Goal: Task Accomplishment & Management: Use online tool/utility

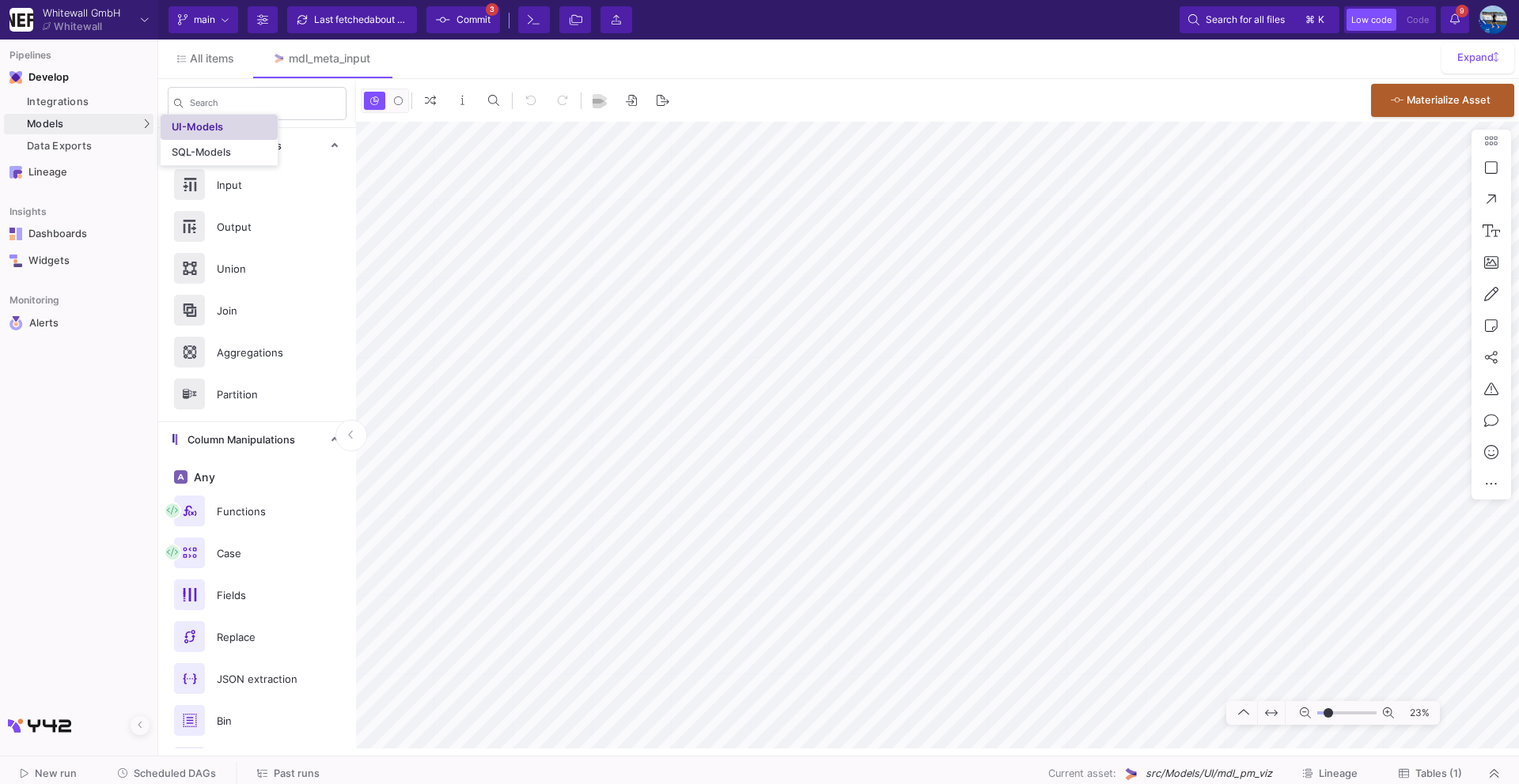
click at [199, 130] on div "UI-Models" at bounding box center [197, 126] width 52 height 12
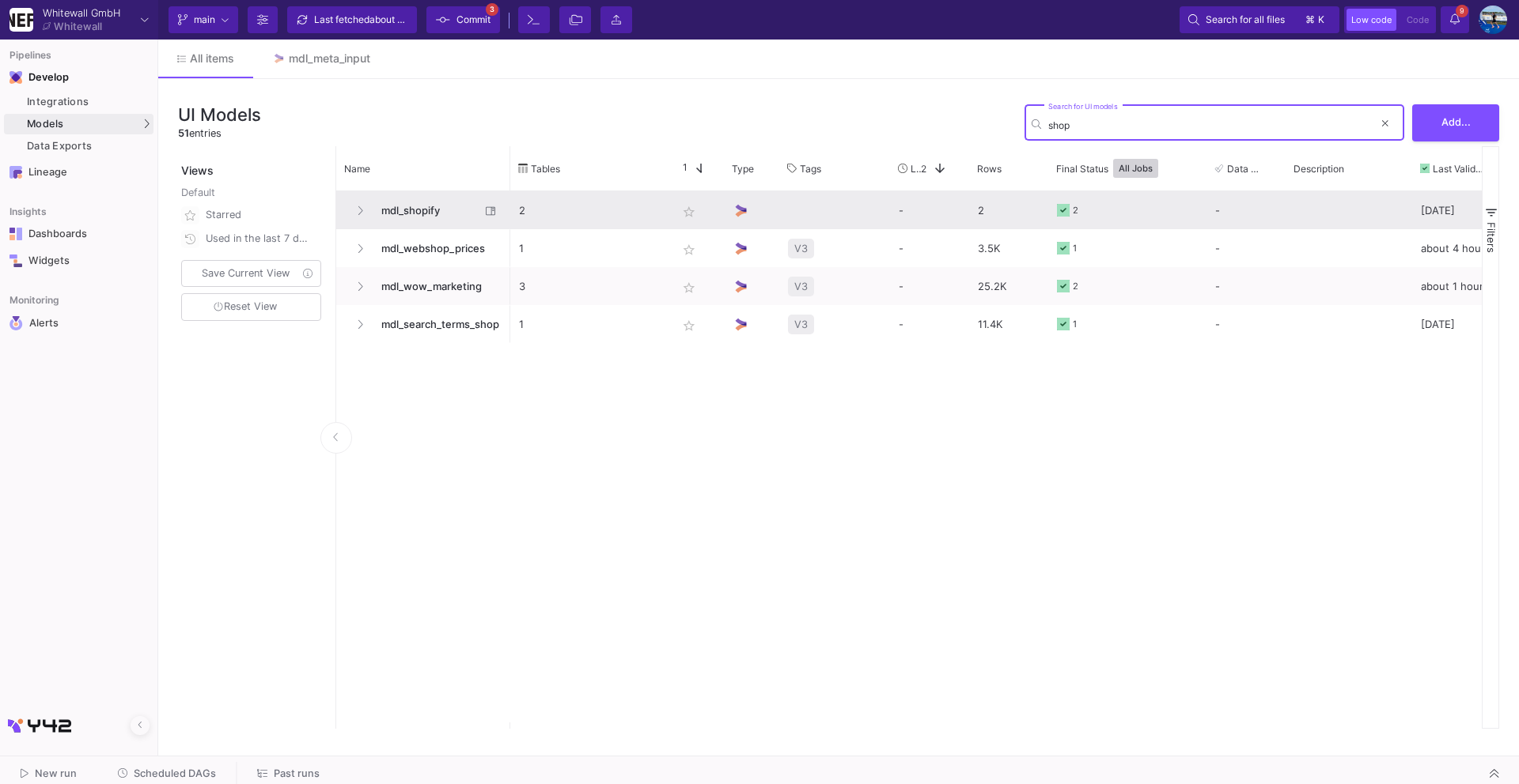
type input "shop"
click at [399, 204] on span "mdl_shopify" at bounding box center [425, 210] width 108 height 37
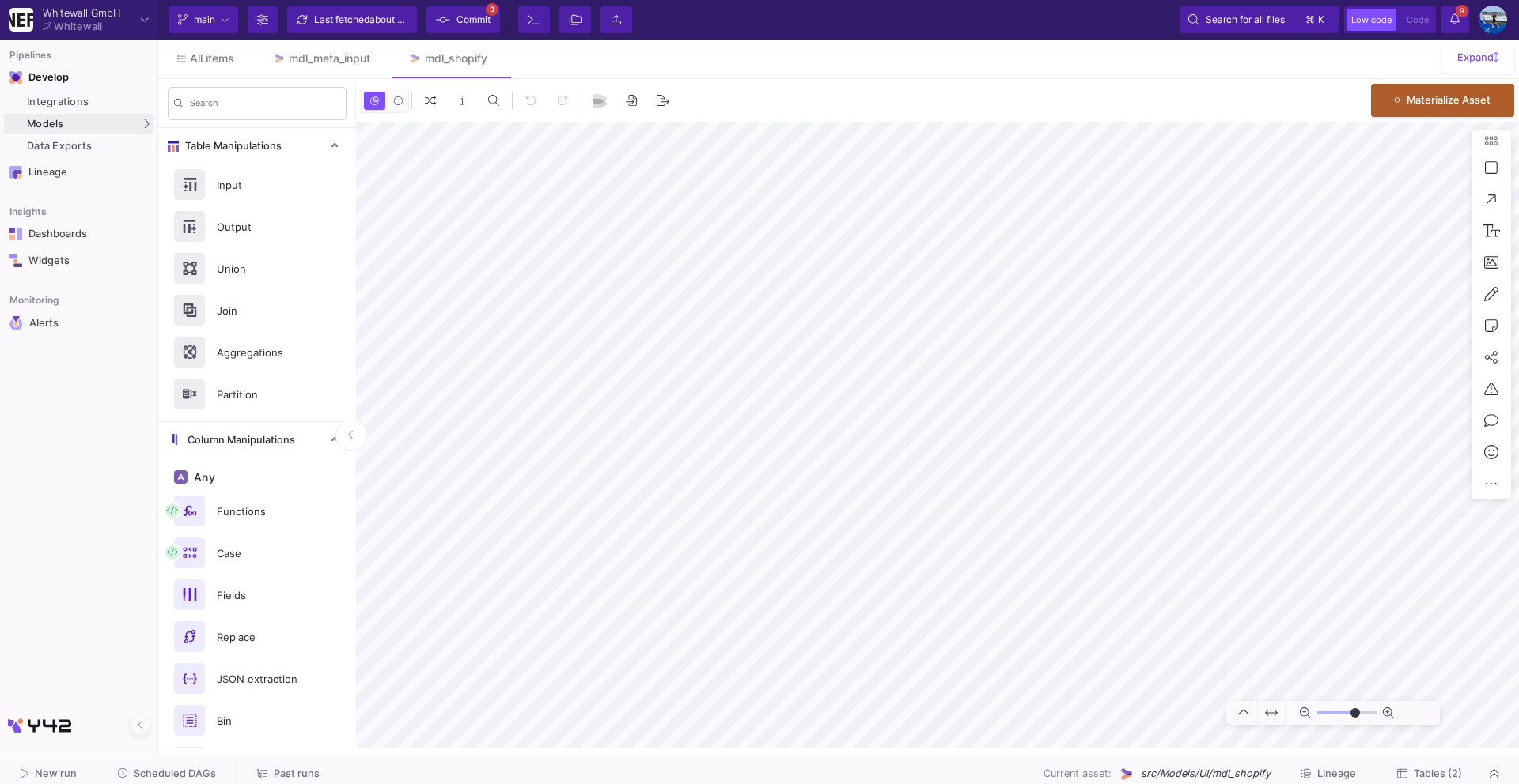
type input "-10"
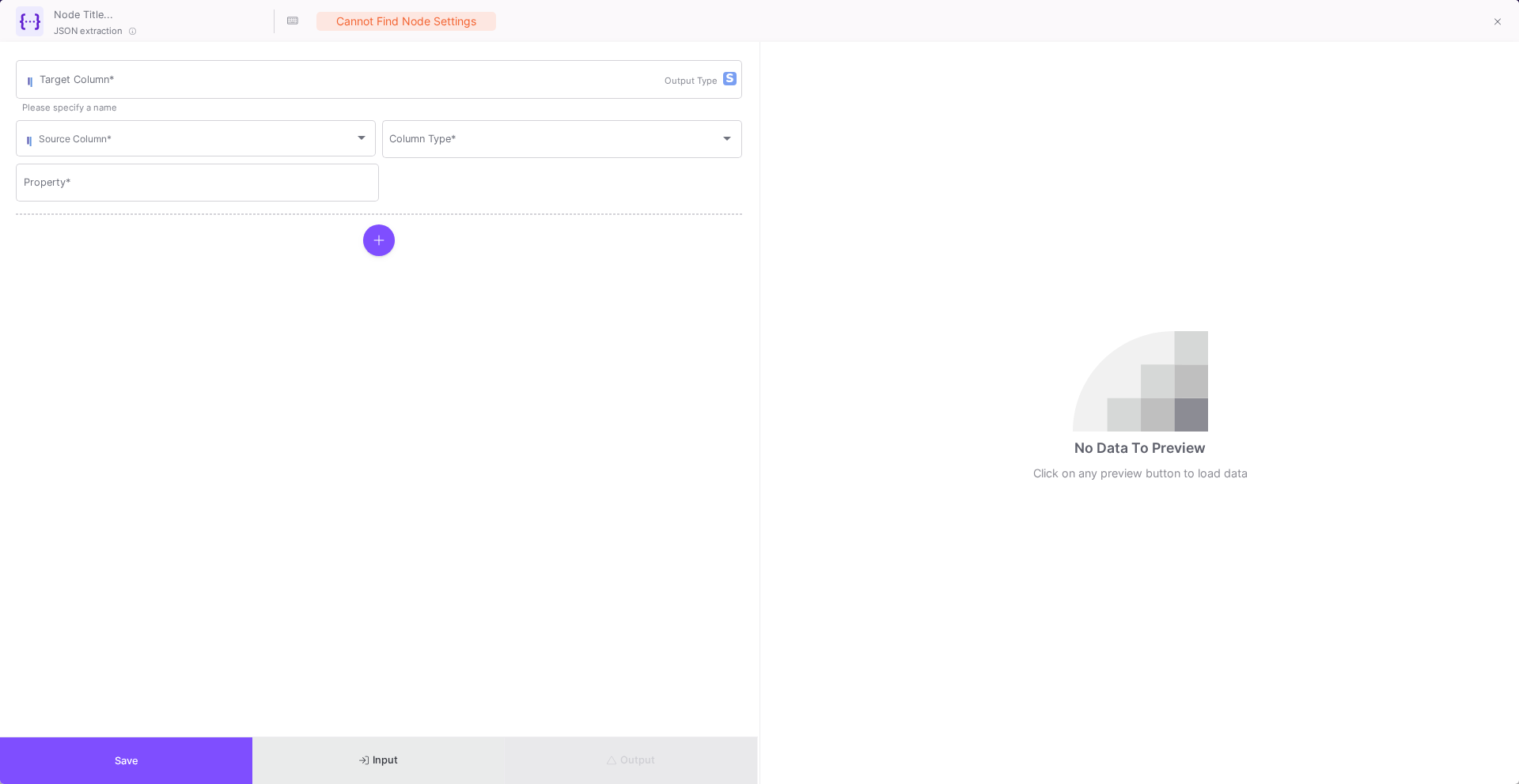
click at [406, 760] on button "Input" at bounding box center [379, 761] width 253 height 47
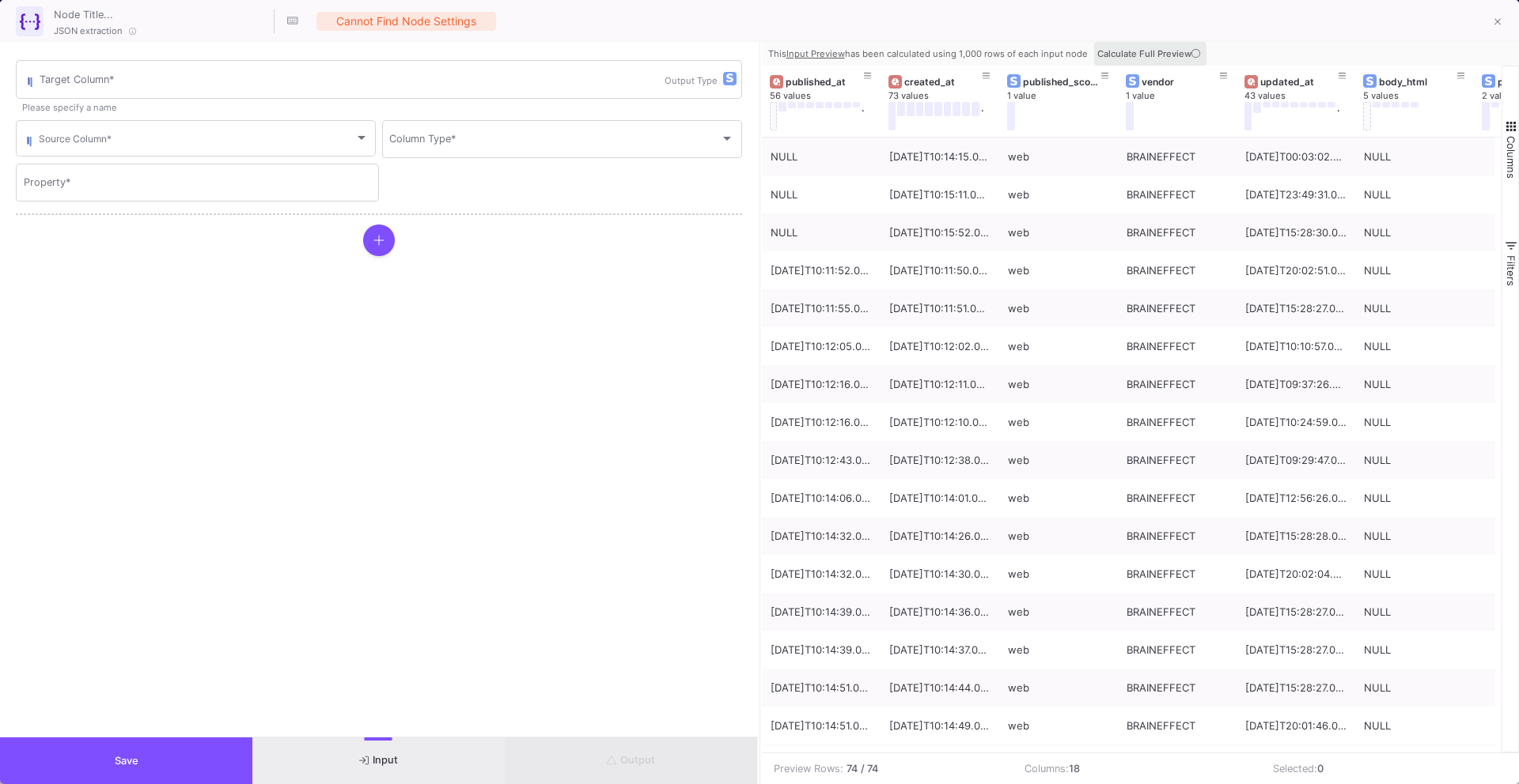
click at [1198, 56] on icon at bounding box center [1196, 53] width 8 height 8
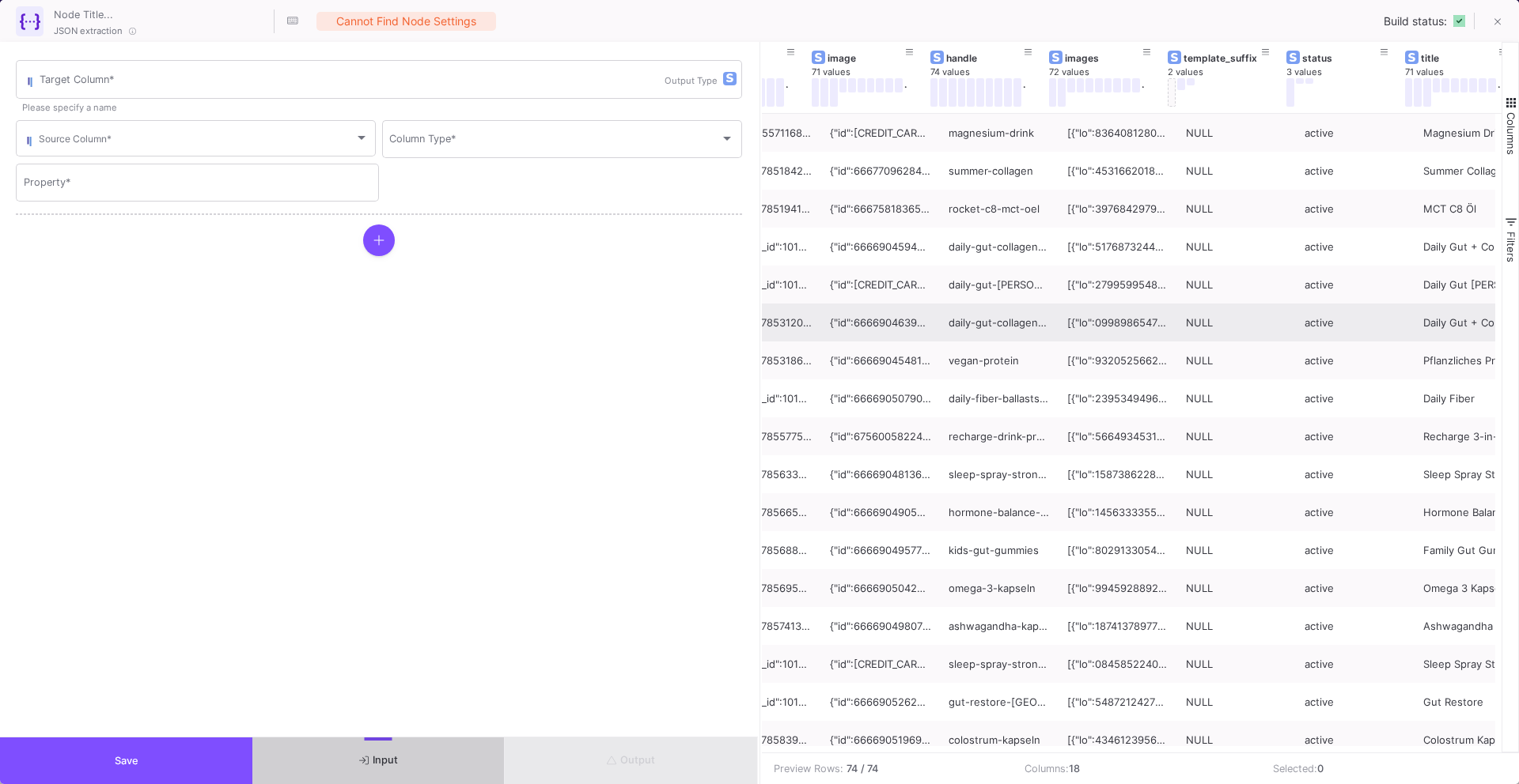
scroll to position [0, 1033]
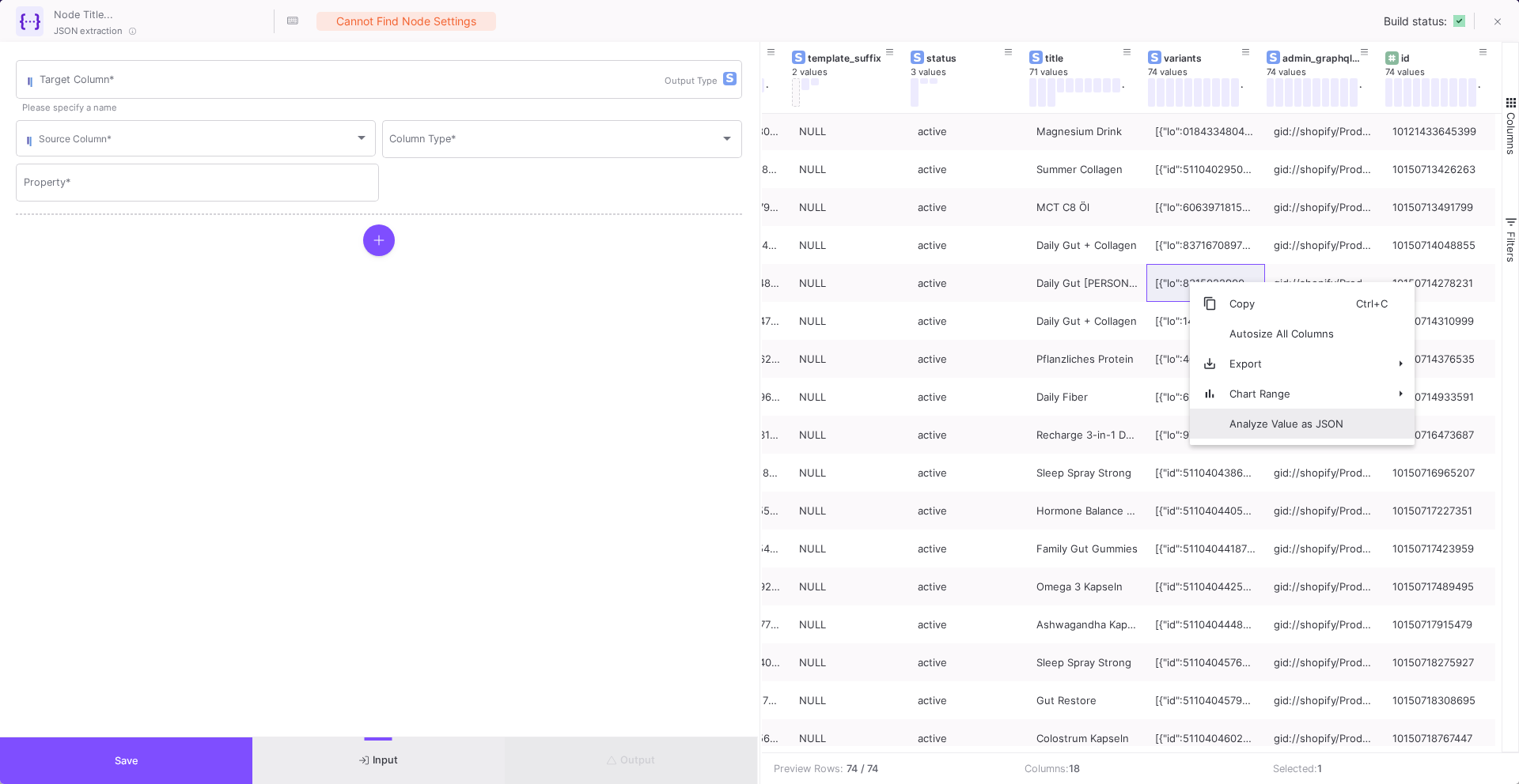
click at [1243, 419] on span "Analyze Value as JSON" at bounding box center [1287, 424] width 140 height 30
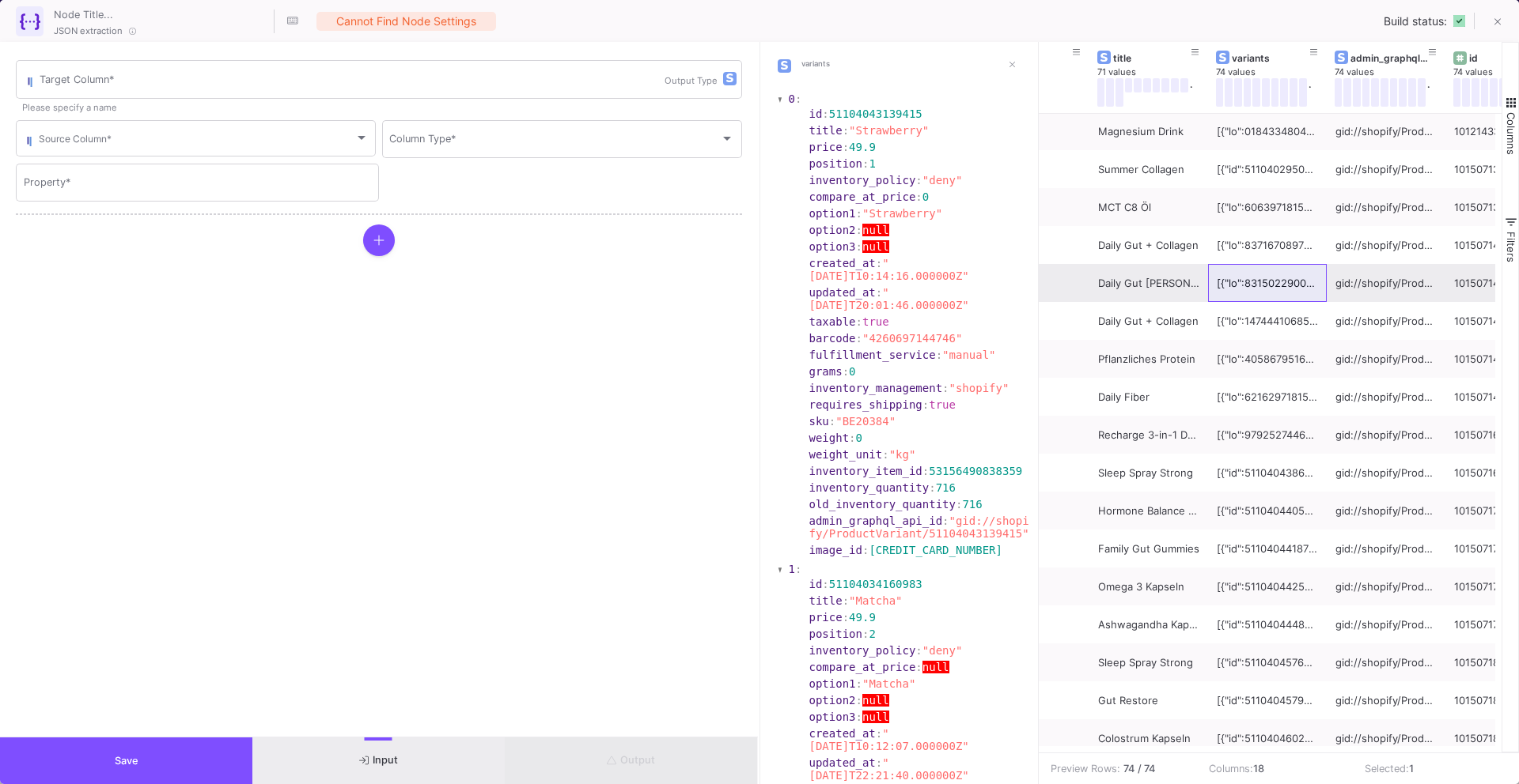
scroll to position [0, 1607]
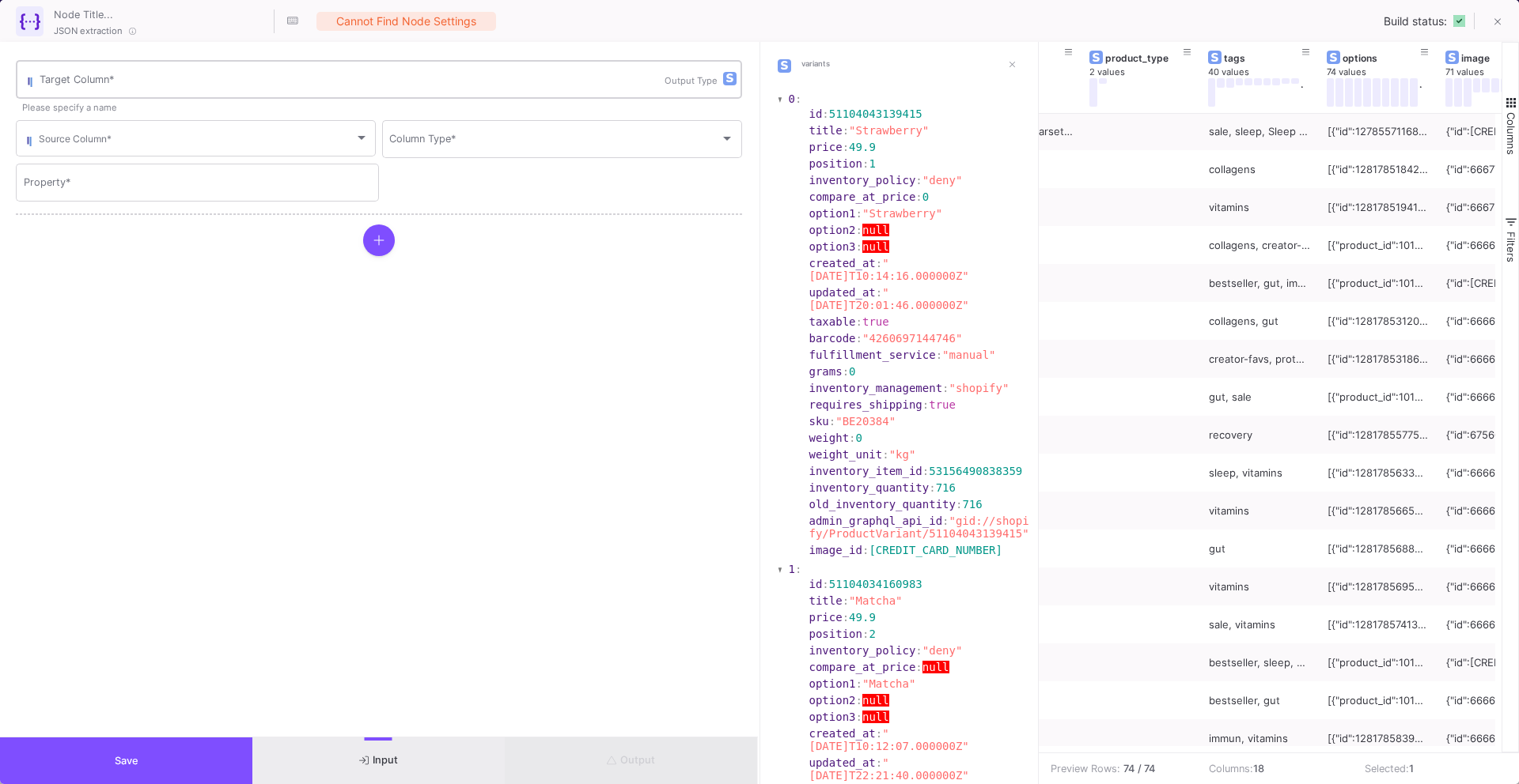
click at [503, 83] on input "Target Column *" at bounding box center [352, 82] width 625 height 12
type input "sku"
click at [118, 131] on div "Source Column *" at bounding box center [204, 137] width 330 height 39
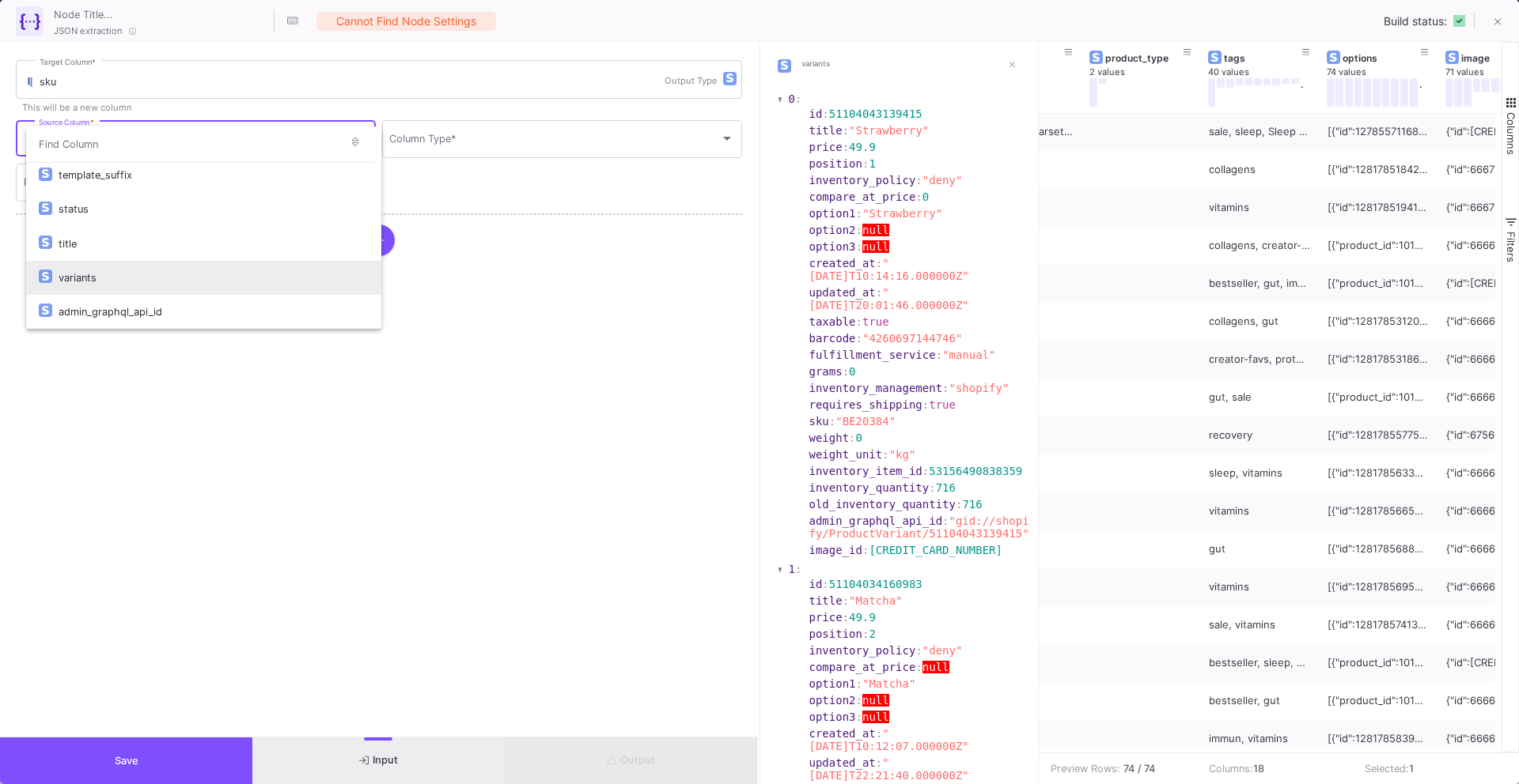
click at [130, 273] on div "variants" at bounding box center [213, 278] width 310 height 34
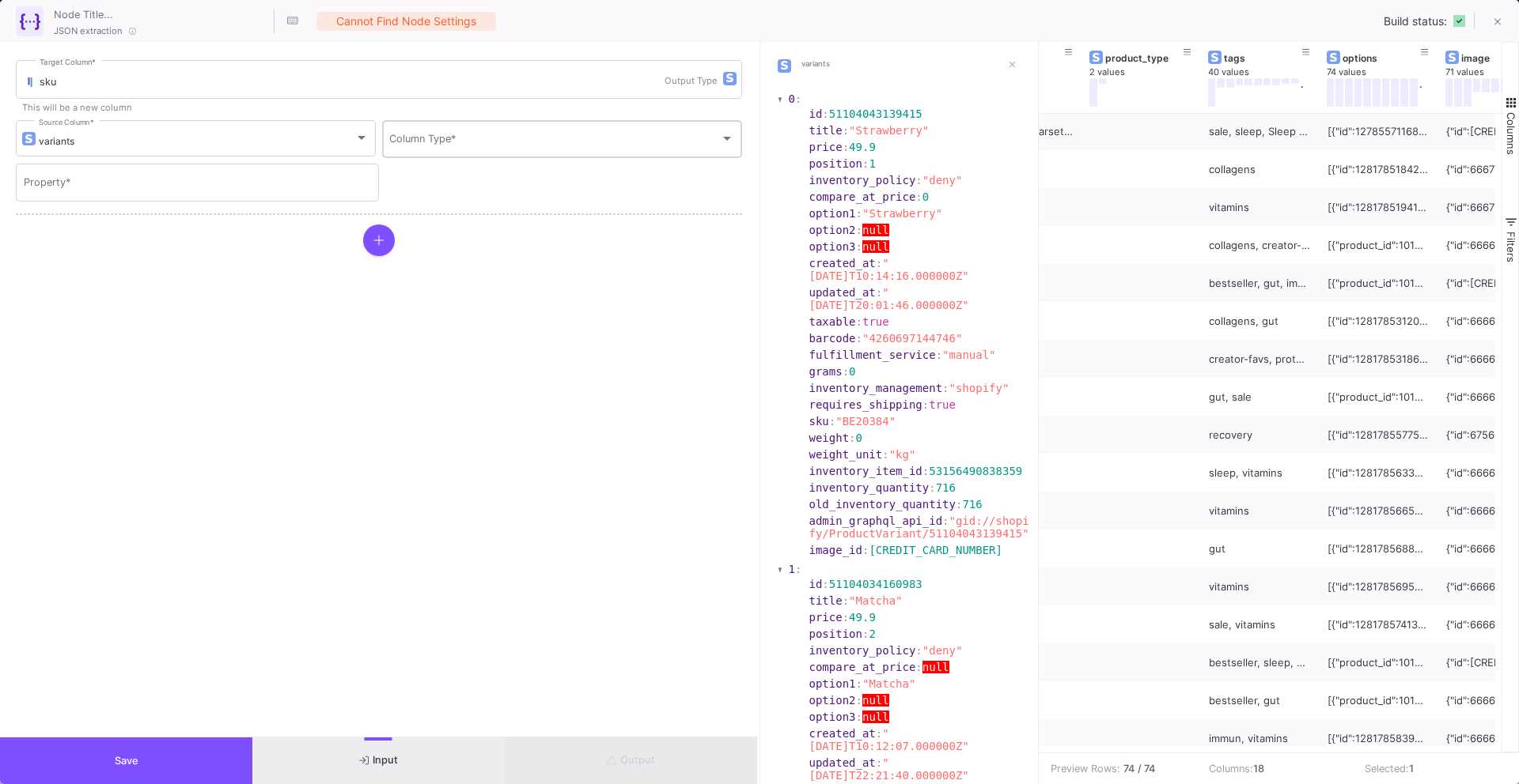
click at [554, 128] on div "Column Type *" at bounding box center [562, 139] width 345 height 41
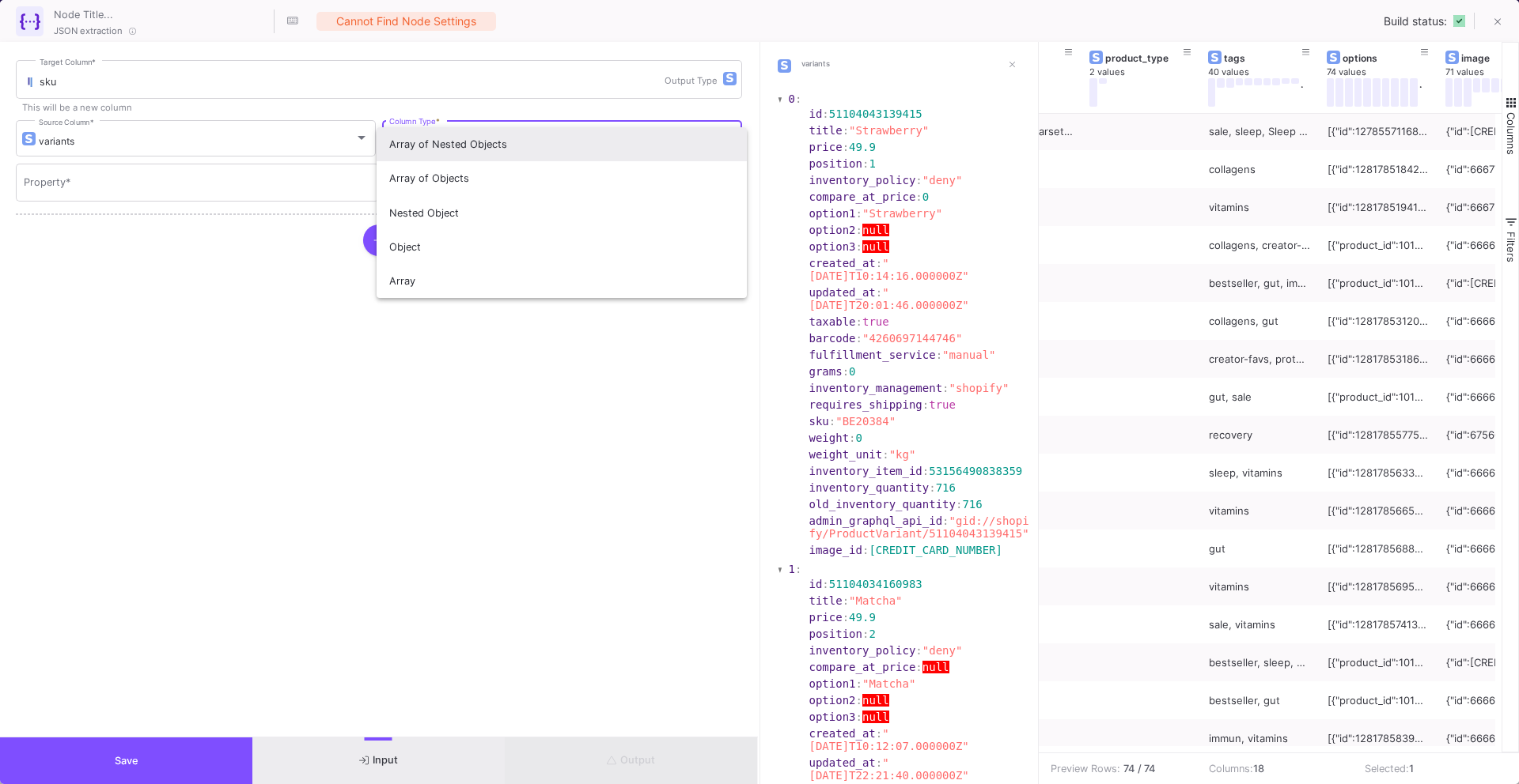
click at [1237, 496] on div at bounding box center [759, 392] width 1519 height 784
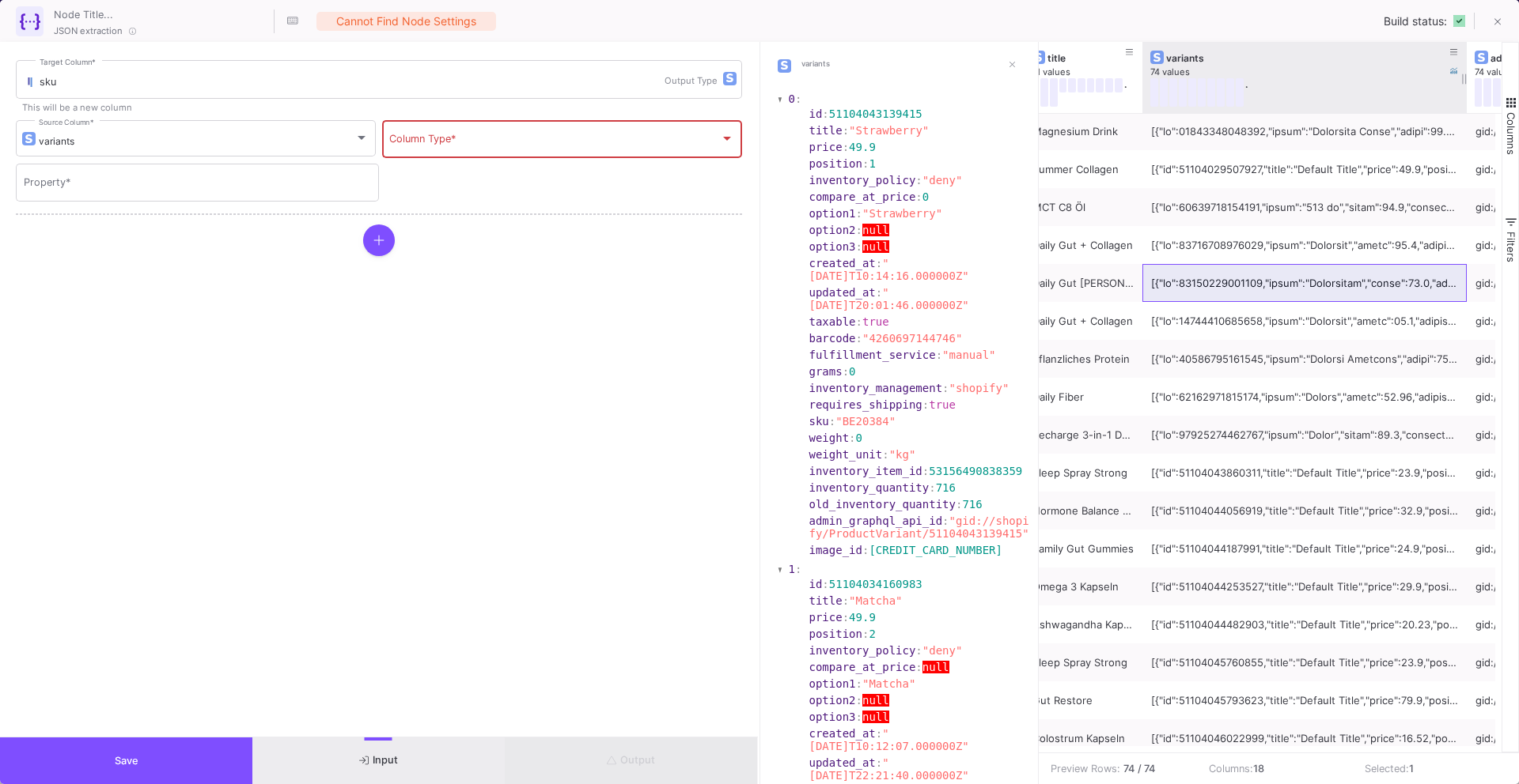
drag, startPoint x: 1260, startPoint y: 77, endPoint x: 1472, endPoint y: 104, distance: 213.7
click at [1470, 105] on div at bounding box center [1466, 77] width 7 height 72
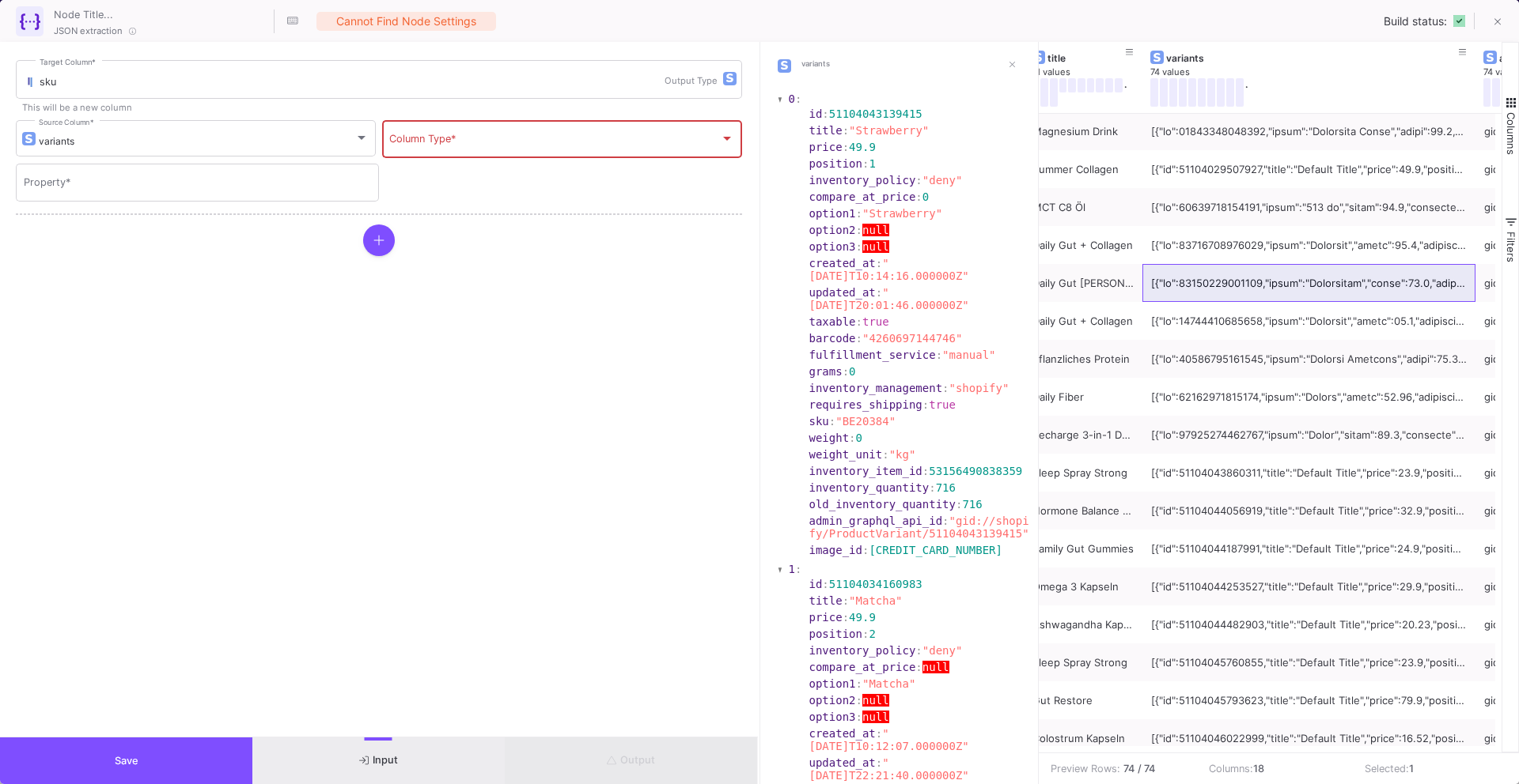
click at [510, 141] on span at bounding box center [554, 141] width 331 height 12
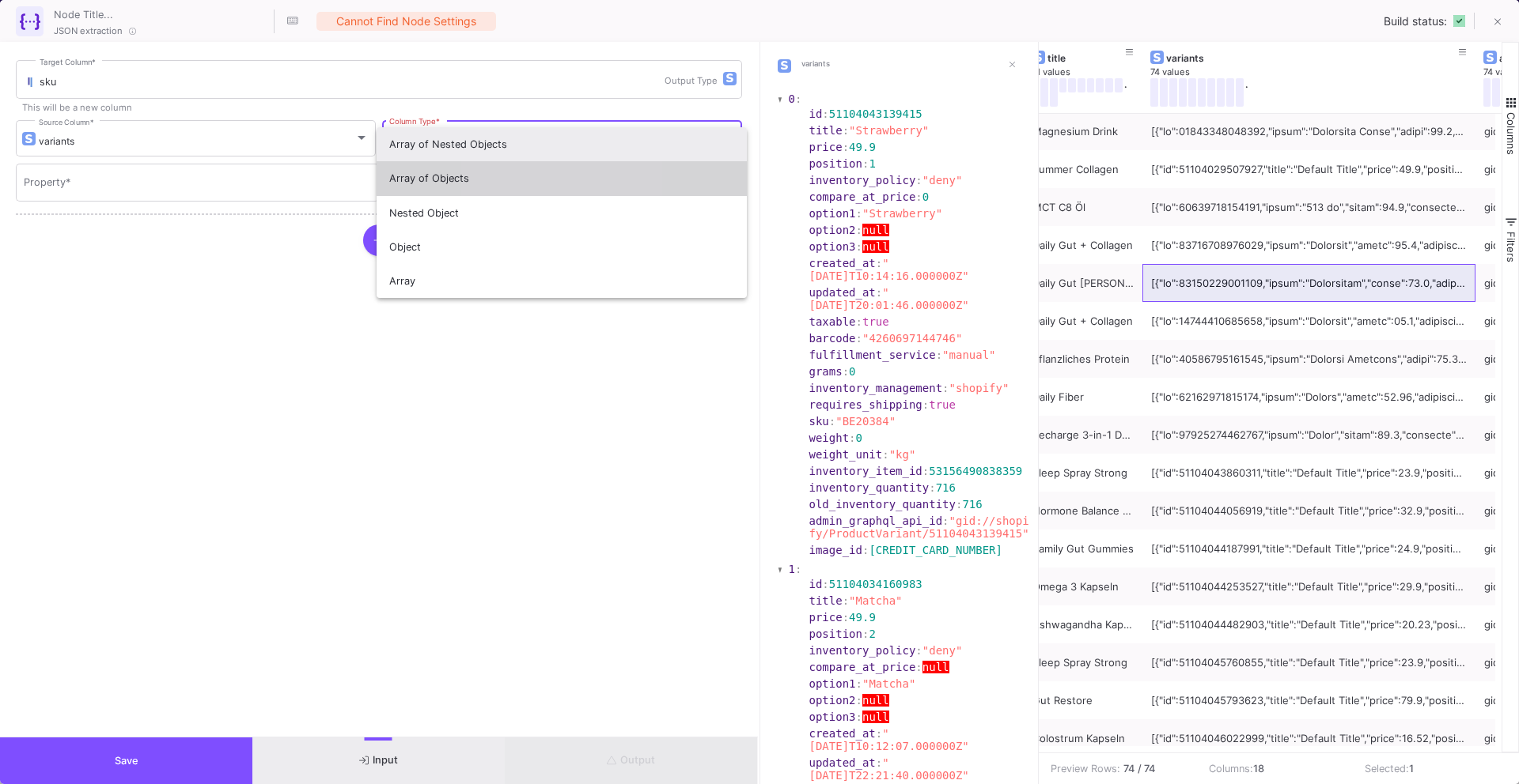
click at [504, 170] on span "Array of Objects" at bounding box center [562, 178] width 345 height 34
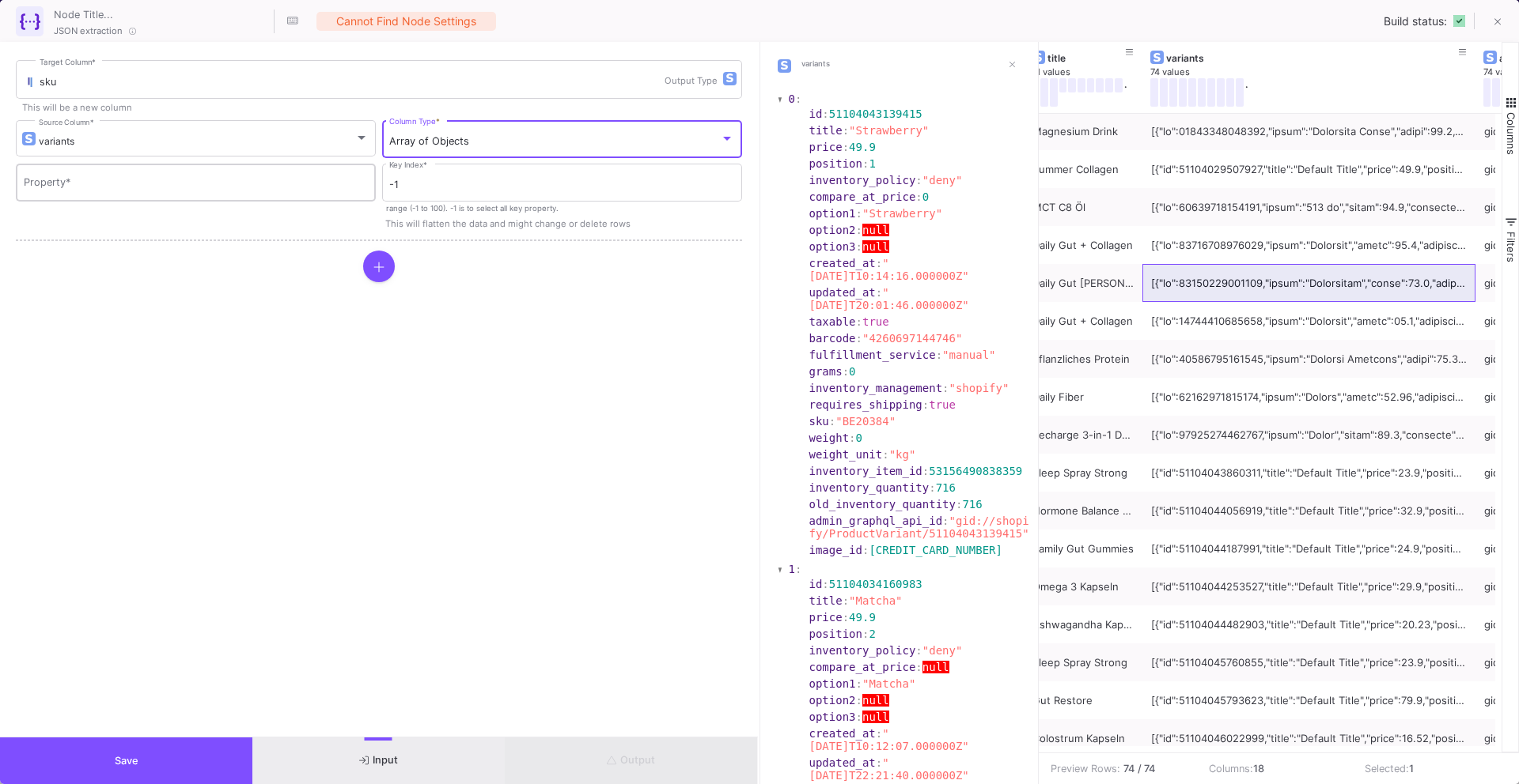
click at [303, 172] on div "Property *" at bounding box center [196, 181] width 345 height 41
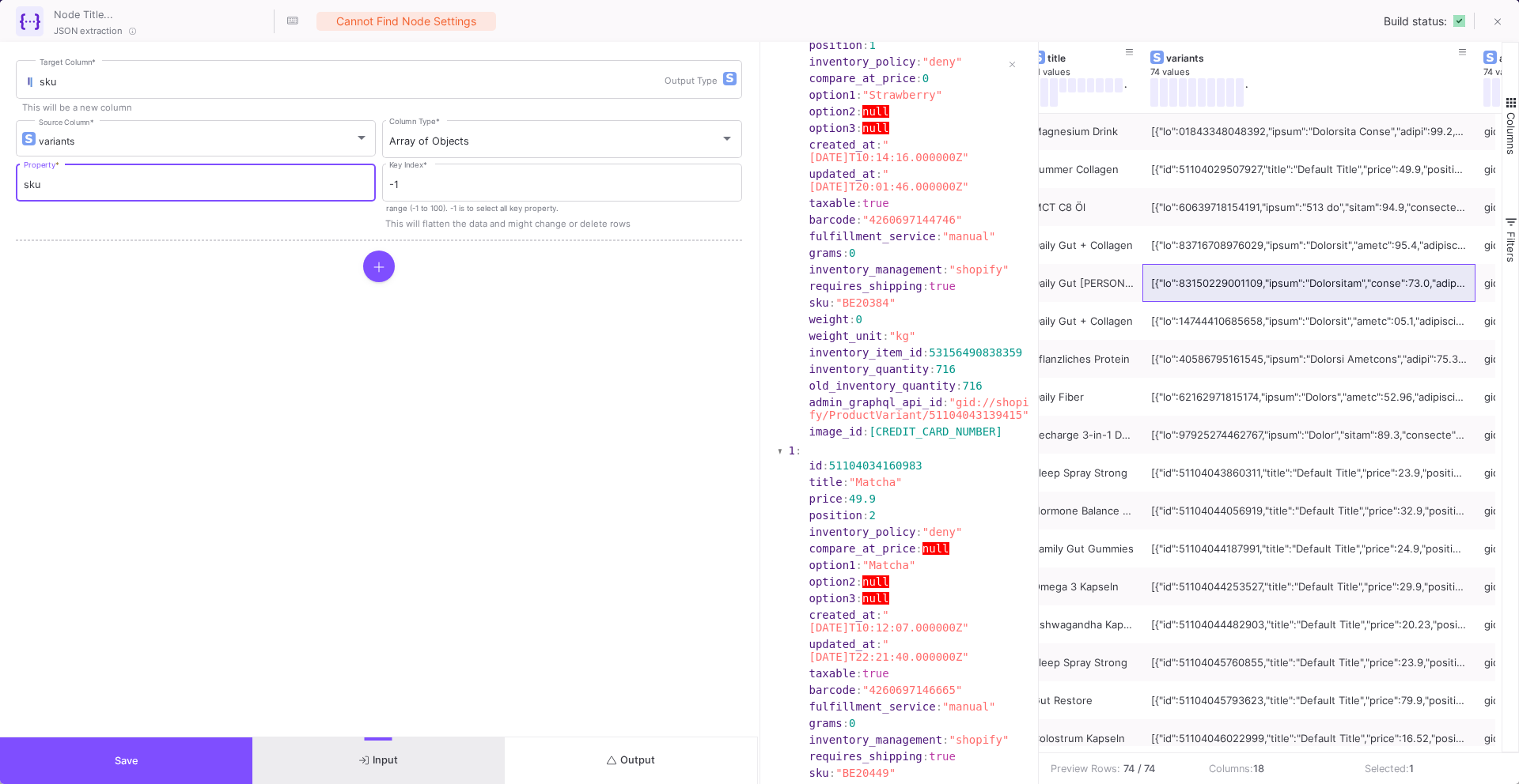
scroll to position [89, 0]
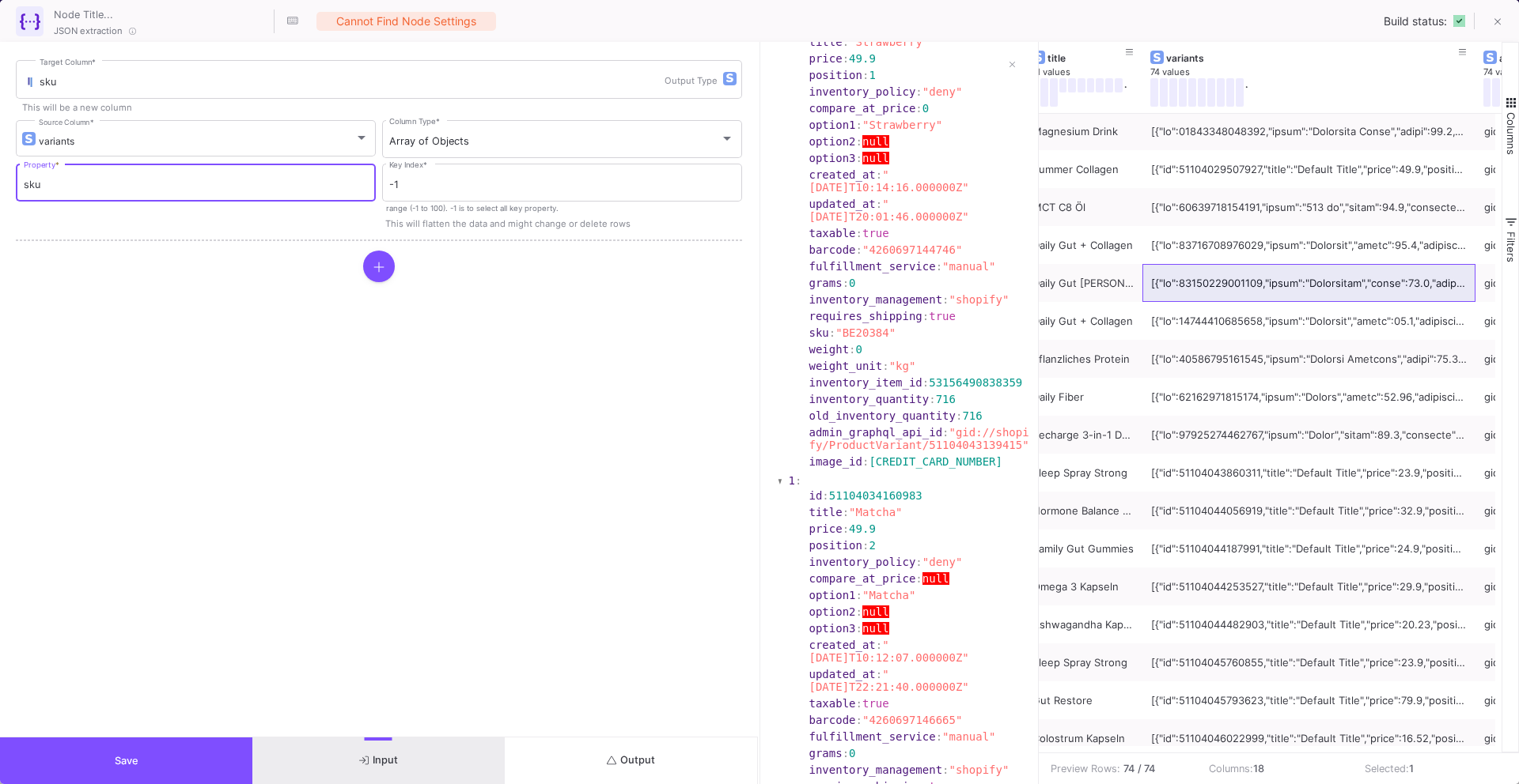
type input "sku"
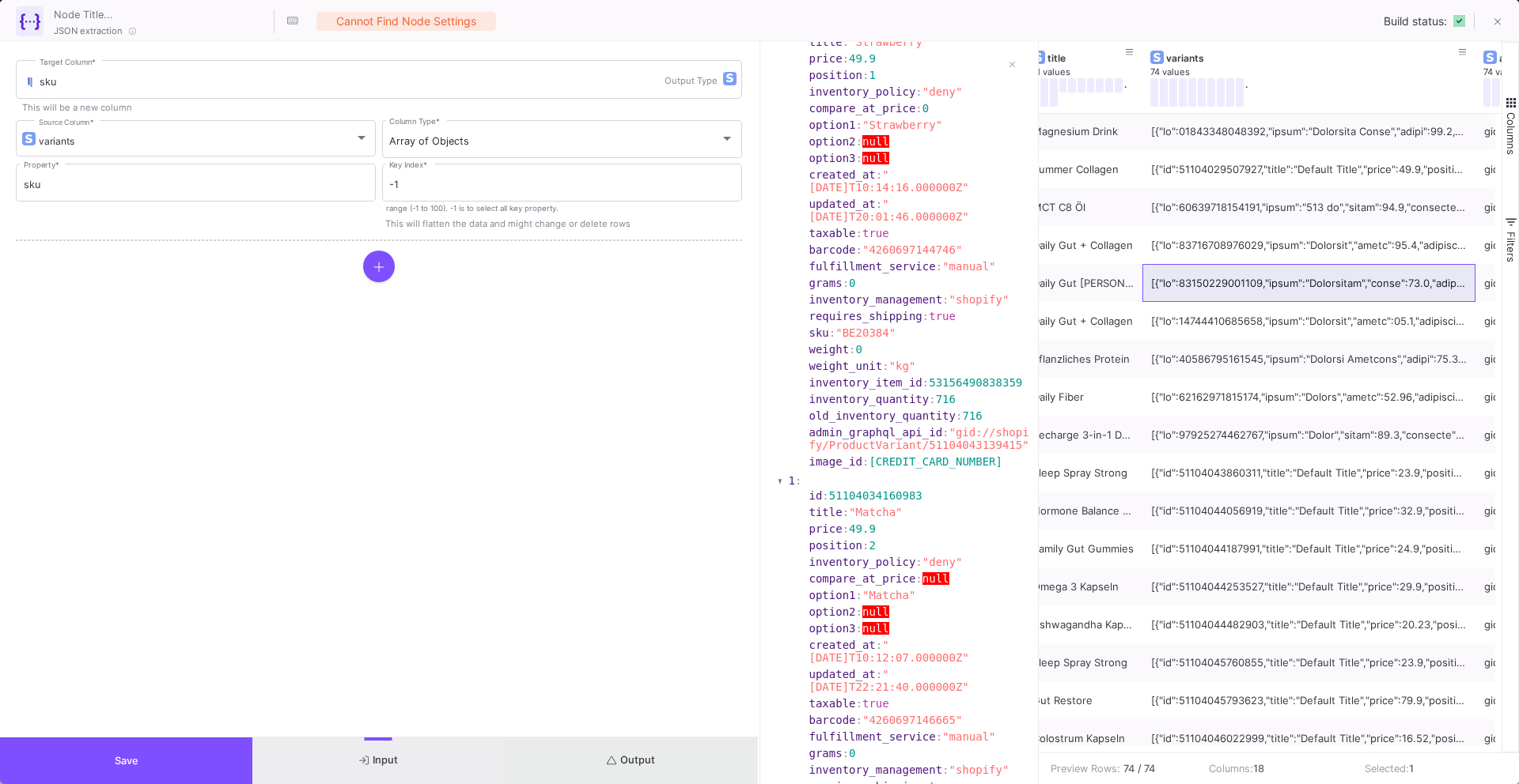
click at [616, 755] on fa-icon "submit" at bounding box center [612, 760] width 10 height 12
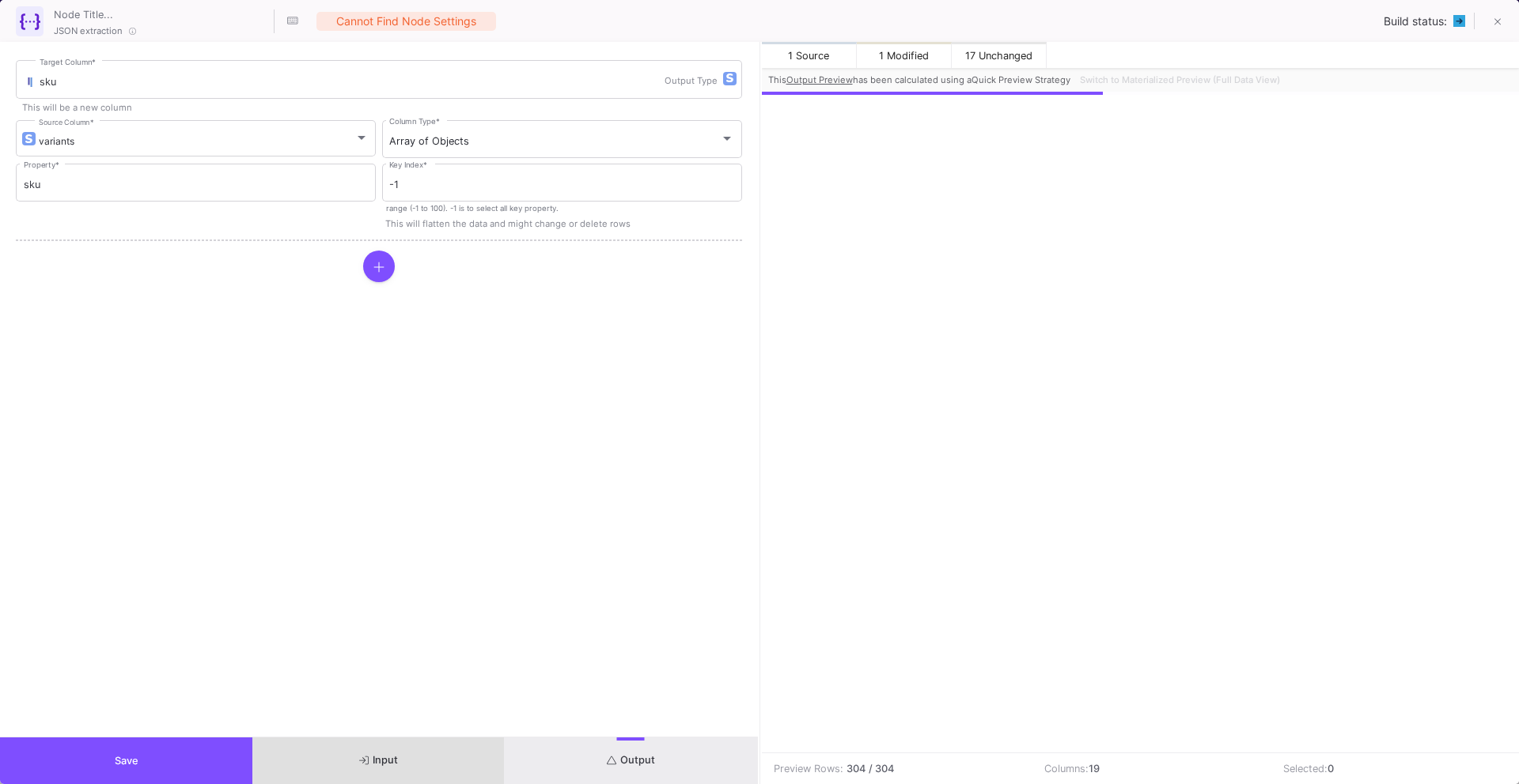
scroll to position [0, 1514]
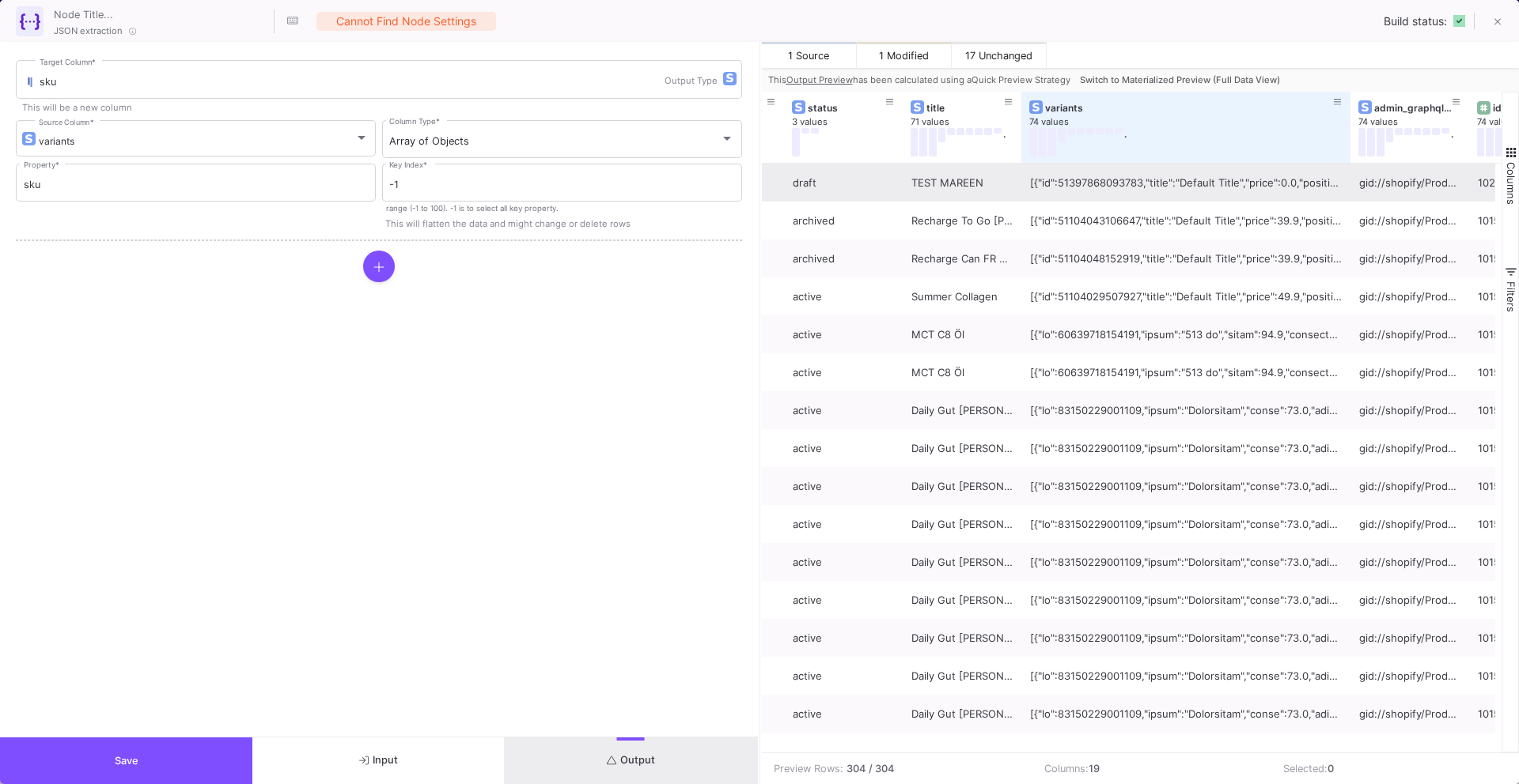
drag, startPoint x: 1138, startPoint y: 128, endPoint x: 1353, endPoint y: 171, distance: 219.3
click at [1353, 173] on div "images 72 values . template_suffix 2 values status 3 values title 71 values . v…" at bounding box center [1131, 422] width 740 height 662
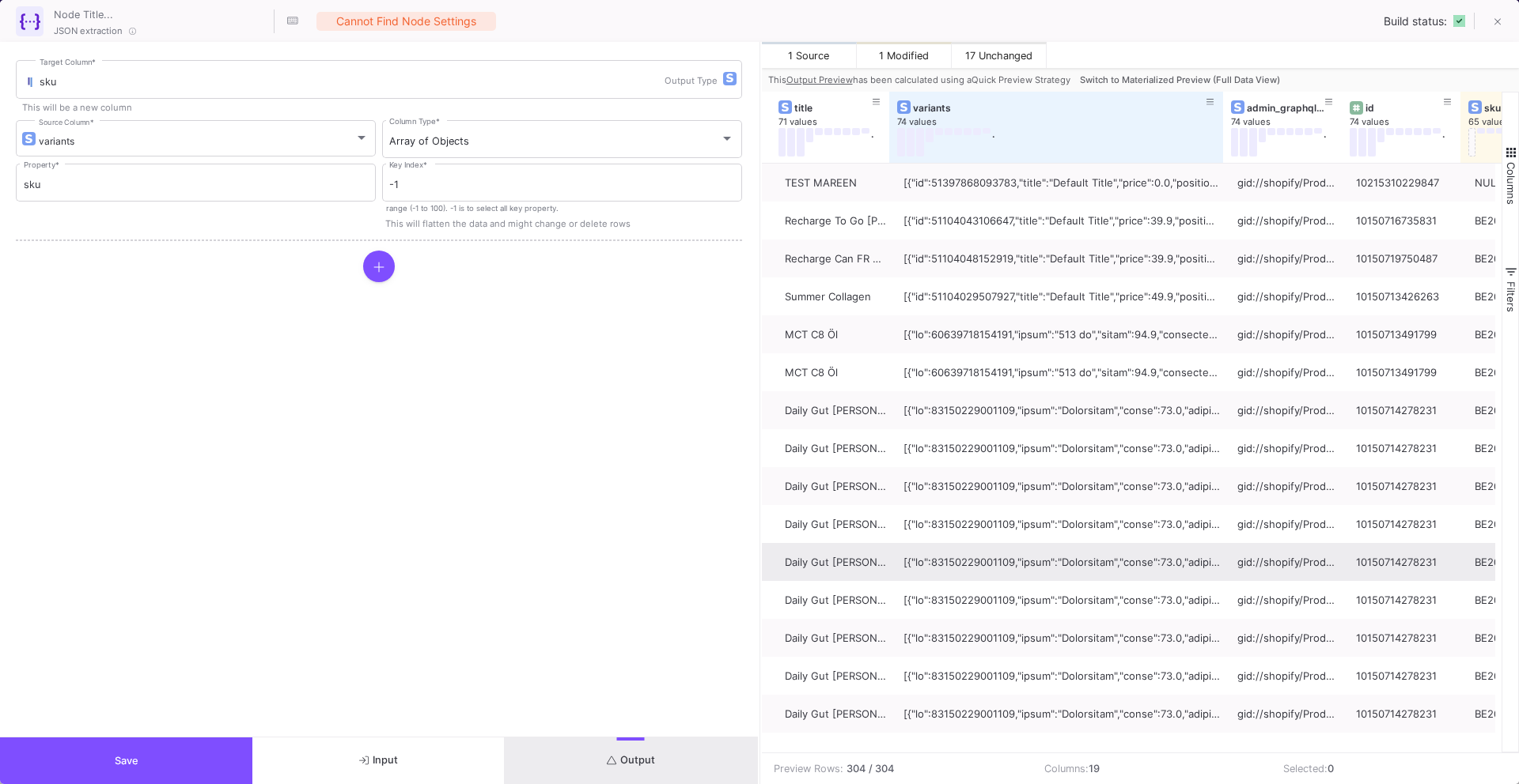
scroll to position [0, 1660]
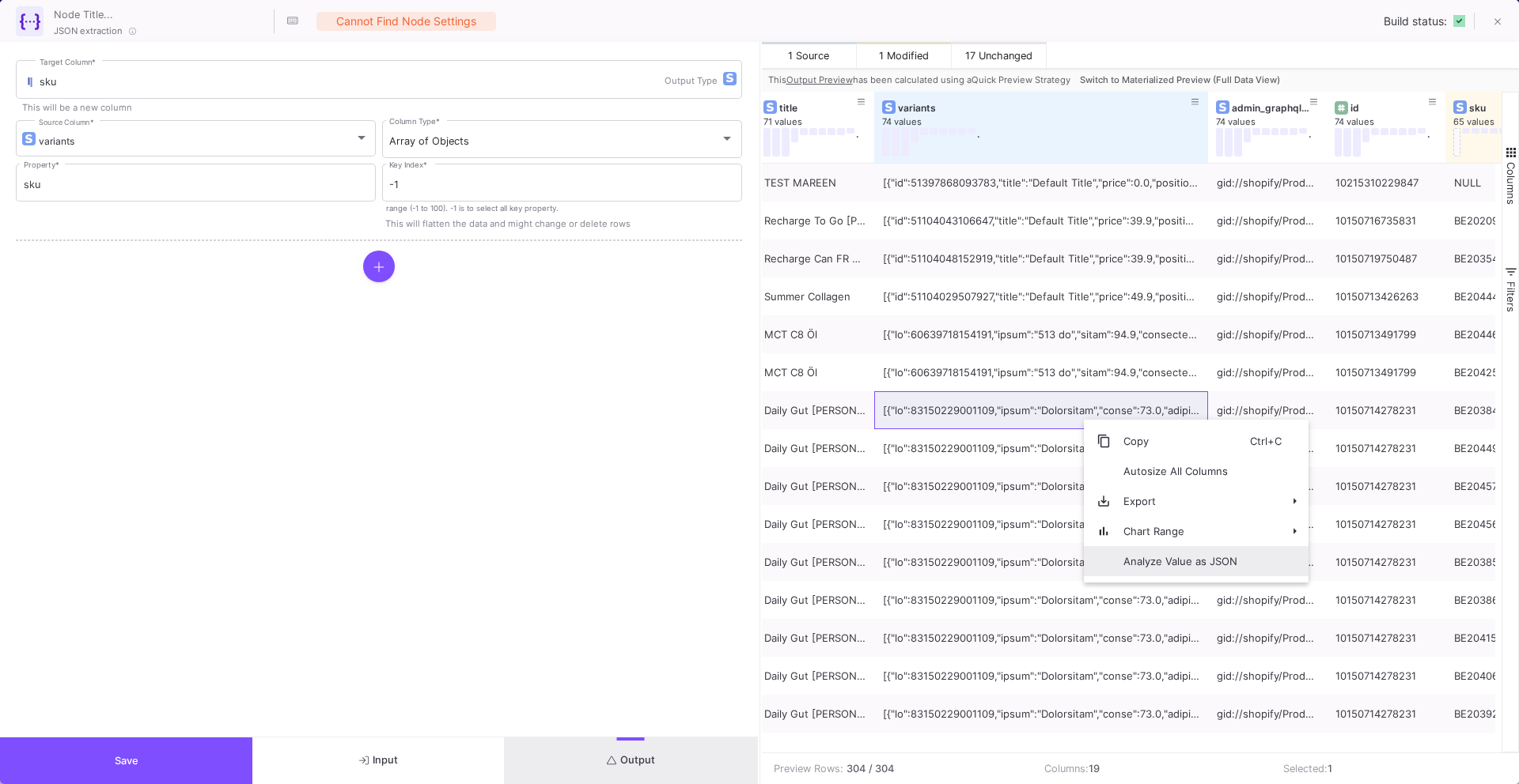
click at [1178, 553] on span "Analyze Value as JSON" at bounding box center [1181, 562] width 140 height 30
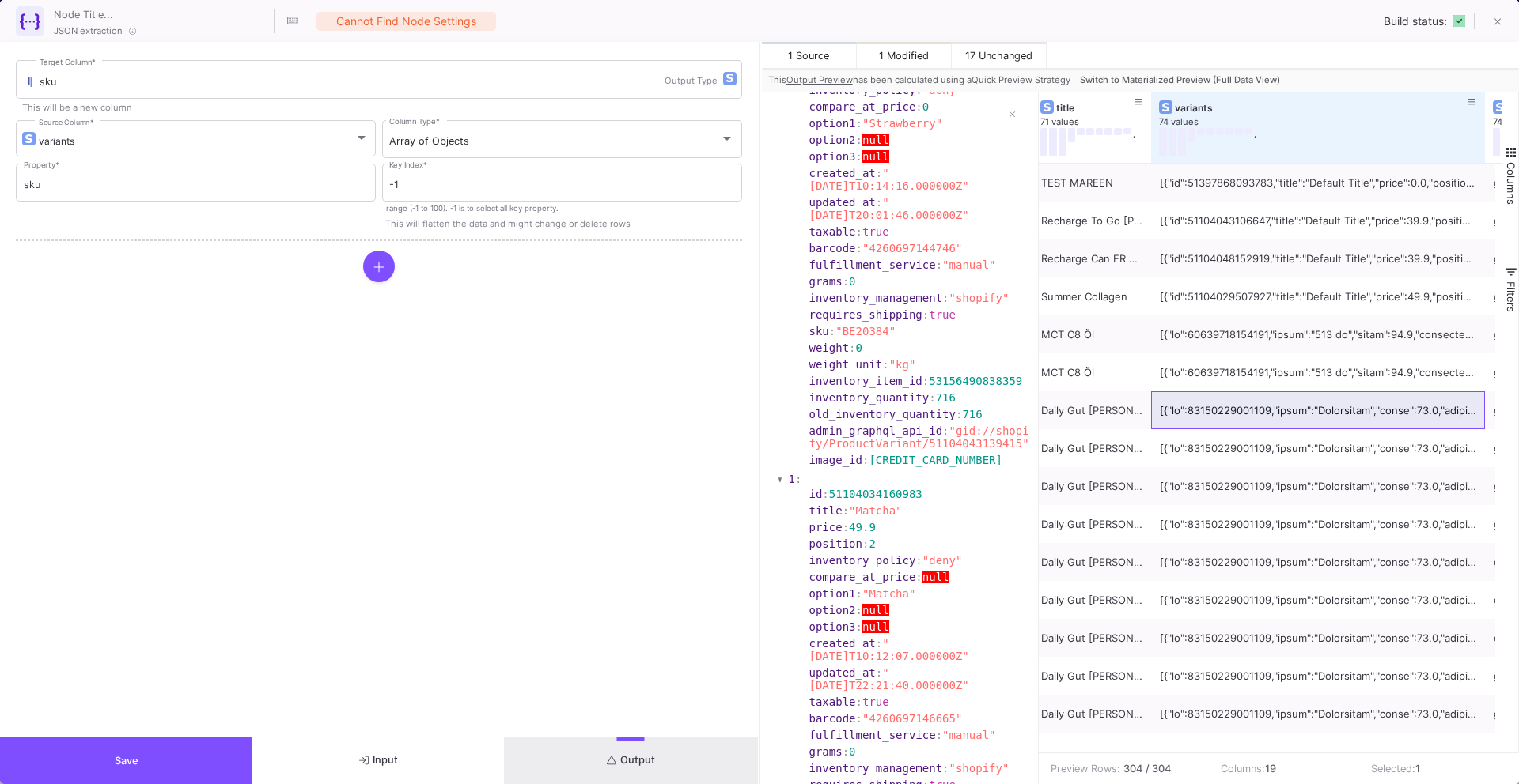
scroll to position [136, 0]
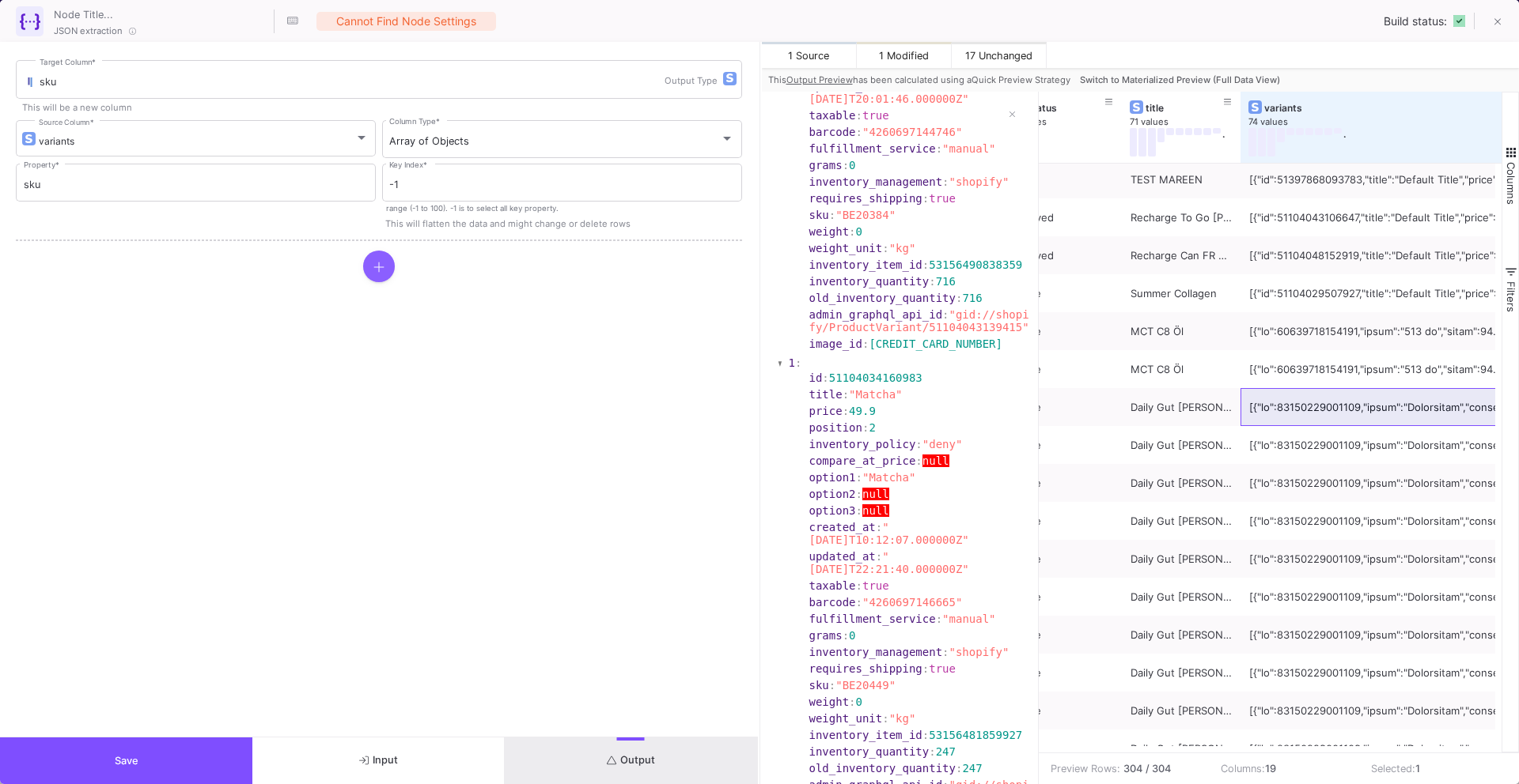
click at [382, 267] on icon at bounding box center [378, 267] width 10 height 10
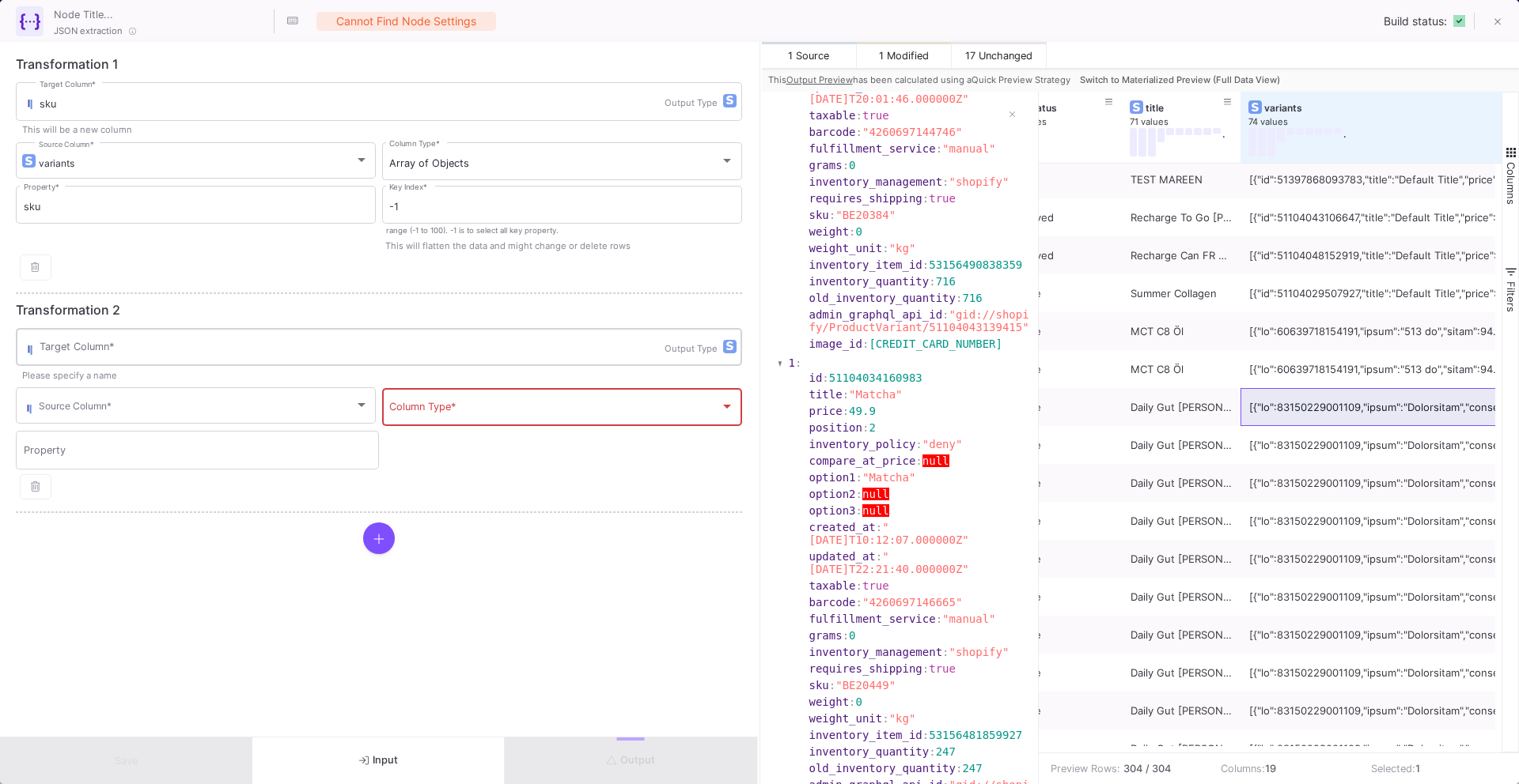
click at [312, 356] on div "Target Column *" at bounding box center [352, 347] width 625 height 41
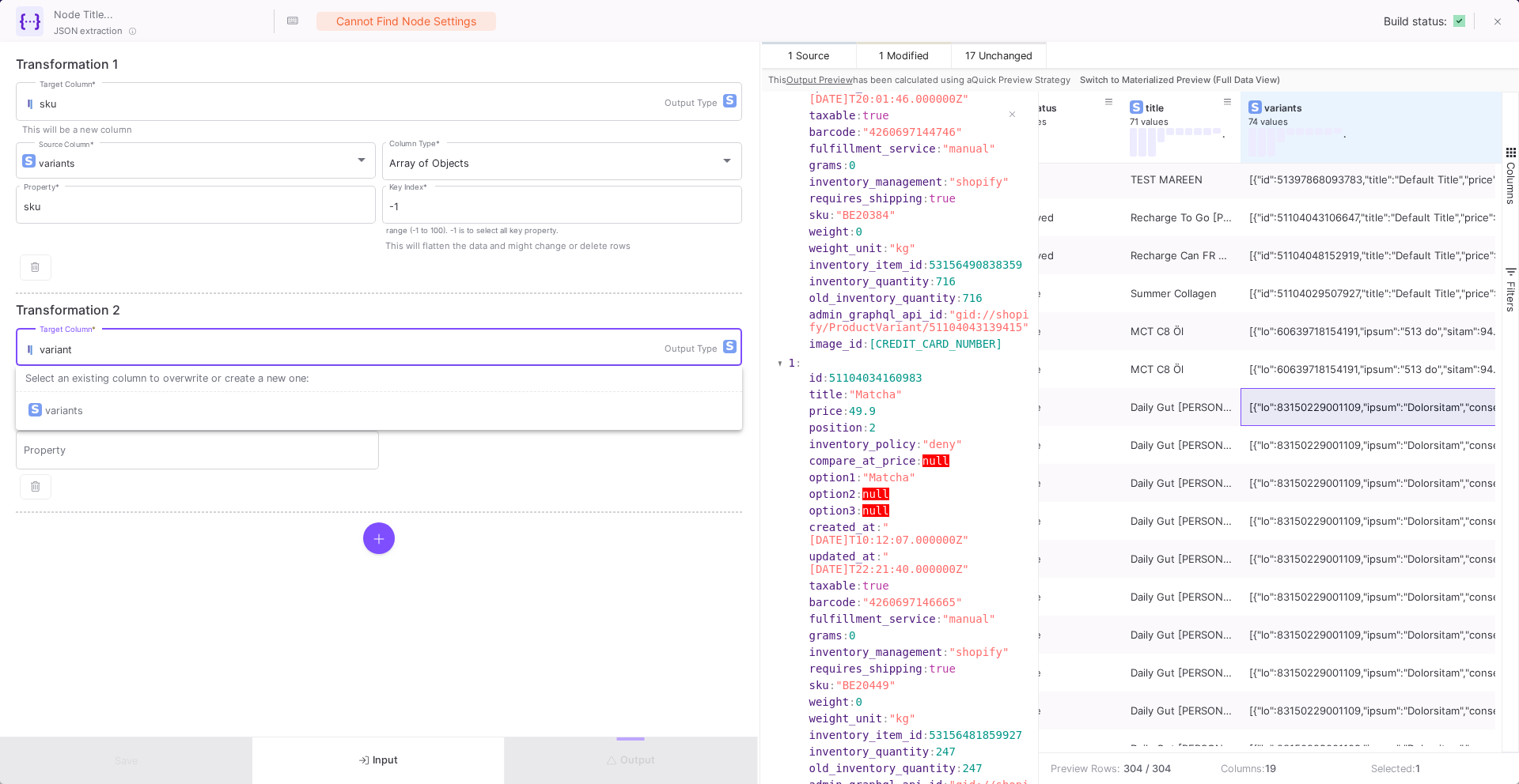
type input "variant"
click at [268, 508] on div "Transformation 2 variant Target Column * Output Type This will be a new column …" at bounding box center [379, 408] width 726 height 210
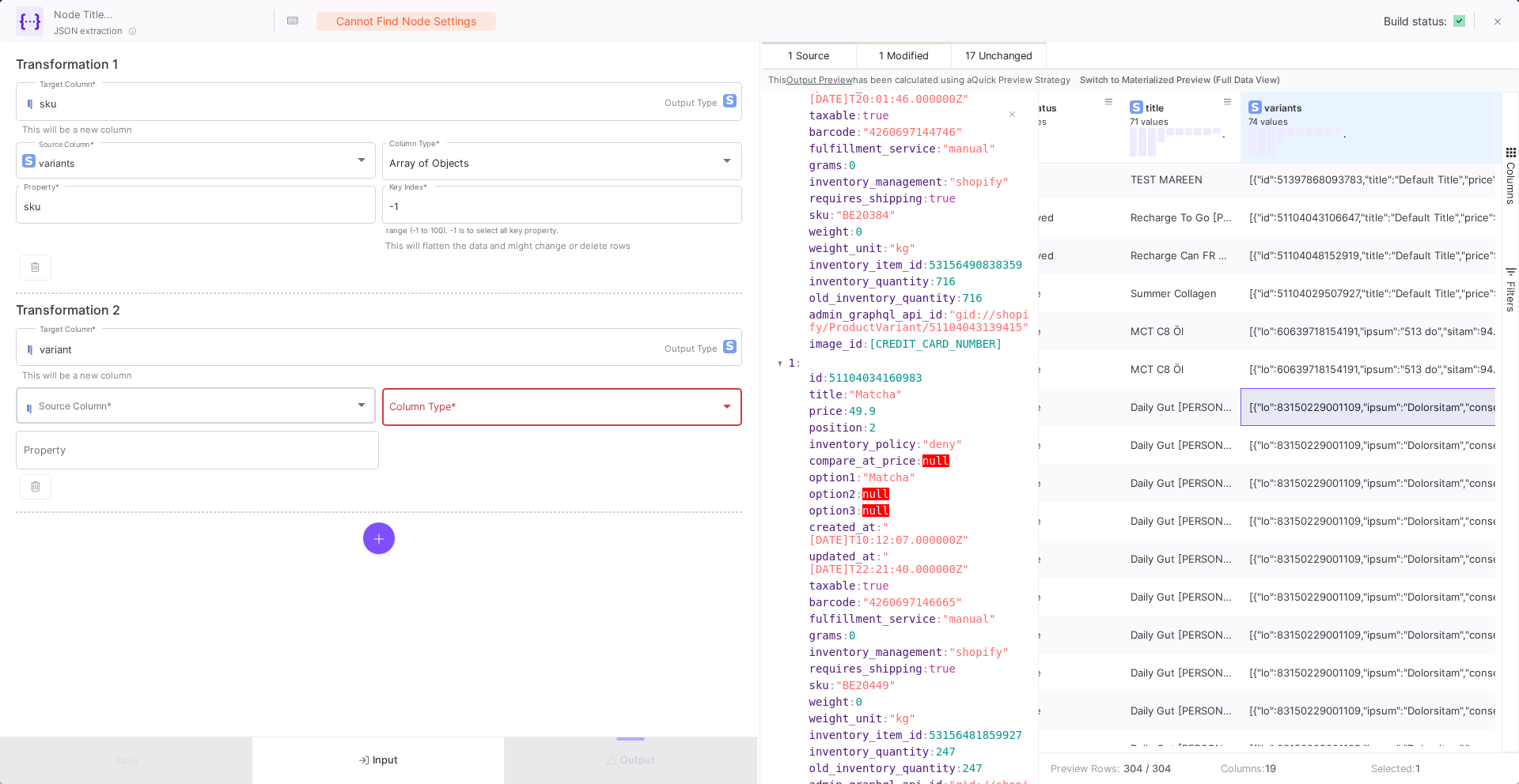
click at [258, 418] on div "Source Column *" at bounding box center [204, 404] width 330 height 39
type input "vari"
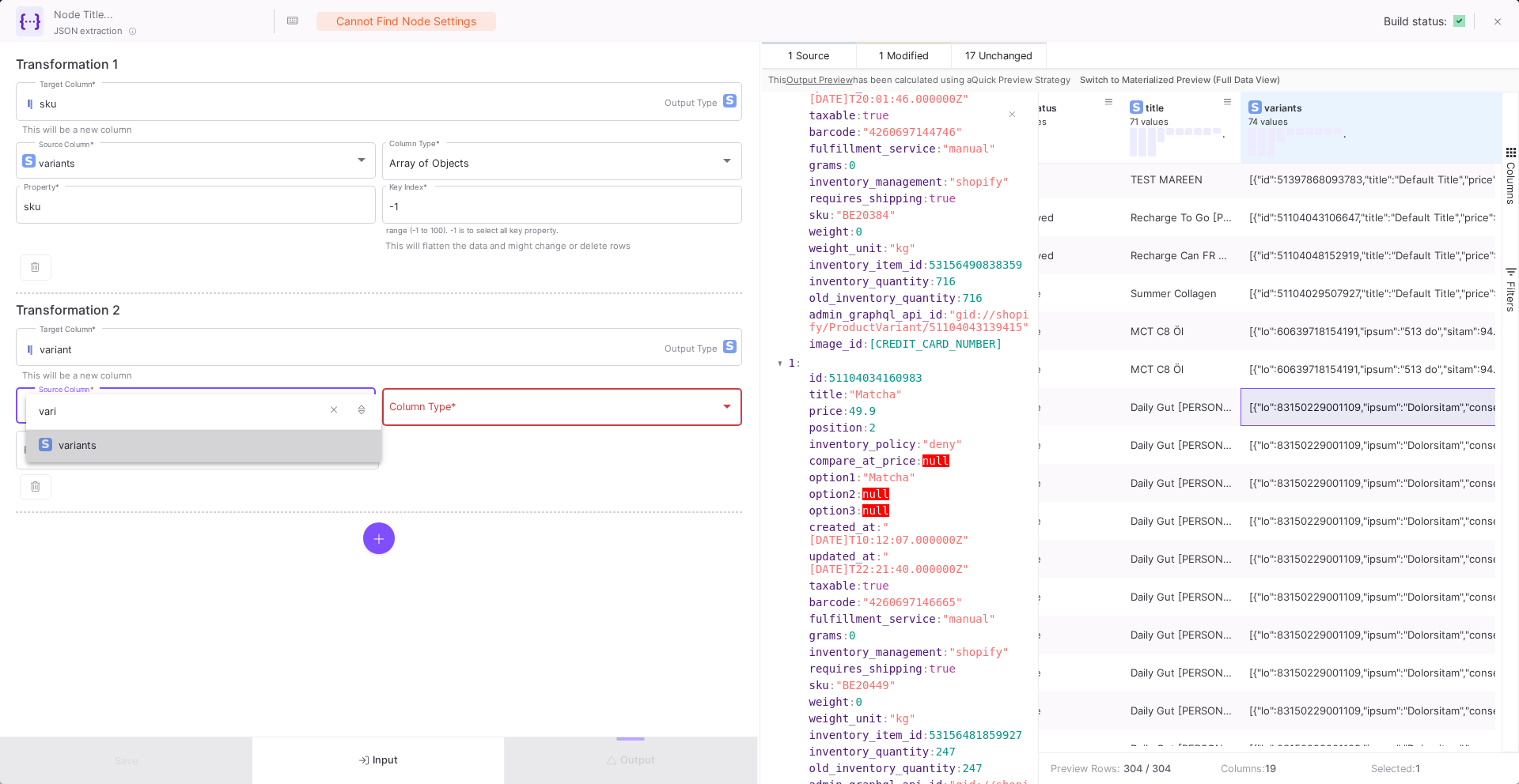
click at [237, 445] on div "variants" at bounding box center [213, 446] width 310 height 34
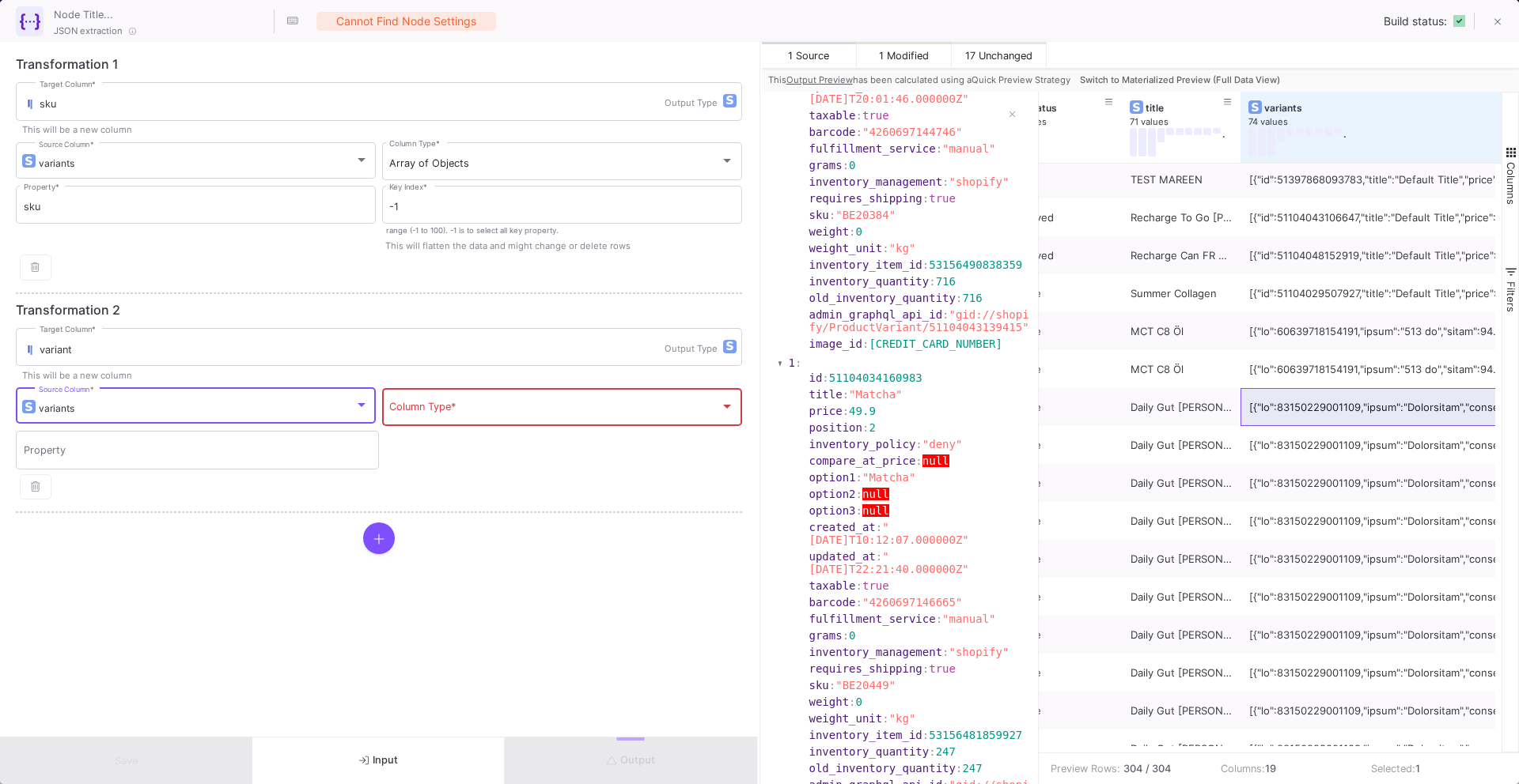
click at [471, 434] on div "Property" at bounding box center [379, 450] width 726 height 43
click at [471, 416] on div "Column Type *" at bounding box center [562, 406] width 345 height 41
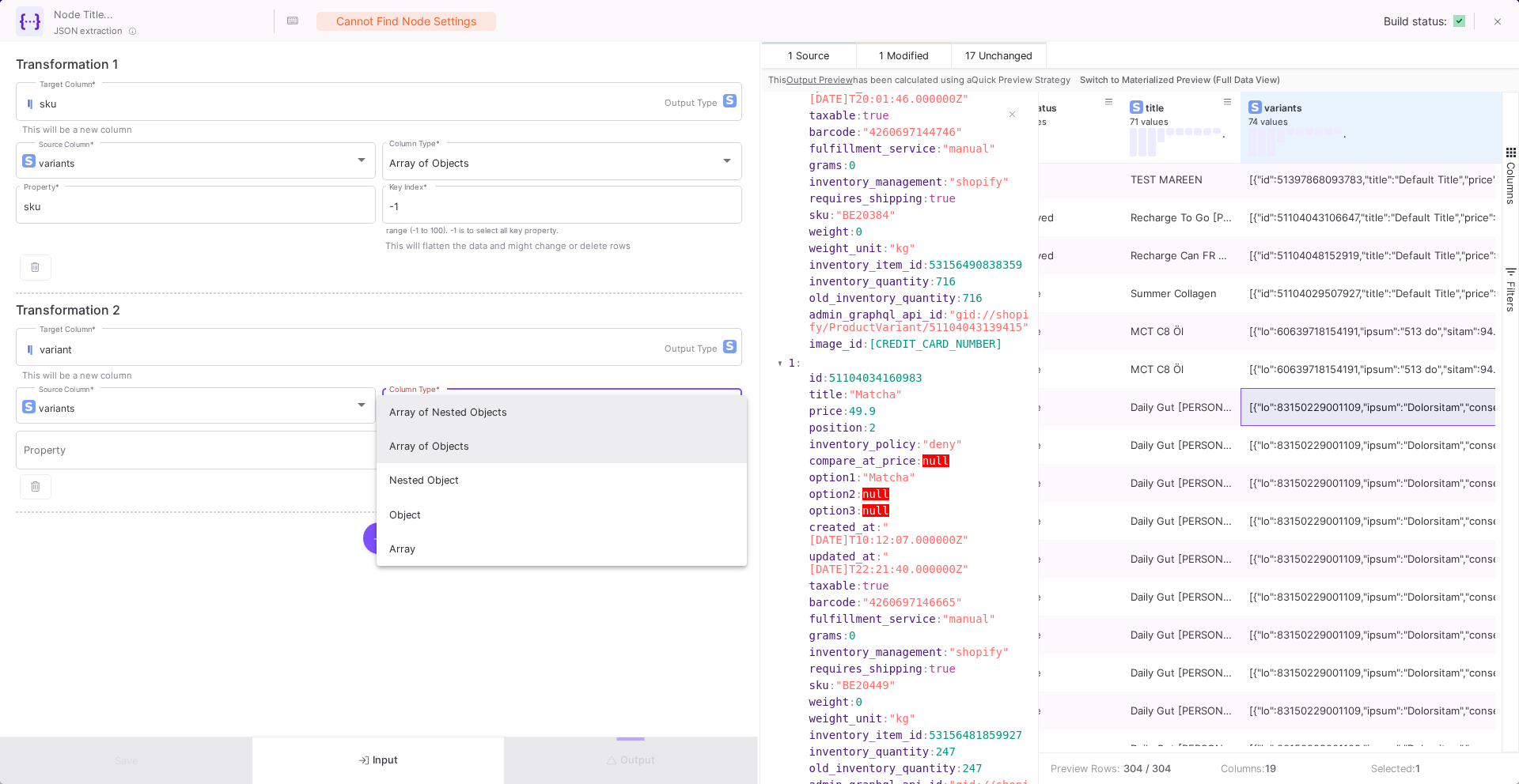
click at [471, 449] on span "Array of Objects" at bounding box center [562, 447] width 345 height 34
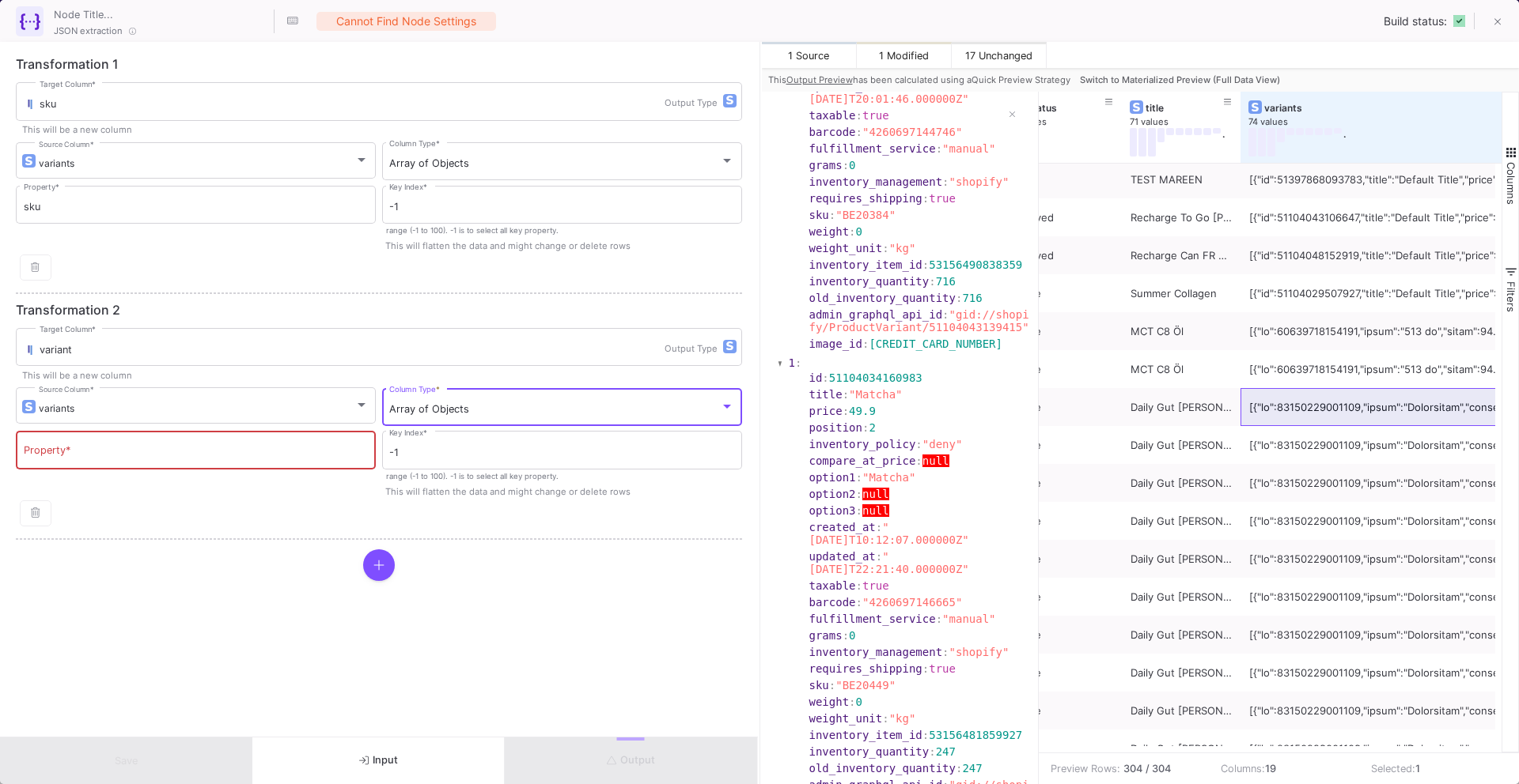
click at [269, 450] on input "Property *" at bounding box center [196, 452] width 345 height 12
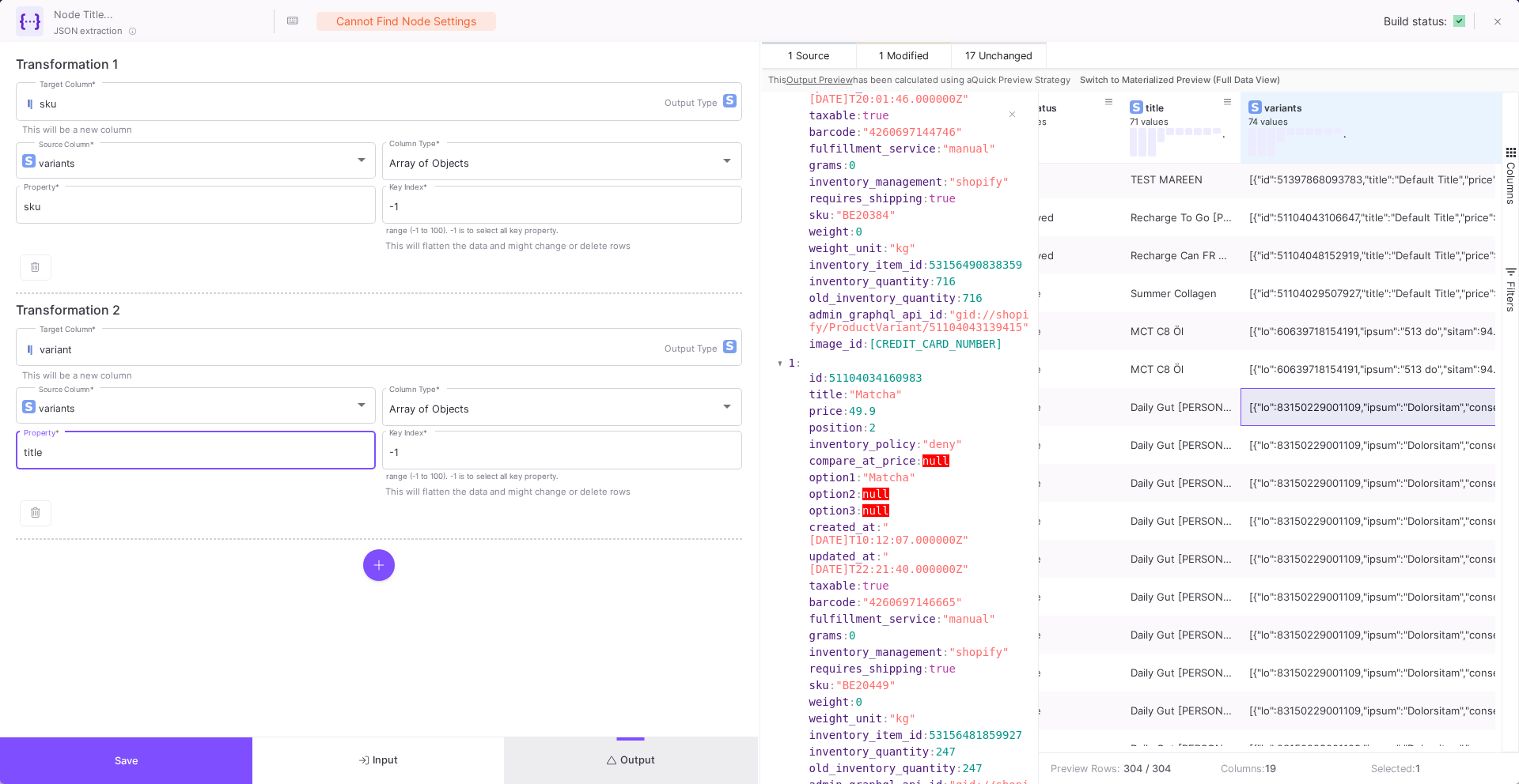
type input "title"
click at [373, 560] on icon at bounding box center [379, 564] width 11 height 12
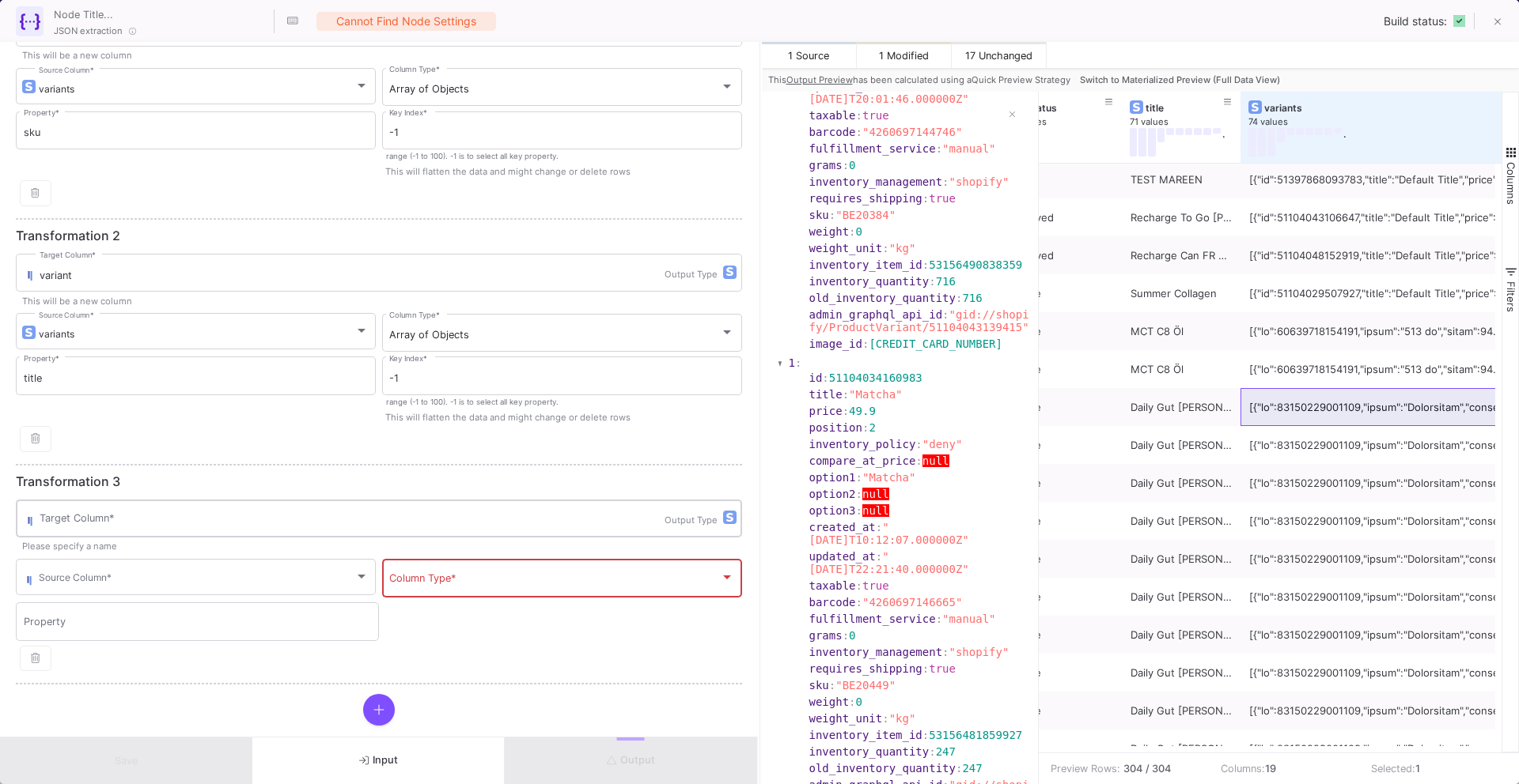
click at [372, 514] on input "Target Column *" at bounding box center [352, 520] width 625 height 12
type input "price"
click at [271, 578] on span at bounding box center [196, 580] width 316 height 12
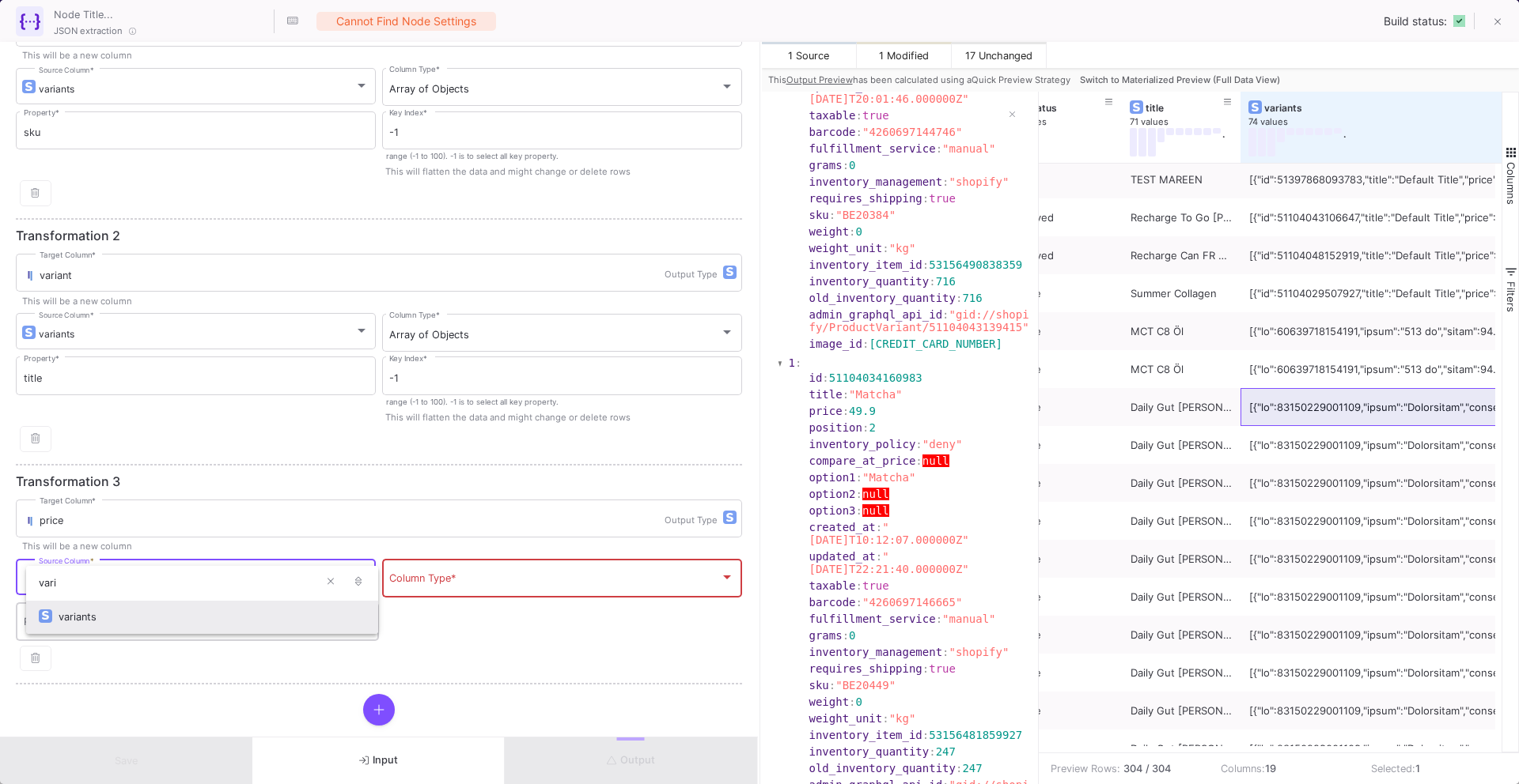
type input "vari"
click at [258, 612] on div "variants" at bounding box center [212, 617] width 307 height 34
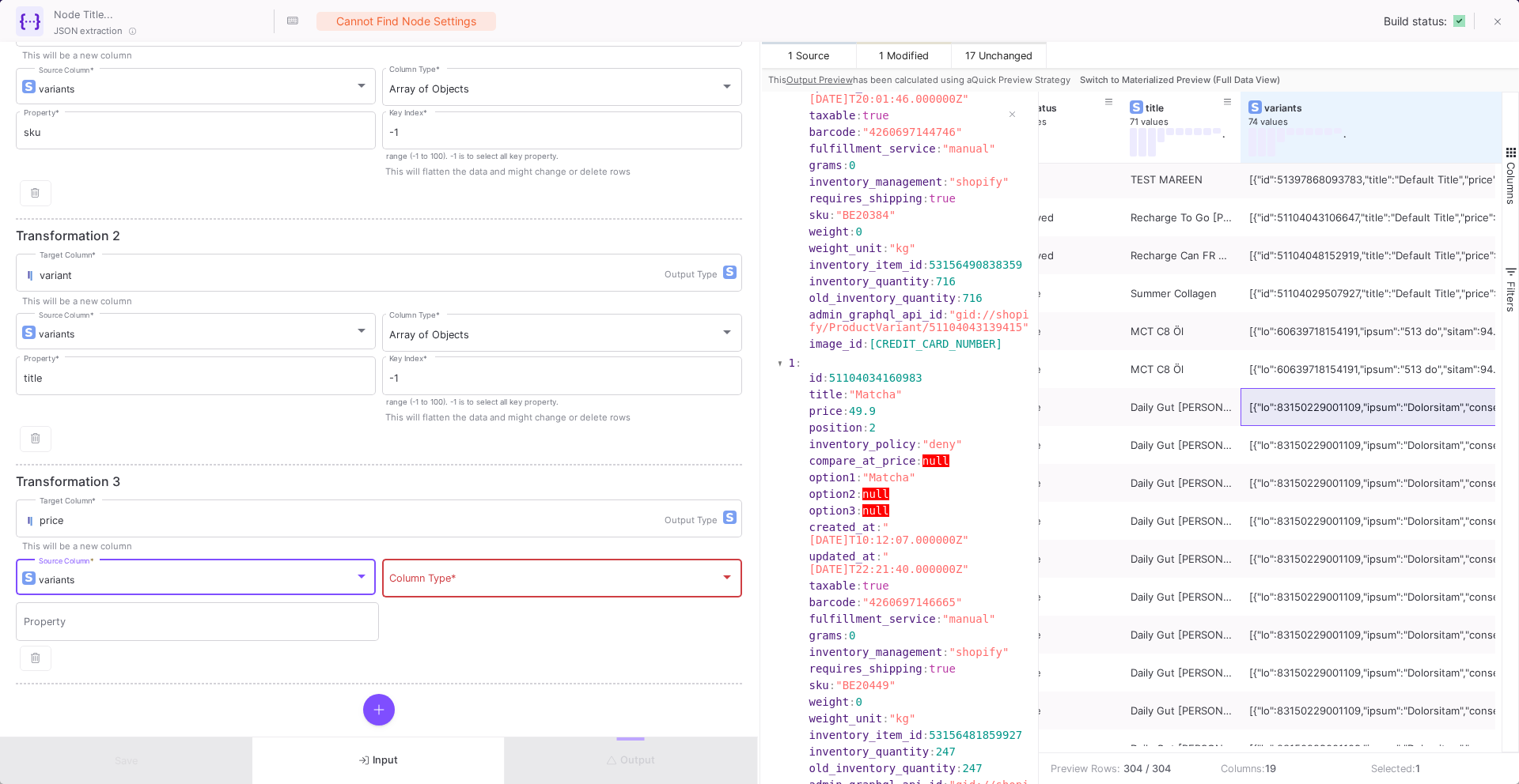
click at [473, 572] on div "Column Type *" at bounding box center [562, 578] width 345 height 41
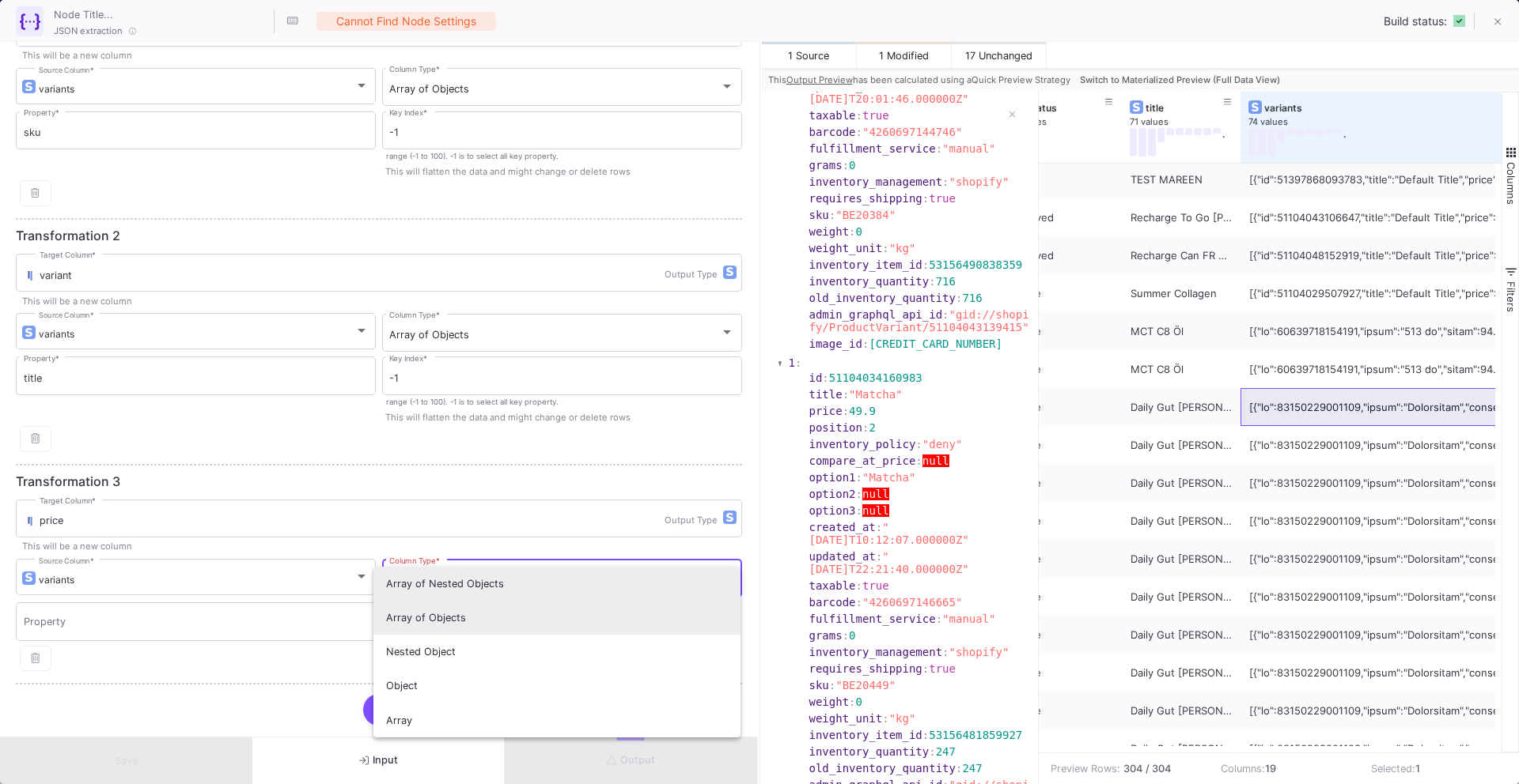
click at [483, 619] on span "Array of Objects" at bounding box center [557, 618] width 342 height 34
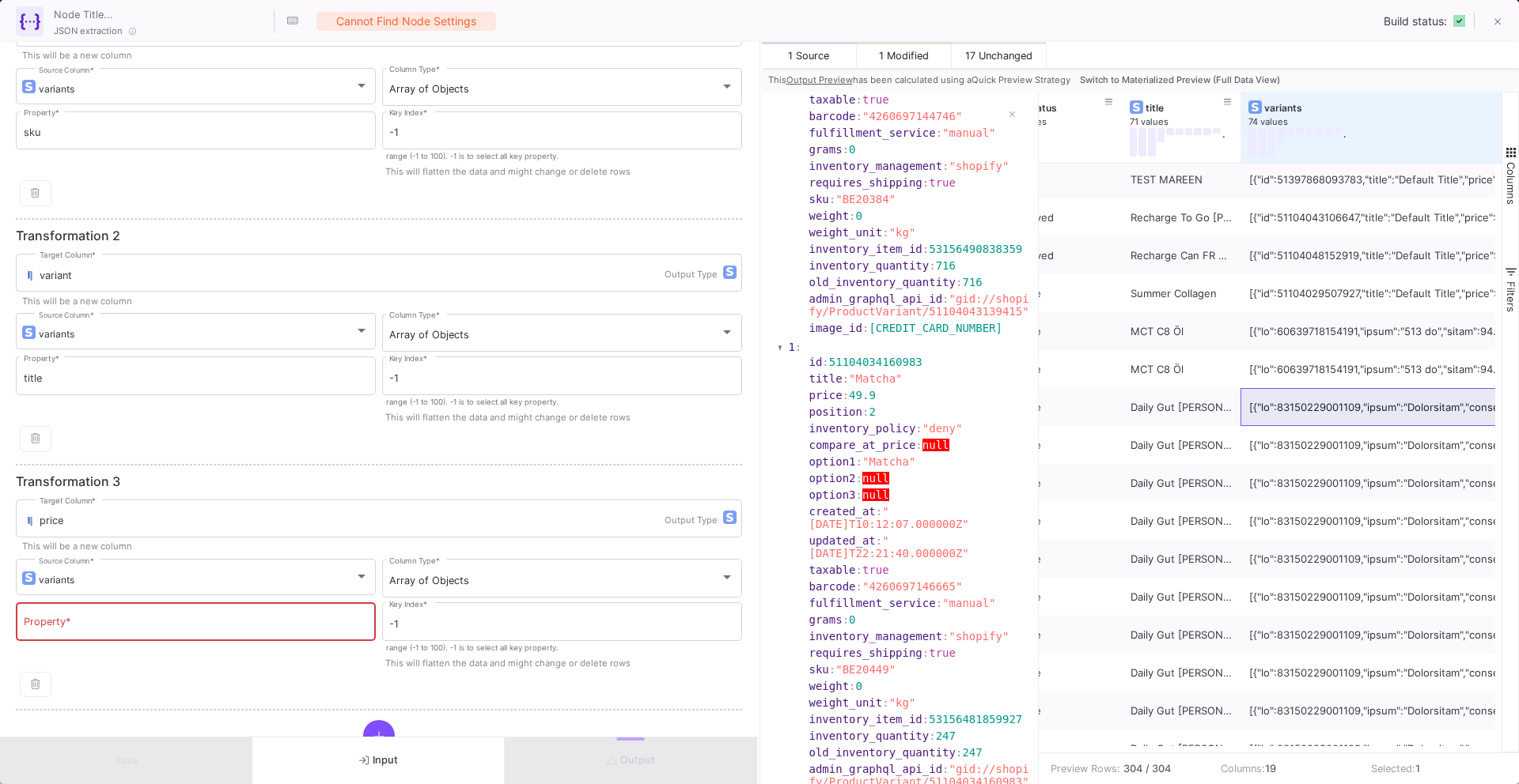
click at [169, 631] on div "Property *" at bounding box center [196, 621] width 345 height 41
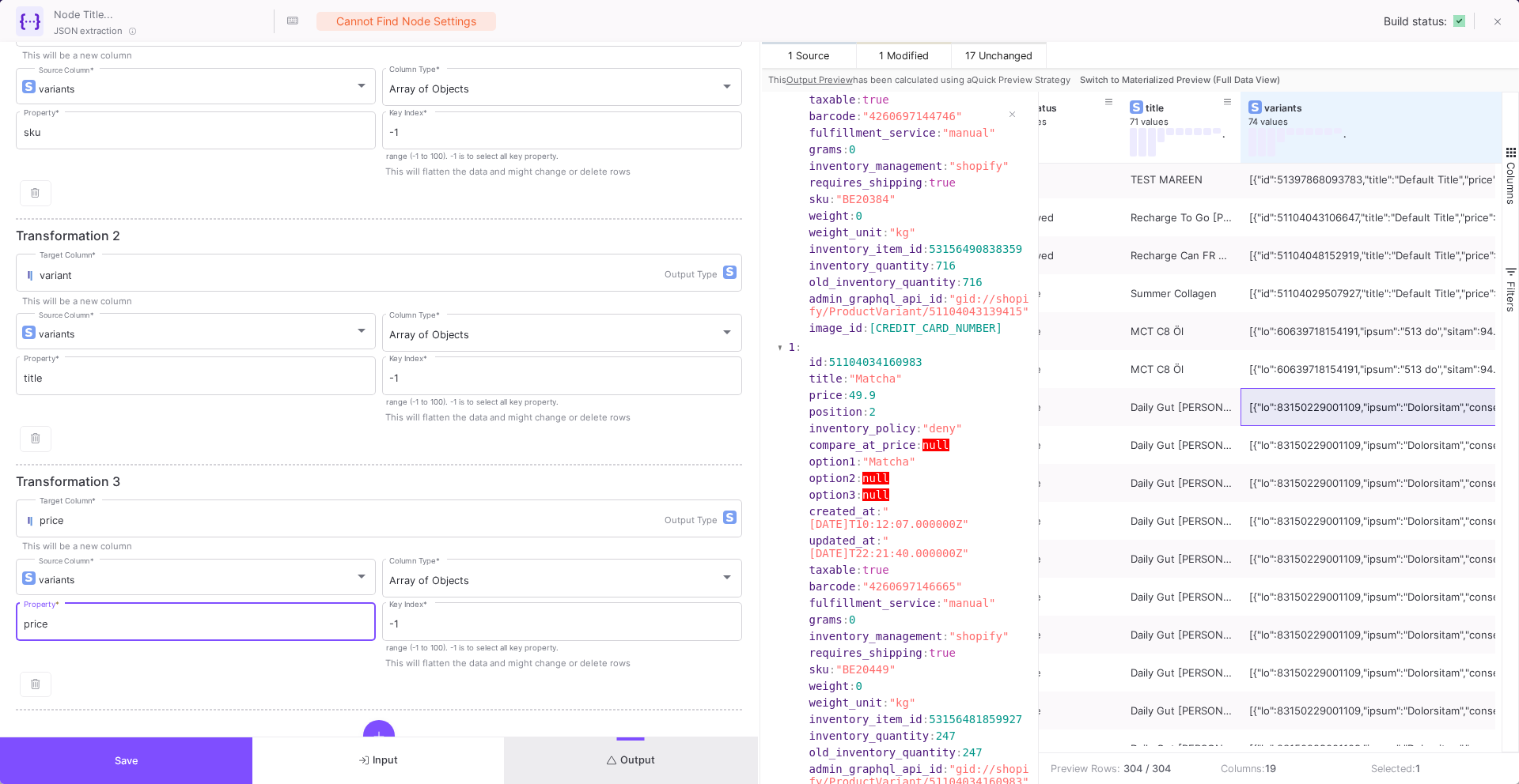
type input "price"
click at [603, 757] on button "Output" at bounding box center [631, 761] width 253 height 47
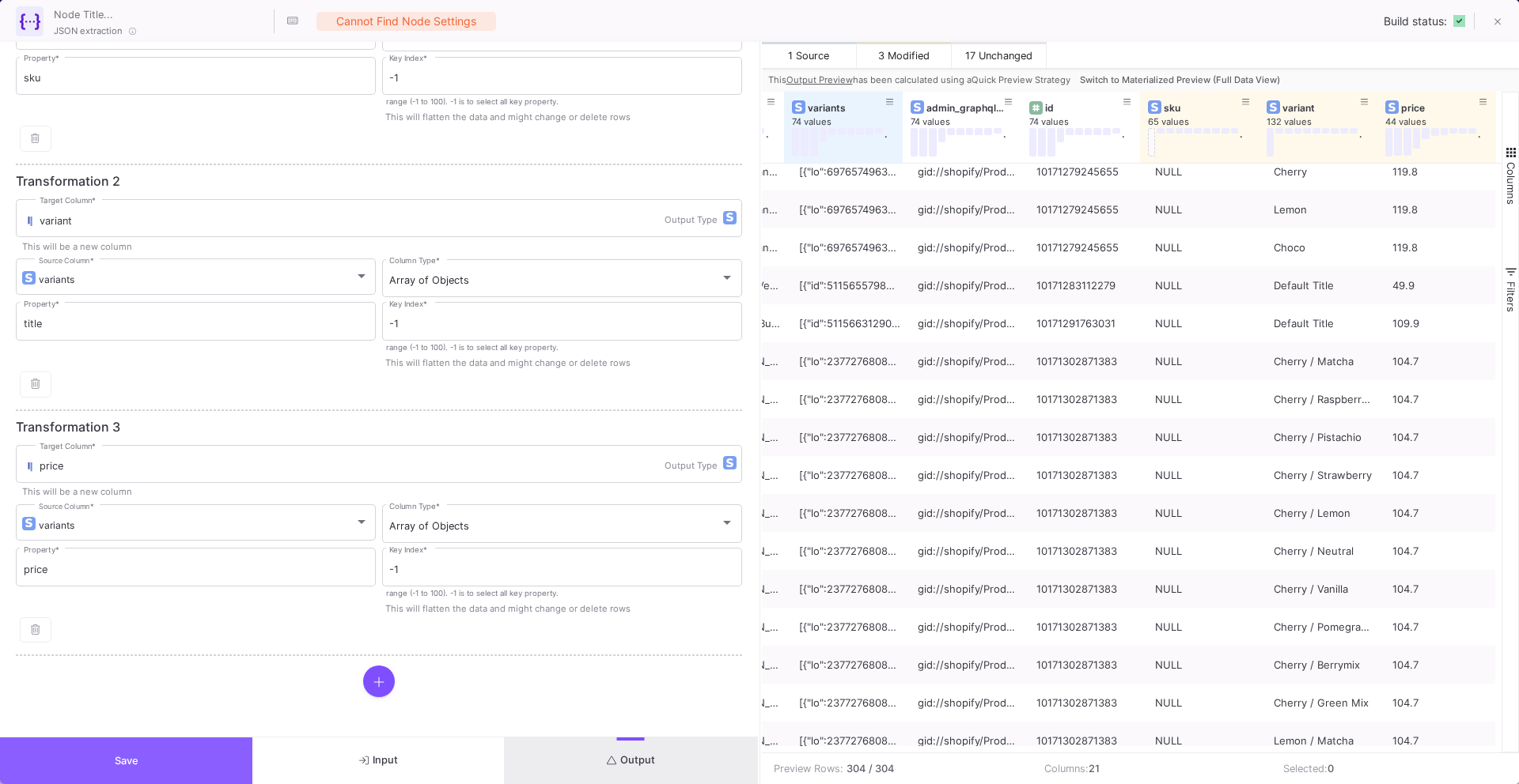
click at [178, 770] on button "Save" at bounding box center [126, 761] width 253 height 47
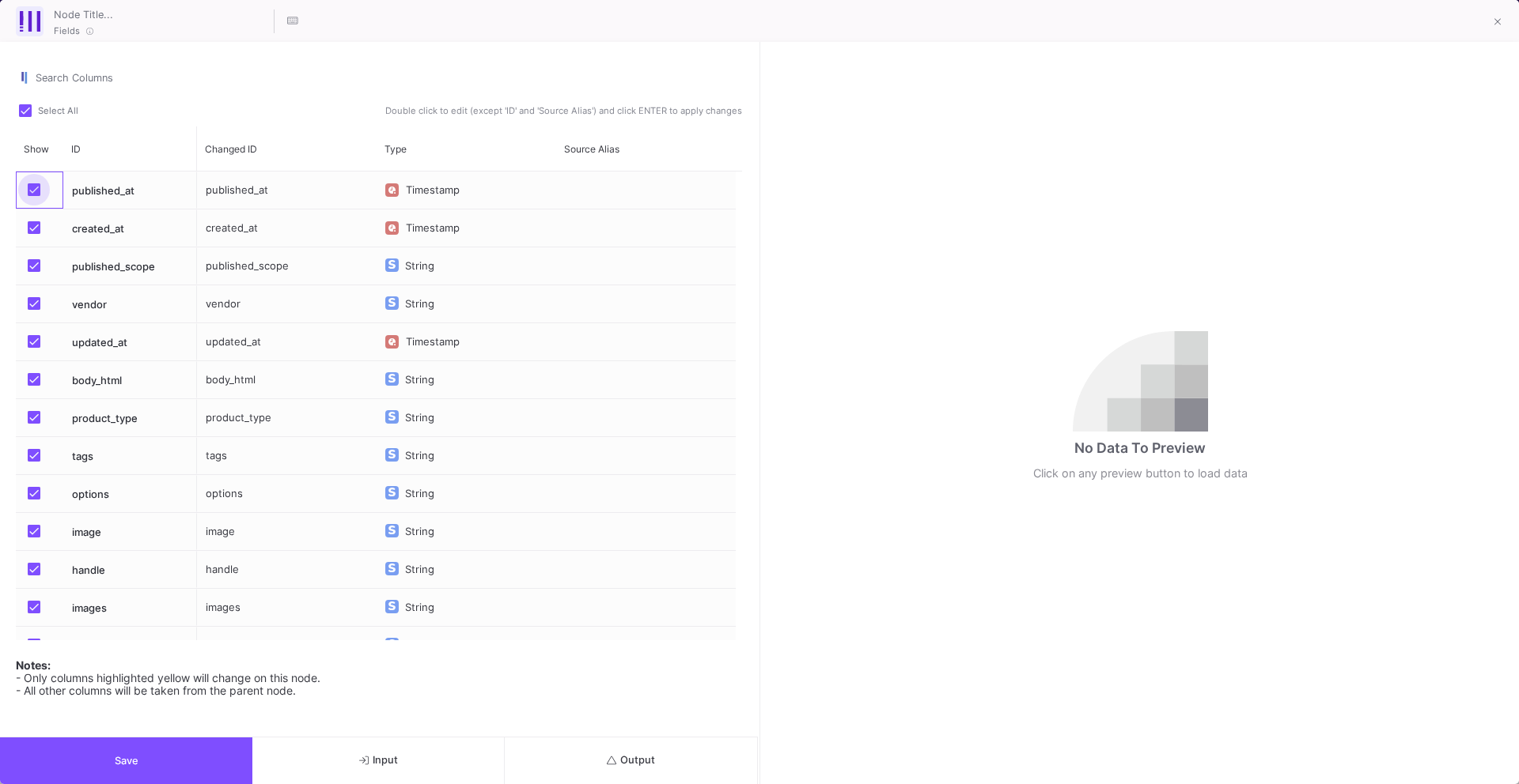
click at [33, 194] on span "Press SPACE to select this row." at bounding box center [33, 189] width 12 height 12
click at [33, 196] on input "Press SPACE to select this row." at bounding box center [33, 196] width 1 height 1
checkbox input "false"
click at [33, 230] on span "Press SPACE to select this row." at bounding box center [33, 227] width 12 height 12
click at [33, 234] on input "Press SPACE to select this row." at bounding box center [33, 234] width 1 height 1
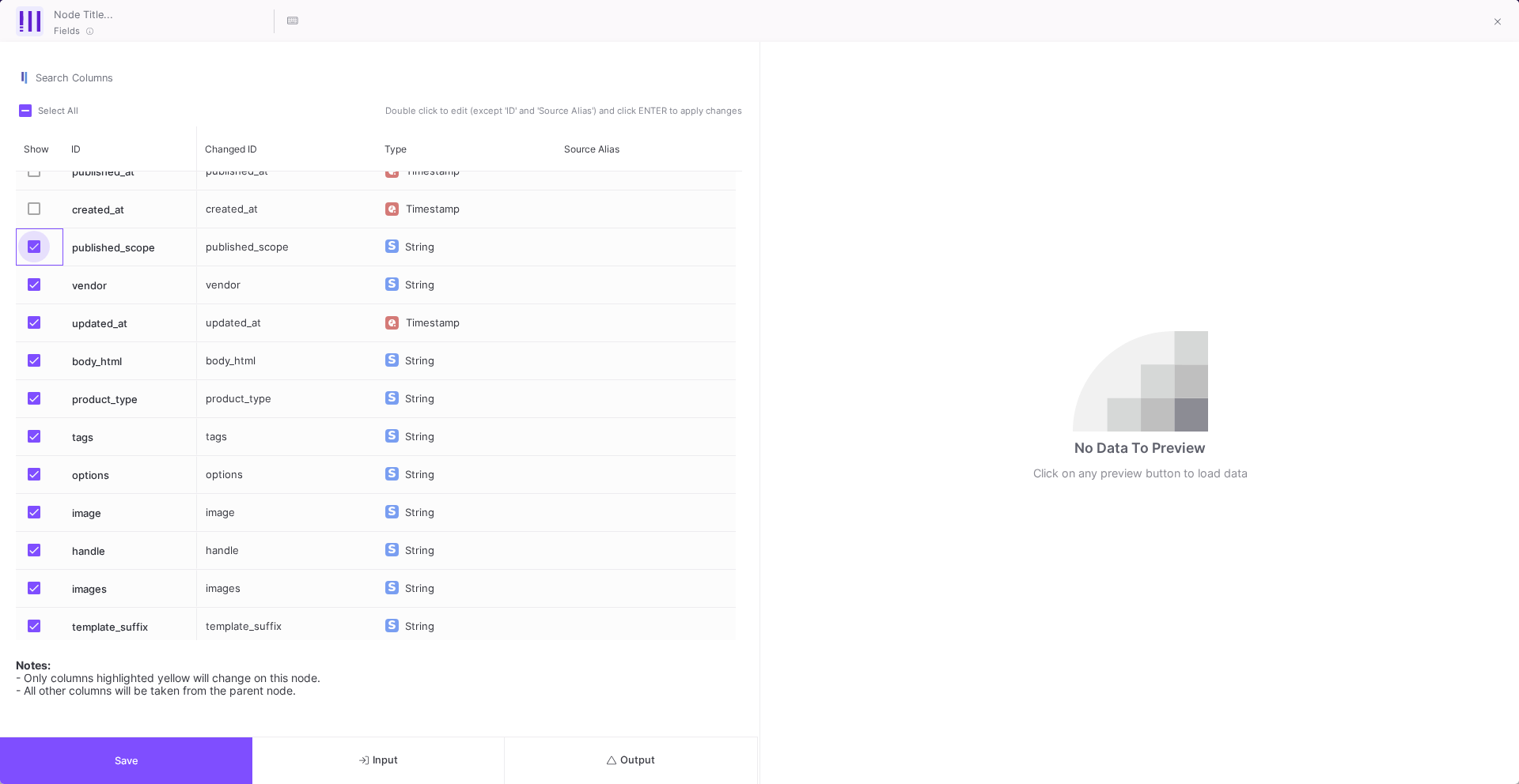
click at [34, 247] on span "Press SPACE to select this row." at bounding box center [33, 246] width 12 height 12
click at [34, 253] on input "Press SPACE to select this row." at bounding box center [33, 253] width 1 height 1
click at [359, 760] on fa-icon "button" at bounding box center [364, 760] width 10 height 12
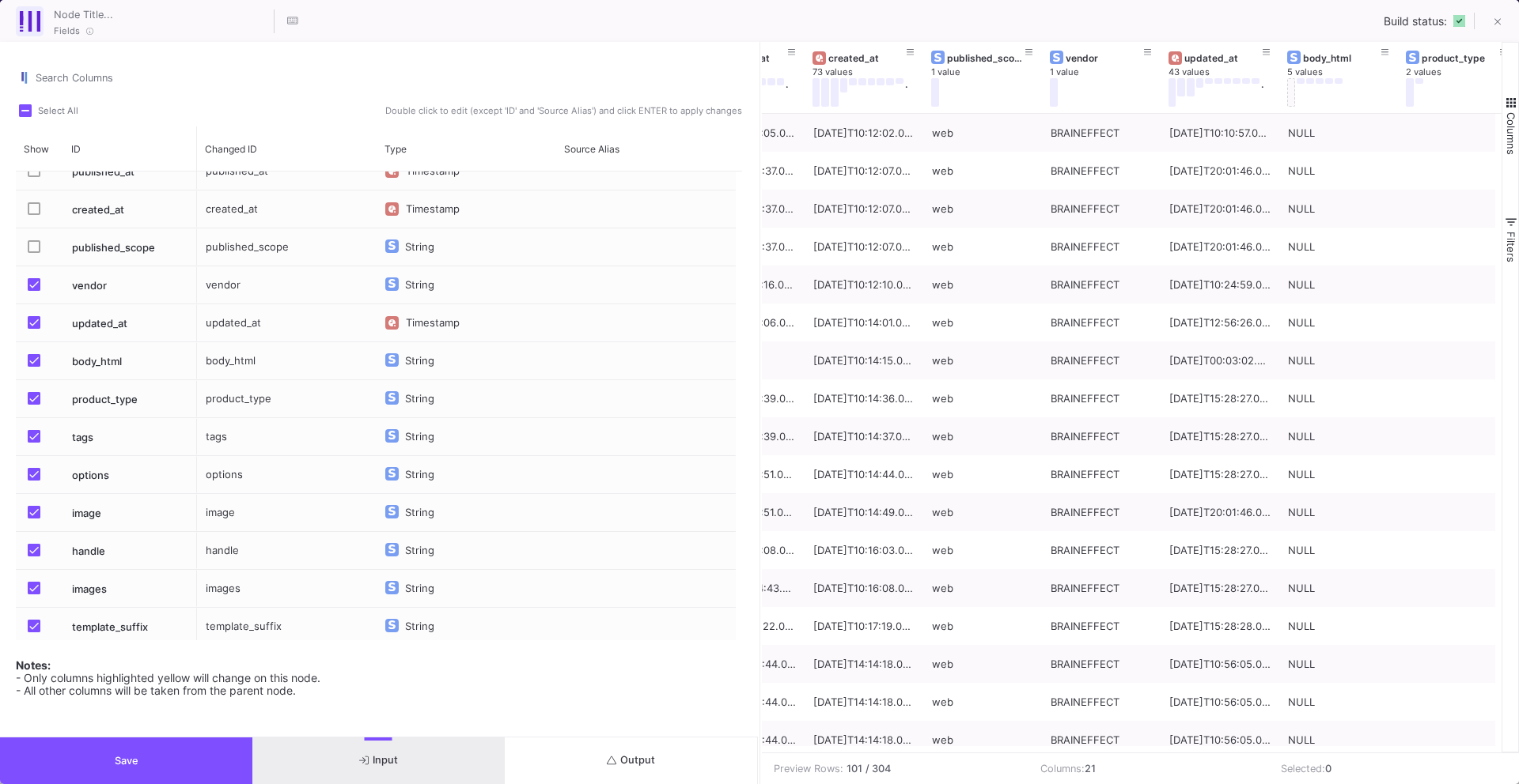
scroll to position [0, 79]
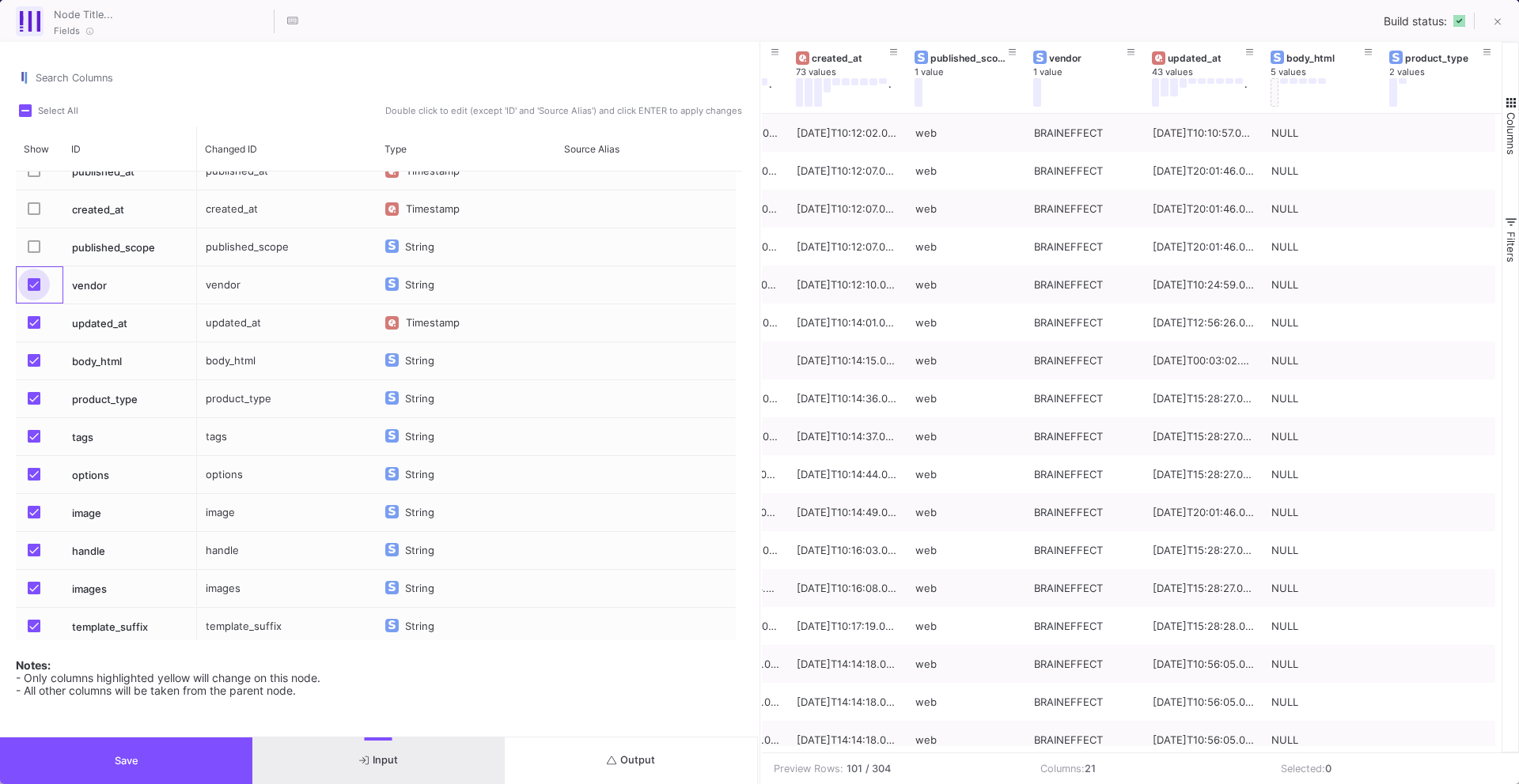
click at [35, 283] on span "Press SPACE to select this row." at bounding box center [33, 284] width 12 height 12
click at [34, 291] on input "Press SPACE to select this row." at bounding box center [33, 291] width 1 height 1
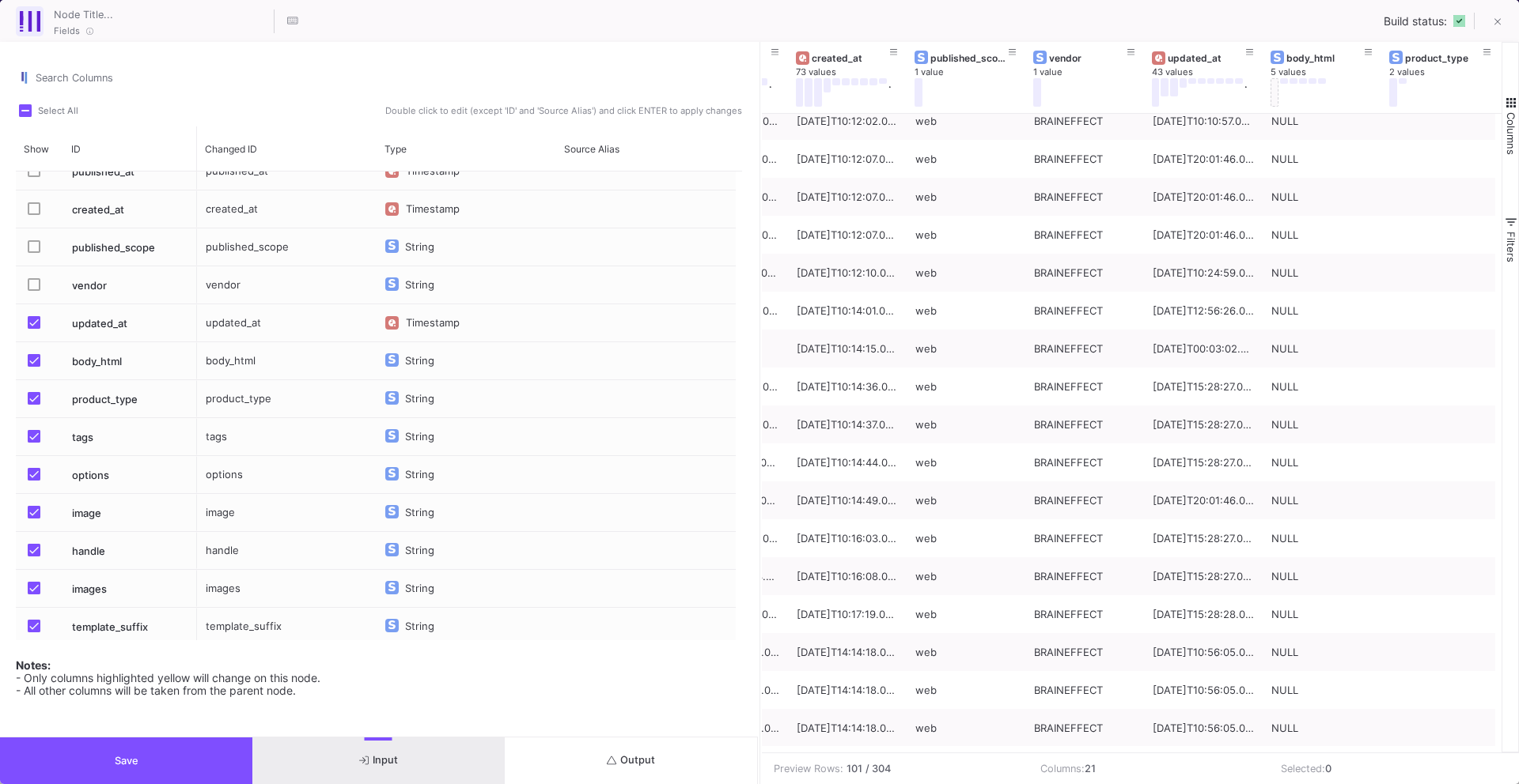
click at [34, 313] on mat-checkbox "Press SPACE to select this row." at bounding box center [38, 322] width 22 height 37
click at [35, 321] on span "Press SPACE to select this row." at bounding box center [33, 322] width 12 height 12
click at [34, 329] on input "Press SPACE to select this row." at bounding box center [33, 329] width 1 height 1
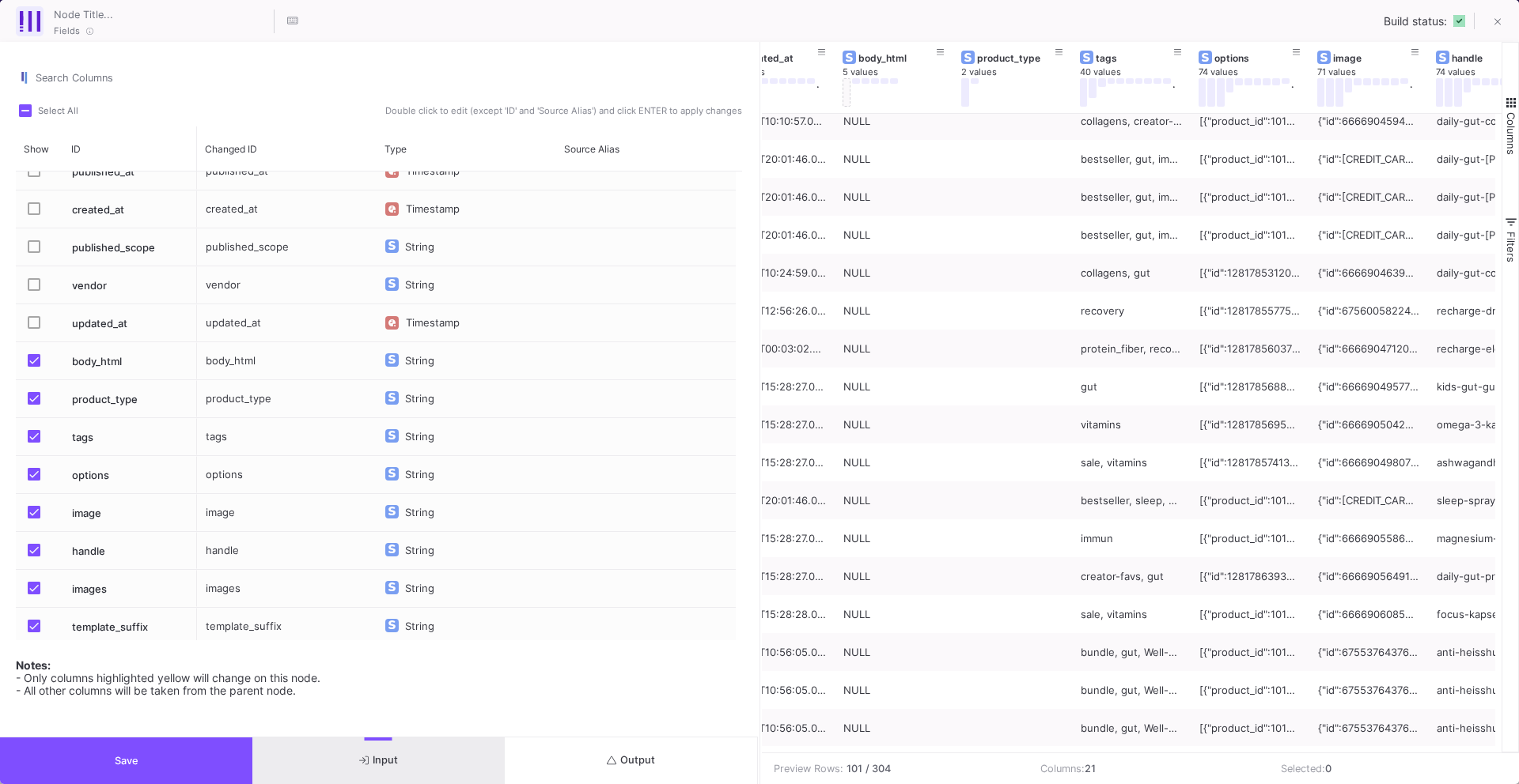
click at [35, 356] on span "Press SPACE to select this row." at bounding box center [33, 360] width 12 height 12
click at [34, 367] on input "Press SPACE to select this row." at bounding box center [33, 367] width 1 height 1
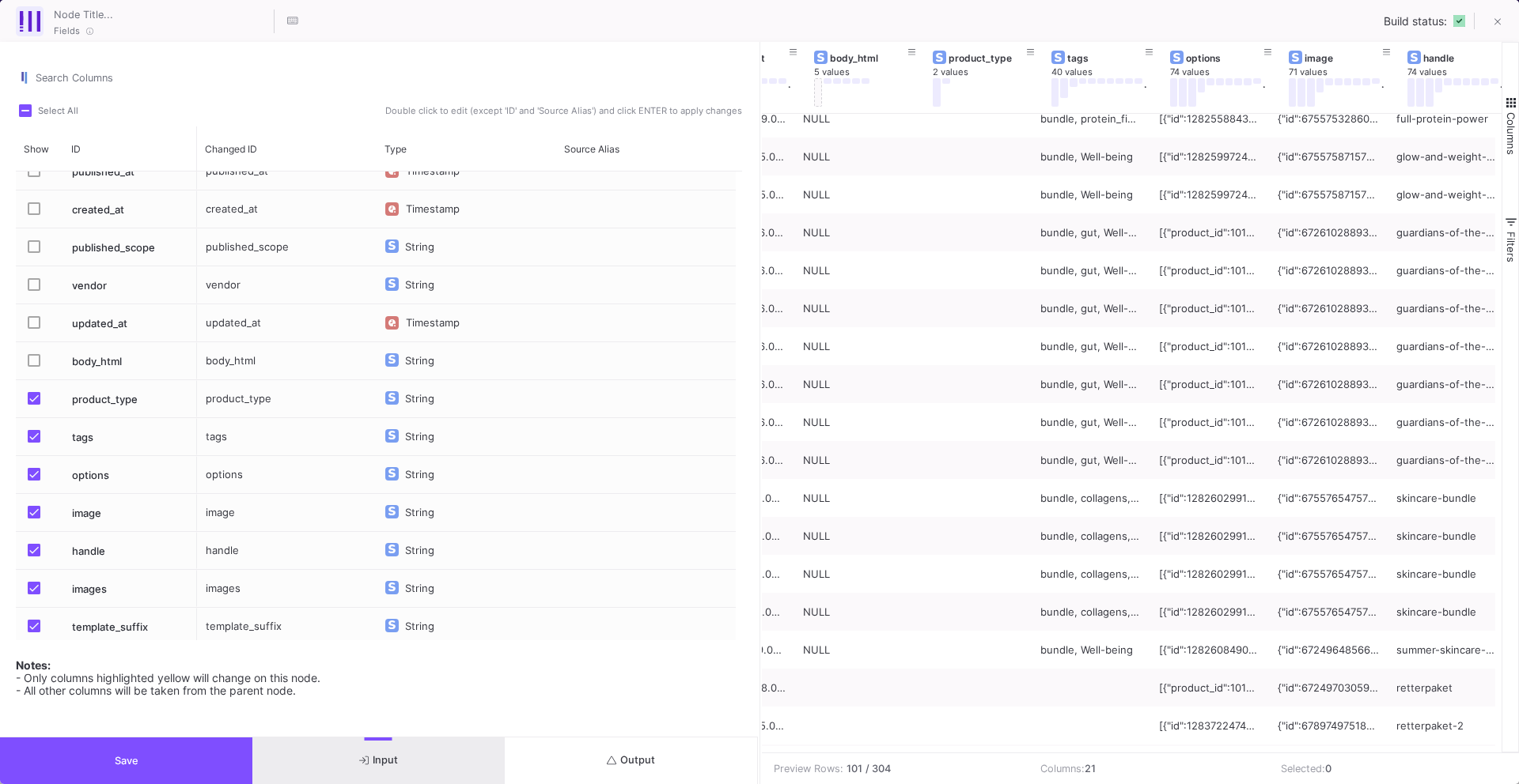
scroll to position [0, 563]
click at [32, 396] on span "Press SPACE to select this row." at bounding box center [33, 398] width 12 height 12
click at [33, 405] on input "Press SPACE to select this row." at bounding box center [33, 405] width 1 height 1
click at [34, 434] on span "Press SPACE to select this row." at bounding box center [33, 436] width 12 height 12
click at [34, 443] on input "Press SPACE to select this row." at bounding box center [33, 443] width 1 height 1
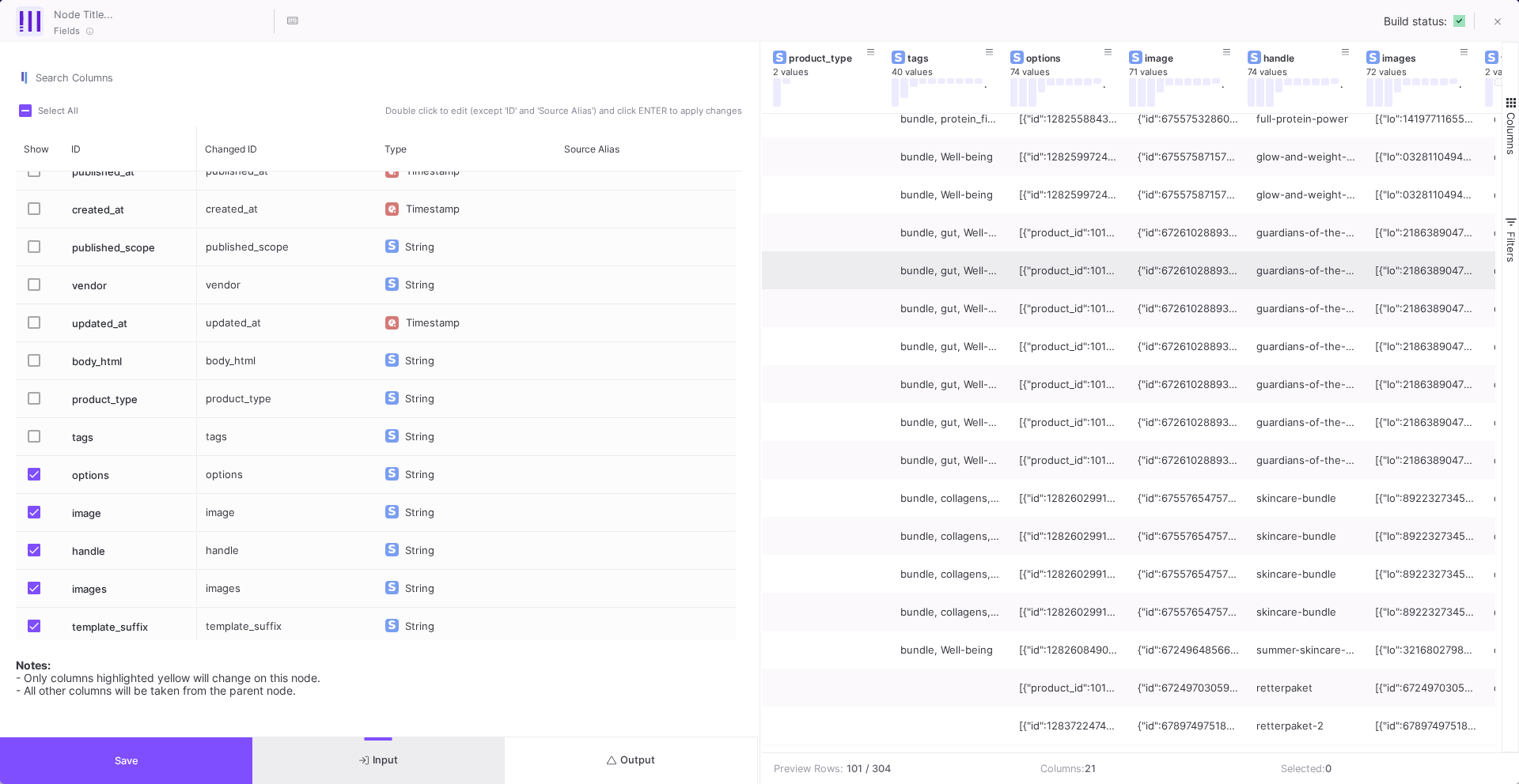
scroll to position [0, 718]
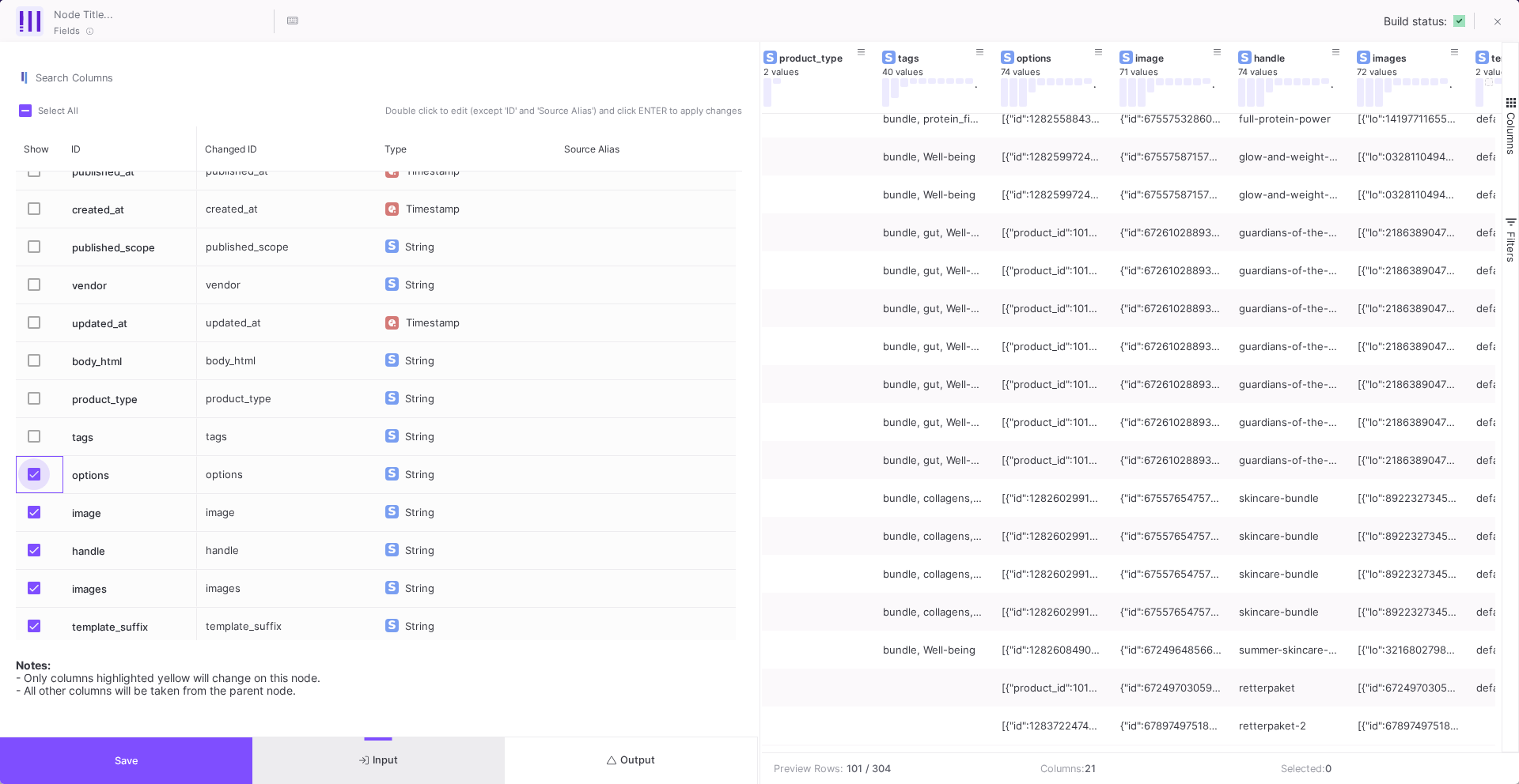
click at [33, 469] on span "Press SPACE to select this row." at bounding box center [33, 474] width 12 height 12
click at [33, 481] on input "Press SPACE to select this row." at bounding box center [33, 481] width 1 height 1
click at [36, 508] on span "Press SPACE to select this row." at bounding box center [33, 512] width 12 height 12
click at [34, 519] on input "Press SPACE to select this row." at bounding box center [33, 519] width 1 height 1
click at [35, 554] on span "Press SPACE to select this row." at bounding box center [33, 549] width 12 height 12
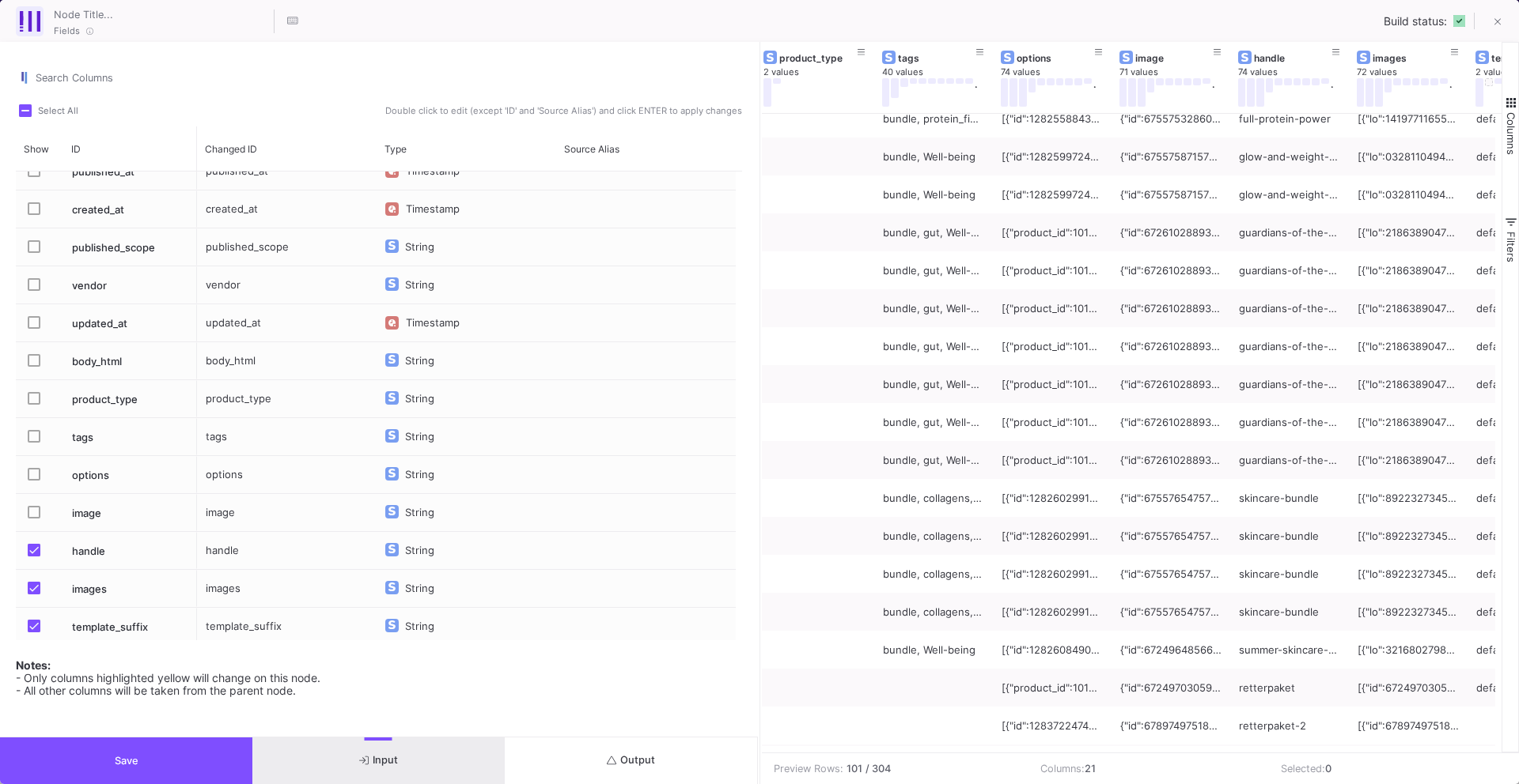
click at [34, 557] on input "Press SPACE to select this row." at bounding box center [33, 557] width 1 height 1
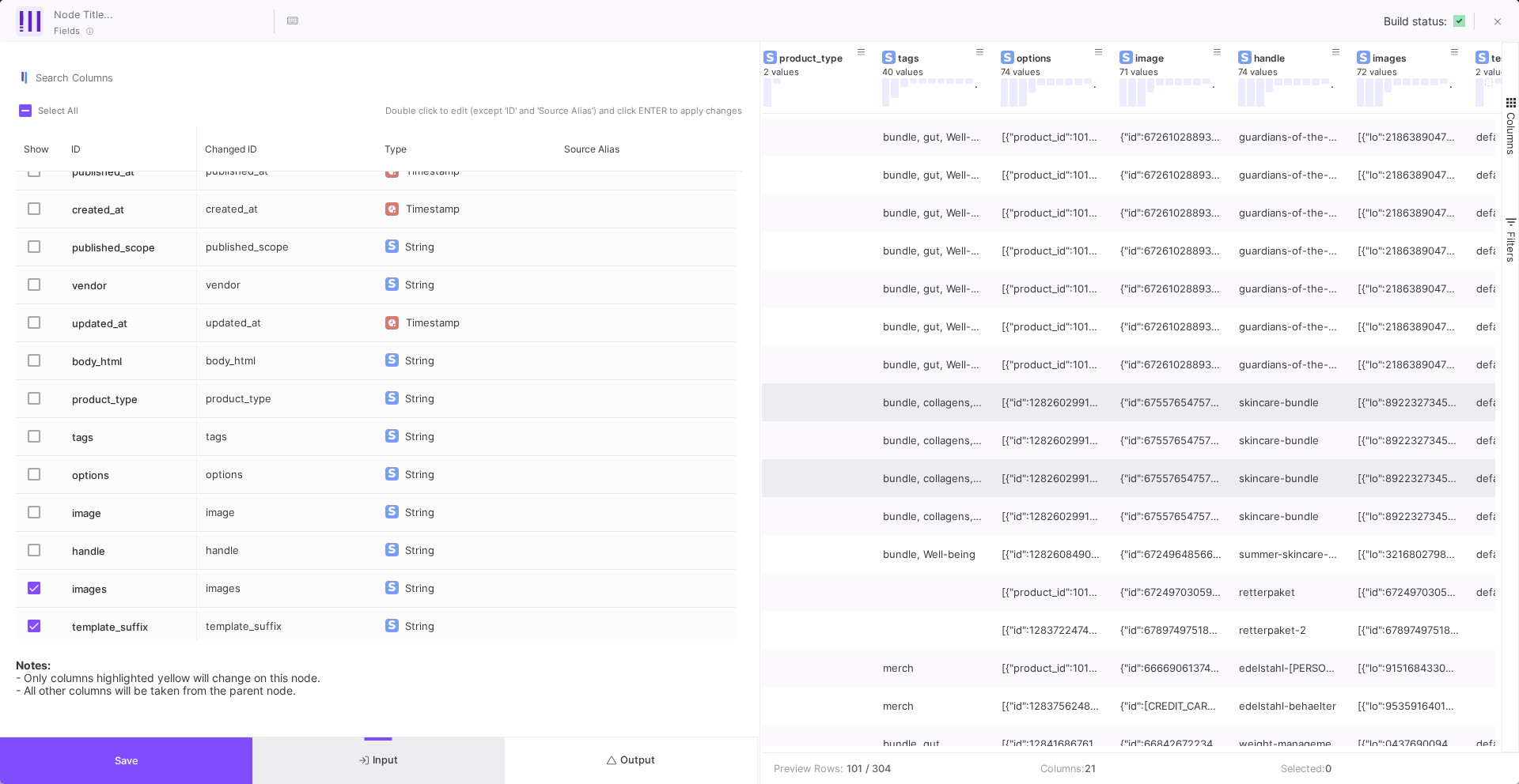
scroll to position [2048, 0]
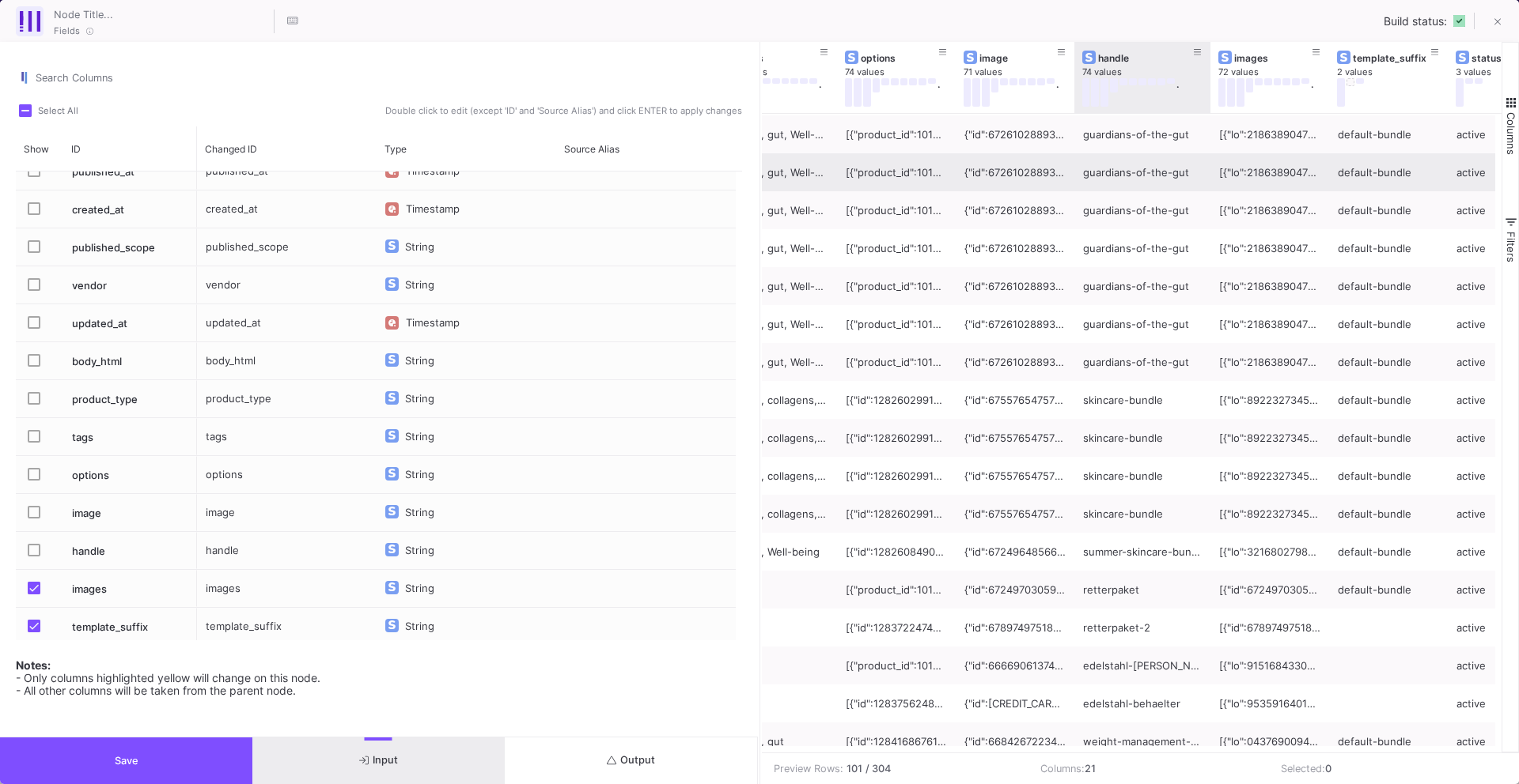
drag, startPoint x: 1188, startPoint y: 81, endPoint x: 1206, endPoint y: 165, distance: 85.9
click at [1206, 165] on div "product_type 2 values tags 40 values . options 74 values . image 71 values . ha…" at bounding box center [1131, 397] width 740 height 710
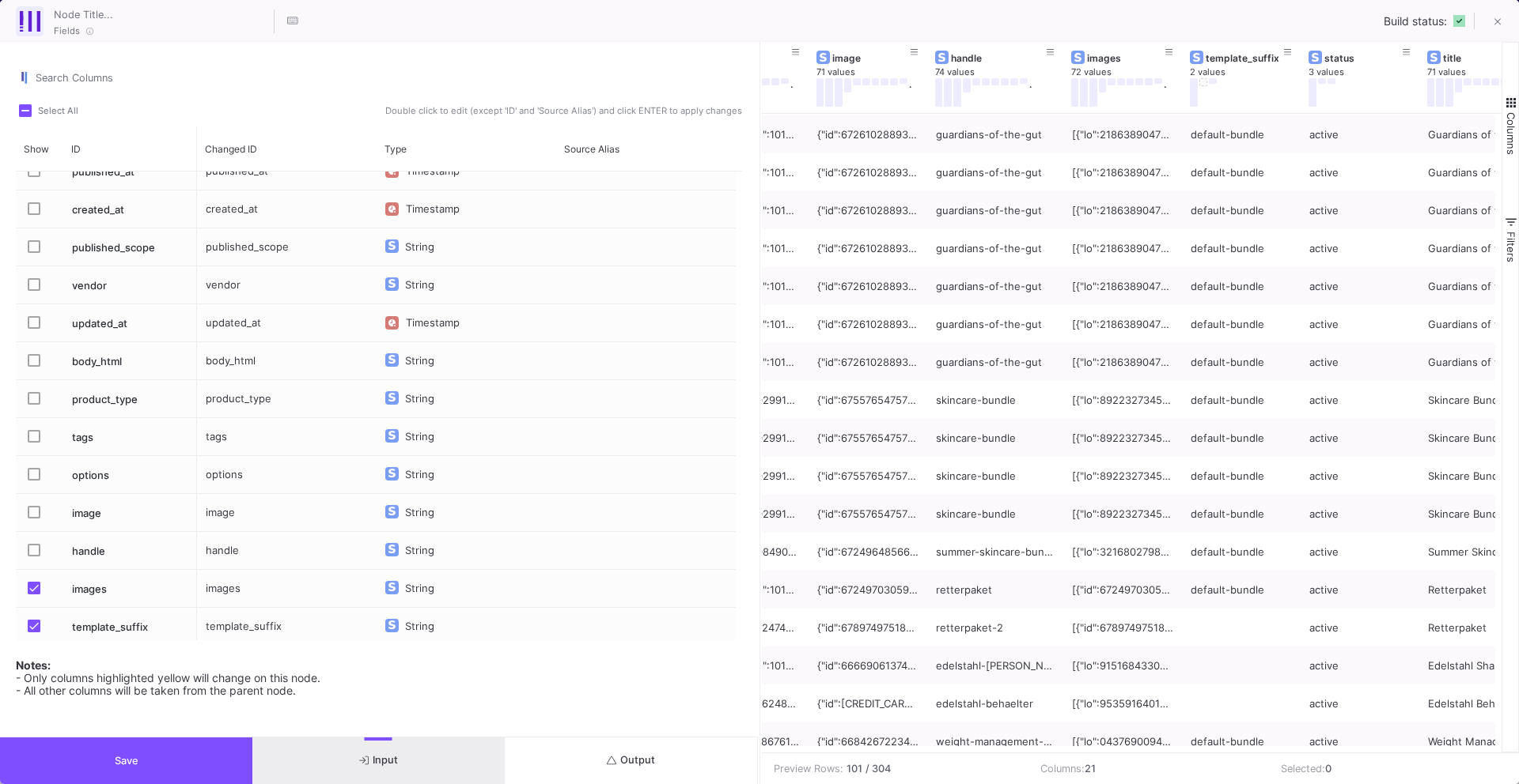
click at [37, 584] on span "Press SPACE to select this row." at bounding box center [33, 588] width 12 height 12
click at [34, 595] on input "Press SPACE to select this row." at bounding box center [33, 595] width 1 height 1
click at [37, 509] on span "Press SPACE to select this row." at bounding box center [33, 510] width 12 height 12
click at [34, 516] on input "Press SPACE to select this row." at bounding box center [33, 516] width 1 height 1
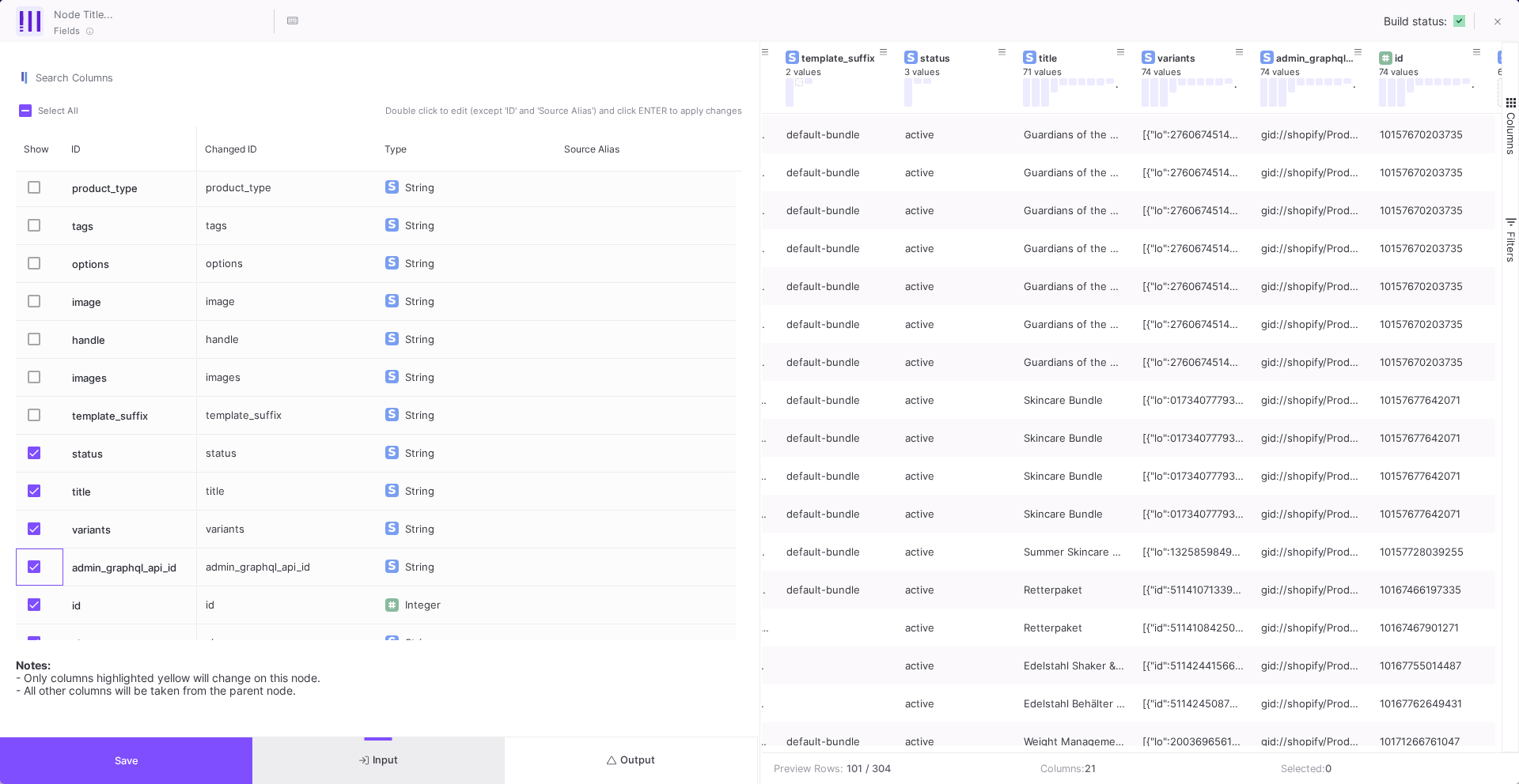
click at [26, 560] on div "Press SPACE to select this row." at bounding box center [39, 566] width 28 height 37
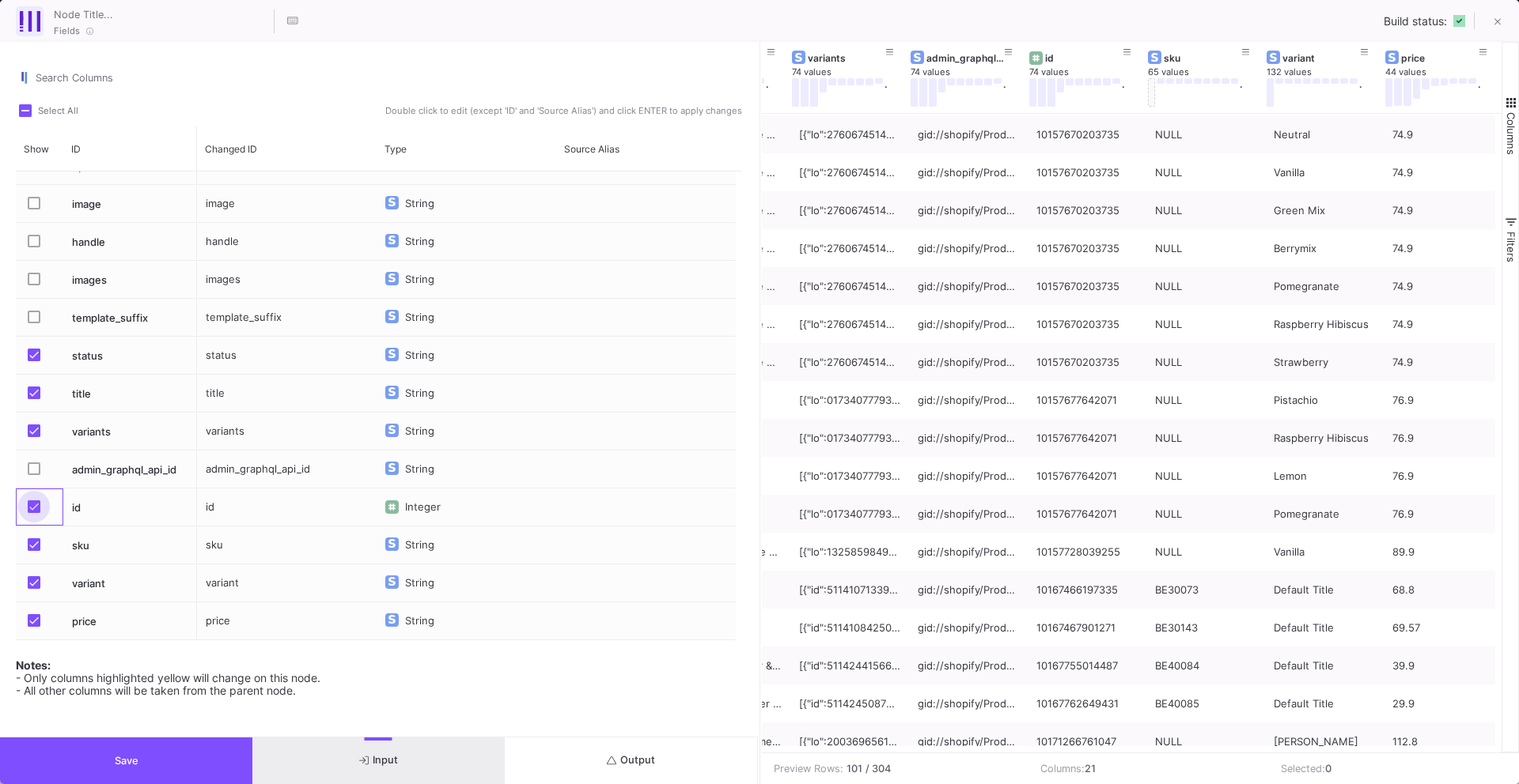
click at [34, 510] on span "Press SPACE to select this row." at bounding box center [33, 506] width 12 height 12
click at [34, 514] on input "Press SPACE to select this row." at bounding box center [33, 514] width 1 height 1
click at [27, 431] on span "Press SPACE to select this row." at bounding box center [33, 431] width 12 height 12
click at [33, 437] on input "Press SPACE to select this row." at bounding box center [33, 437] width 1 height 1
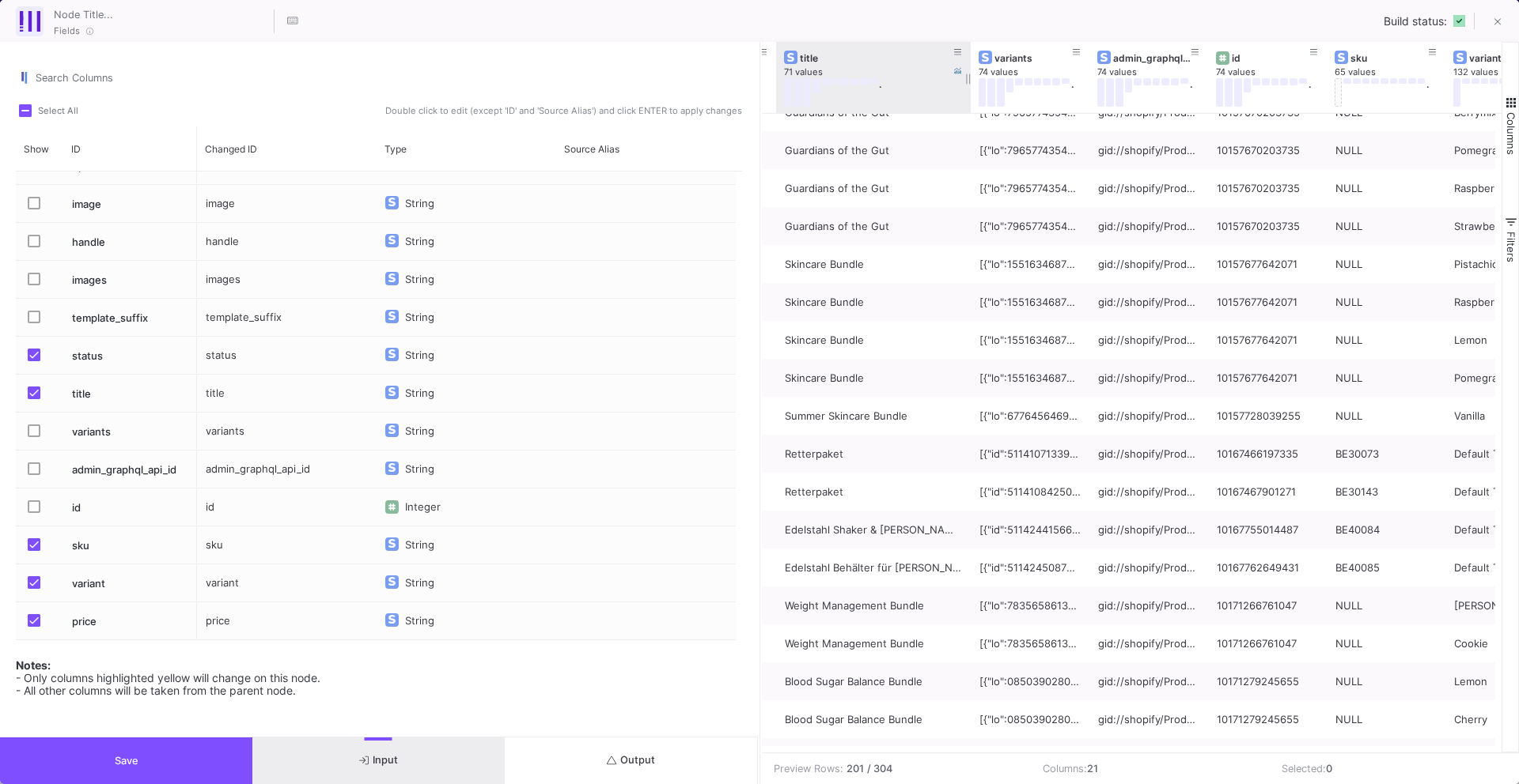
drag, startPoint x: 893, startPoint y: 81, endPoint x: 967, endPoint y: 90, distance: 74.5
click at [967, 90] on div at bounding box center [970, 77] width 7 height 72
click at [568, 747] on button "Output" at bounding box center [631, 761] width 253 height 47
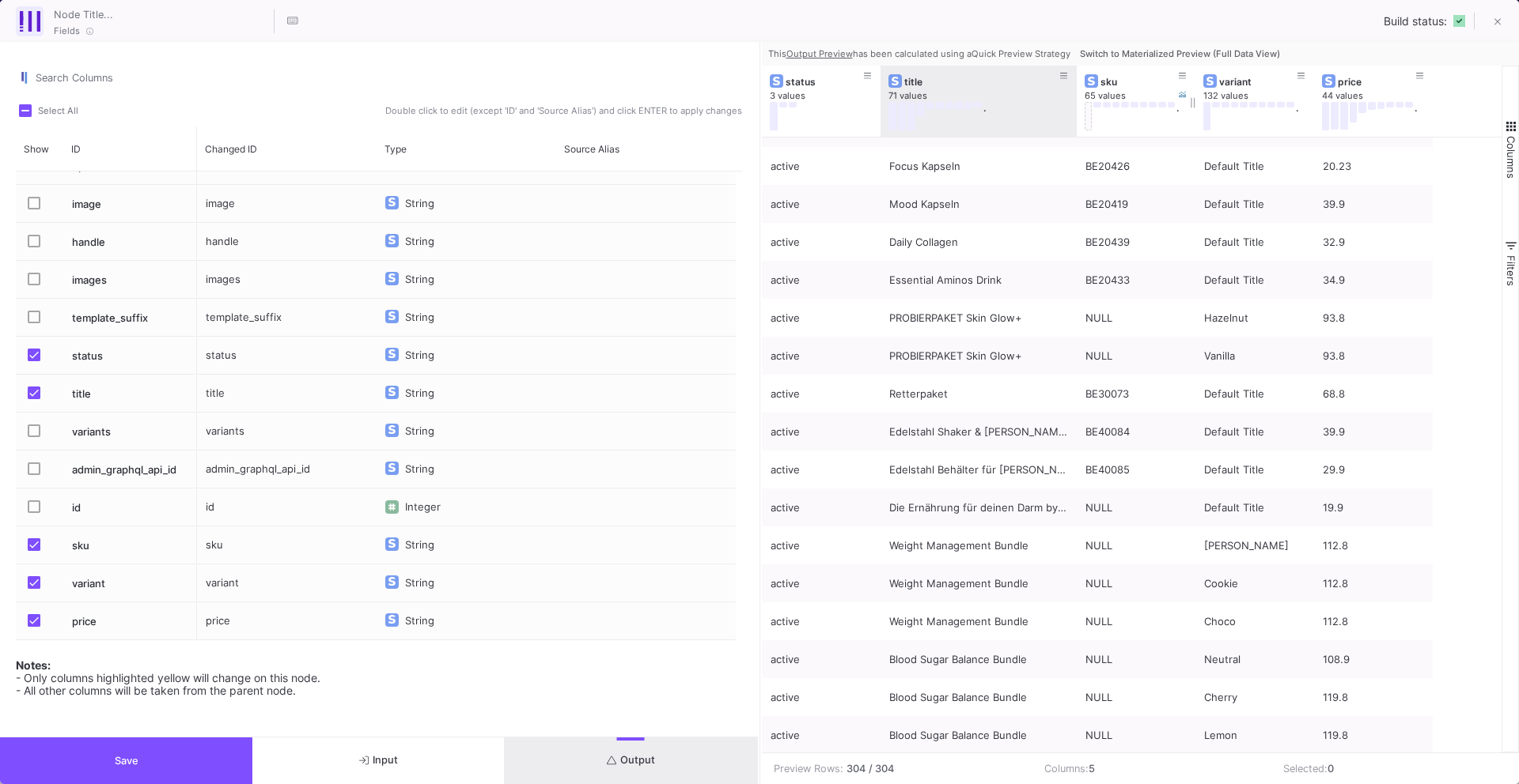
drag, startPoint x: 997, startPoint y: 101, endPoint x: 1075, endPoint y: 101, distance: 78.0
click at [1075, 101] on div at bounding box center [1077, 102] width 7 height 72
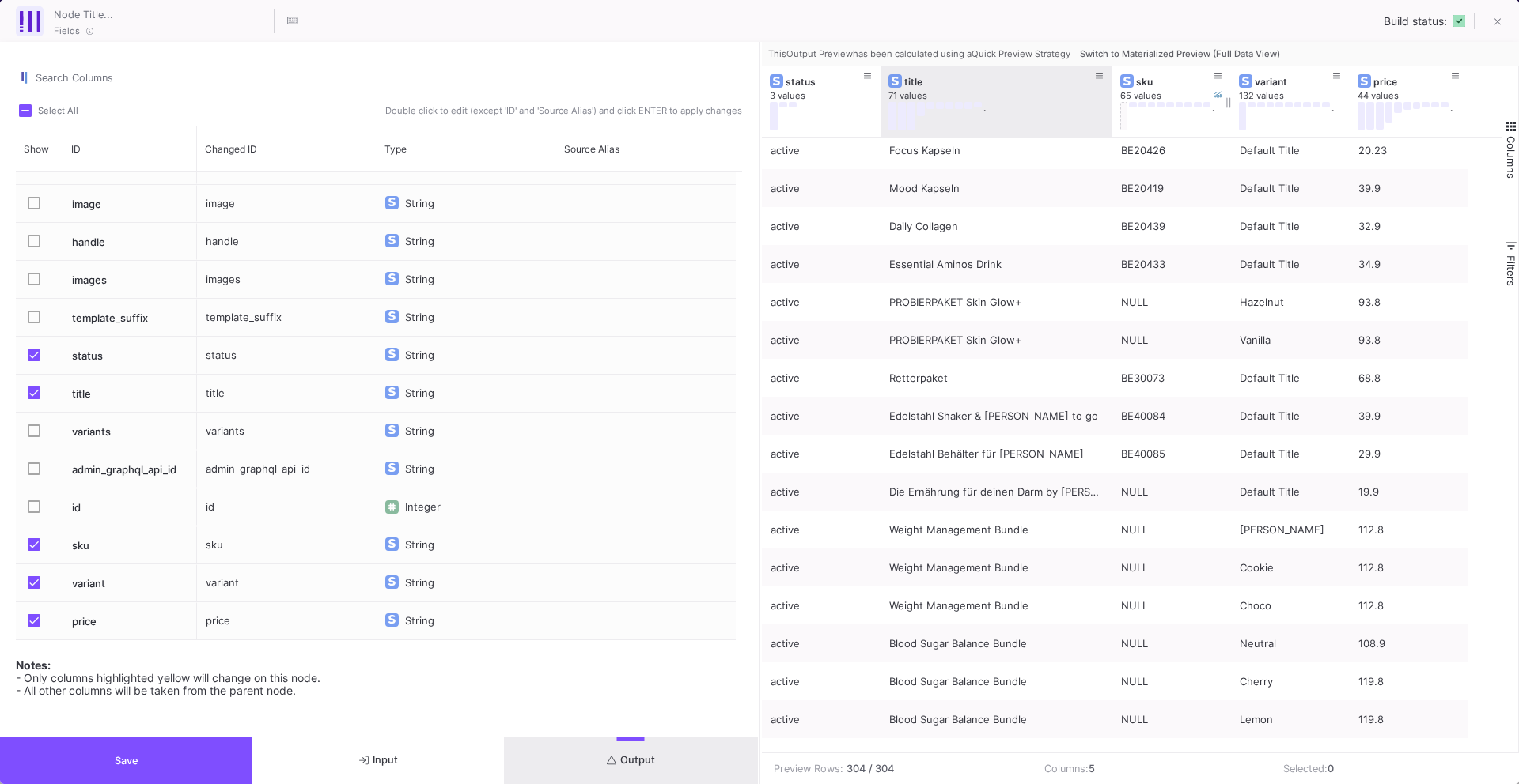
drag, startPoint x: 1075, startPoint y: 95, endPoint x: 1111, endPoint y: 100, distance: 36.3
click at [1111, 100] on div at bounding box center [1113, 102] width 7 height 72
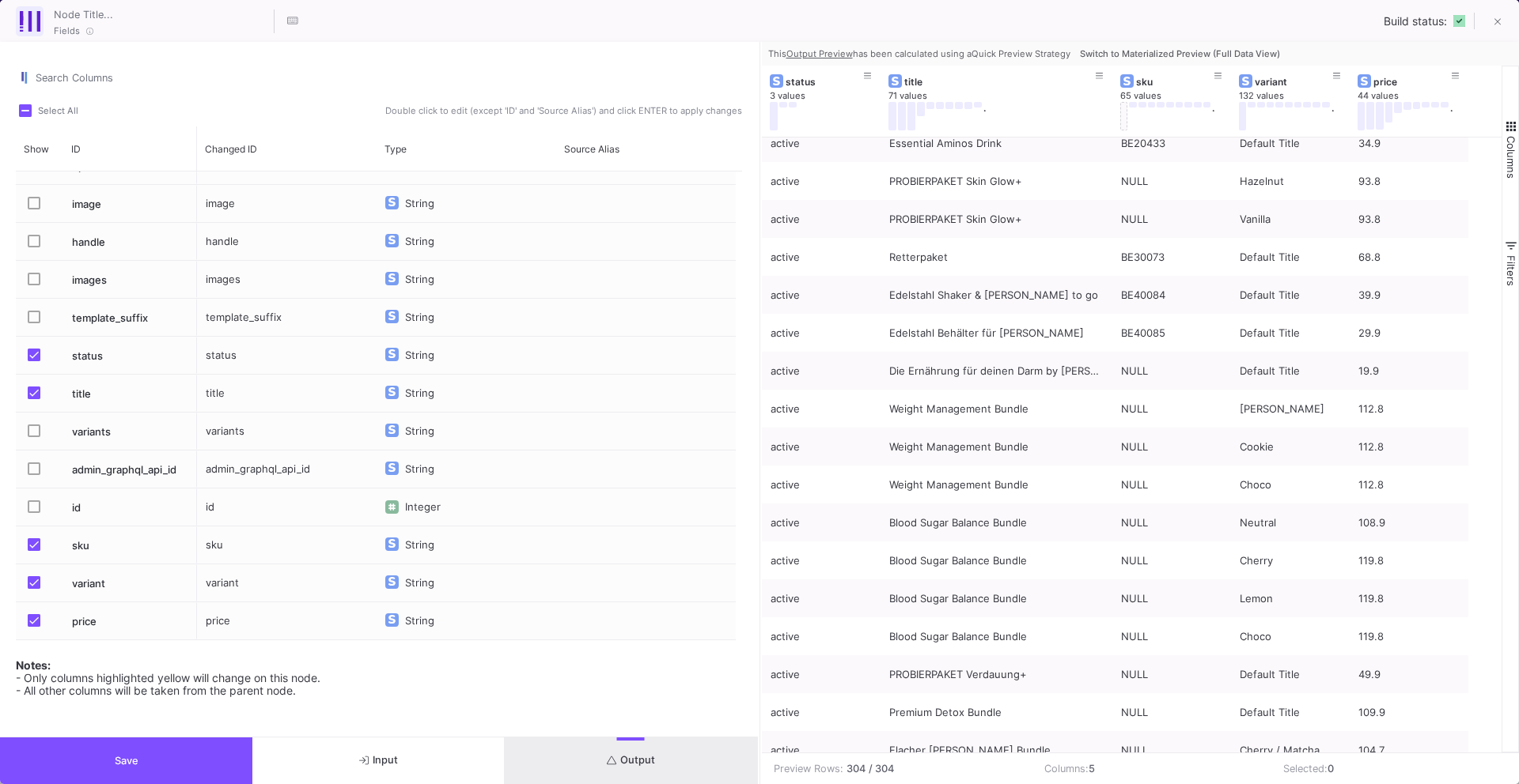
click at [329, 758] on button "Input" at bounding box center [379, 761] width 253 height 47
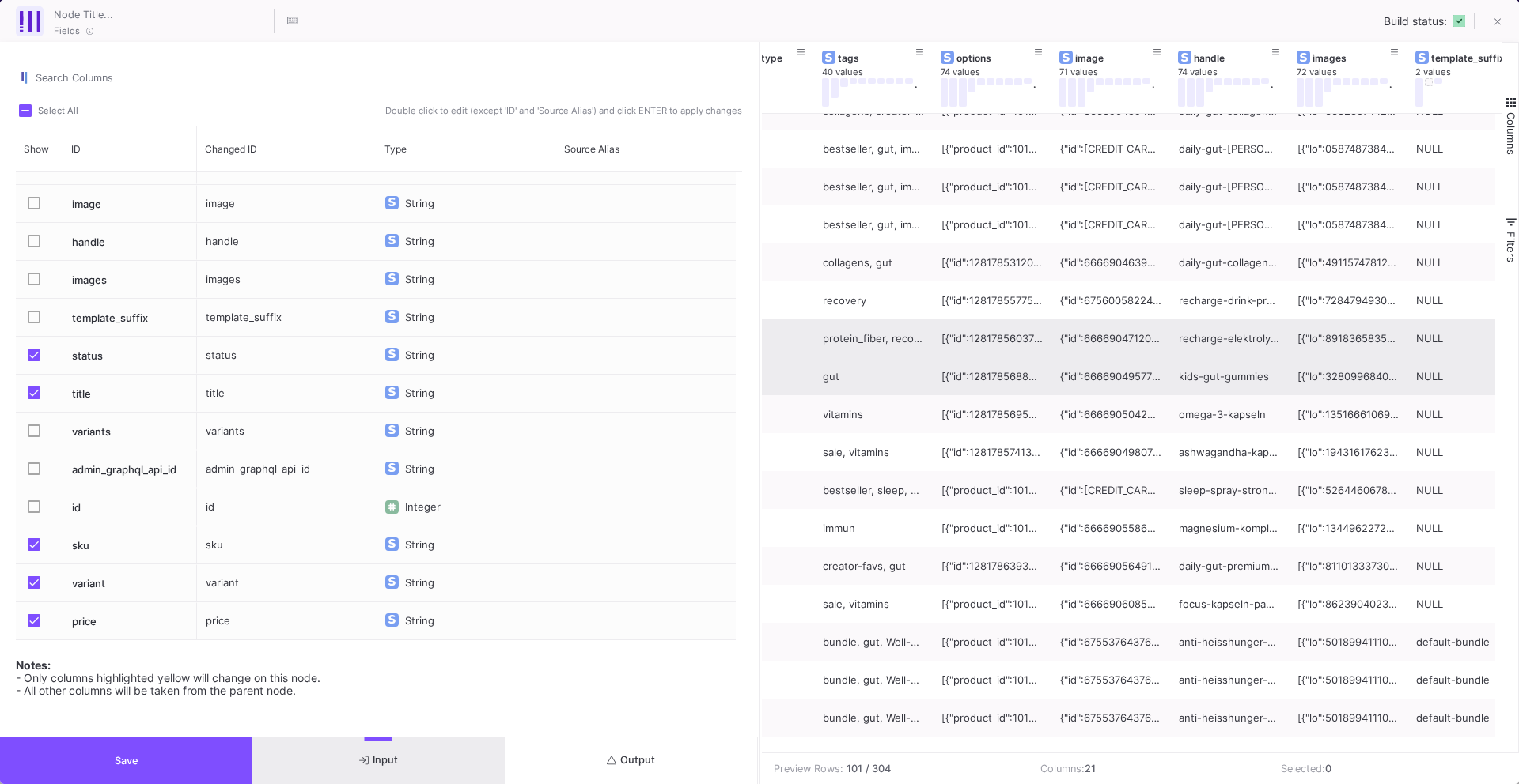
scroll to position [27, 0]
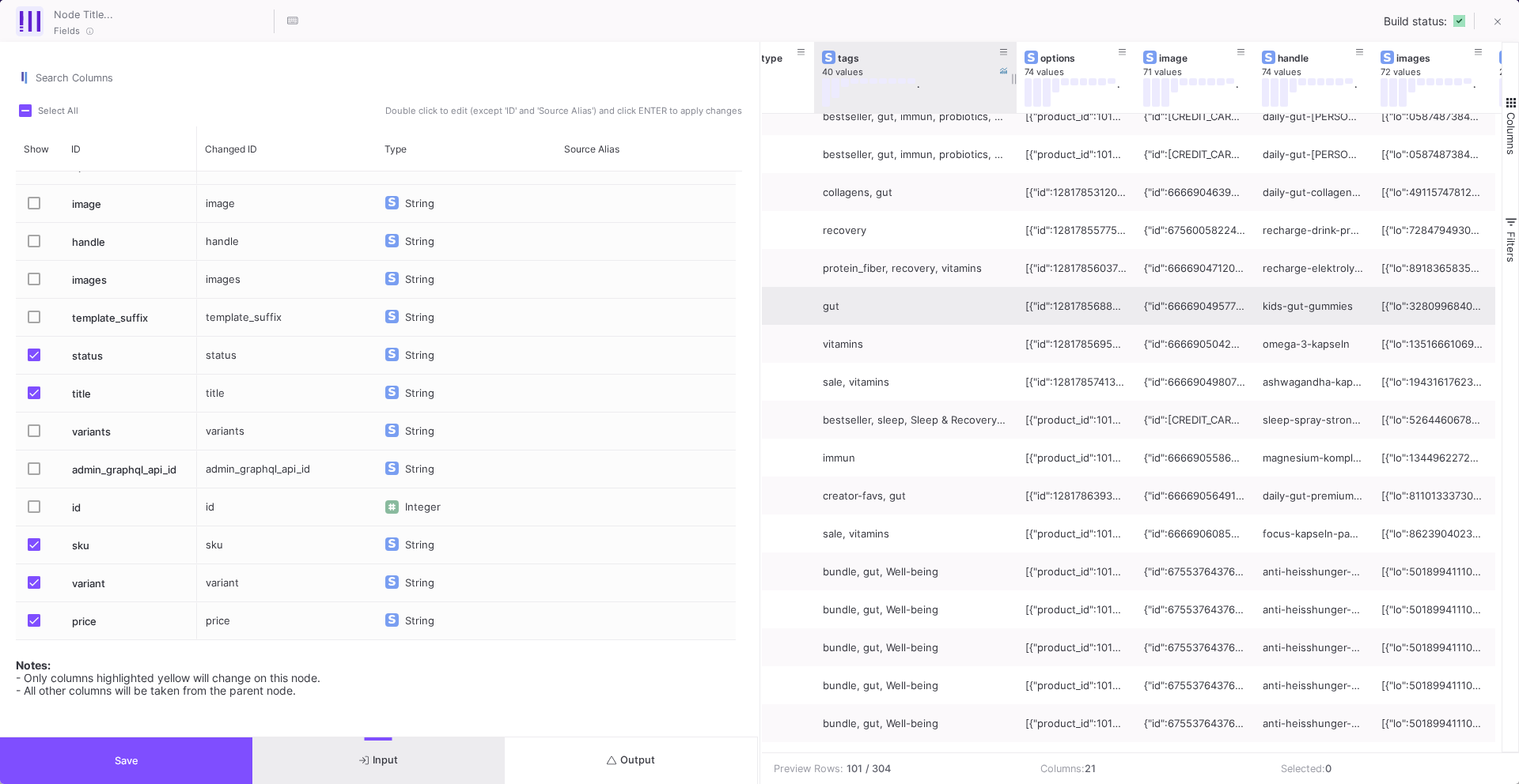
drag, startPoint x: 929, startPoint y: 78, endPoint x: 1010, endPoint y: 84, distance: 81.2
click at [1014, 84] on div at bounding box center [1016, 77] width 7 height 72
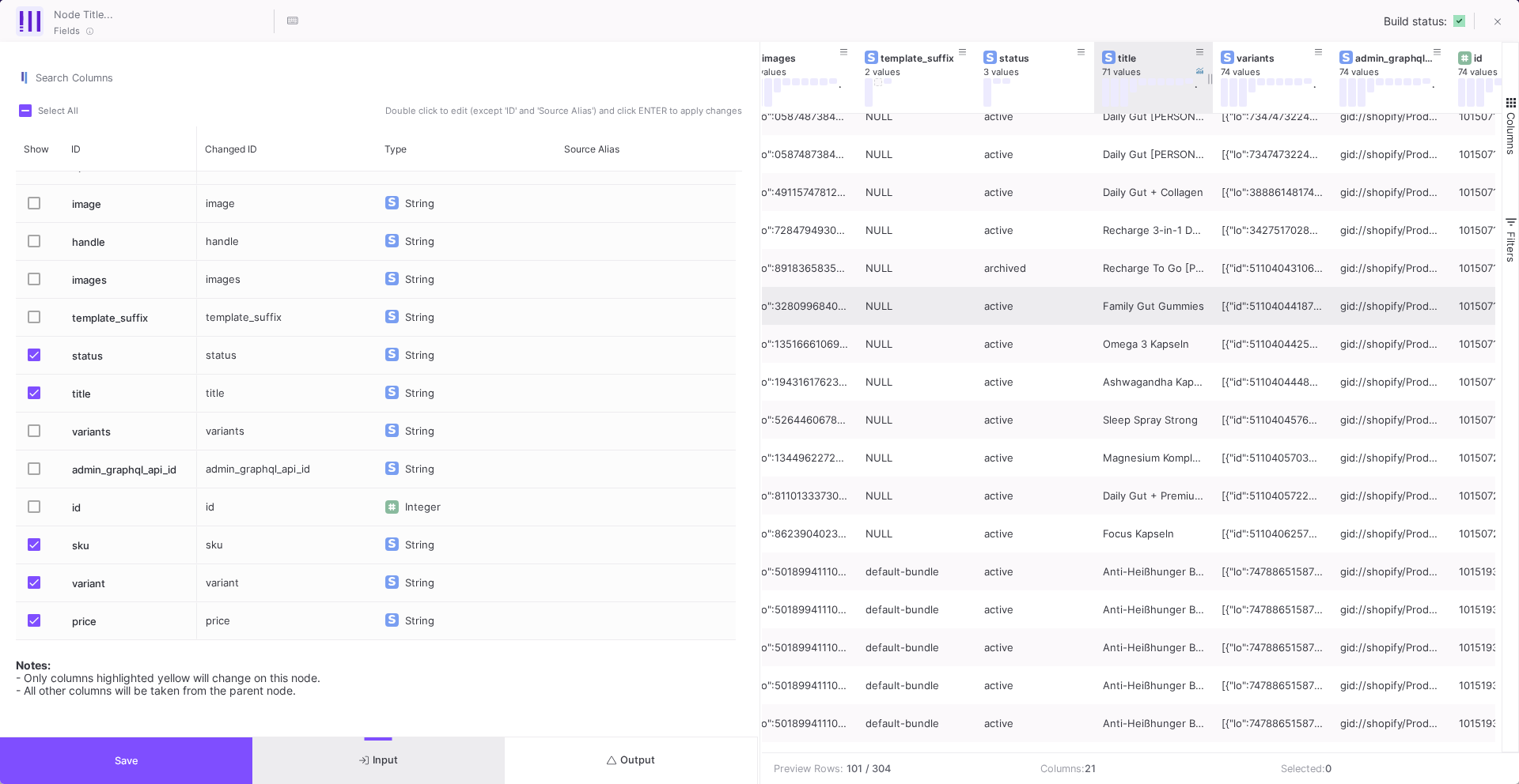
click at [1208, 82] on icon at bounding box center [1210, 79] width 4 height 11
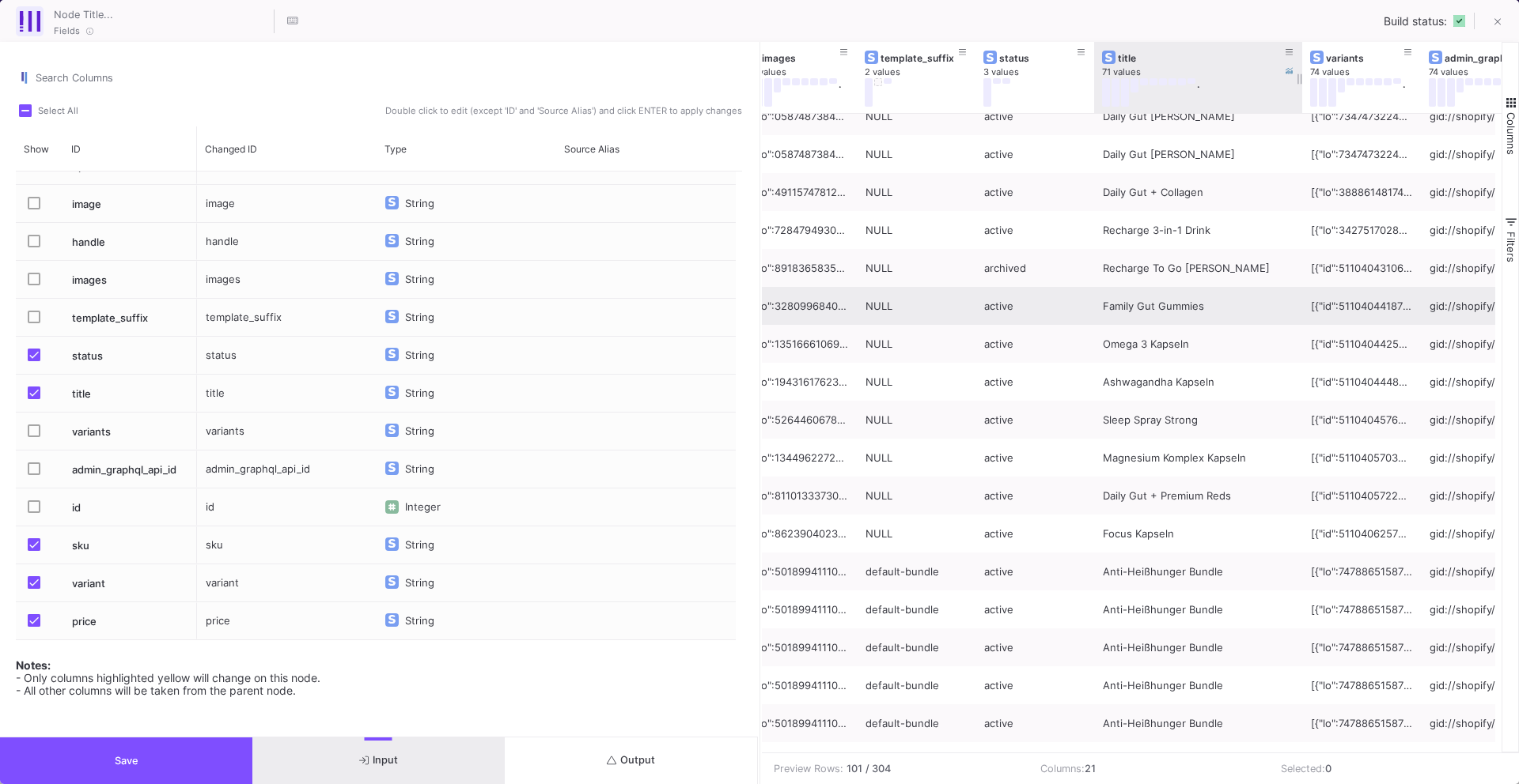
drag, startPoint x: 1212, startPoint y: 82, endPoint x: 1300, endPoint y: 95, distance: 89.0
click at [1300, 95] on div at bounding box center [1302, 77] width 7 height 72
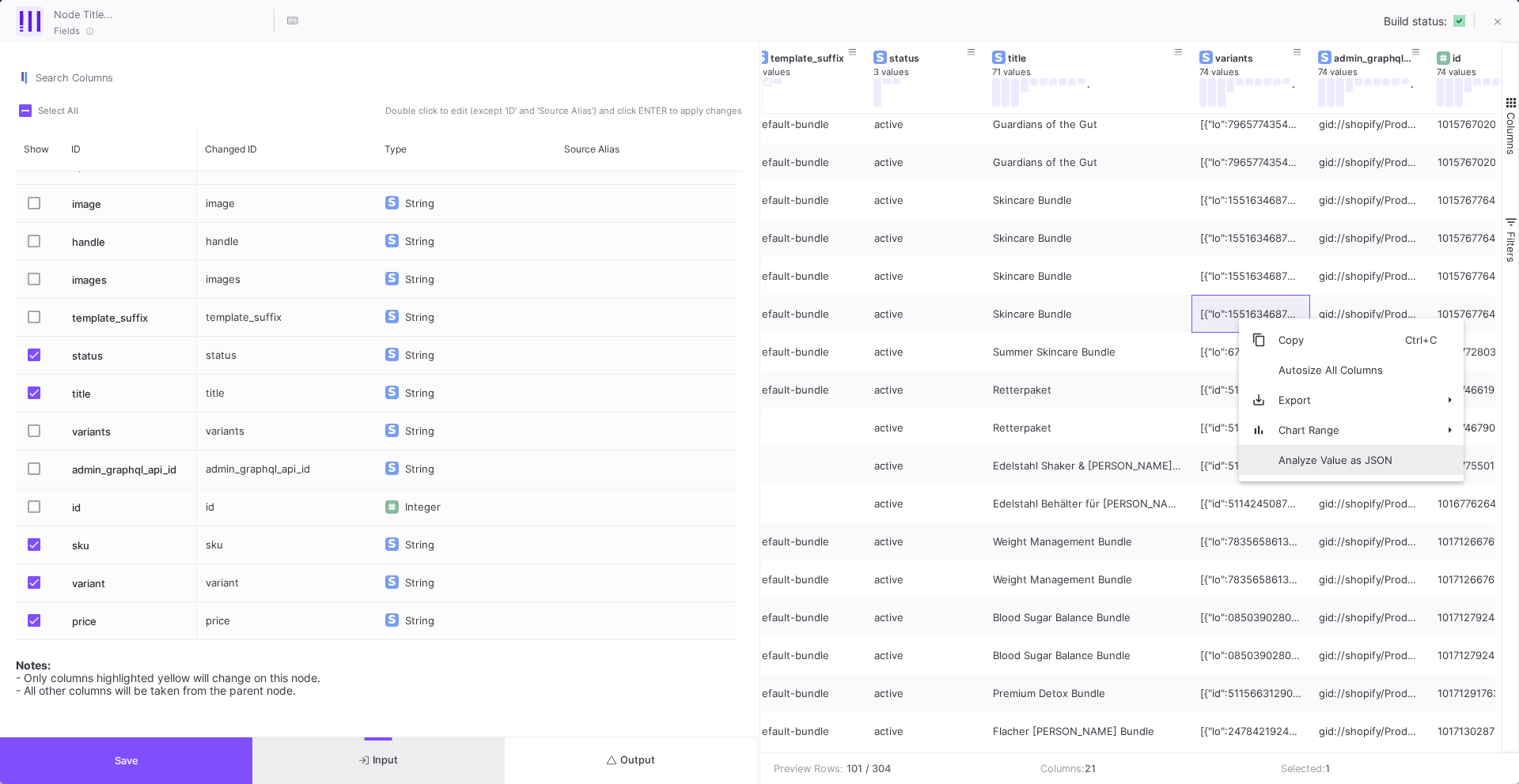
click at [1293, 448] on span "Analyze Value as JSON" at bounding box center [1336, 460] width 140 height 30
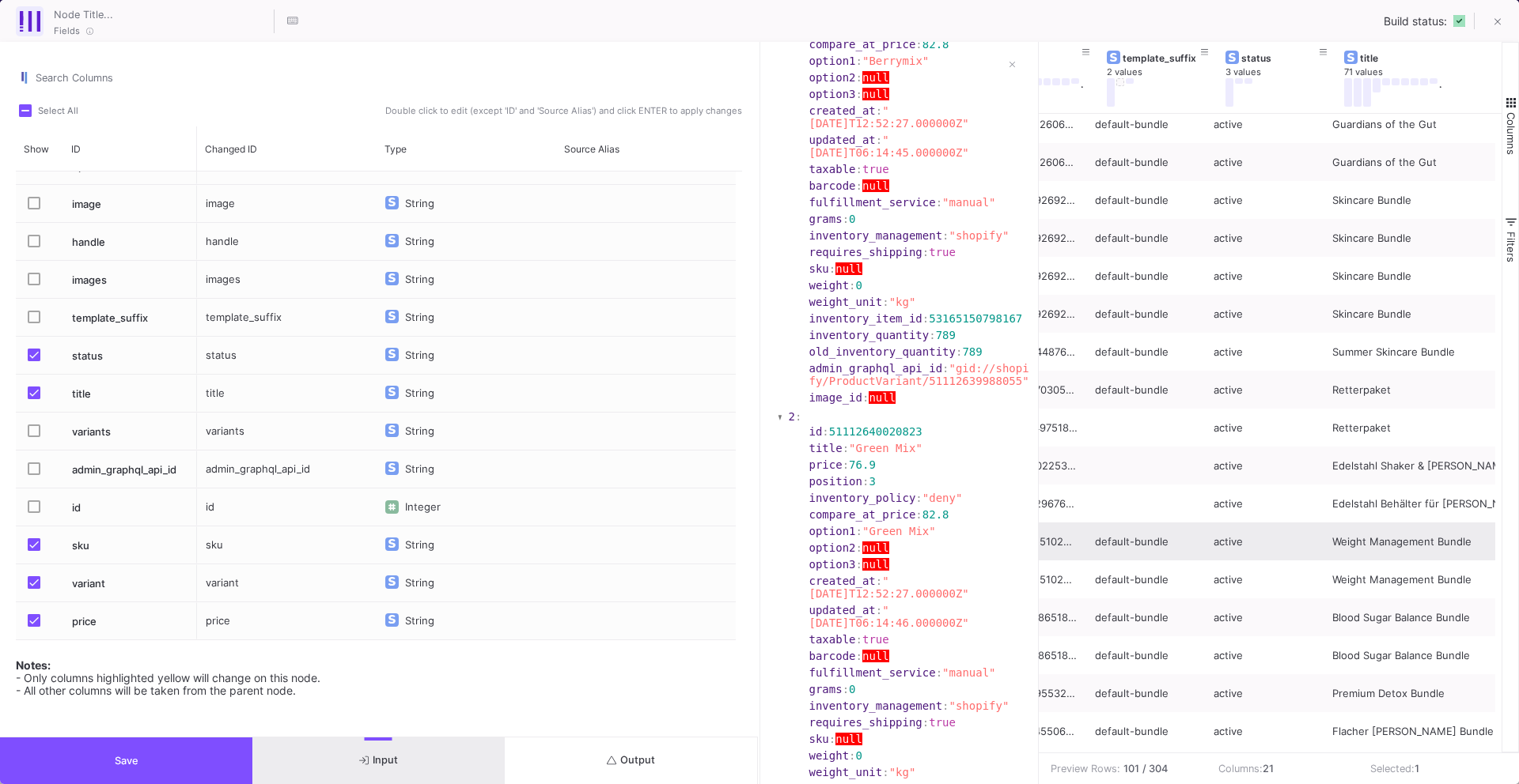
scroll to position [0, 1434]
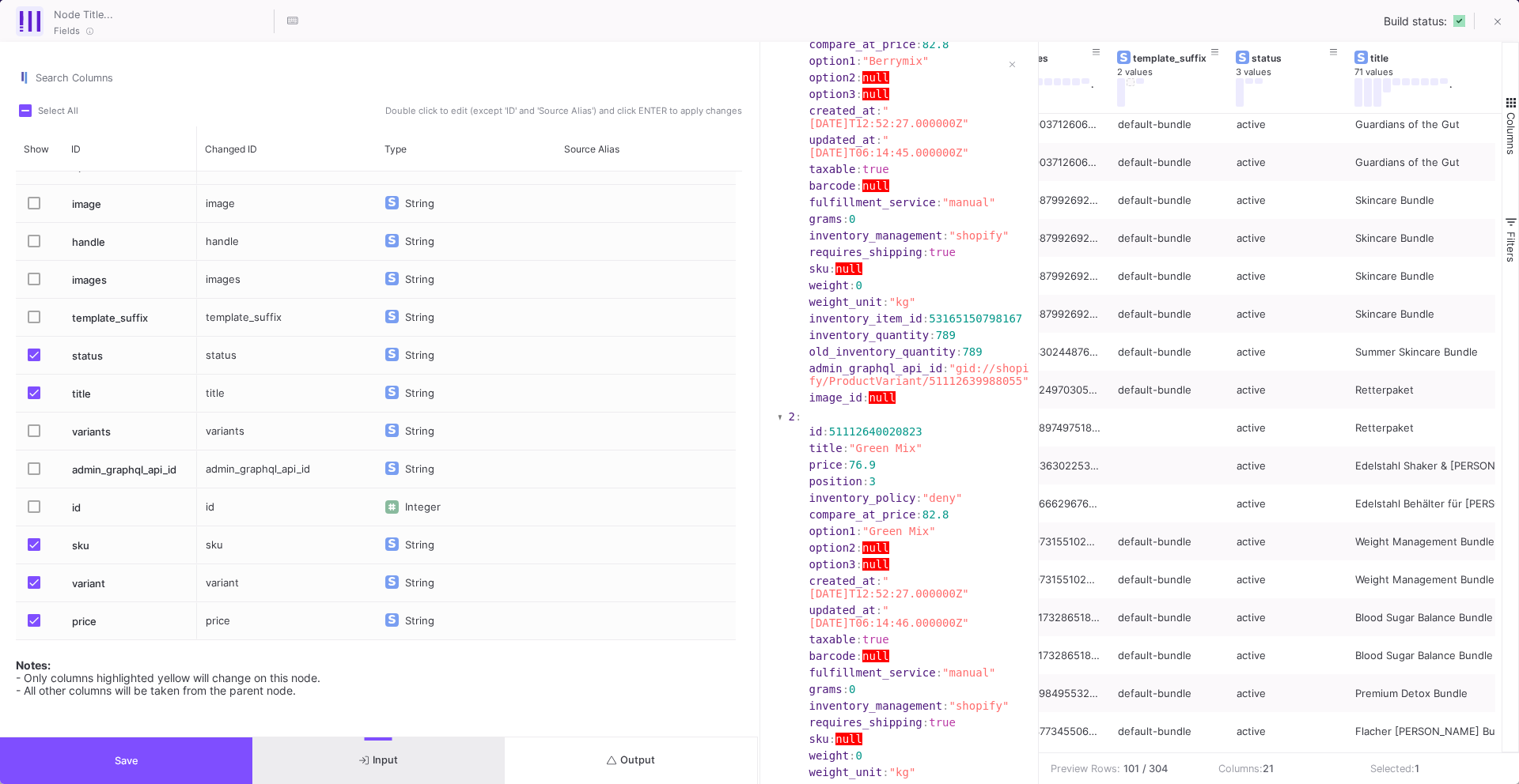
click at [1019, 52] on section "compare_at_price : 82.8" at bounding box center [921, 44] width 227 height 16
click at [1006, 51] on section "compare_at_price : 82.8" at bounding box center [920, 43] width 223 height 12
click at [1013, 51] on section "compare_at_price : 82.8" at bounding box center [920, 43] width 223 height 12
click at [1012, 51] on section "compare_at_price : 82.8" at bounding box center [920, 43] width 223 height 12
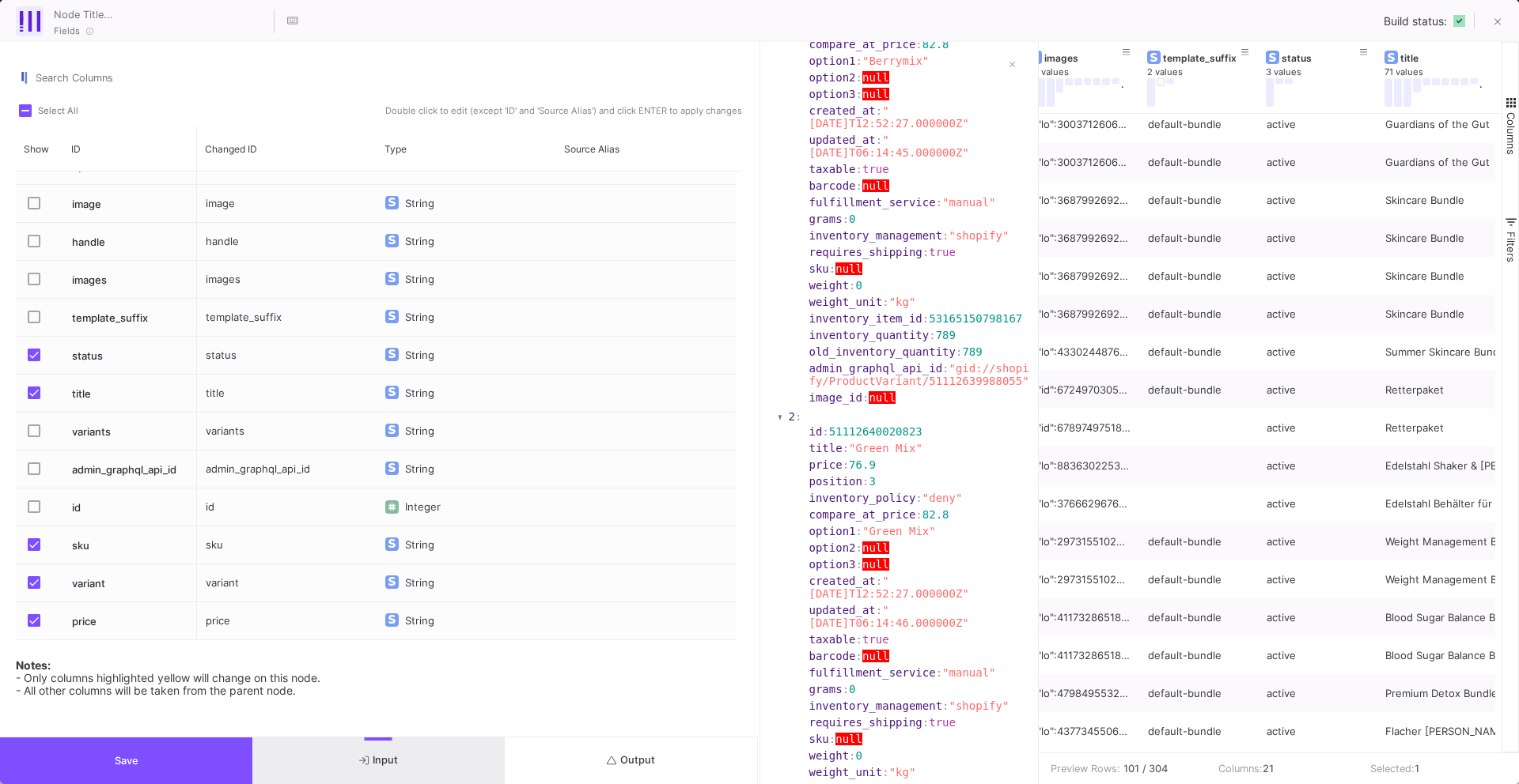
click at [1016, 51] on section "compare_at_price : 82.8" at bounding box center [920, 43] width 223 height 12
click at [1012, 51] on section "compare_at_price : 82.8" at bounding box center [920, 43] width 223 height 12
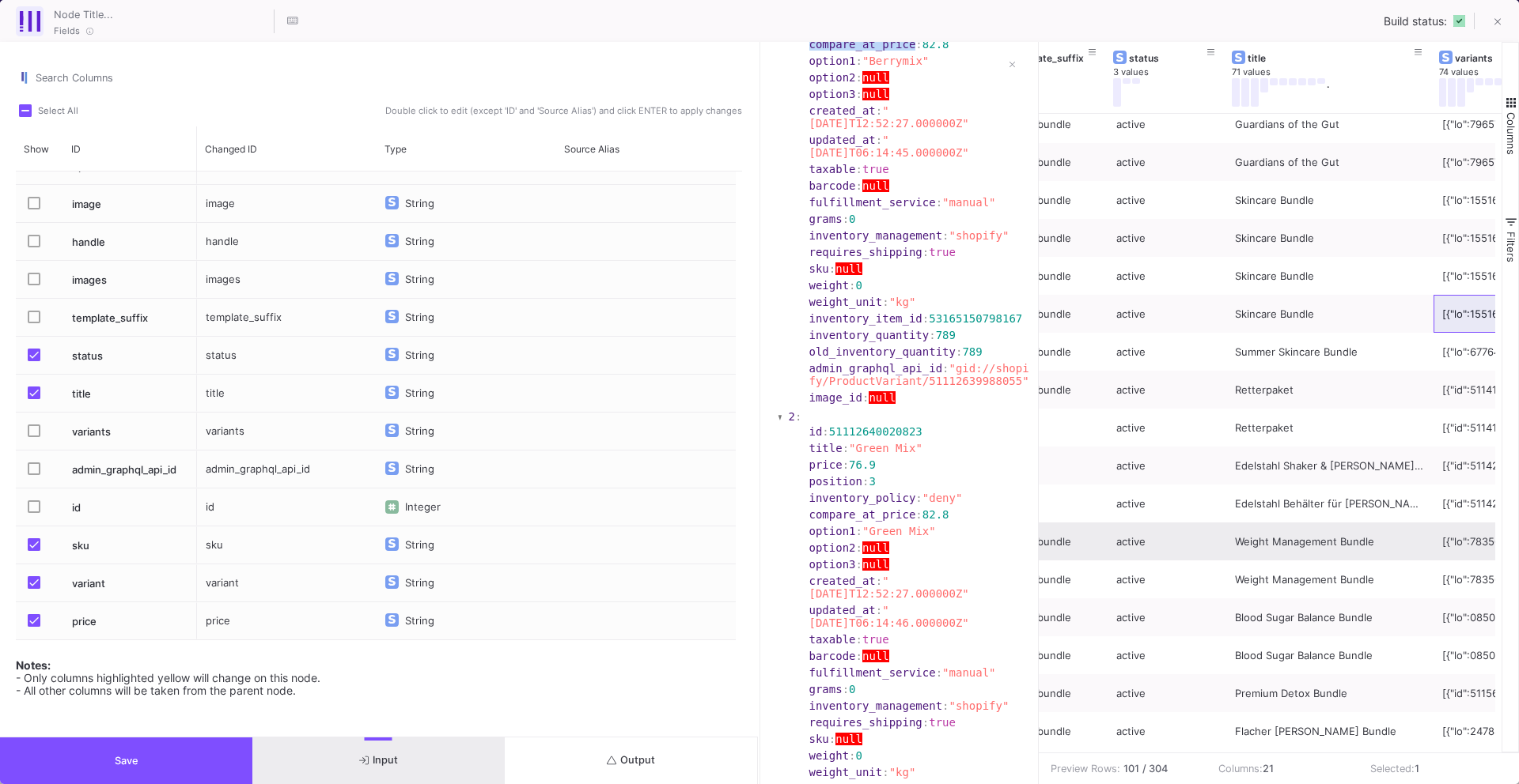
scroll to position [0, 1575]
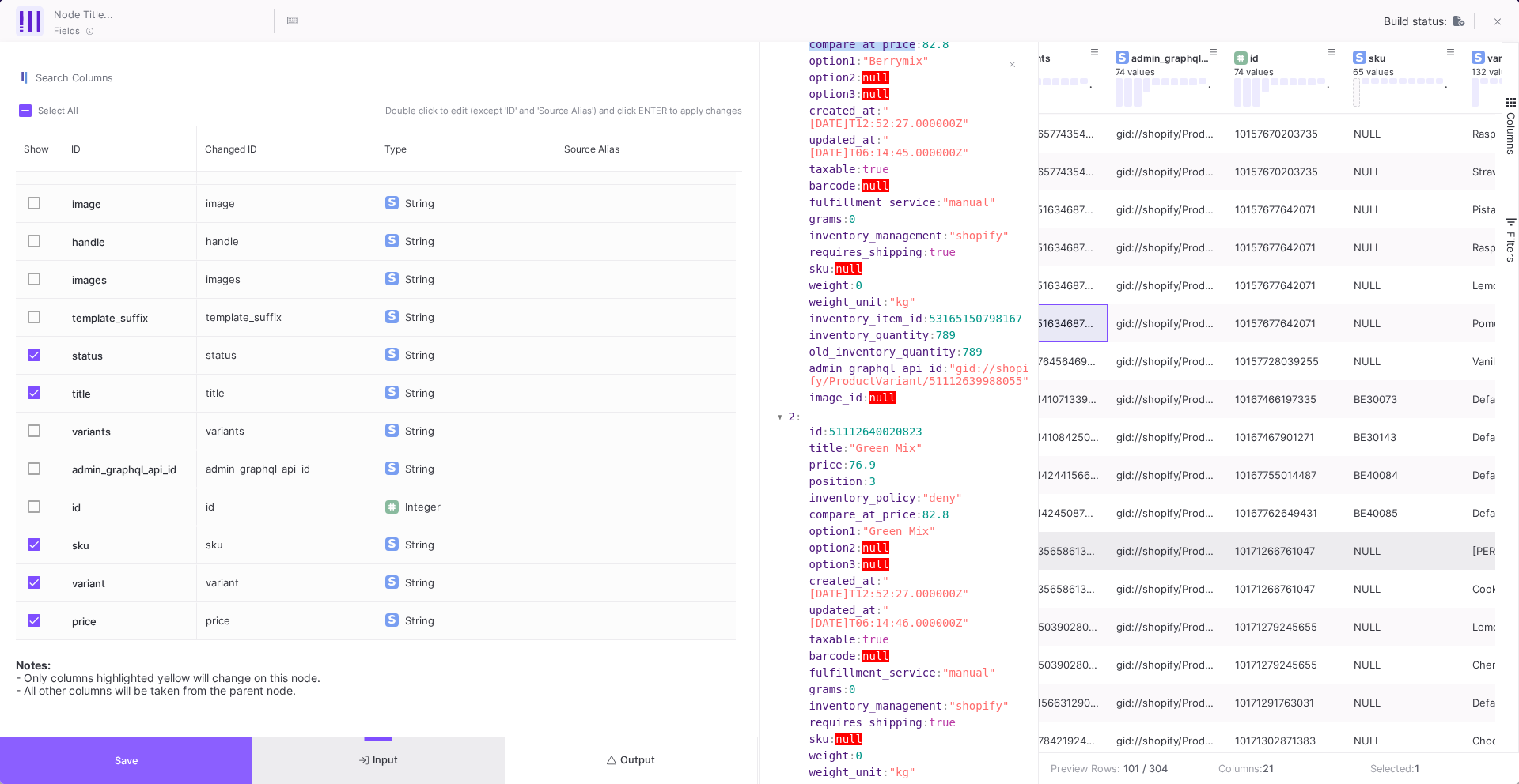
click at [143, 759] on button "Save" at bounding box center [126, 761] width 253 height 47
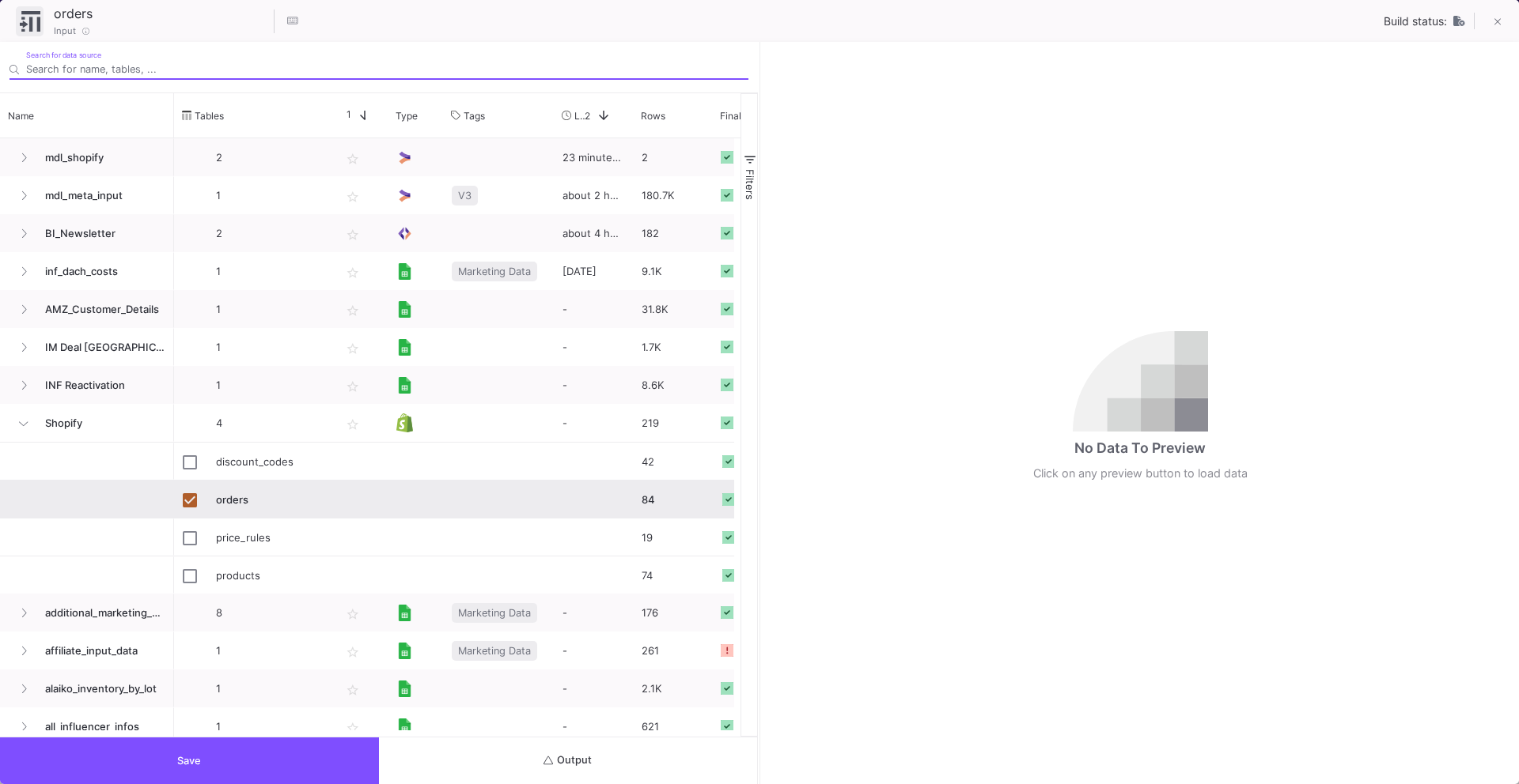
click at [514, 764] on button "Output" at bounding box center [569, 761] width 379 height 47
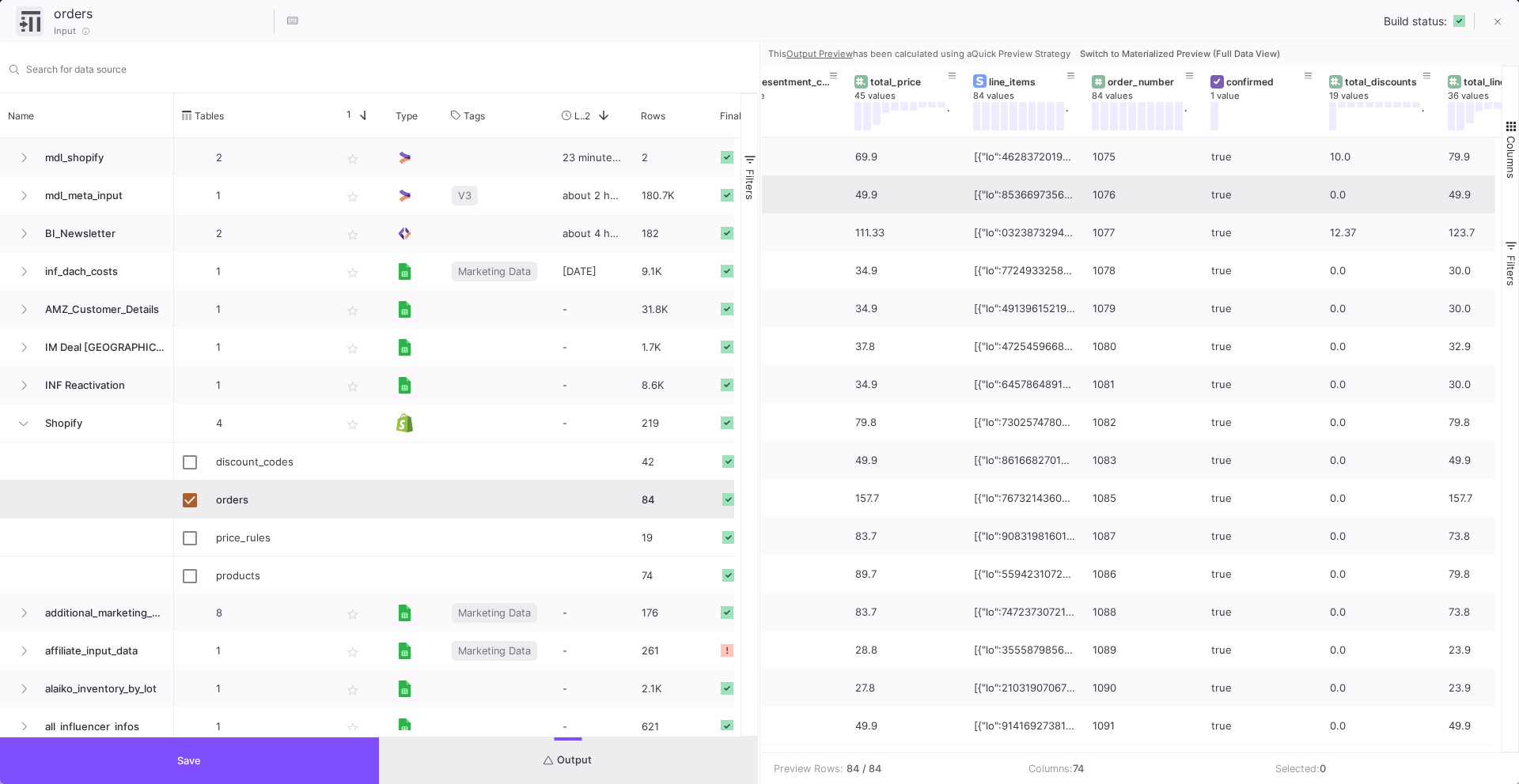
scroll to position [0, 30]
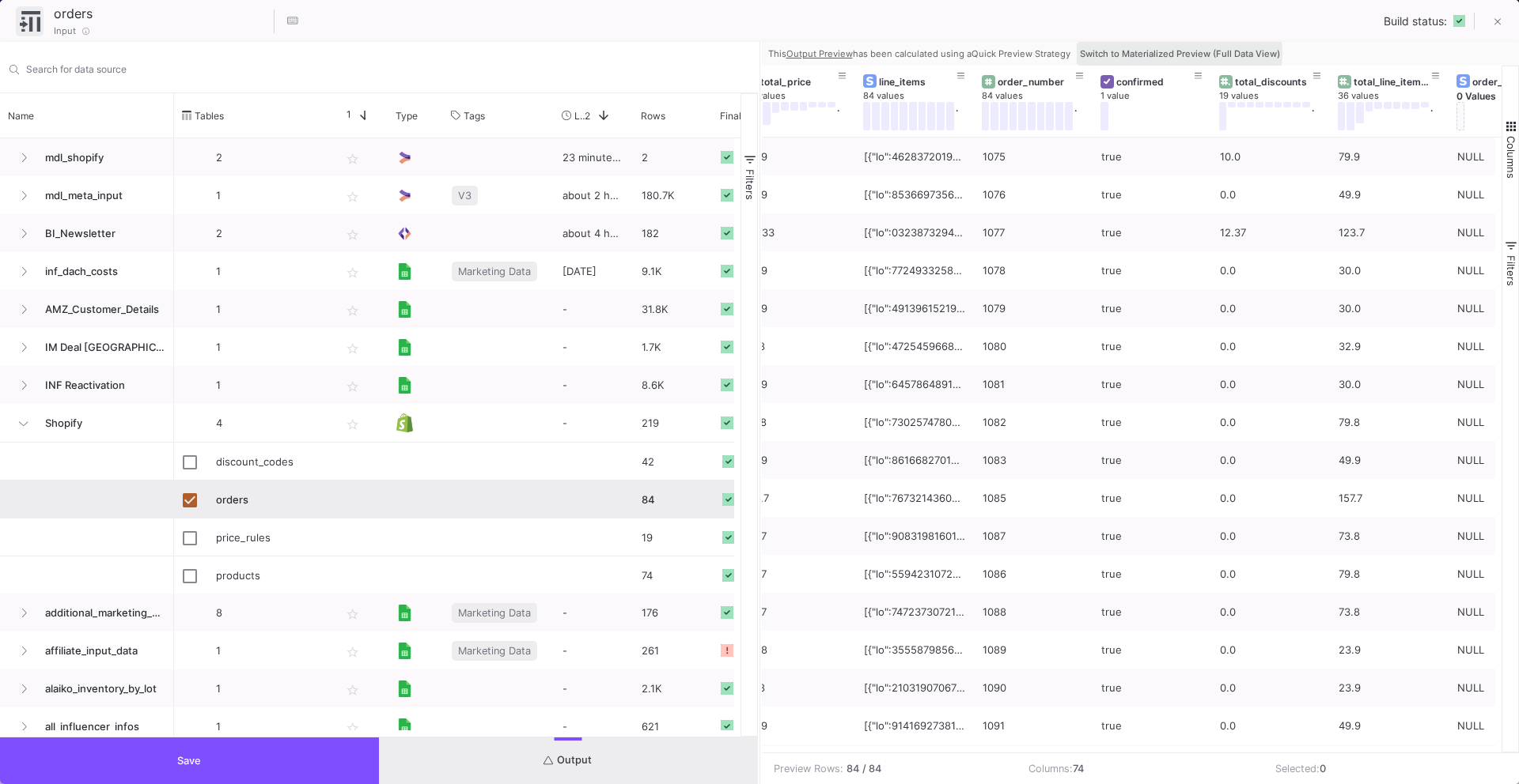
click at [1148, 53] on span "Switch to Materialized Preview (Full Data View)" at bounding box center [1180, 54] width 200 height 11
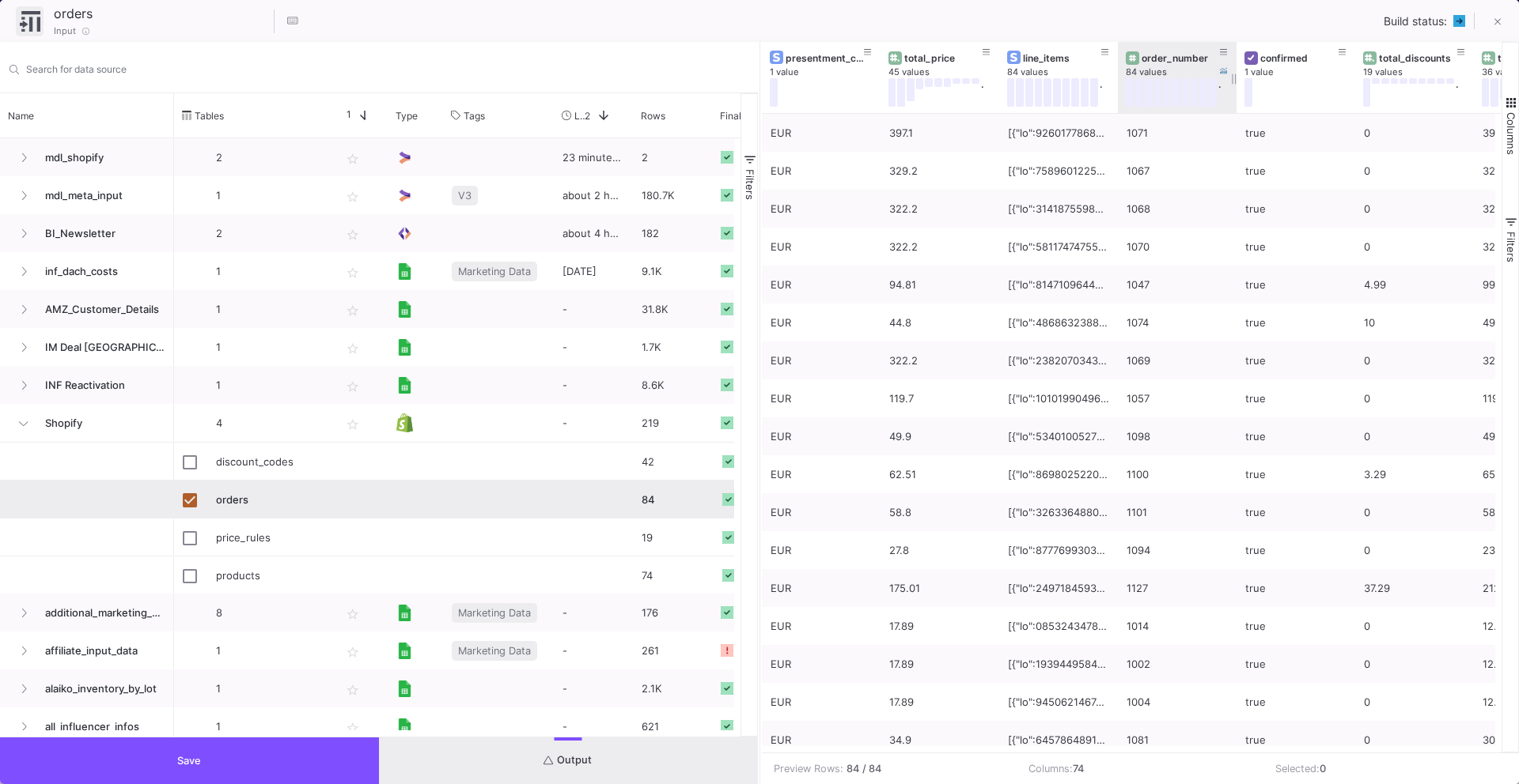
click at [1181, 59] on div "order_number" at bounding box center [1181, 57] width 78 height 12
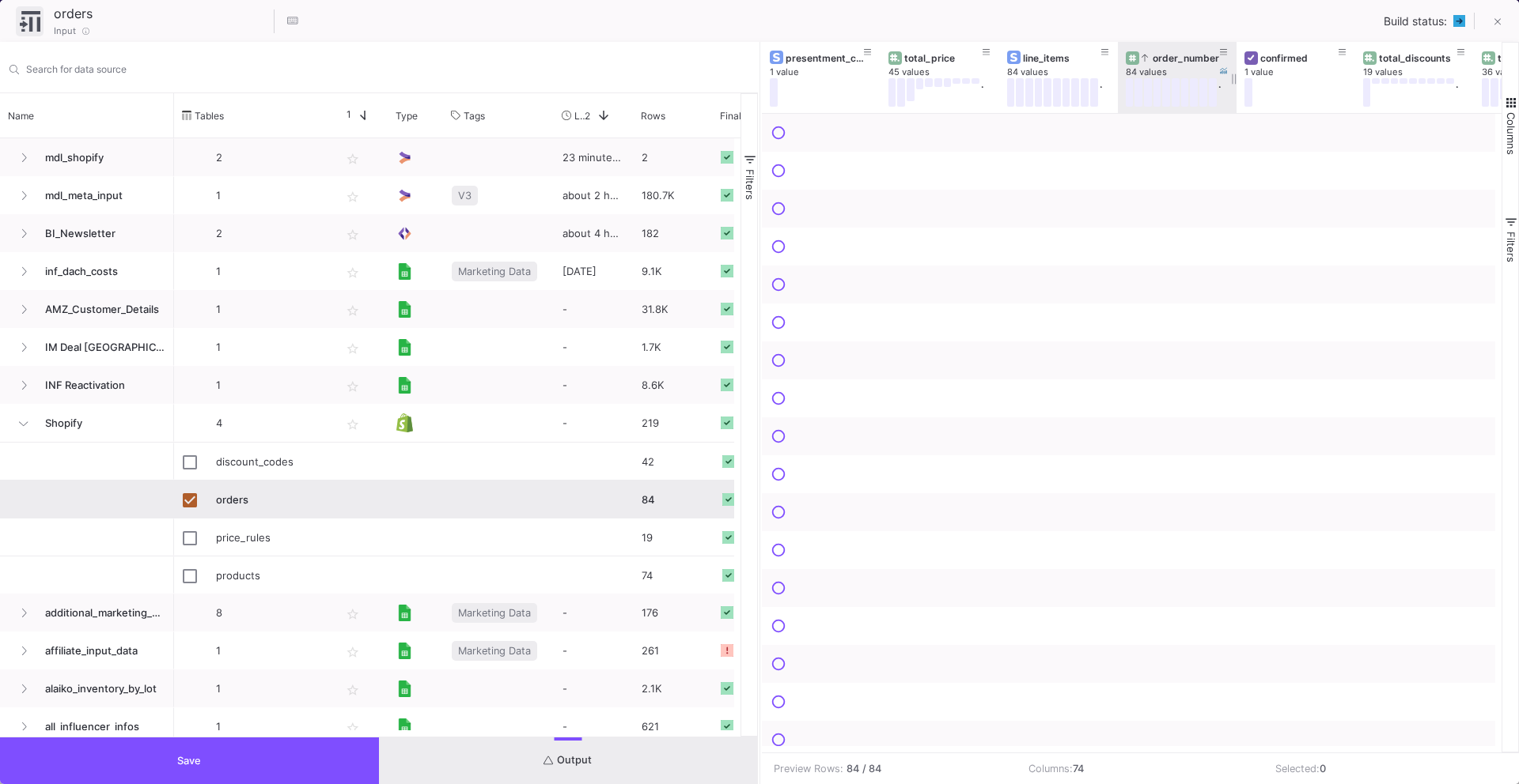
click at [1181, 59] on div "order_number" at bounding box center [1181, 57] width 78 height 12
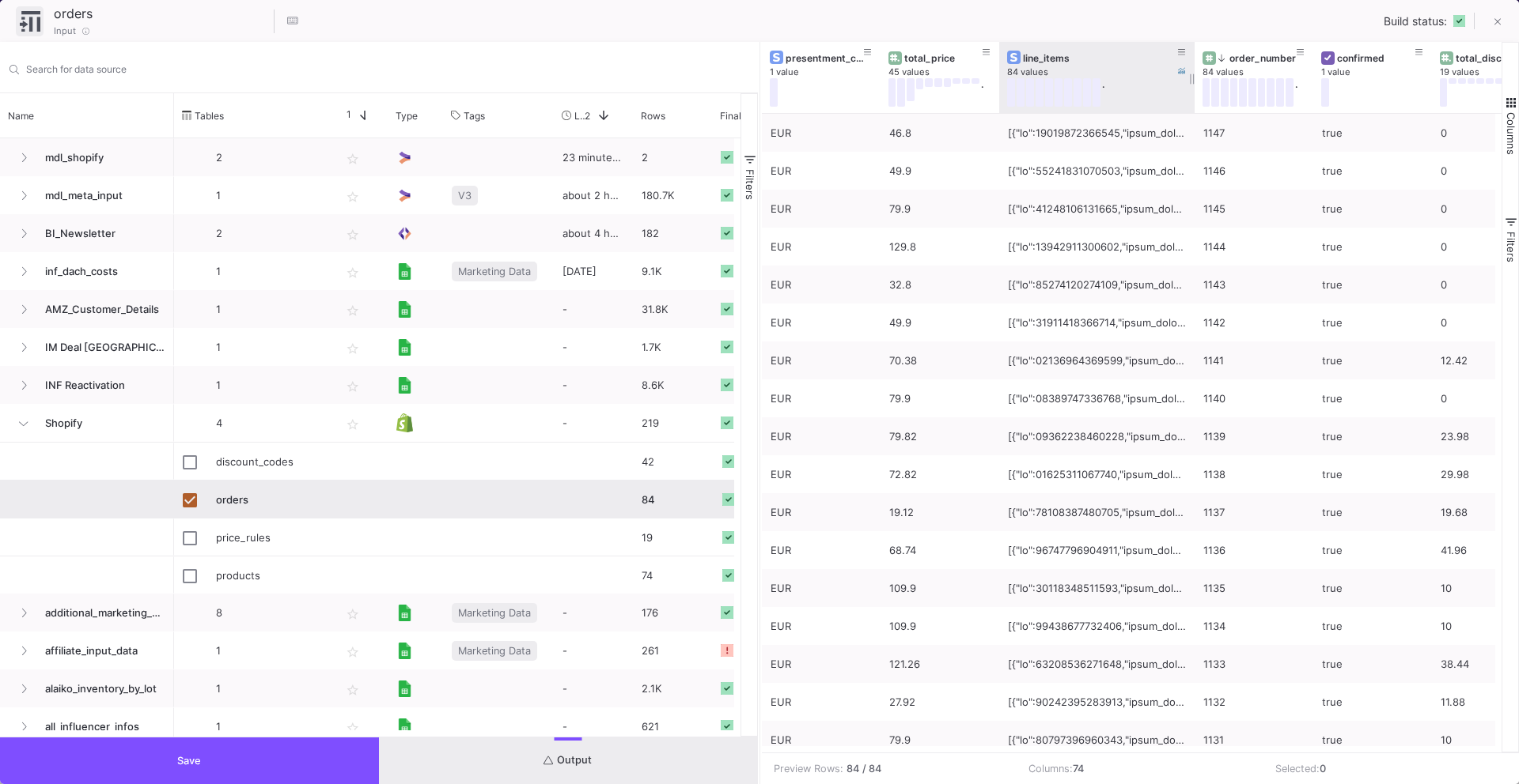
drag, startPoint x: 1115, startPoint y: 76, endPoint x: 1198, endPoint y: 101, distance: 86.7
click at [1198, 101] on div at bounding box center [1195, 77] width 7 height 72
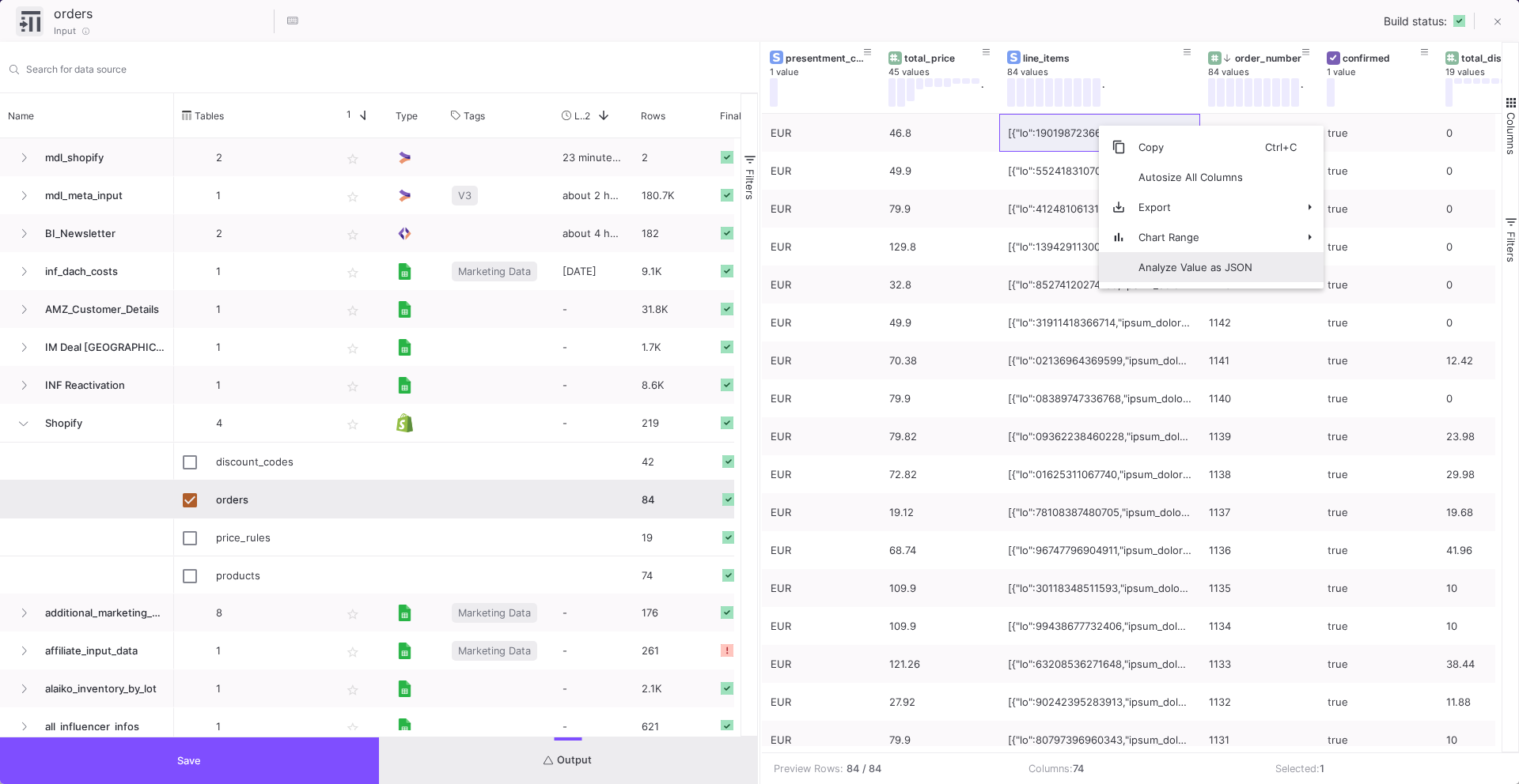
click at [1121, 262] on span "Context Menu" at bounding box center [1113, 268] width 27 height 30
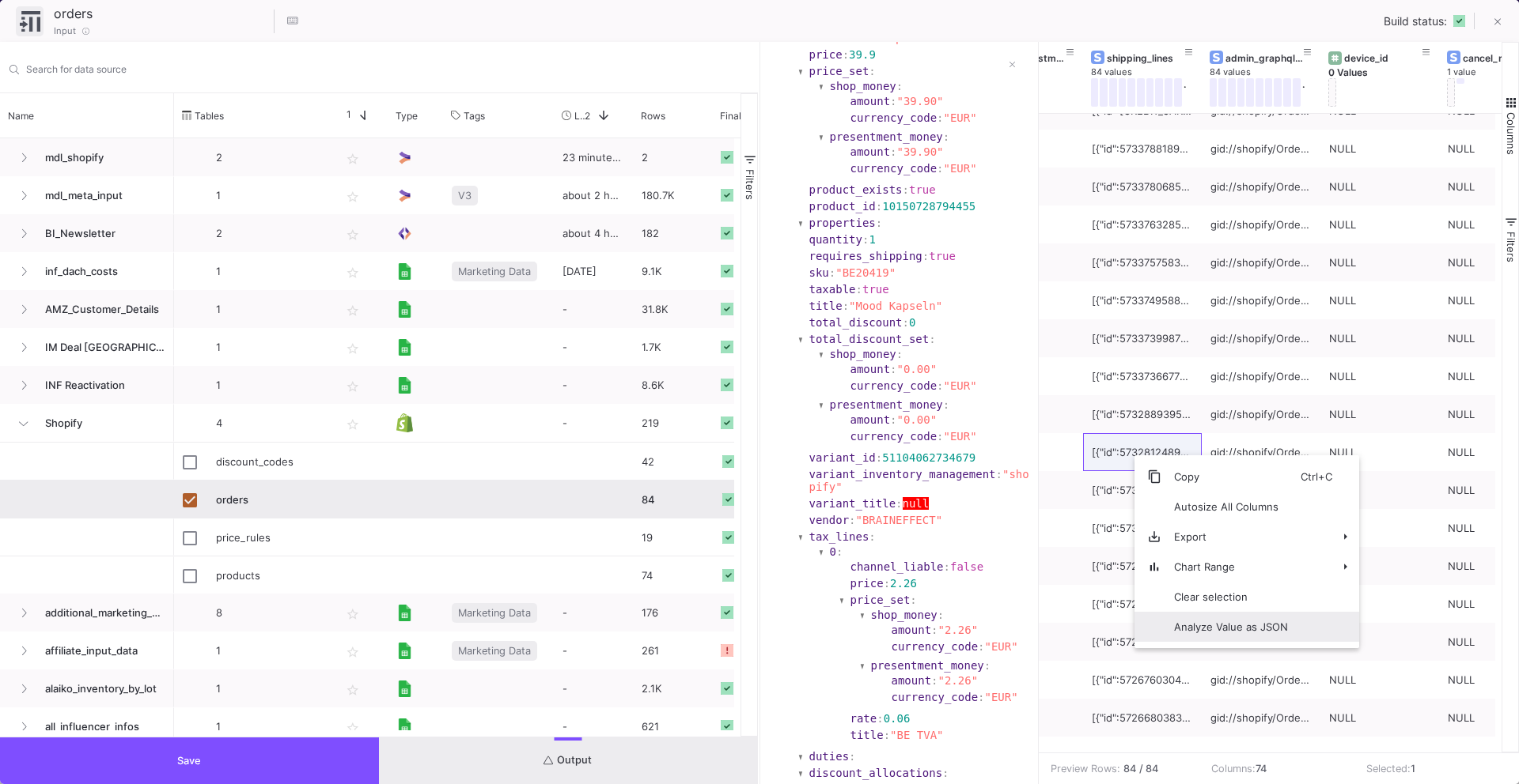
click at [1167, 629] on span "Analyze Value as JSON" at bounding box center [1231, 628] width 140 height 30
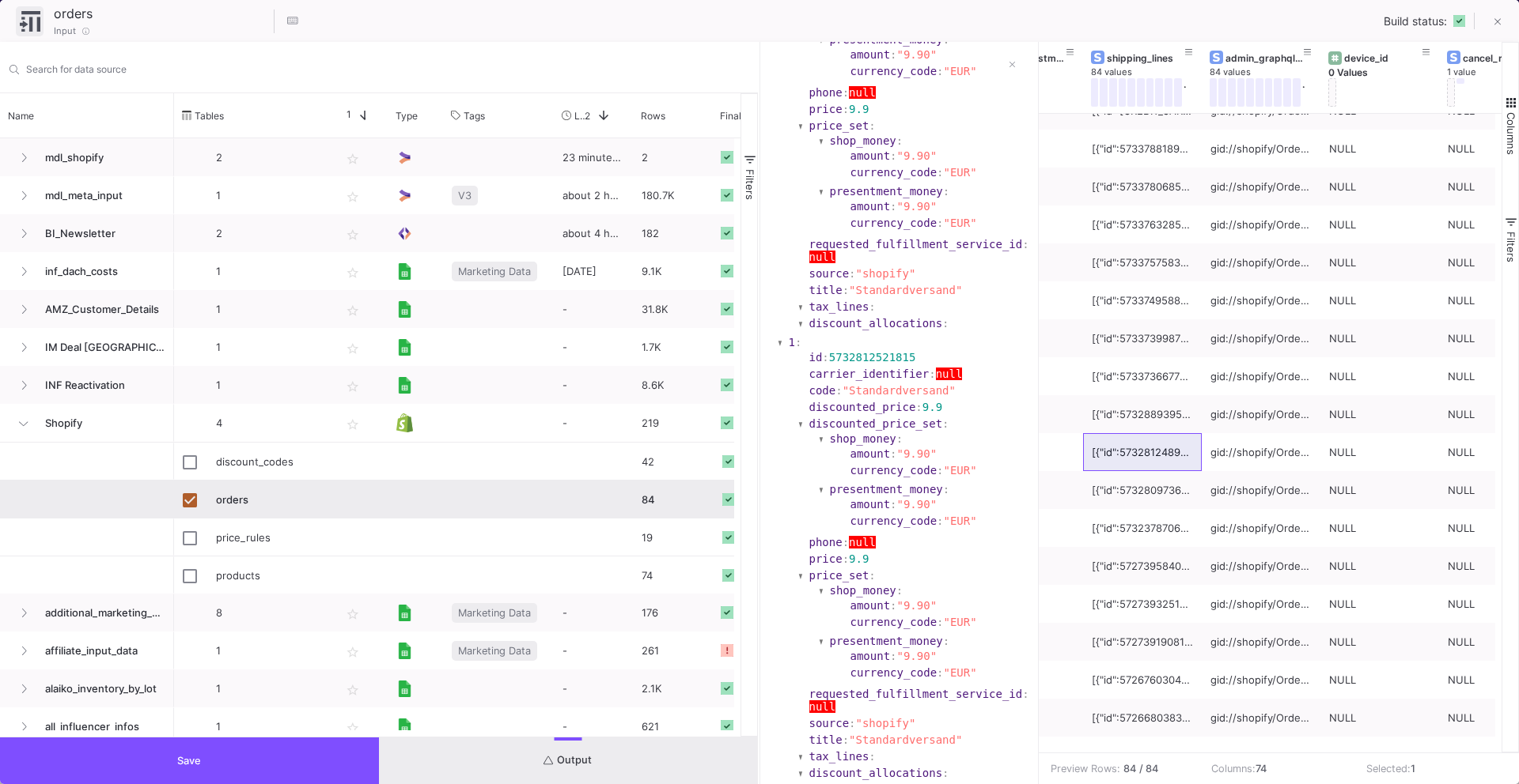
click at [1006, 63] on section "currency_code : "EUR"" at bounding box center [939, 71] width 181 height 16
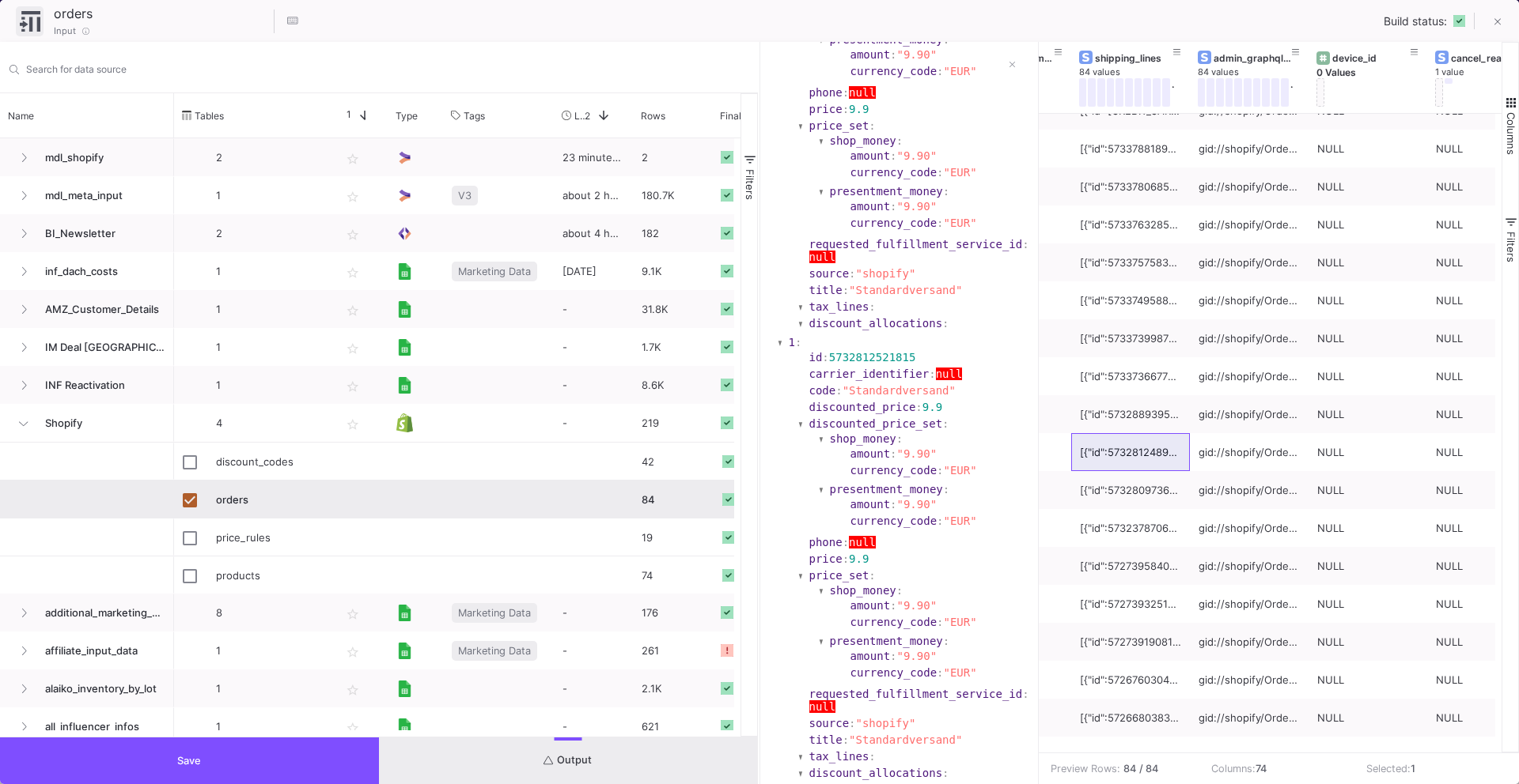
click at [1013, 66] on section "currency_code : "EUR"" at bounding box center [939, 71] width 178 height 12
click at [1003, 66] on section "currency_code : "EUR"" at bounding box center [939, 71] width 178 height 12
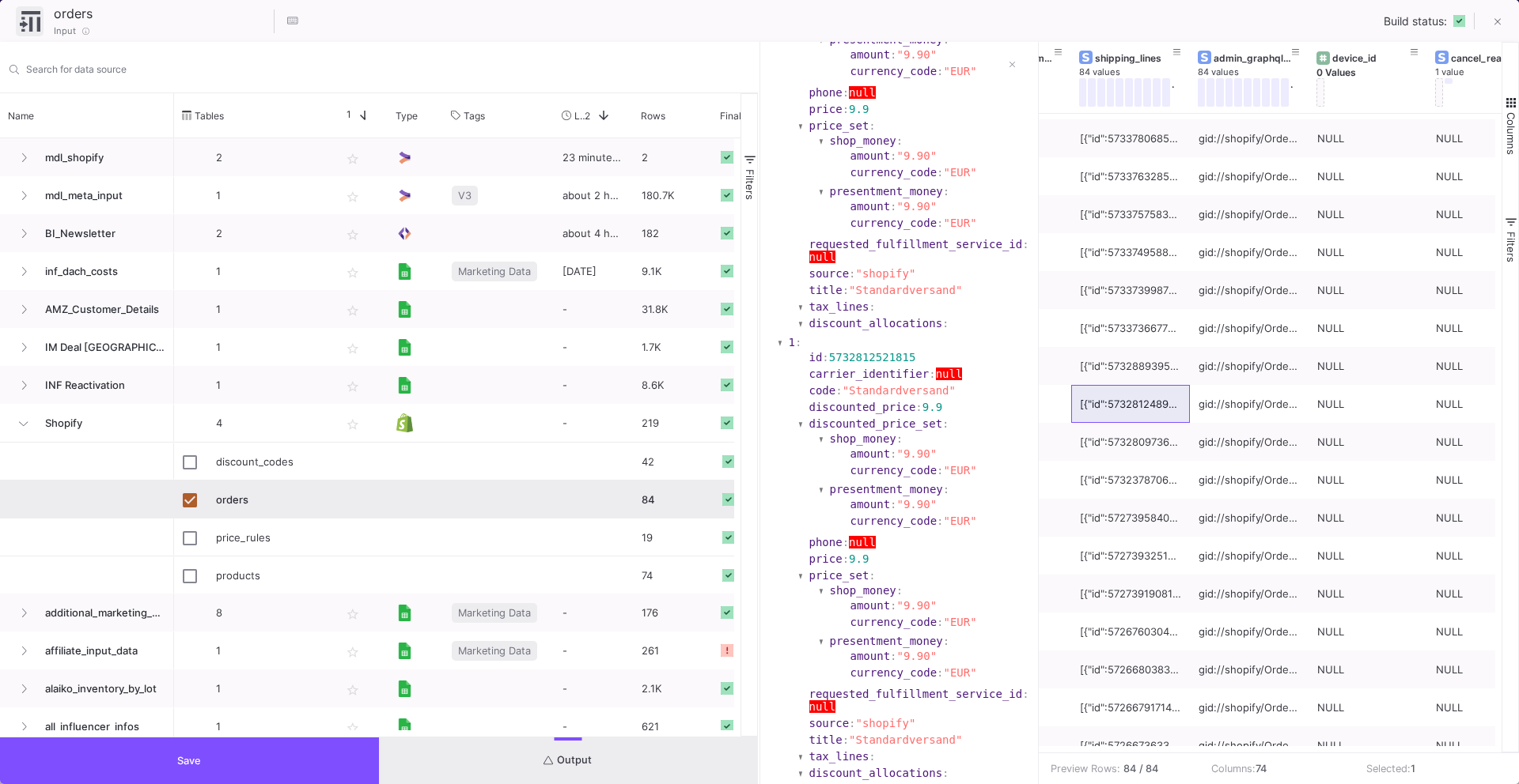
click at [1011, 65] on section "currency_code : "EUR"" at bounding box center [939, 71] width 178 height 12
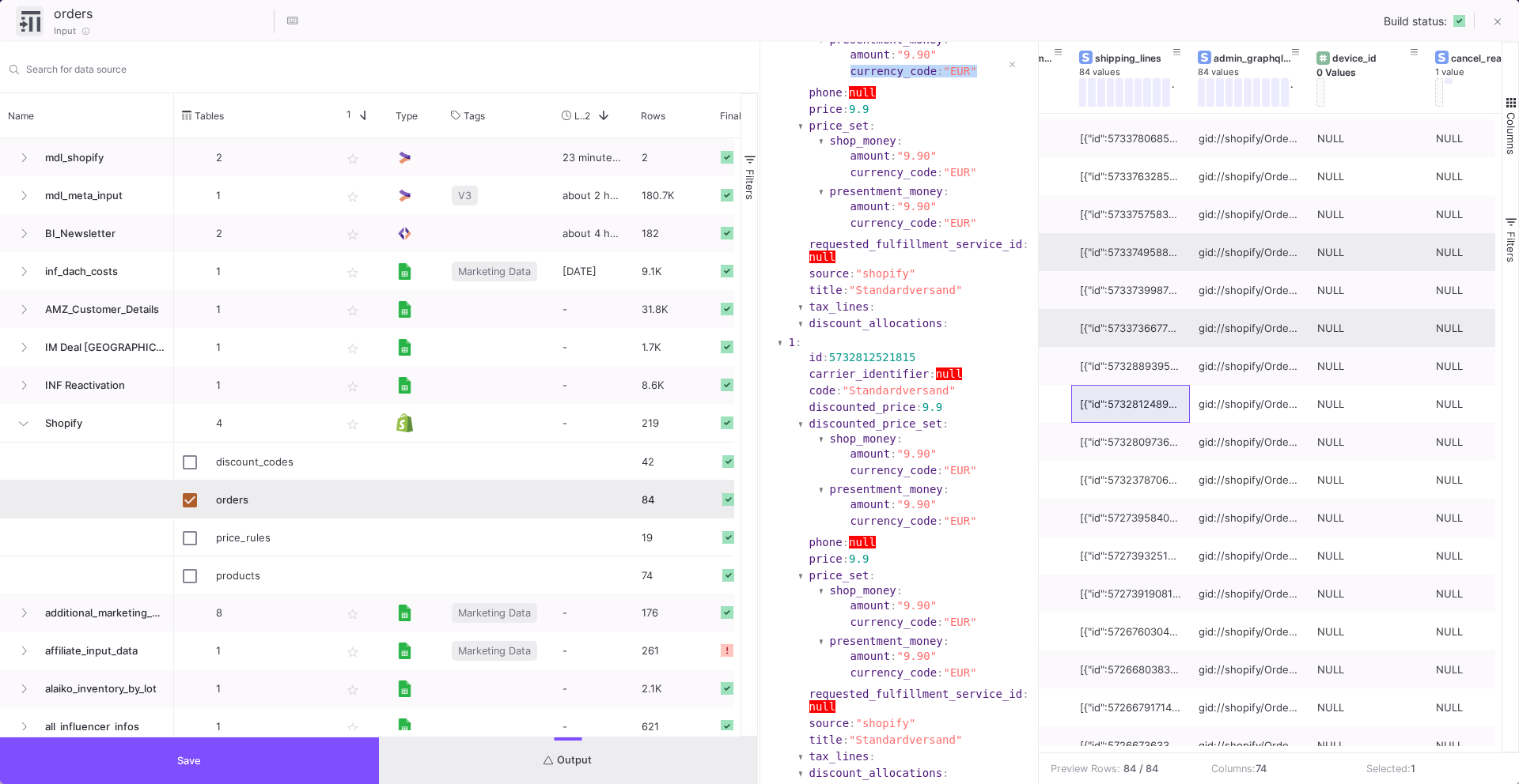
click at [1080, 316] on div "[{"id":5733736677719,"carrier_identifier":null,"code":"Standardversand","discou…" at bounding box center [1130, 328] width 101 height 37
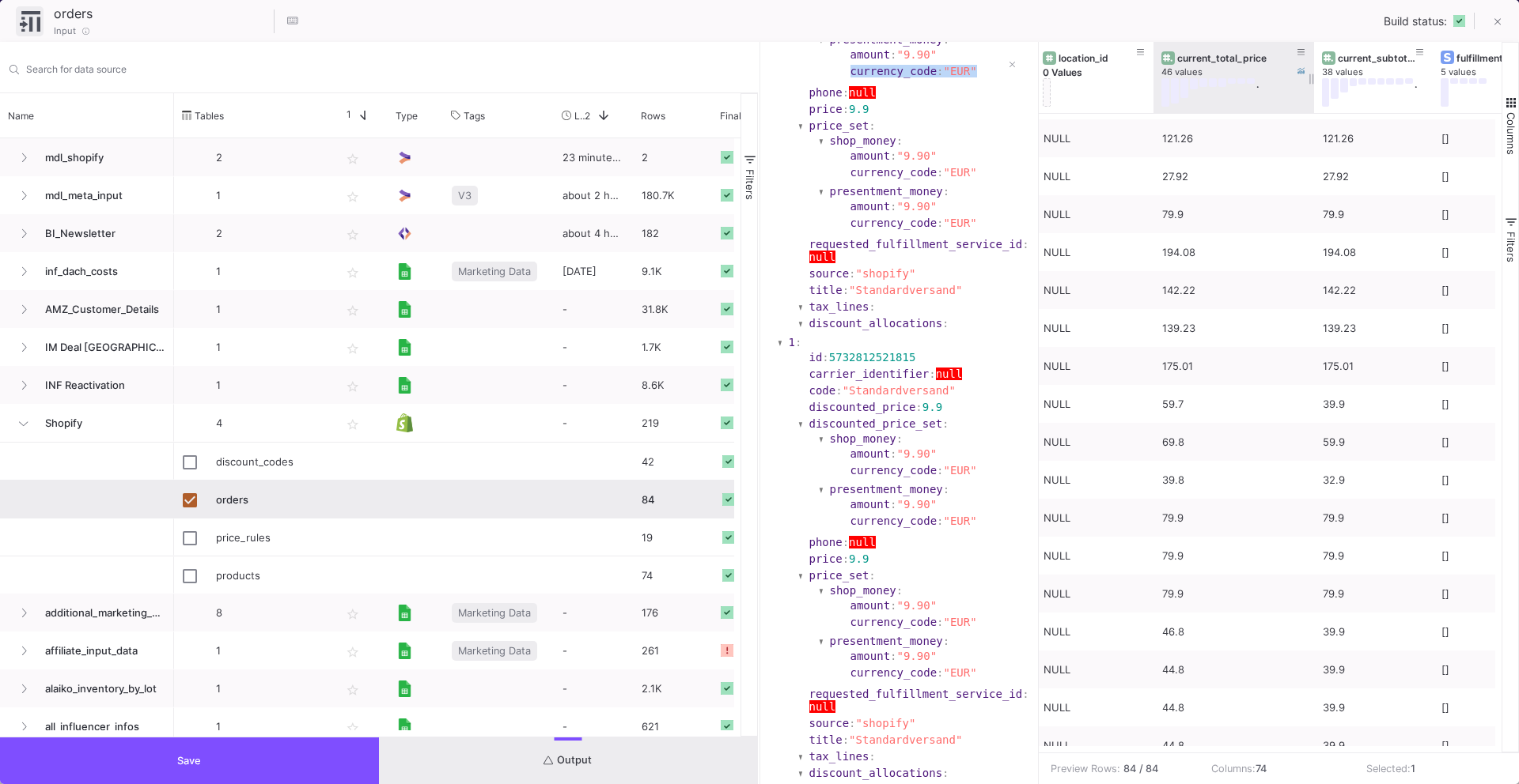
drag, startPoint x: 1268, startPoint y: 74, endPoint x: 1312, endPoint y: 72, distance: 44.0
click at [1312, 74] on div at bounding box center [1314, 77] width 7 height 72
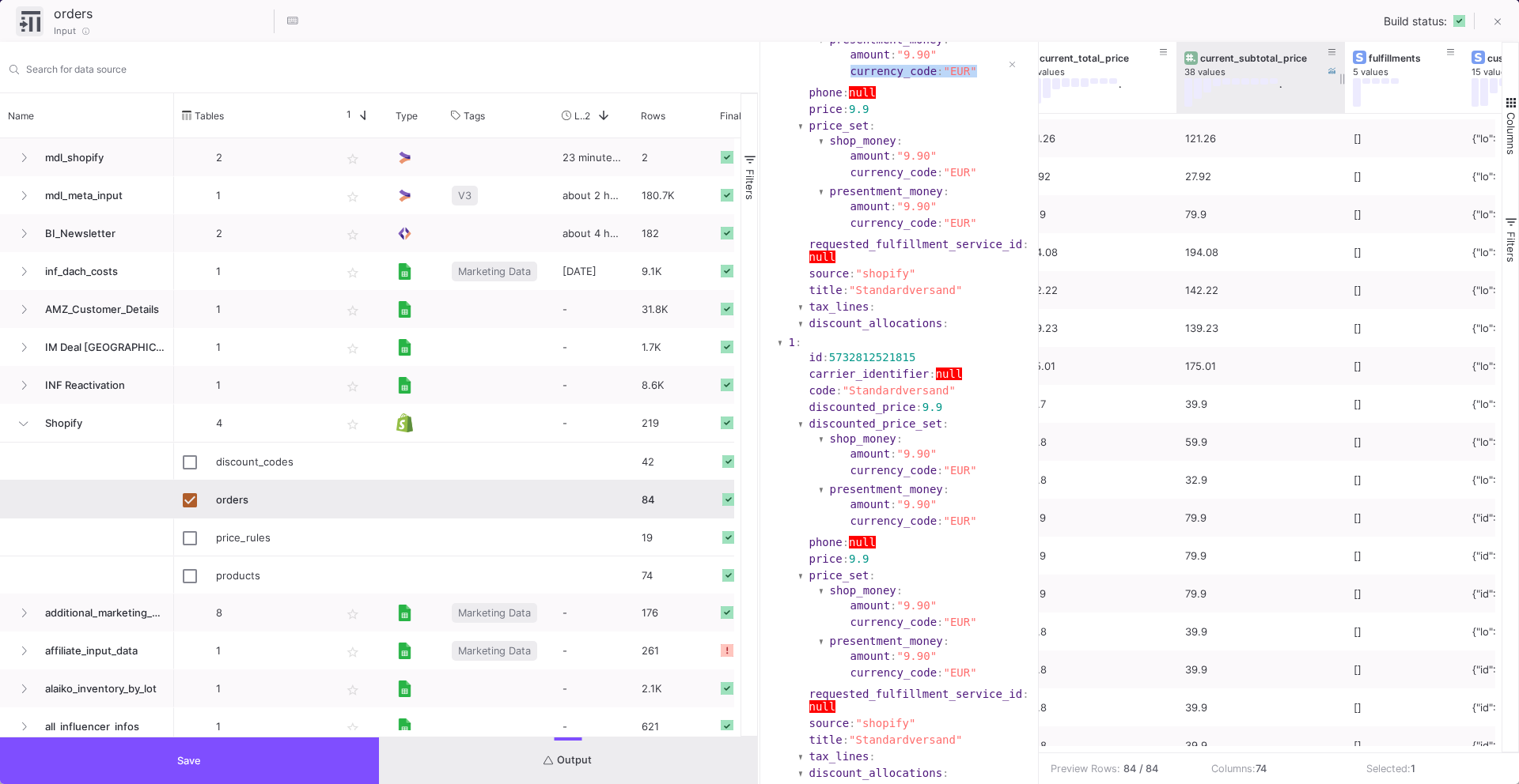
drag, startPoint x: 1292, startPoint y: 74, endPoint x: 1341, endPoint y: 81, distance: 49.5
click at [1342, 81] on div at bounding box center [1345, 77] width 7 height 72
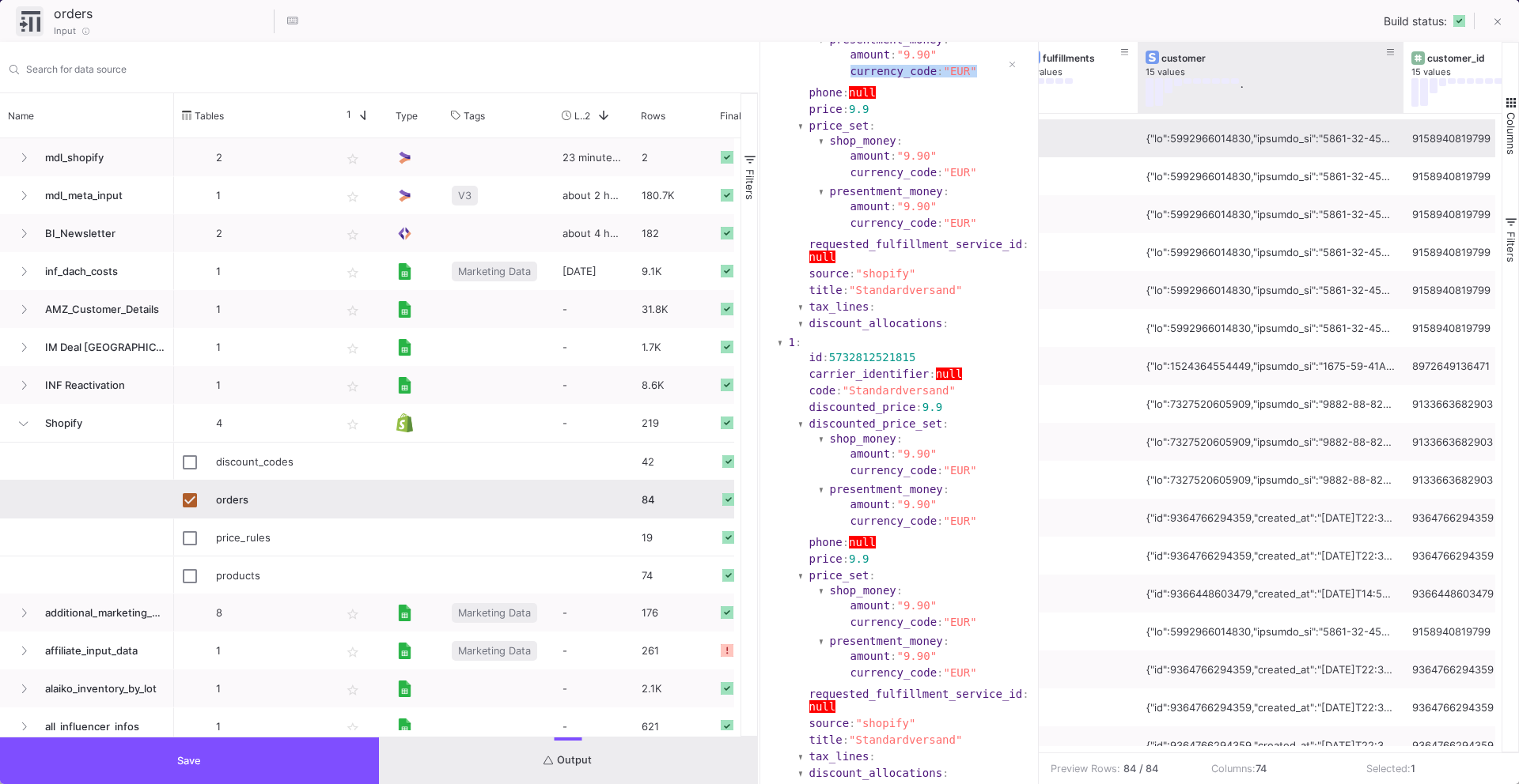
drag, startPoint x: 1252, startPoint y: 80, endPoint x: 1400, endPoint y: 122, distance: 153.8
click at [1400, 122] on div "current_subtotal_price 38 values . fulfillments 5 values customer 15 values . c…" at bounding box center [1271, 397] width 464 height 710
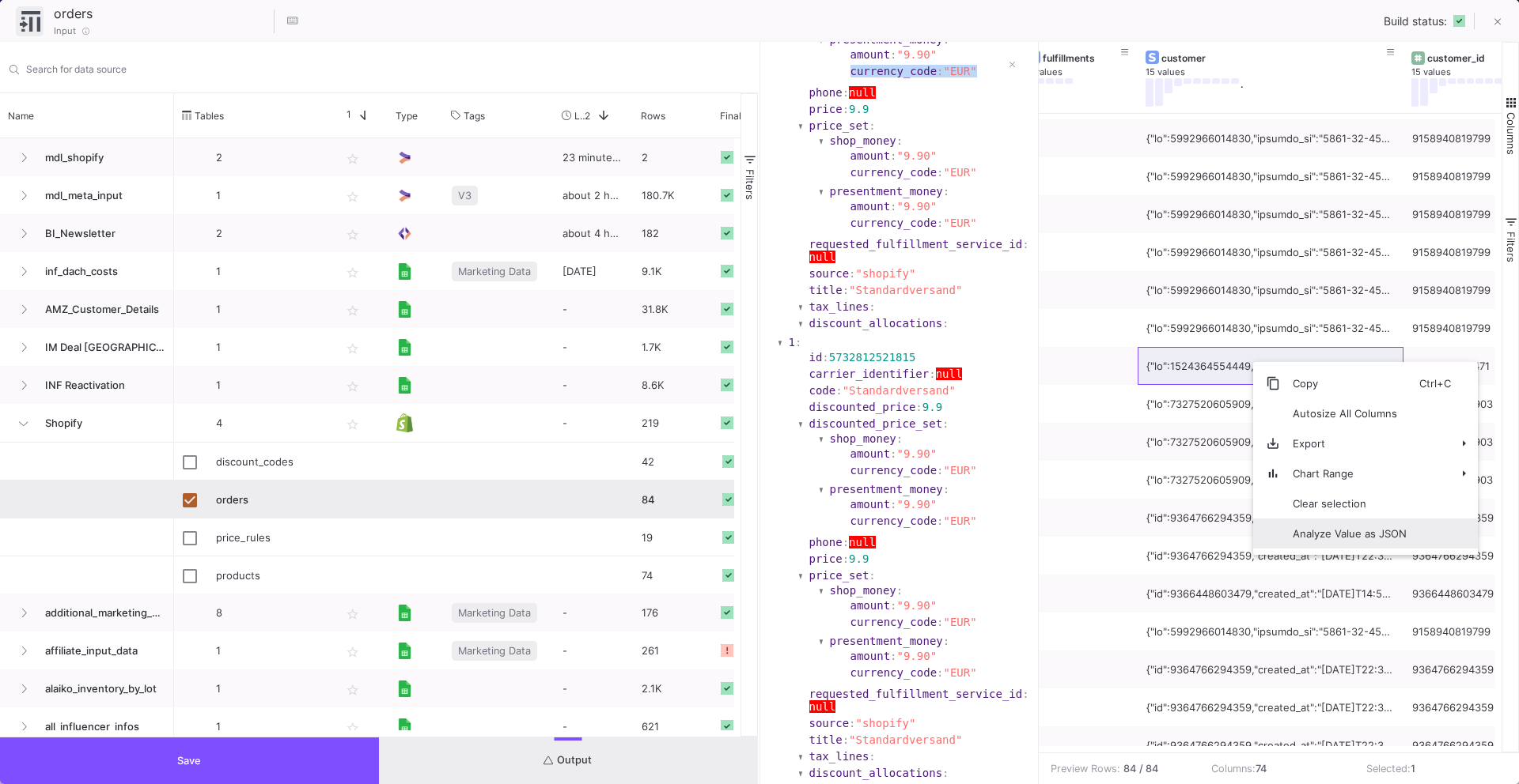
click at [1274, 539] on span "Context Menu" at bounding box center [1266, 534] width 27 height 30
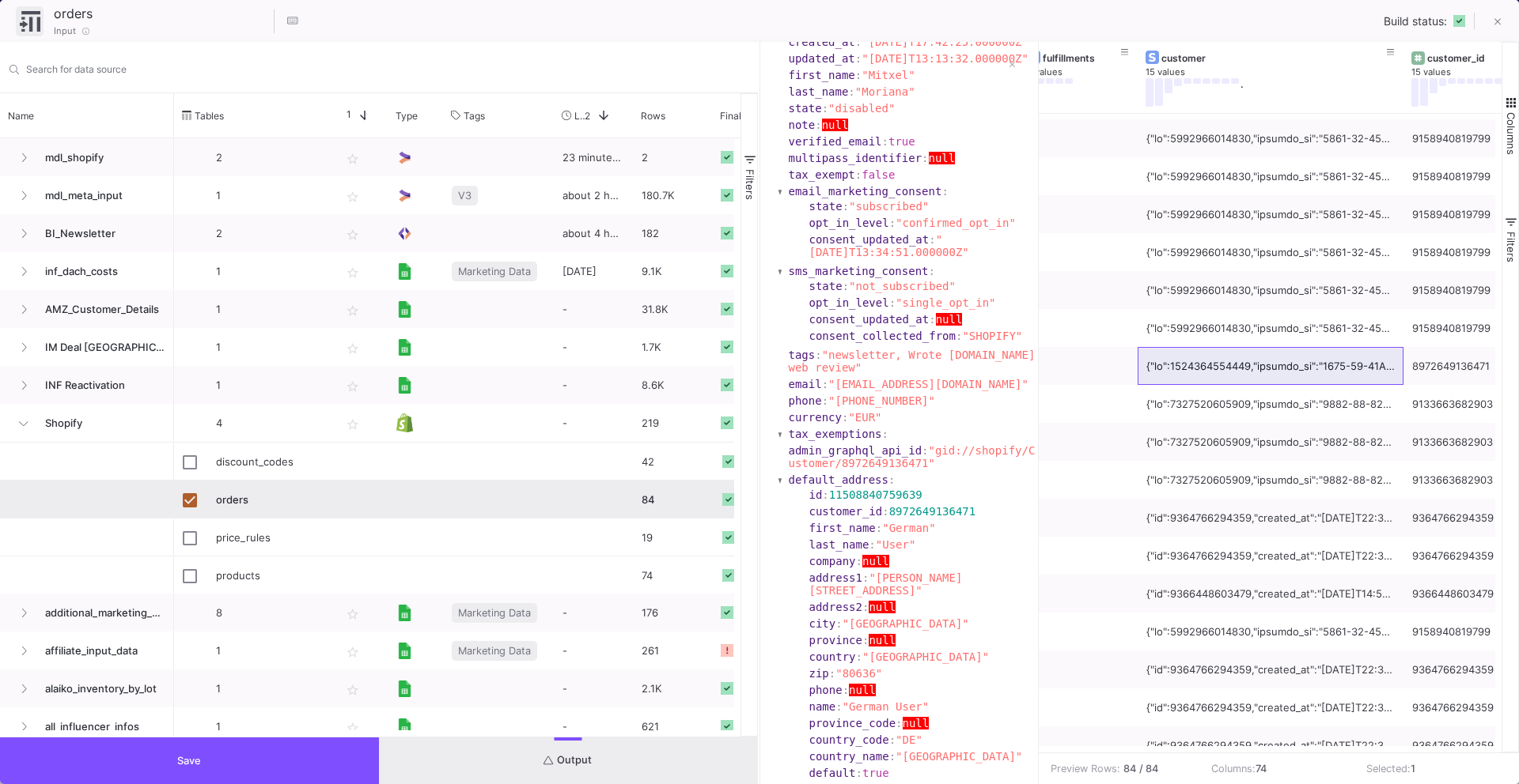
click at [1016, 86] on section "last_name : "Moriana"" at bounding box center [913, 91] width 247 height 12
click at [1012, 86] on section "last_name : "Moriana"" at bounding box center [913, 91] width 247 height 12
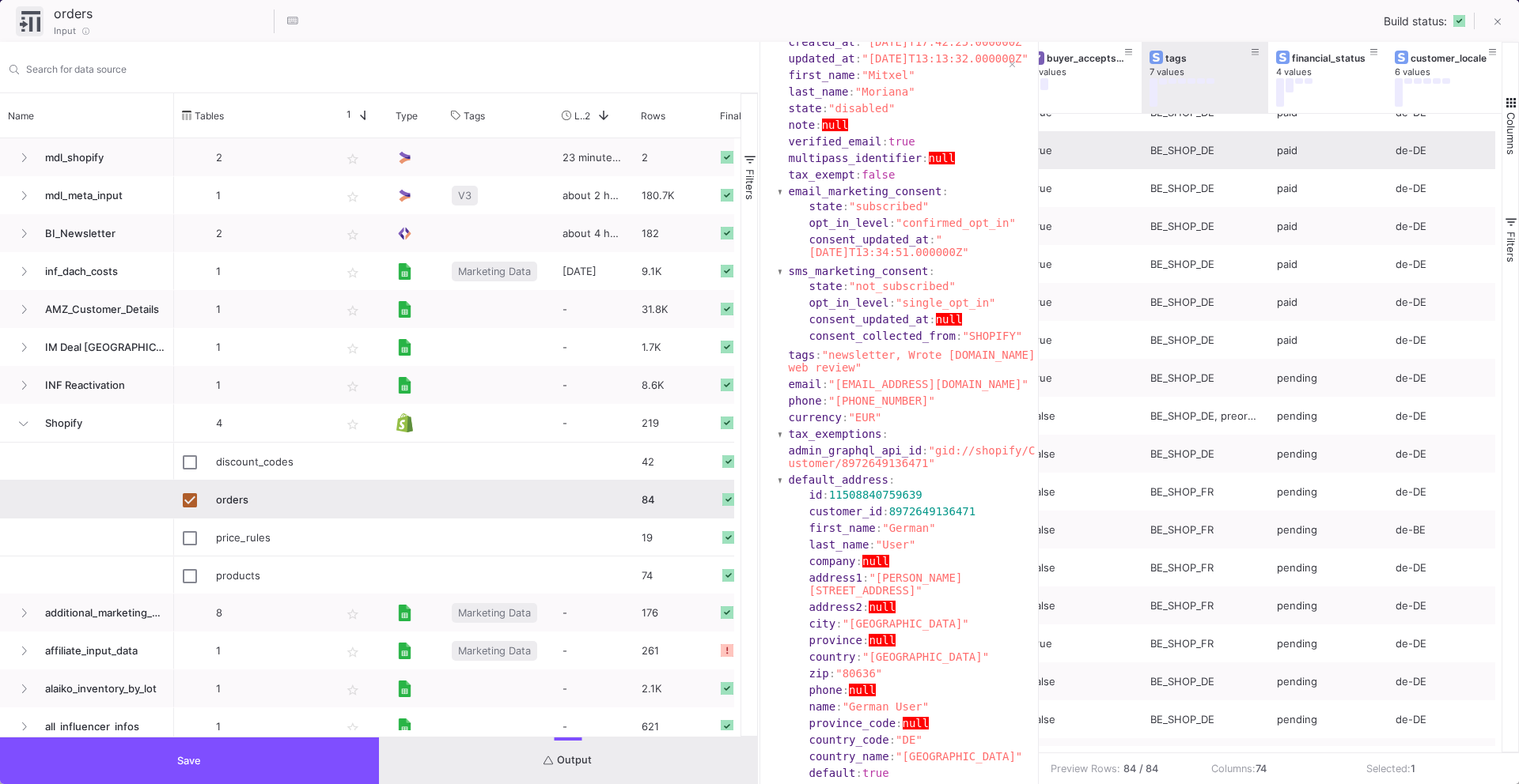
drag, startPoint x: 1257, startPoint y: 75, endPoint x: 1208, endPoint y: 150, distance: 89.6
click at [1209, 150] on div "order_status_url 84 values . client_details 28 values . buyer_accepts_marketing…" at bounding box center [1271, 397] width 464 height 710
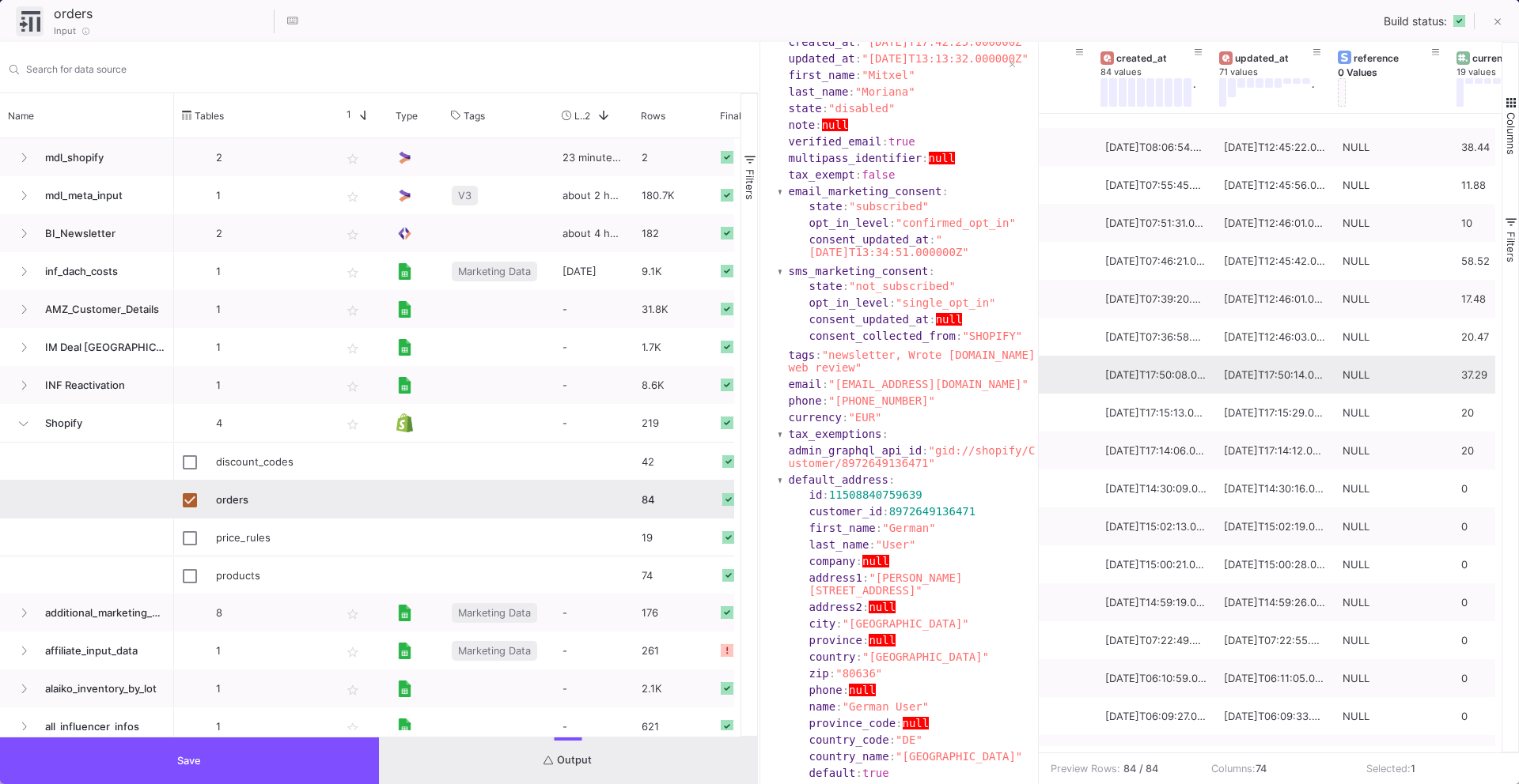
scroll to position [0, 7762]
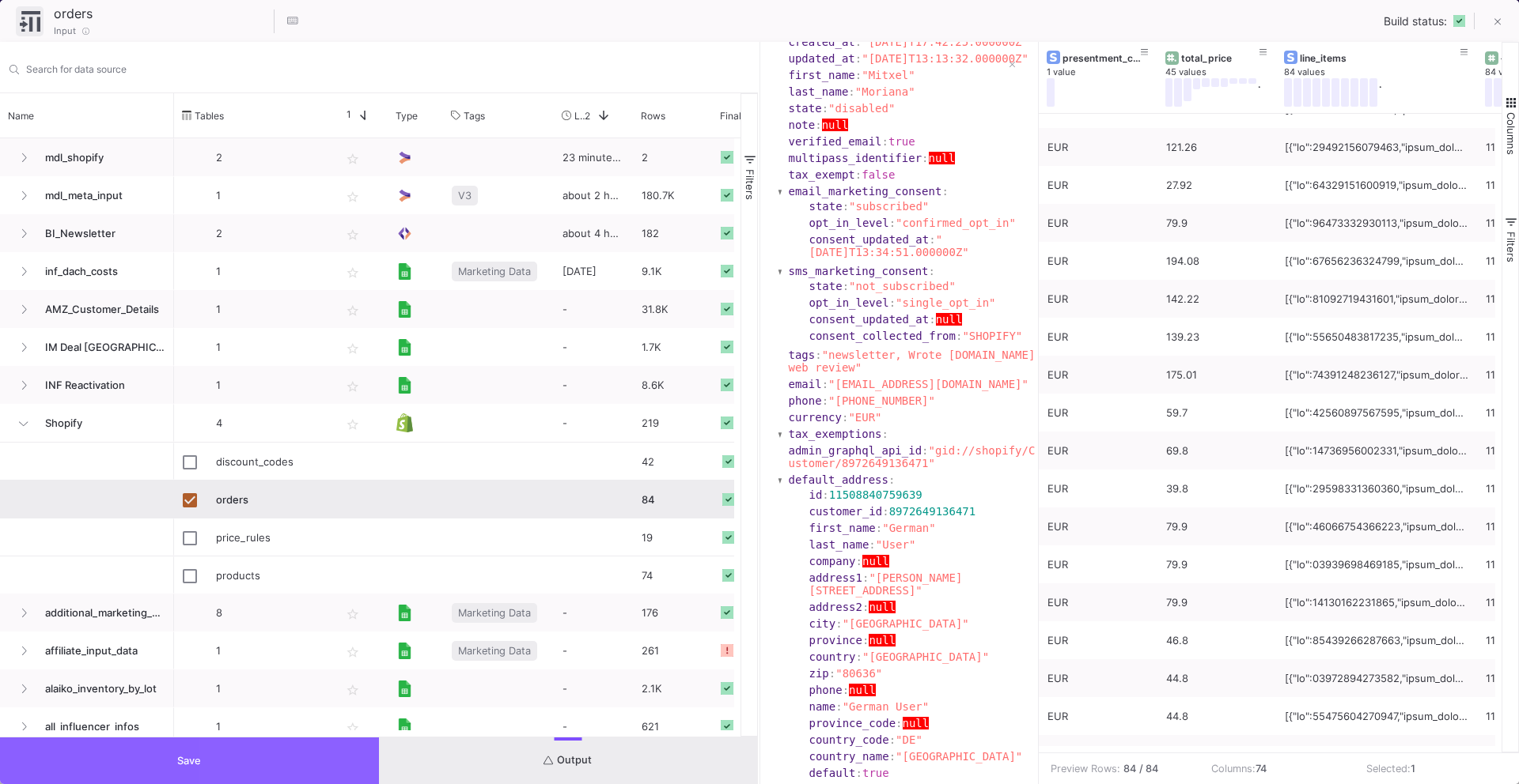
click at [252, 770] on button "Save" at bounding box center [190, 761] width 379 height 47
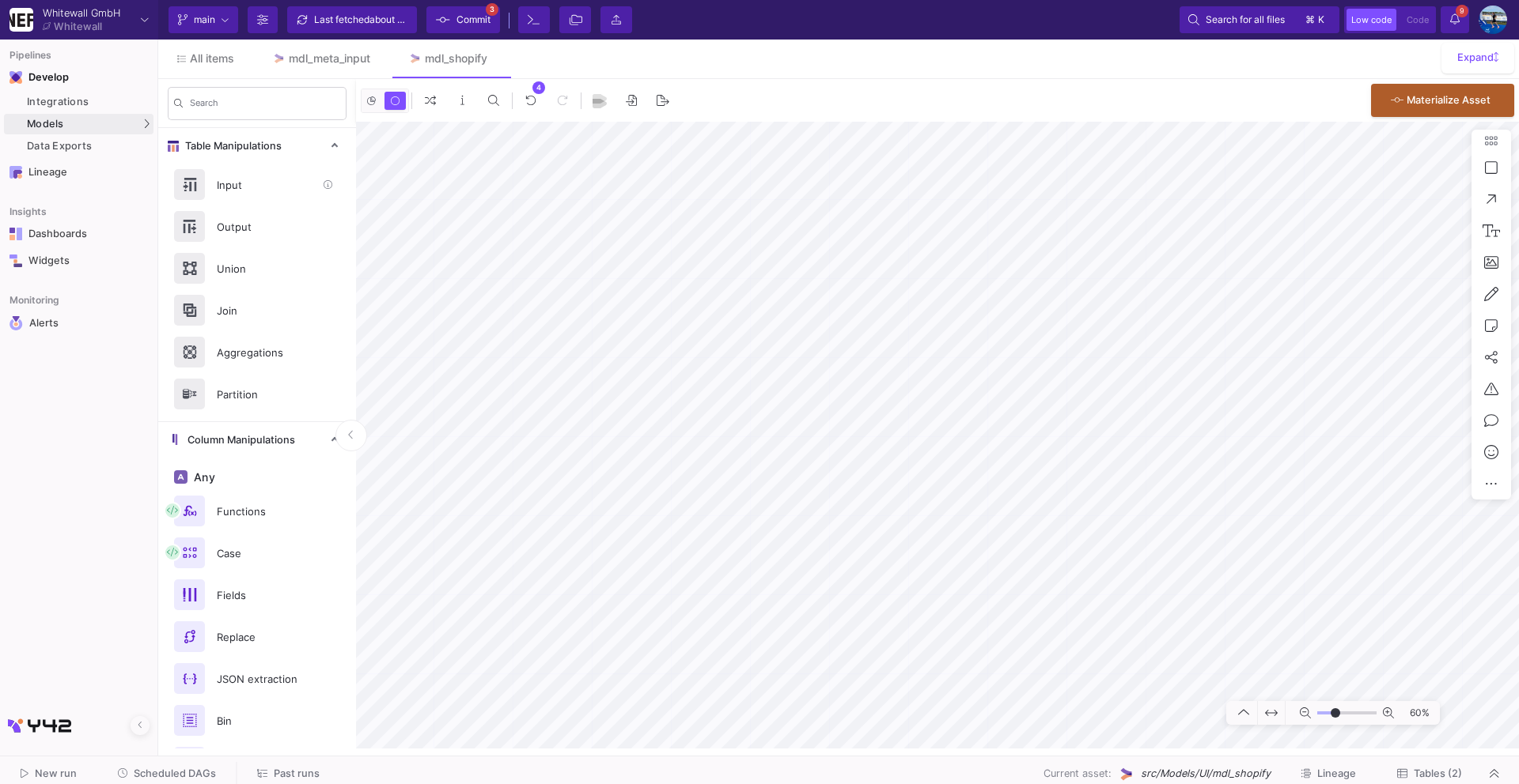
click at [231, 189] on div "Input" at bounding box center [262, 185] width 109 height 24
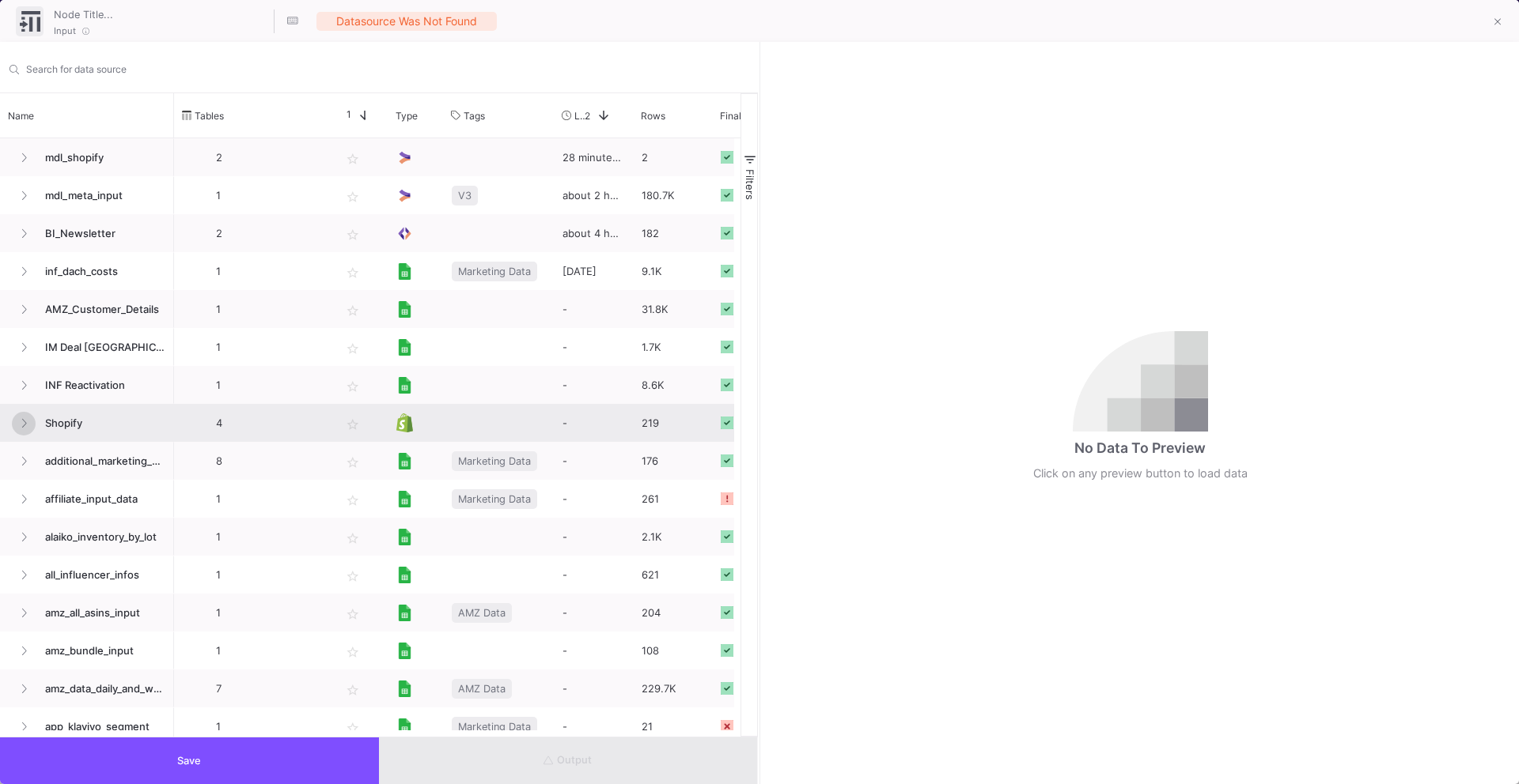
click at [19, 420] on button at bounding box center [24, 423] width 24 height 24
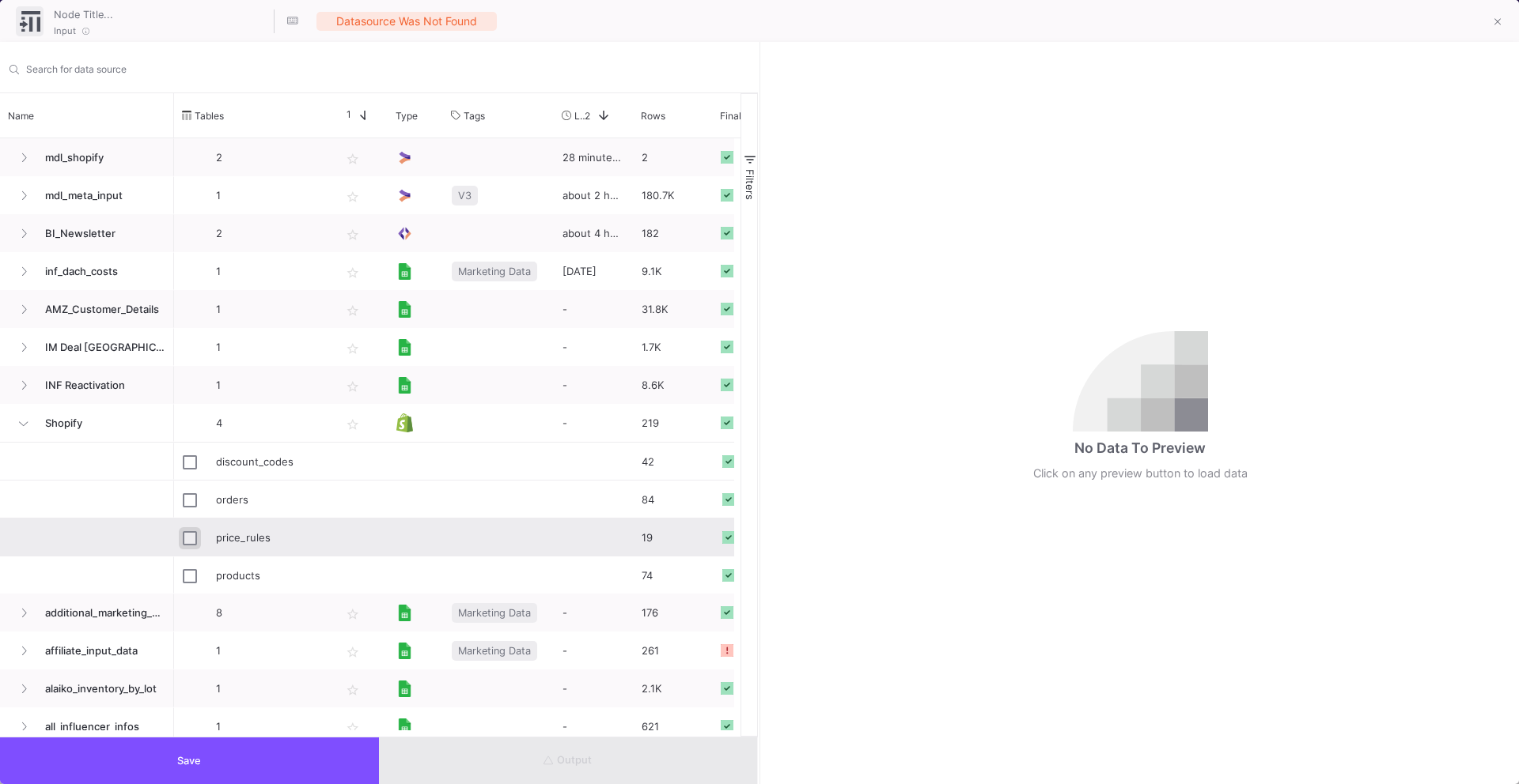
click at [190, 544] on input "Press Space to toggle row selection (unchecked)" at bounding box center [190, 538] width 14 height 14
checkbox input "true"
type input "price_rules"
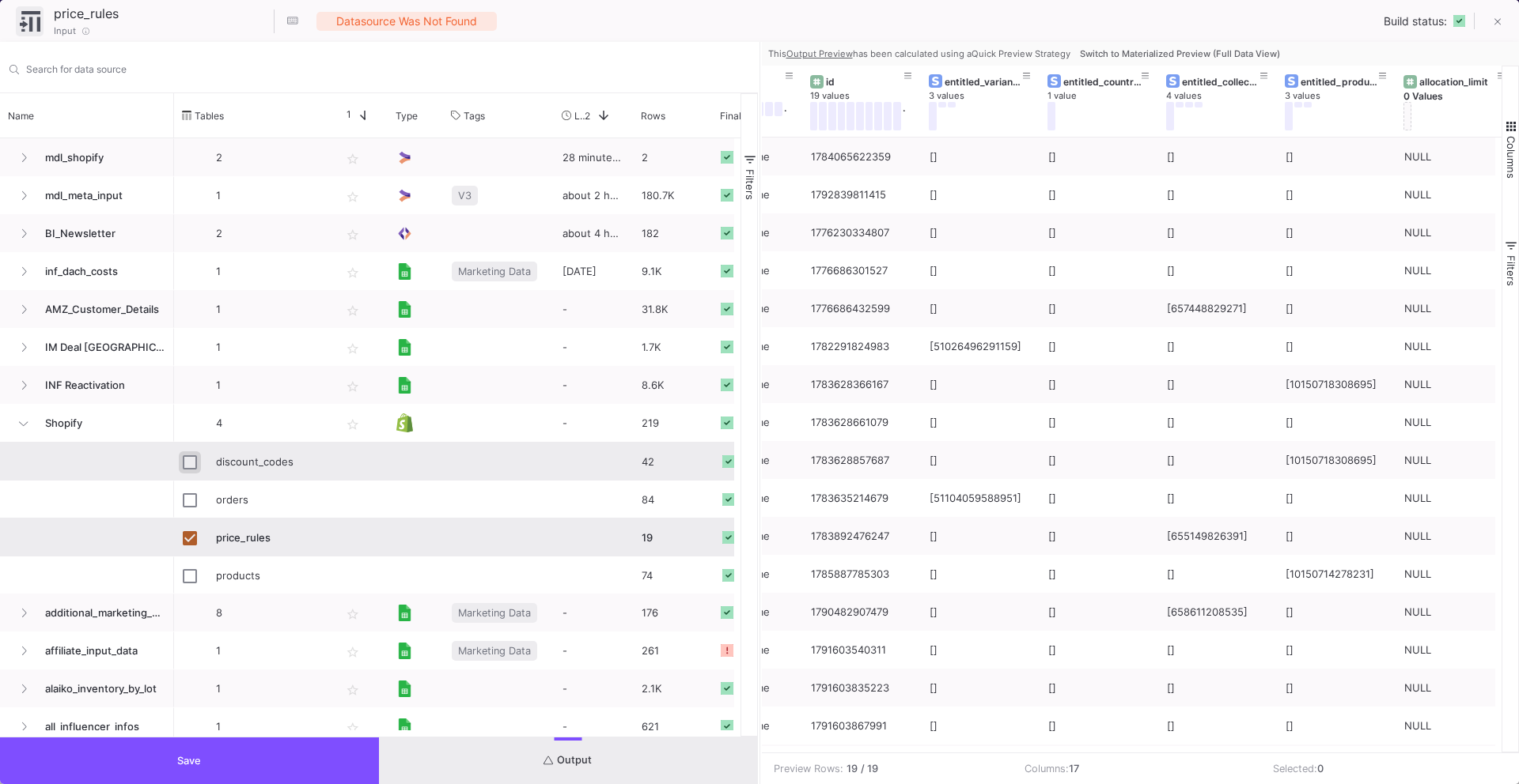
click at [192, 465] on input "Press Space to toggle row selection (unchecked)" at bounding box center [190, 462] width 14 height 14
checkbox input "true"
checkbox input "false"
type input "discount_codes"
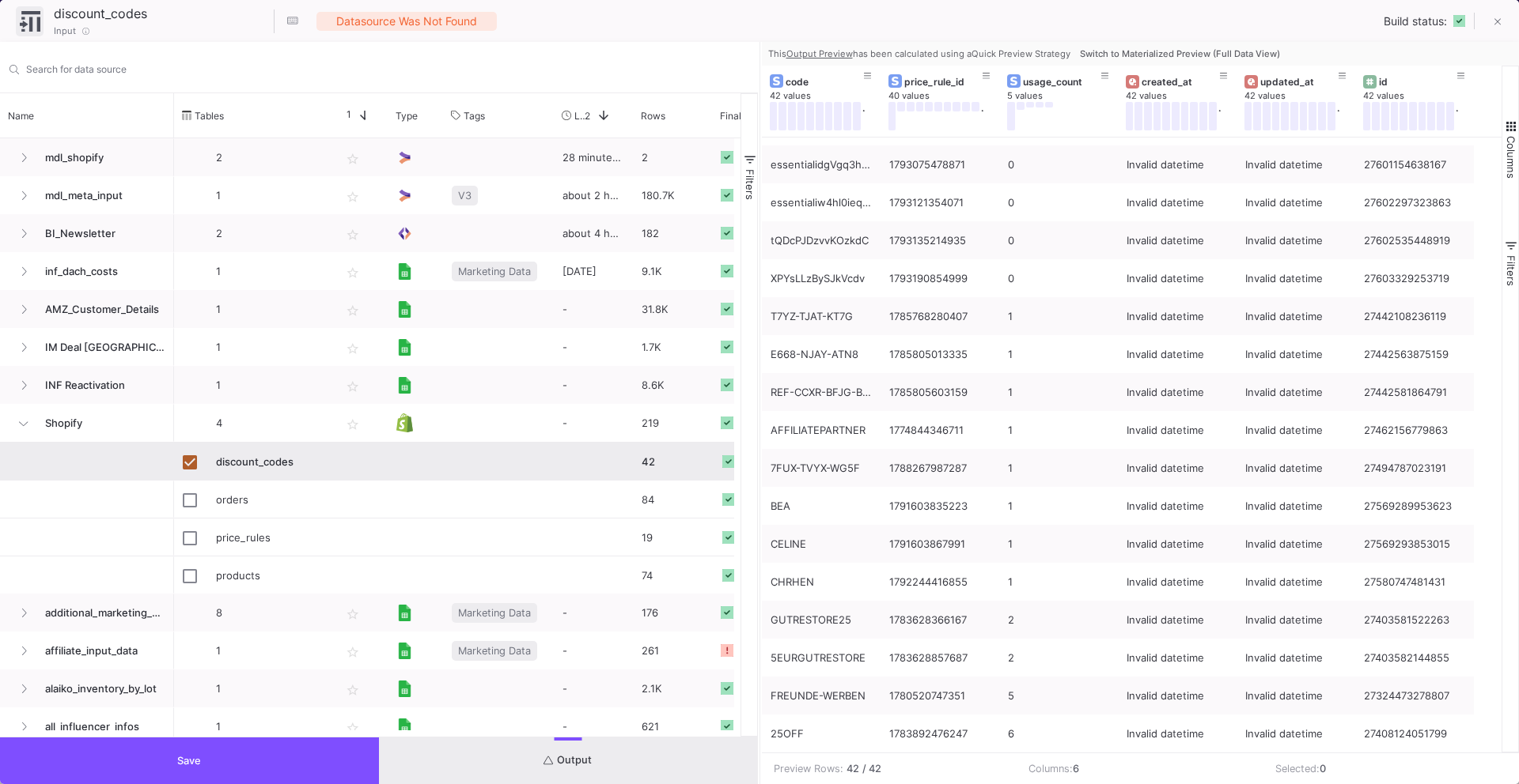
click at [318, 763] on button "Save" at bounding box center [190, 761] width 379 height 47
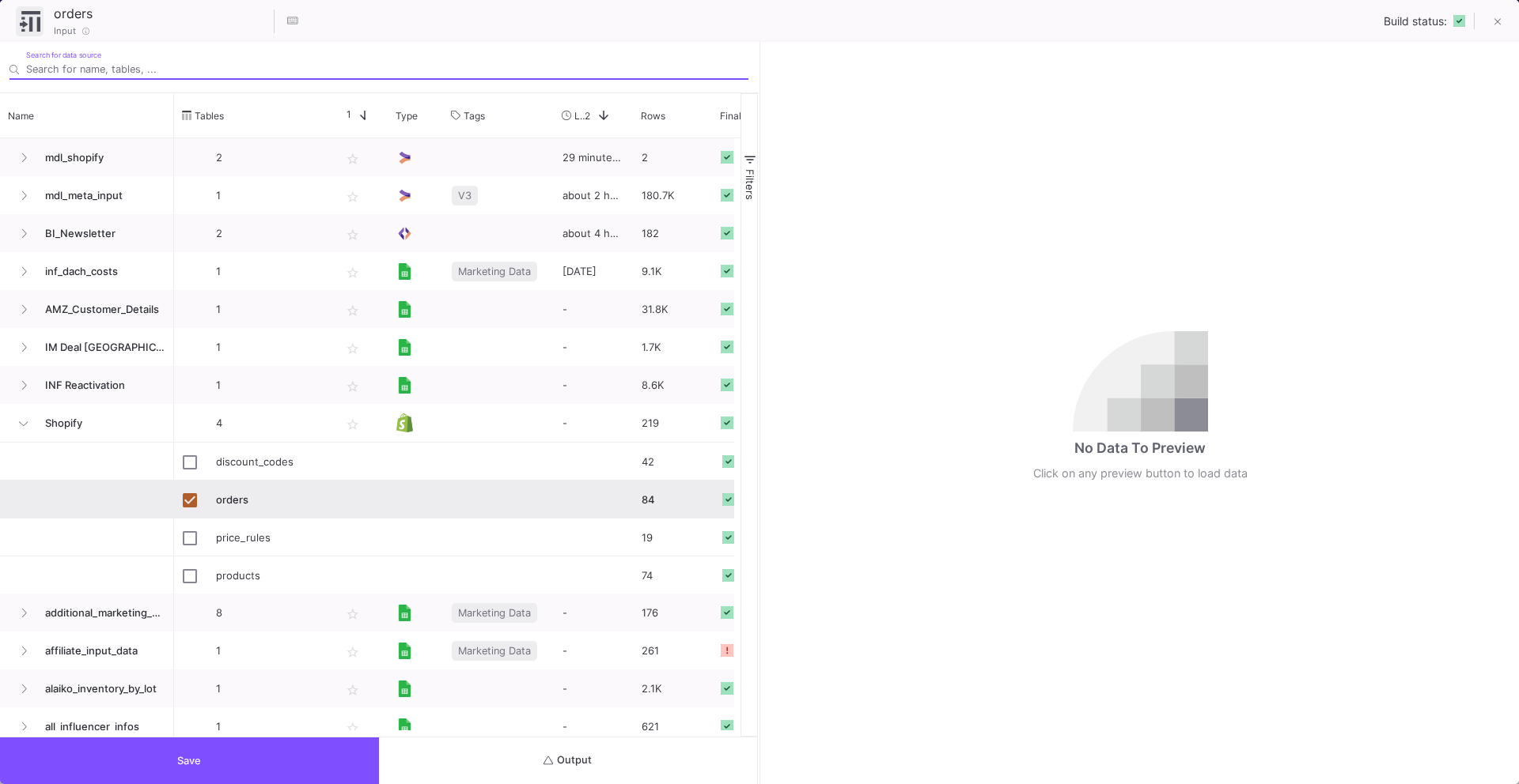
click at [520, 772] on button "Output" at bounding box center [569, 761] width 379 height 47
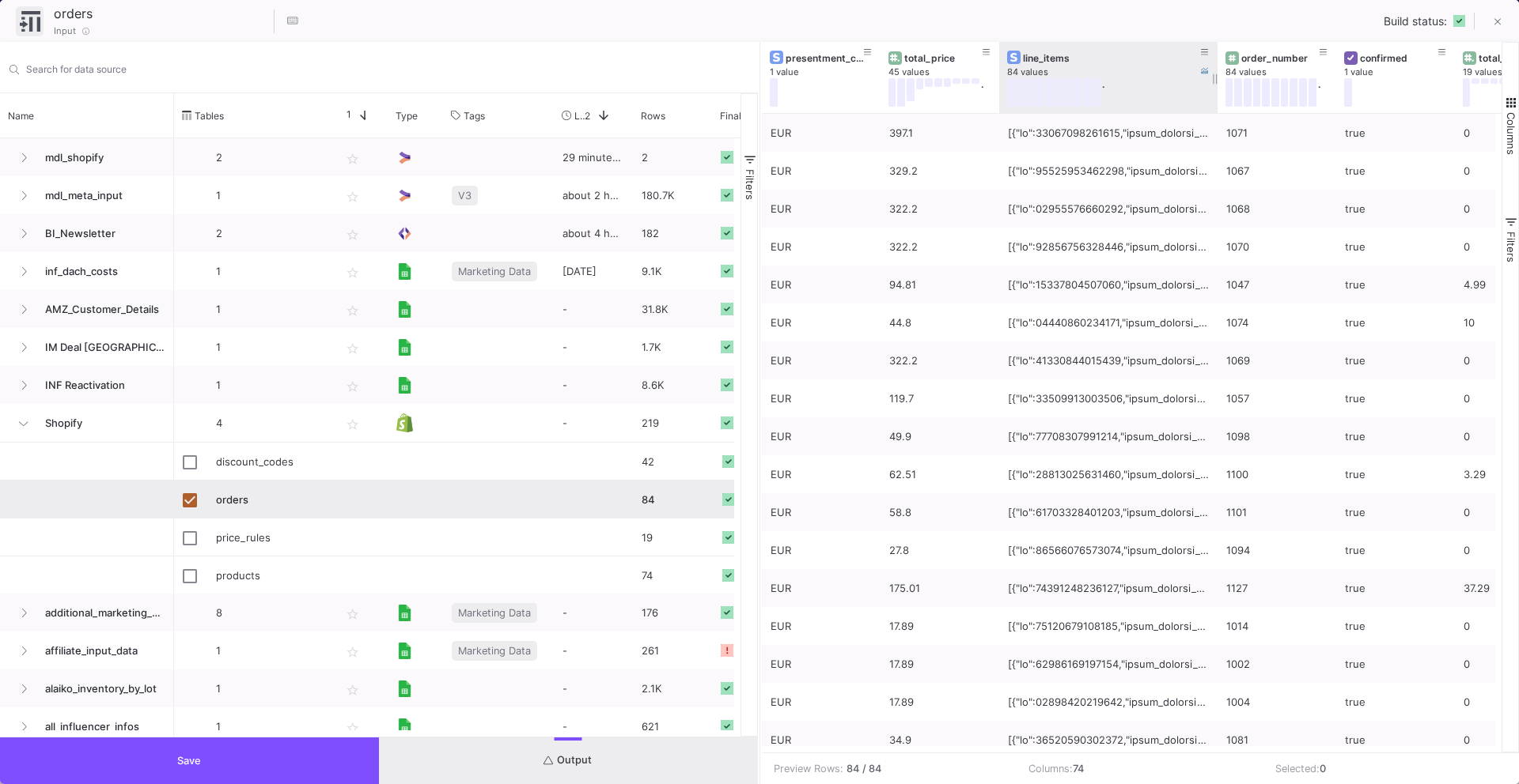
drag, startPoint x: 1114, startPoint y: 72, endPoint x: 1215, endPoint y: 96, distance: 103.8
click at [1215, 96] on div at bounding box center [1217, 77] width 7 height 72
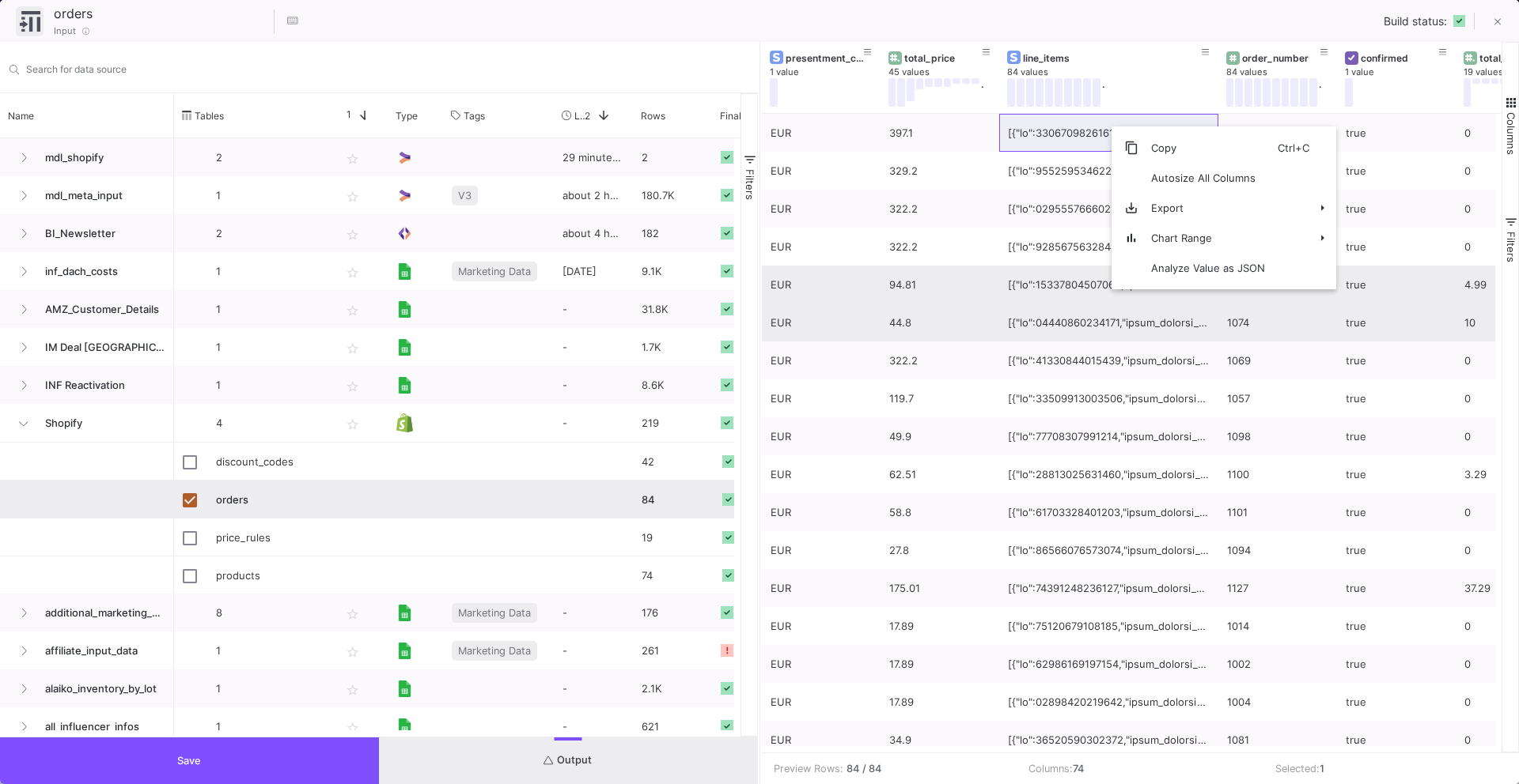
click at [1056, 309] on div at bounding box center [1109, 322] width 202 height 37
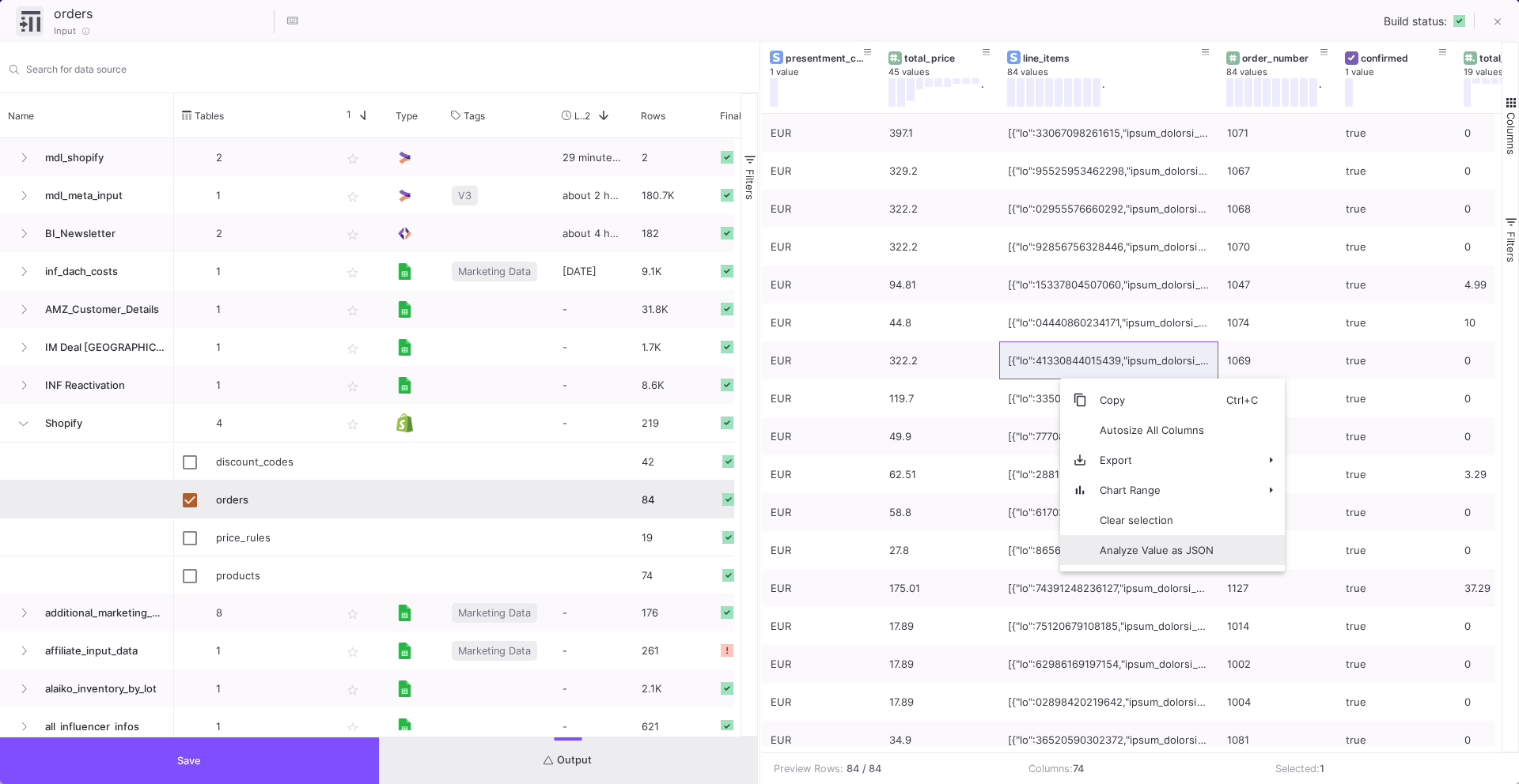
click at [1103, 554] on span "Analyze Value as JSON" at bounding box center [1157, 550] width 140 height 30
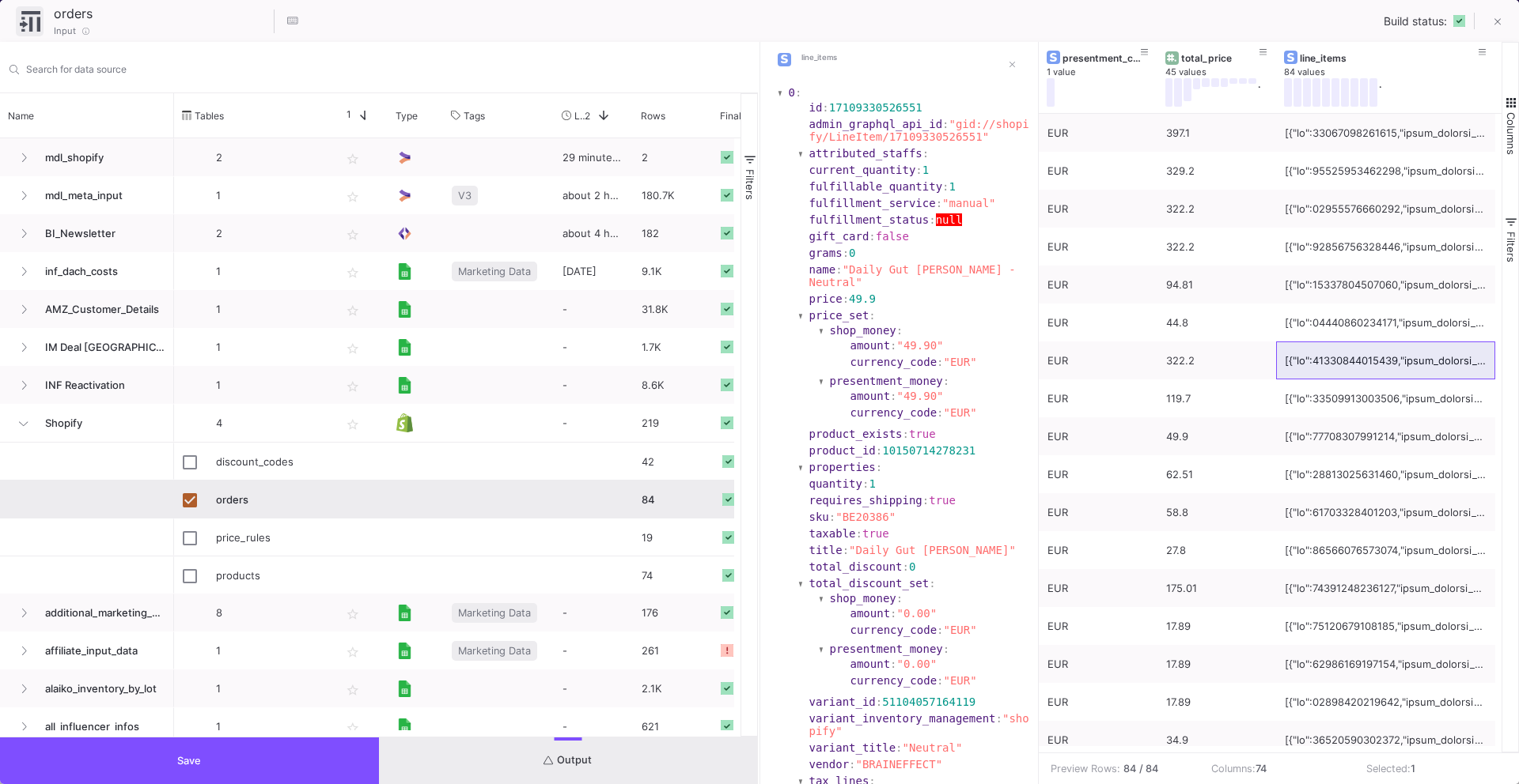
scroll to position [0, 0]
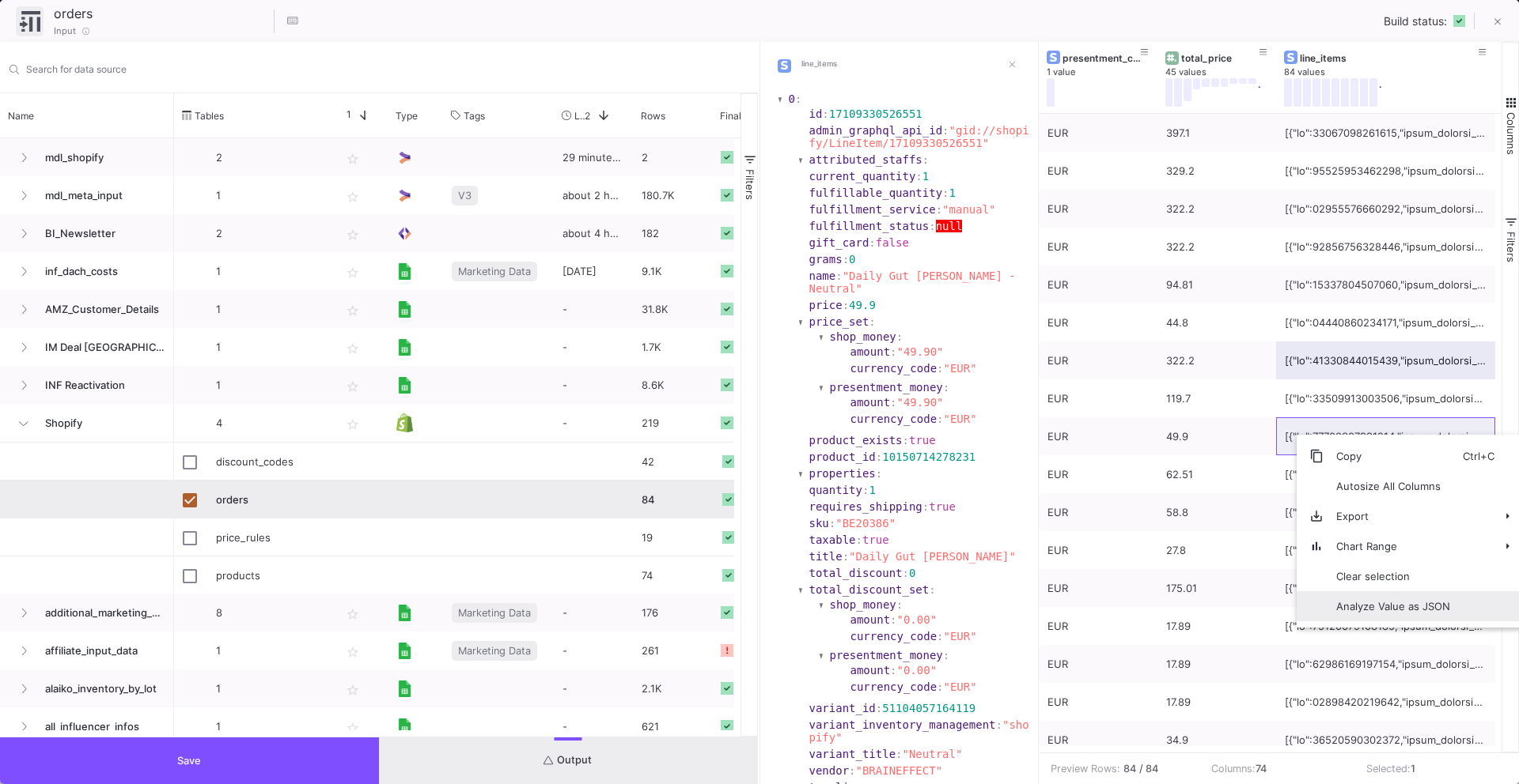
click at [1346, 617] on span "Analyze Value as JSON" at bounding box center [1394, 607] width 140 height 30
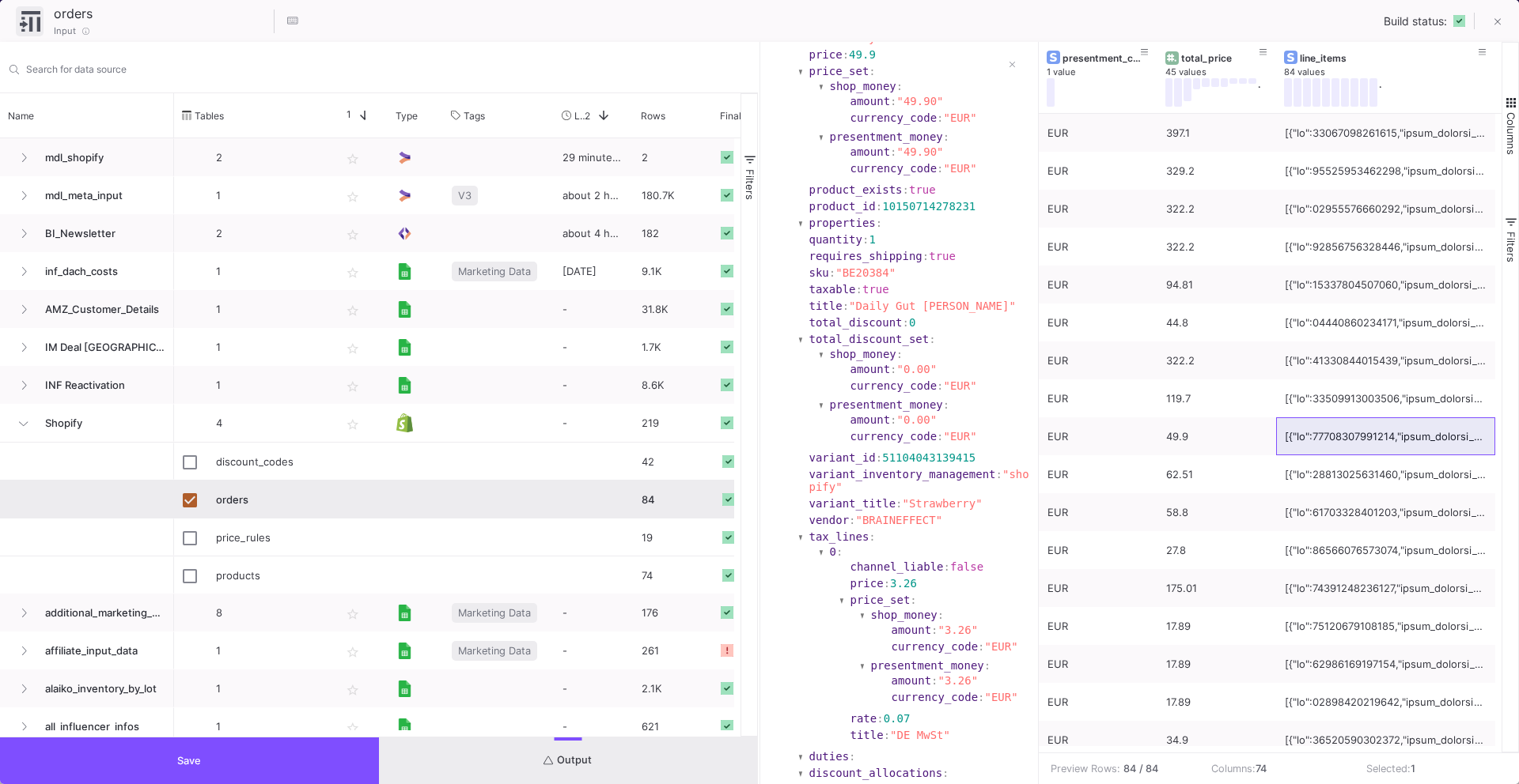
scroll to position [258, 0]
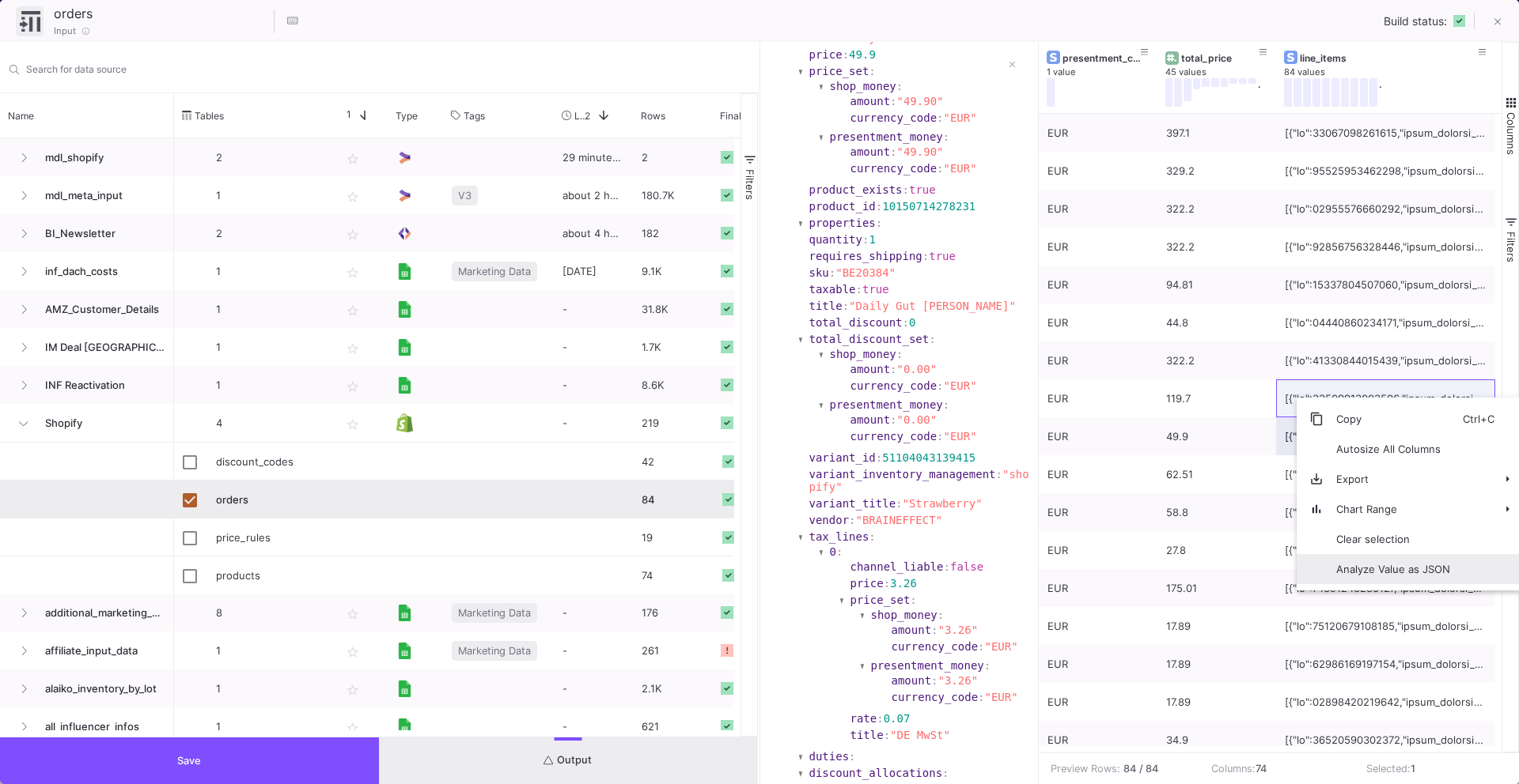
click at [1352, 580] on span "Analyze Value as JSON" at bounding box center [1394, 569] width 140 height 30
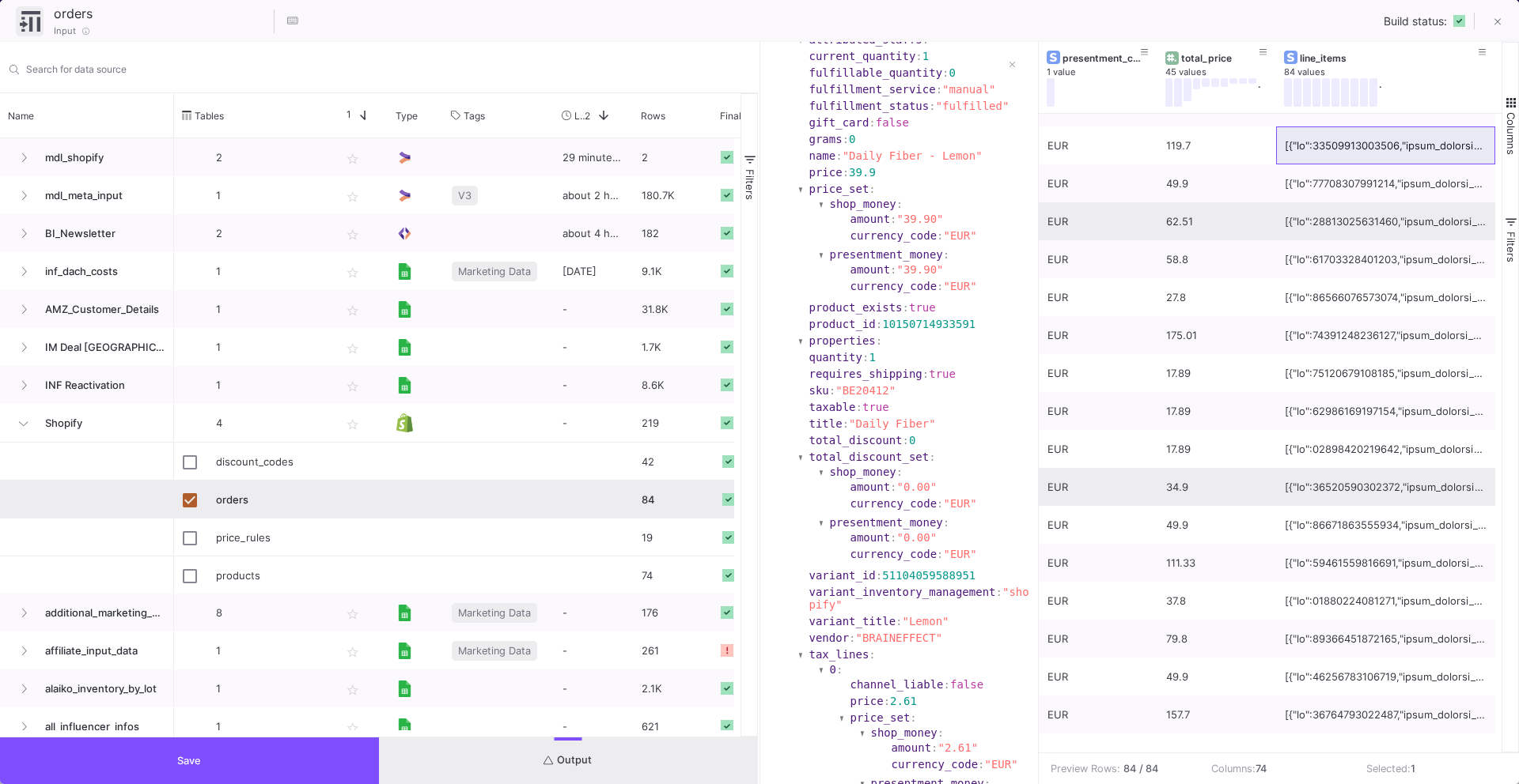
scroll to position [256, 0]
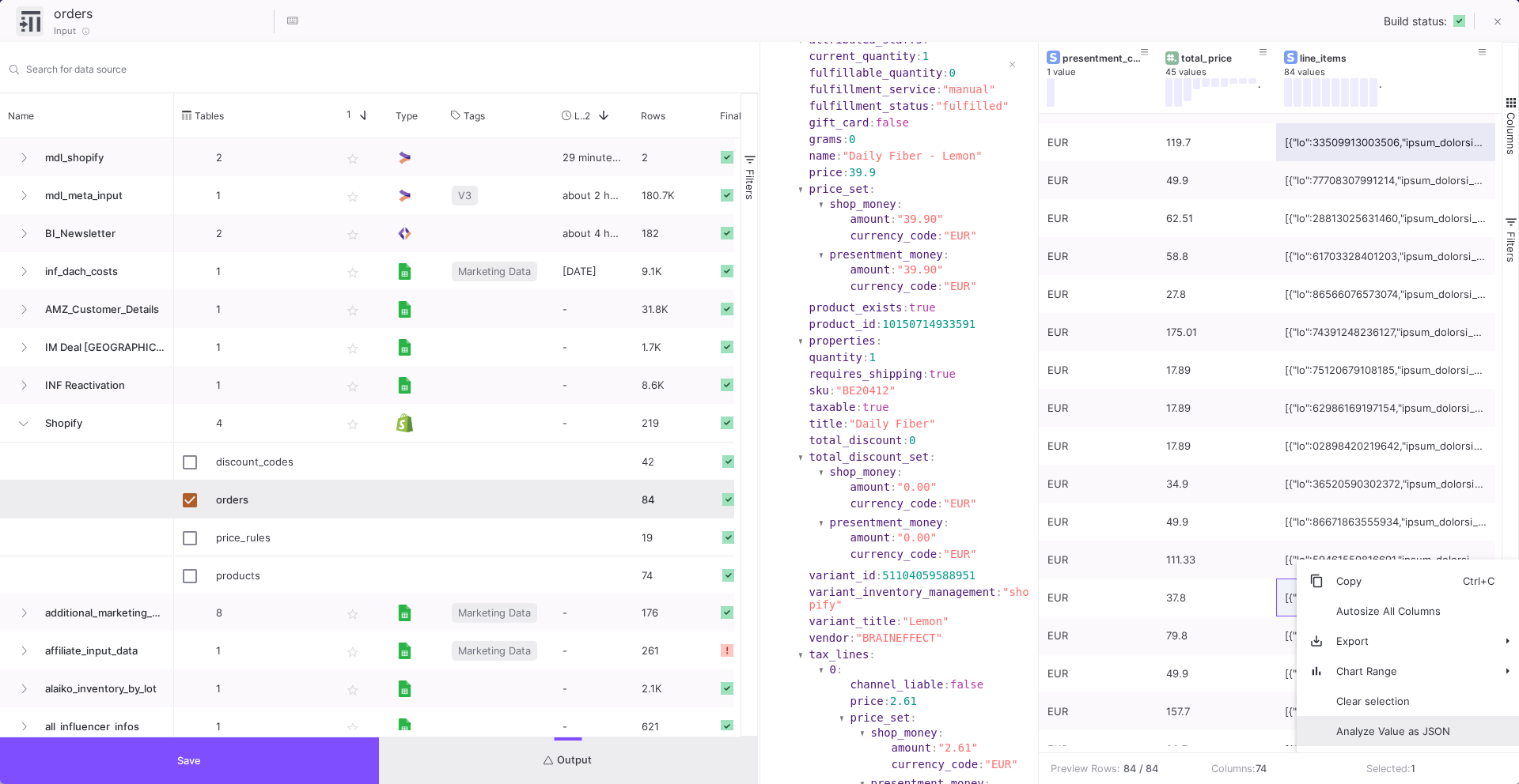
click at [1355, 739] on span "Analyze Value as JSON" at bounding box center [1394, 731] width 140 height 30
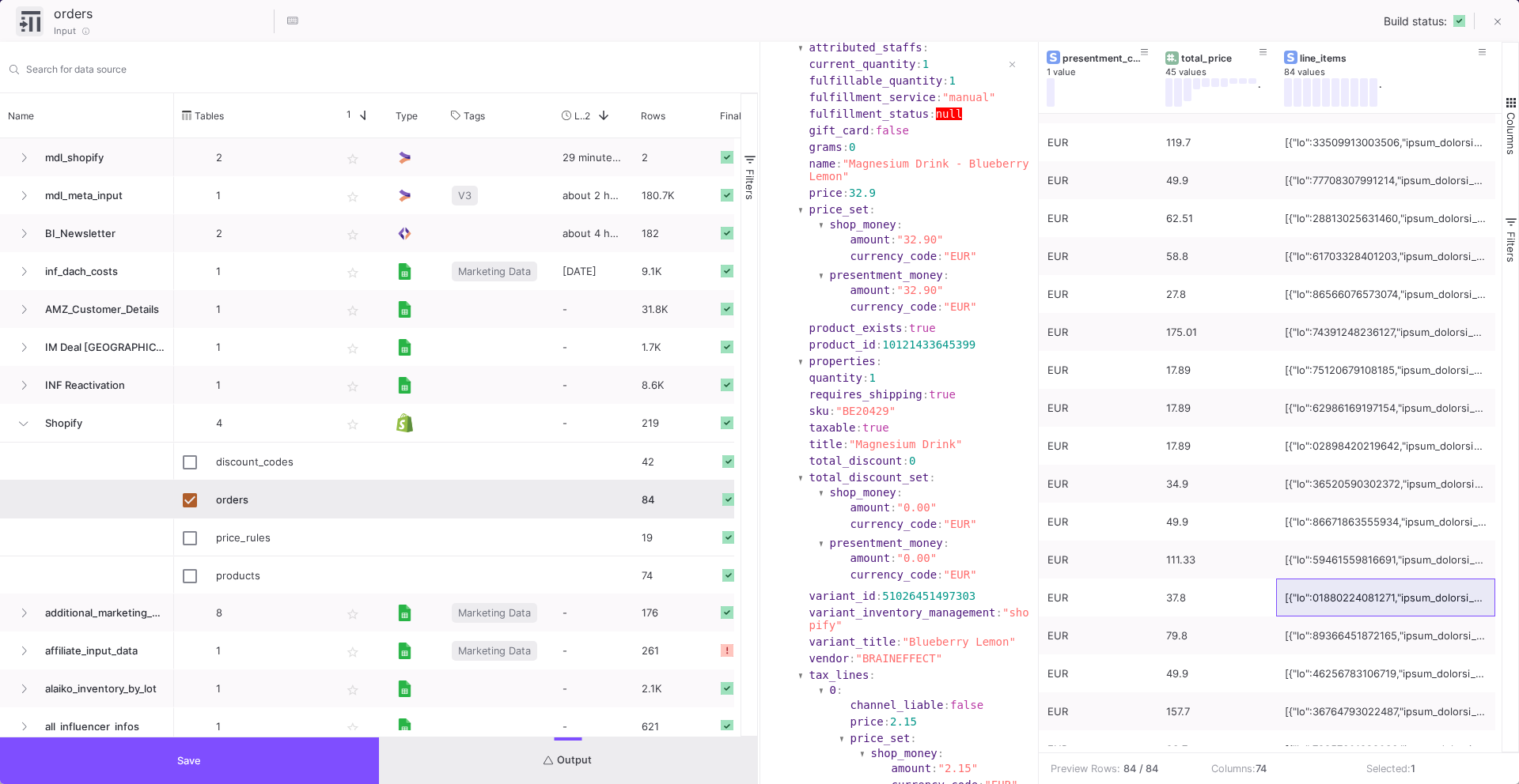
scroll to position [0, 0]
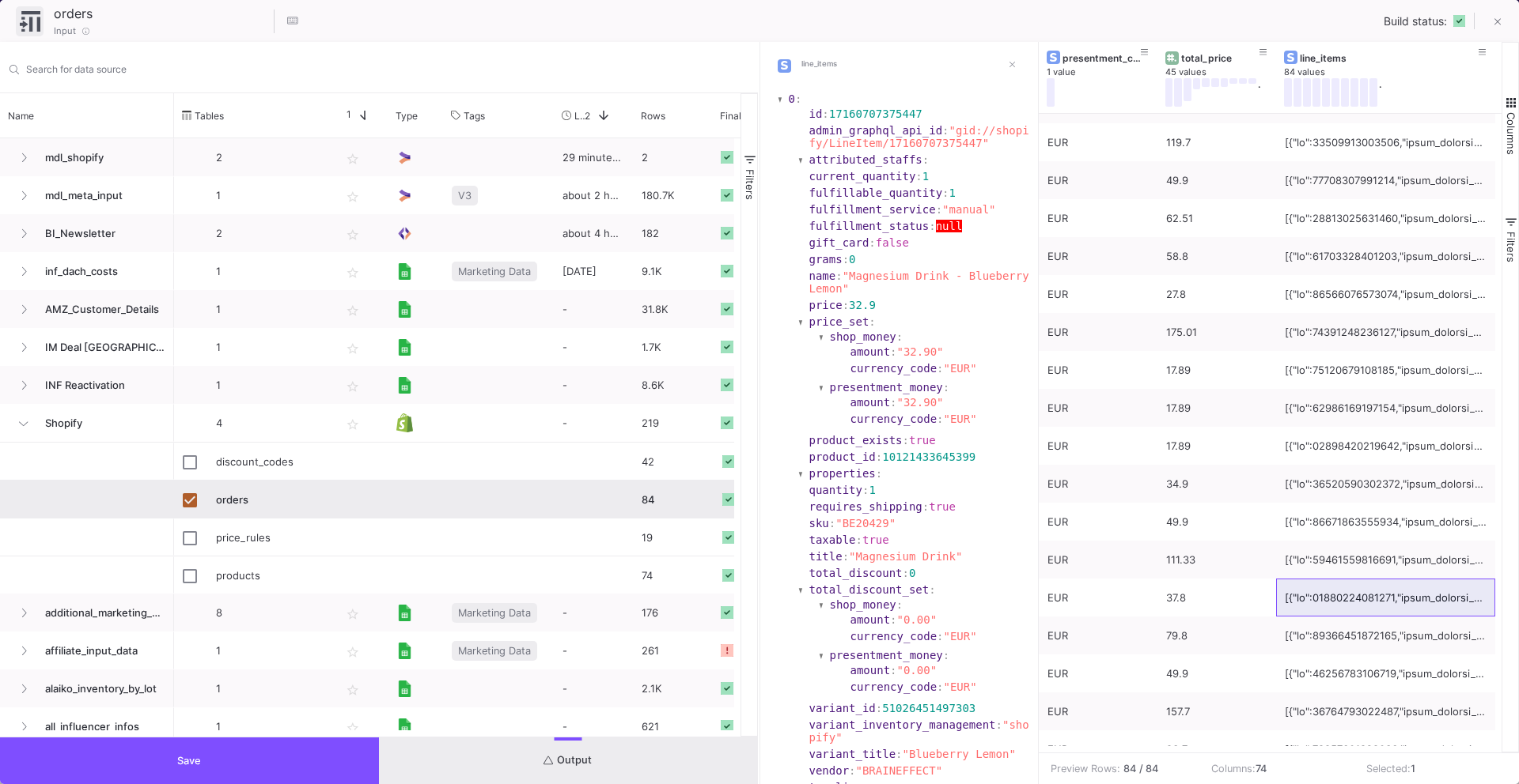
click at [120, 770] on button "Save" at bounding box center [190, 761] width 379 height 47
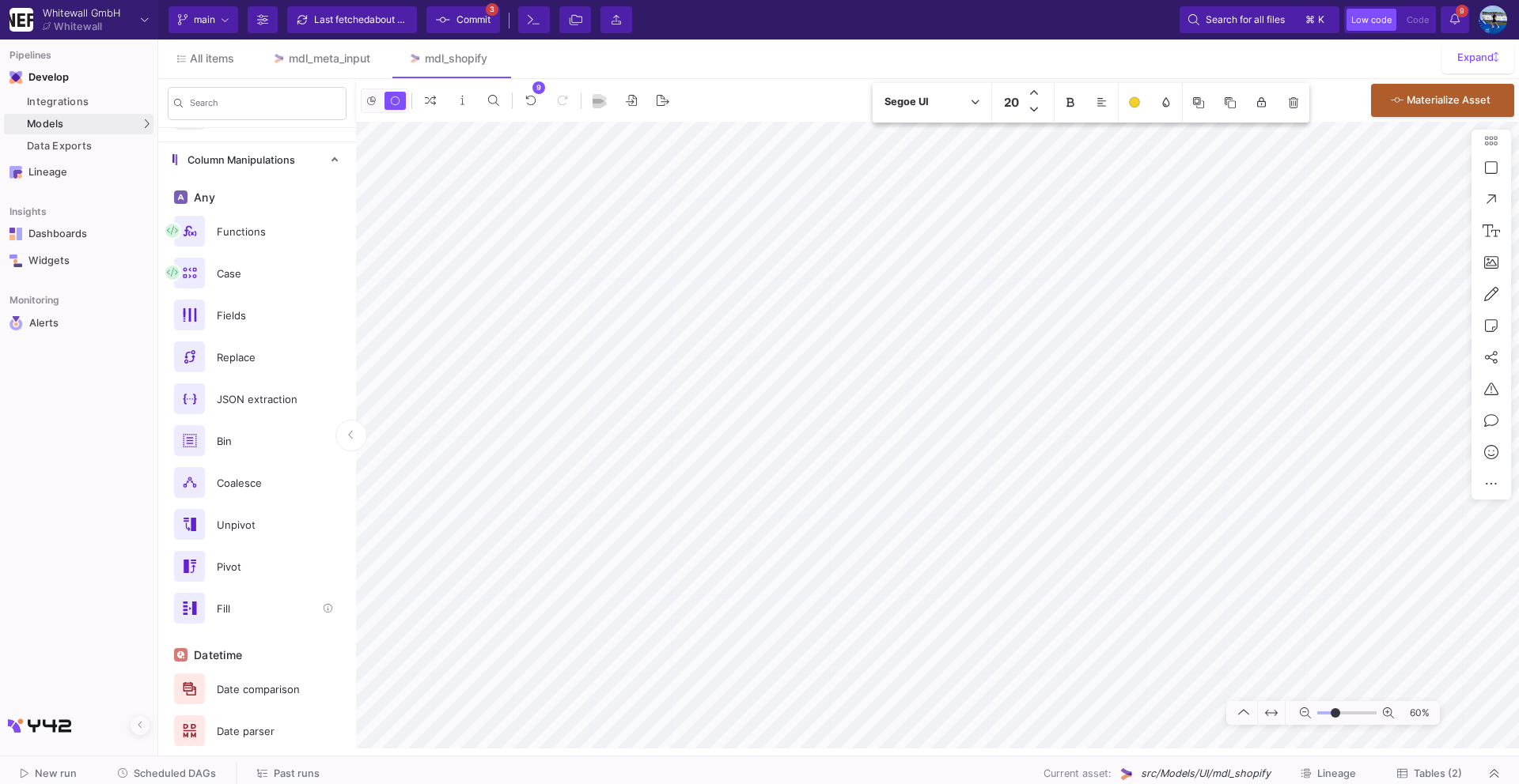
scroll to position [251, 0]
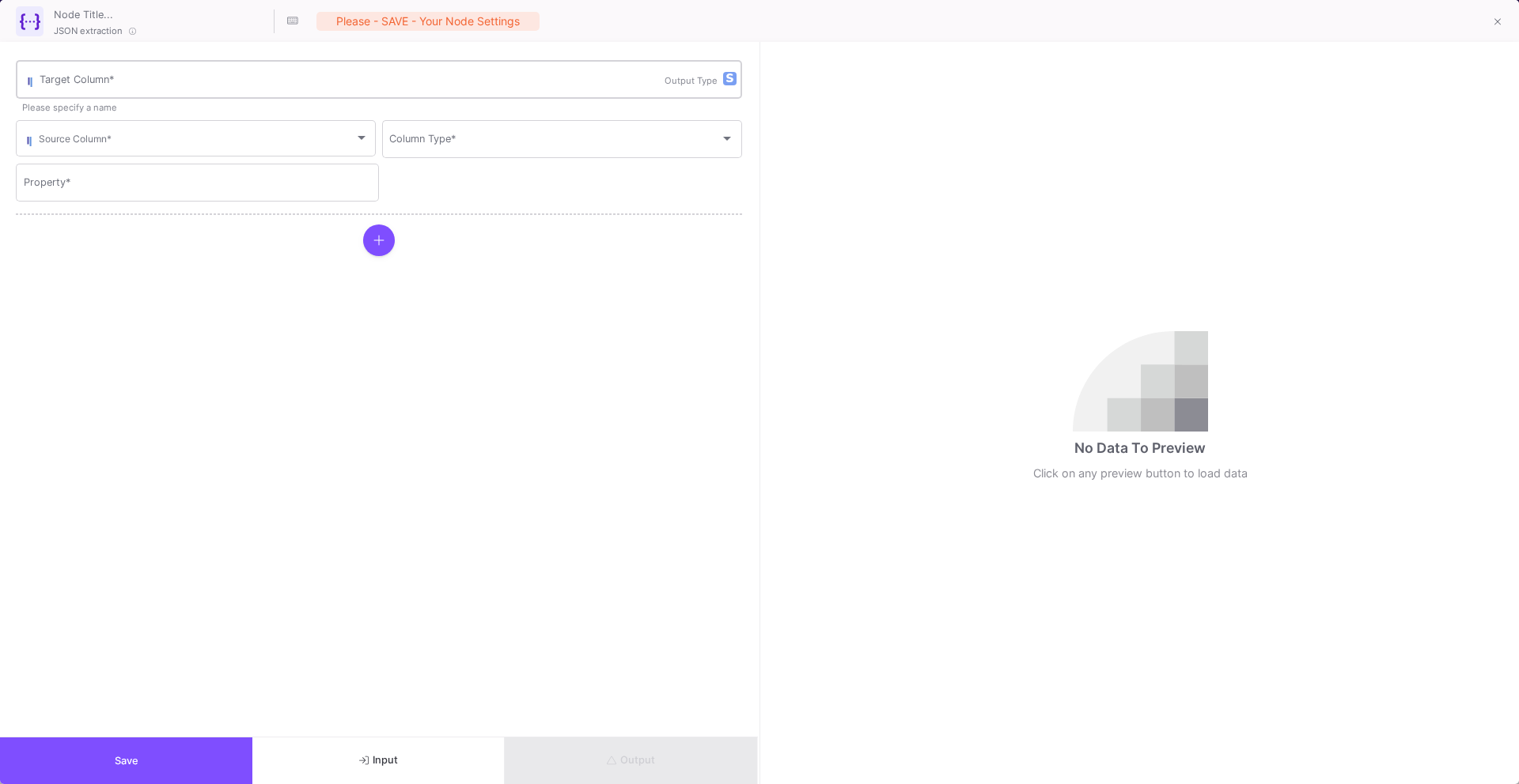
click at [206, 87] on input "Target Column *" at bounding box center [352, 82] width 625 height 12
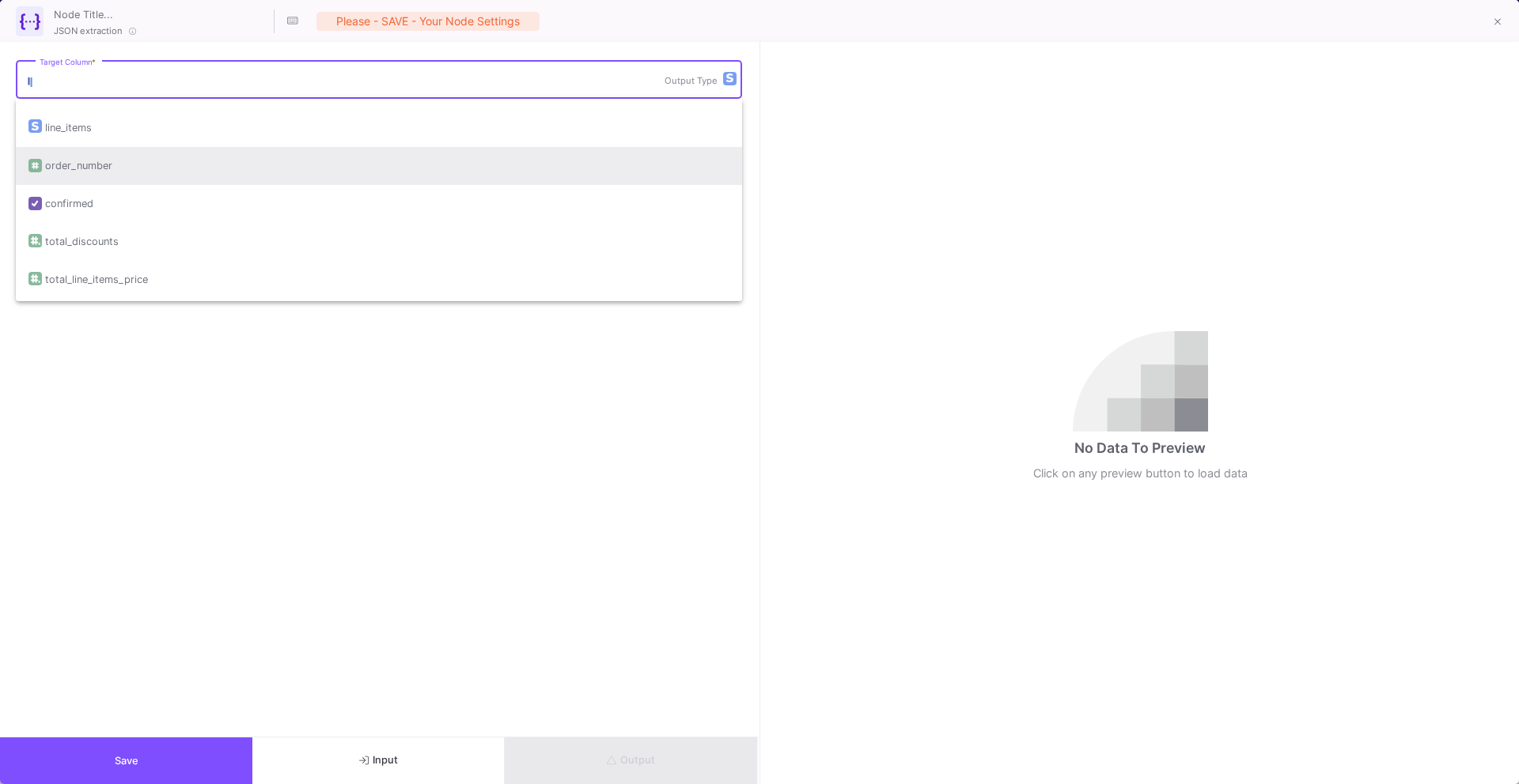
scroll to position [92, 0]
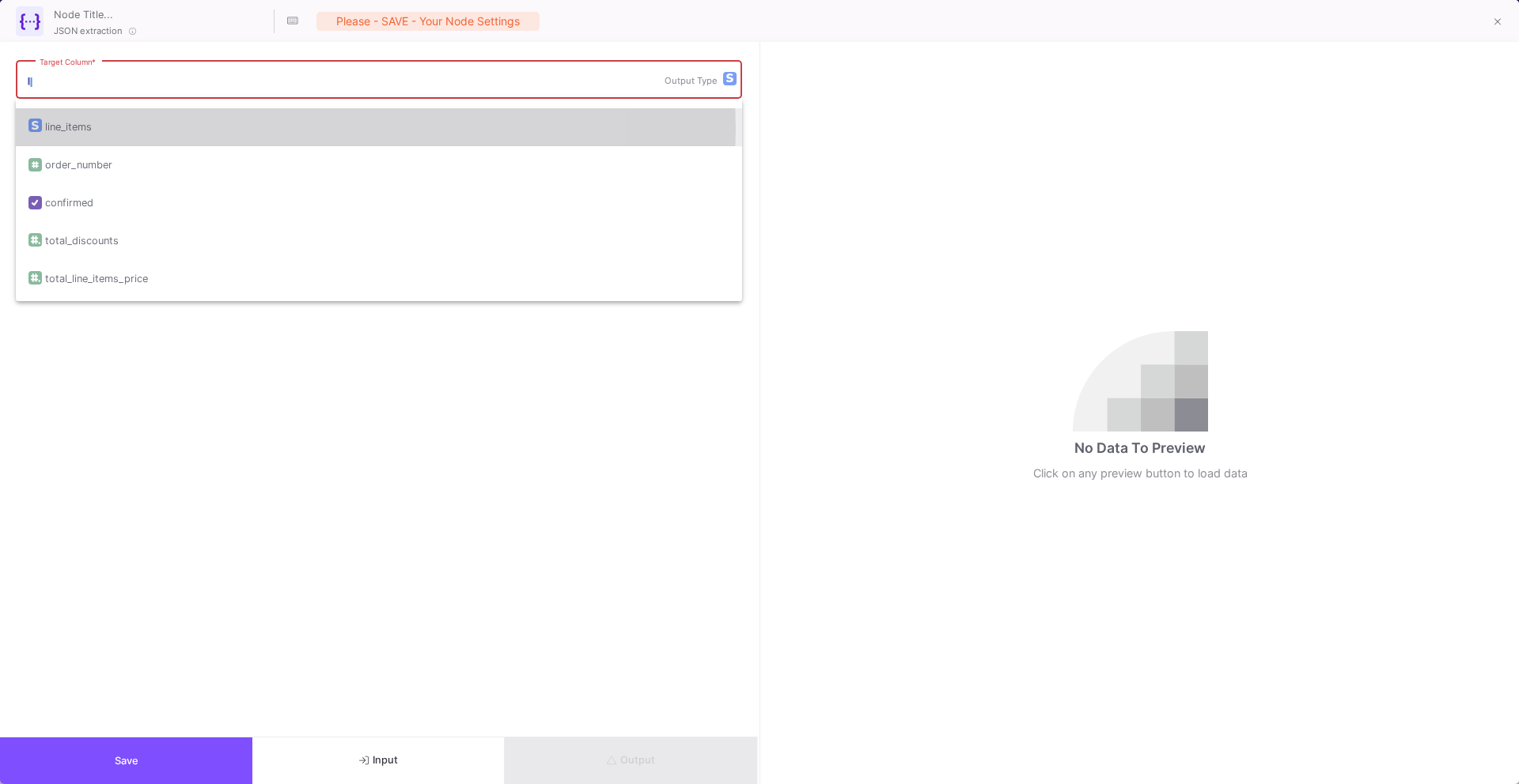
click at [178, 129] on div "line_items" at bounding box center [379, 127] width 702 height 38
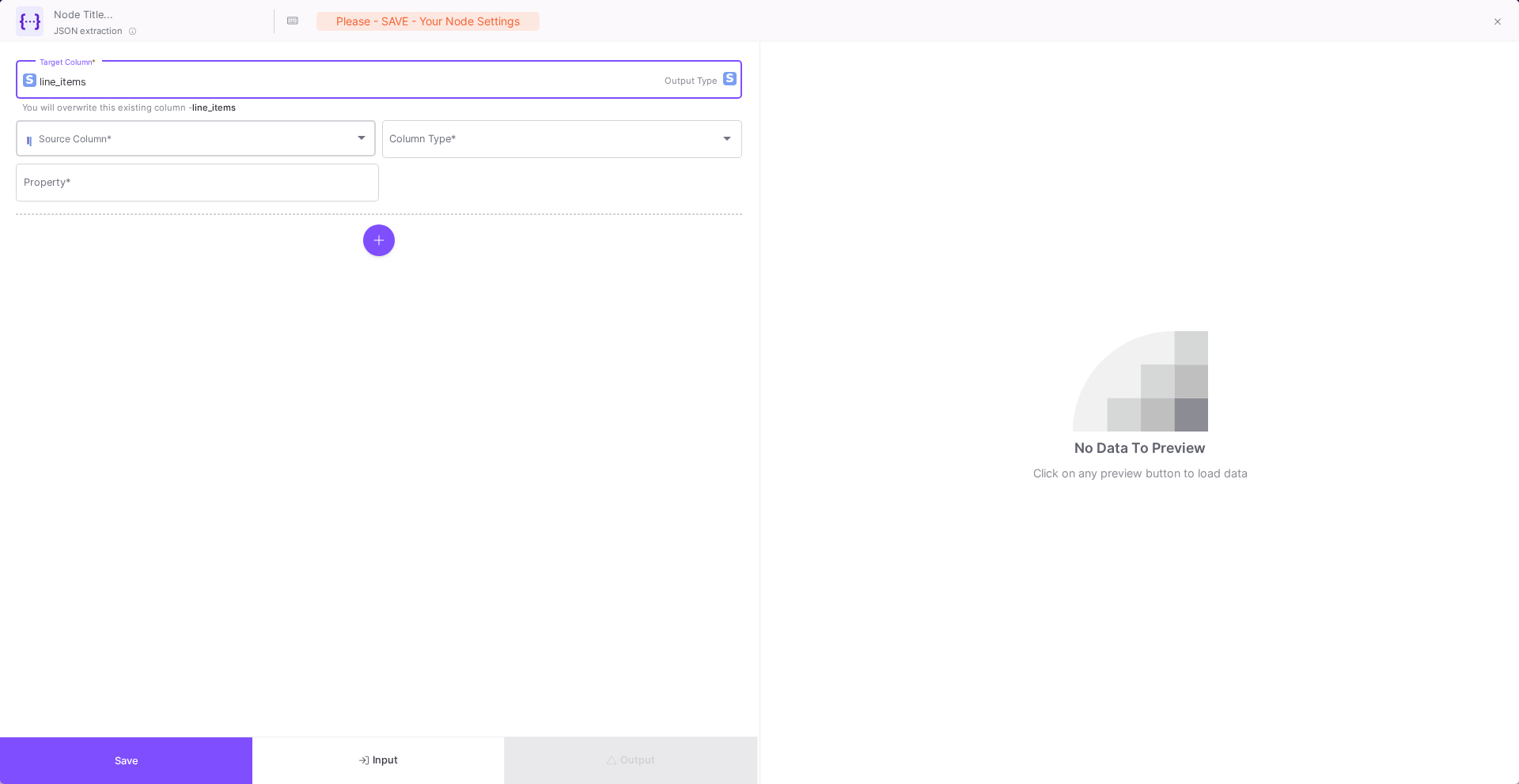
click at [173, 139] on span at bounding box center [196, 141] width 316 height 12
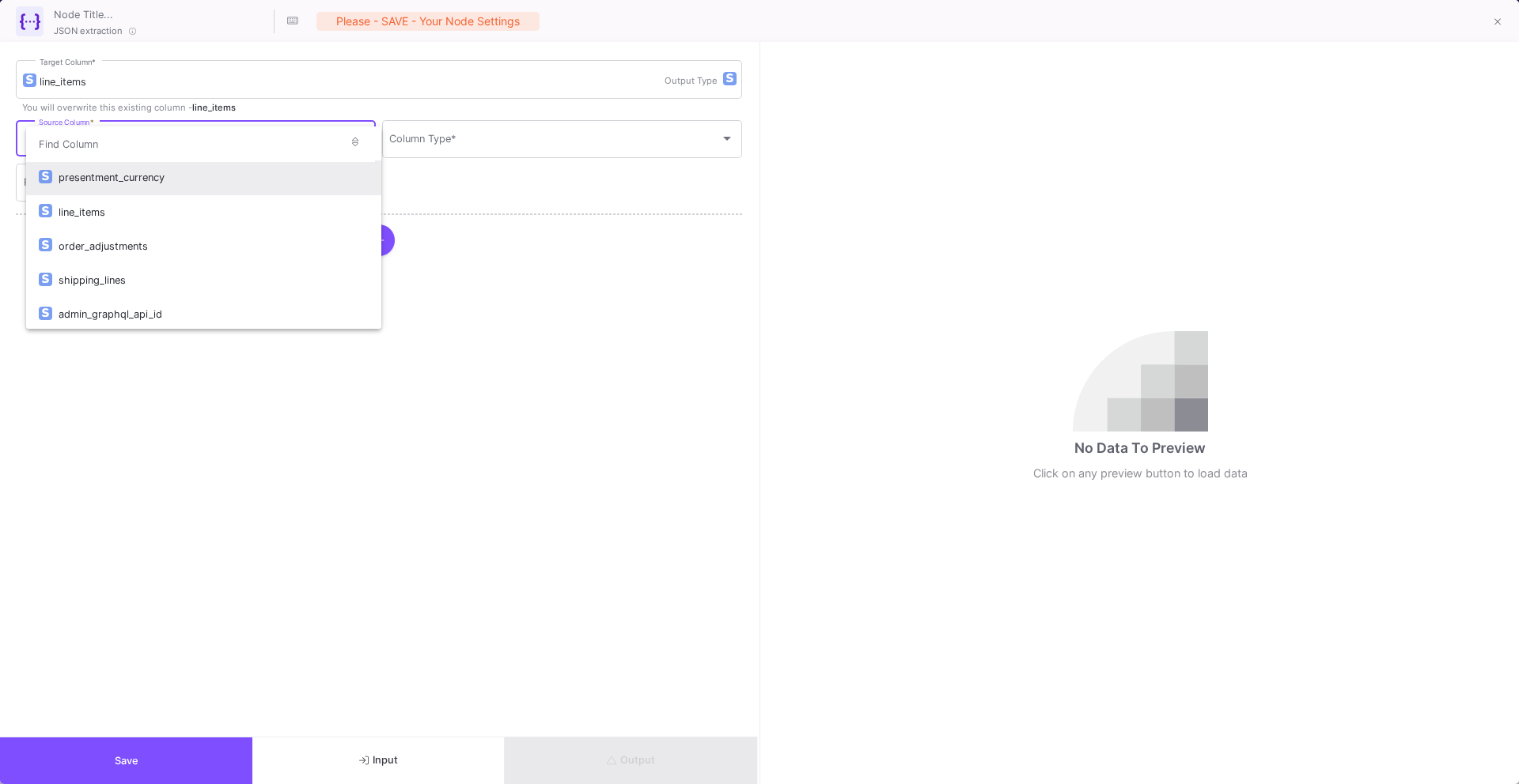
click at [302, 757] on div at bounding box center [759, 392] width 1519 height 784
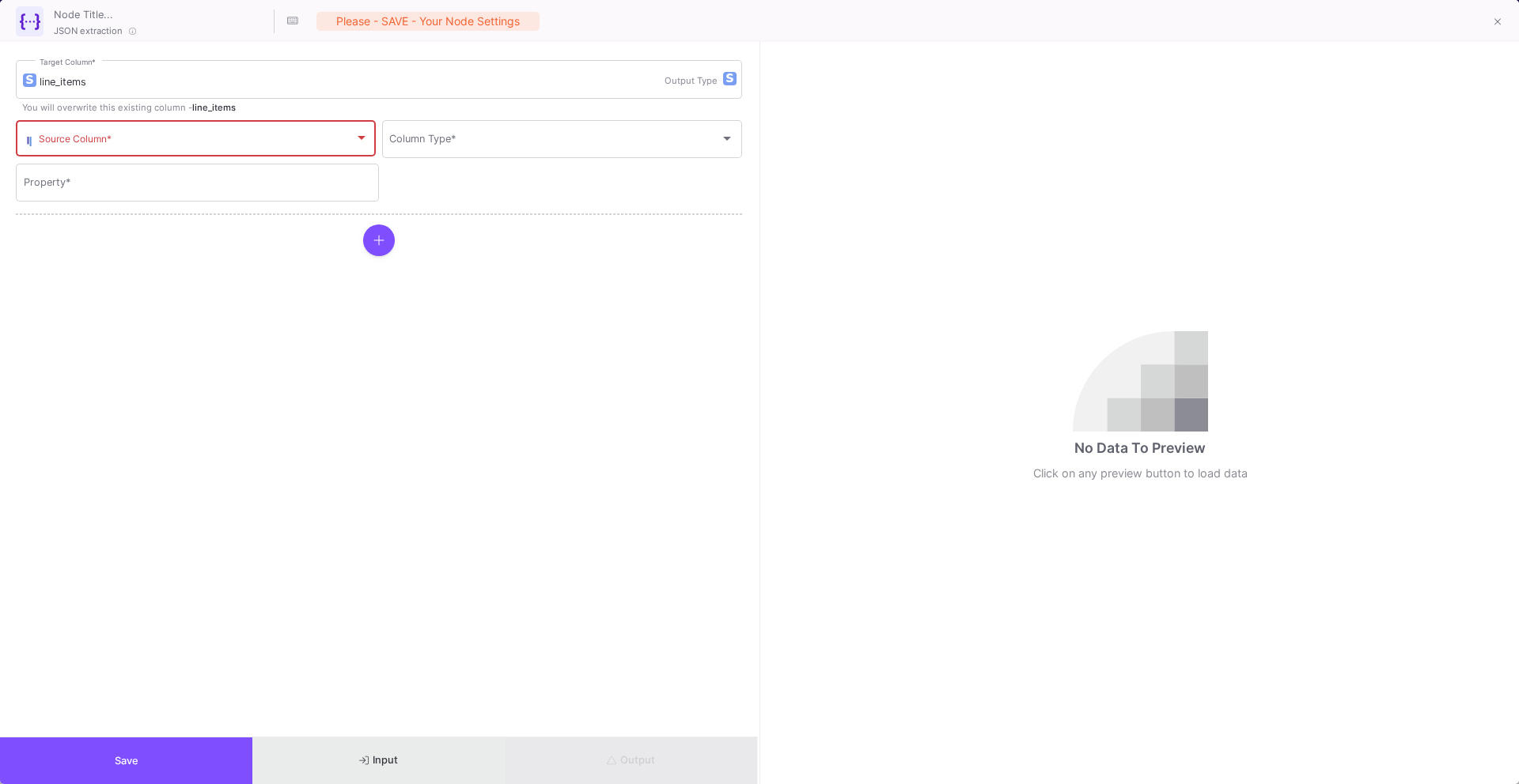
click at [336, 758] on button "Input" at bounding box center [379, 761] width 253 height 47
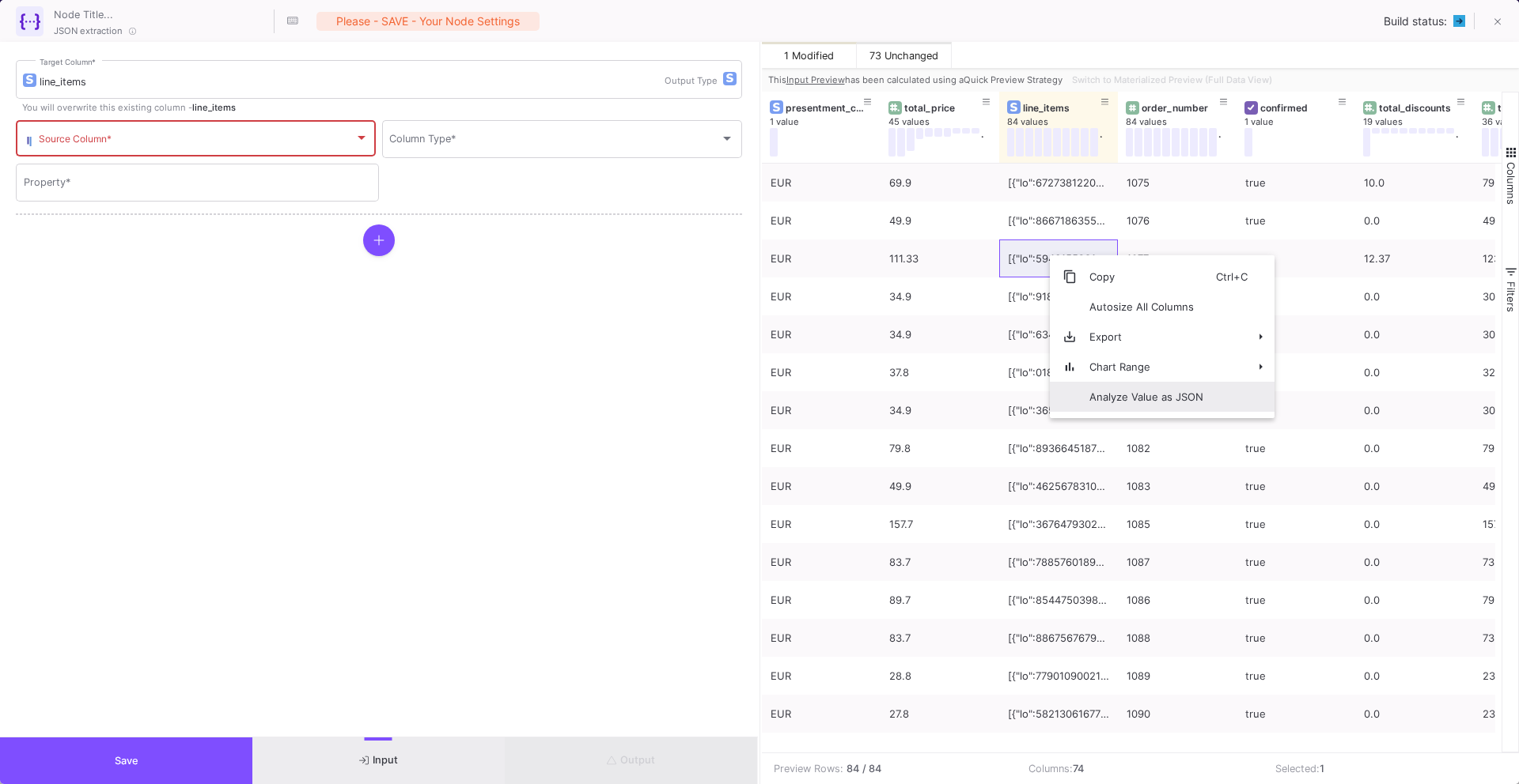
click at [1093, 400] on span "Analyze Value as JSON" at bounding box center [1147, 397] width 140 height 30
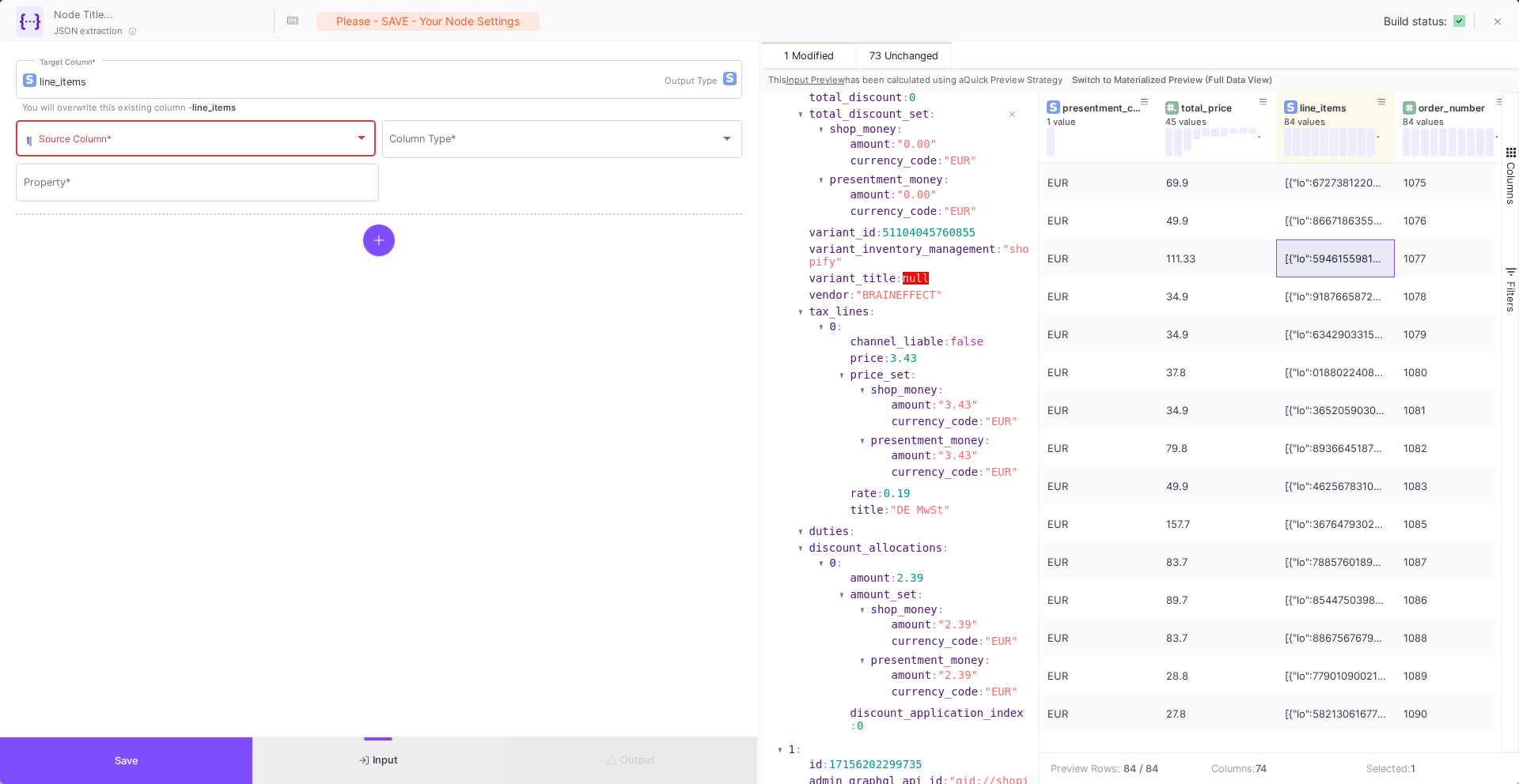
scroll to position [509, 0]
click at [234, 93] on div "line_items Target Column *" at bounding box center [352, 78] width 625 height 41
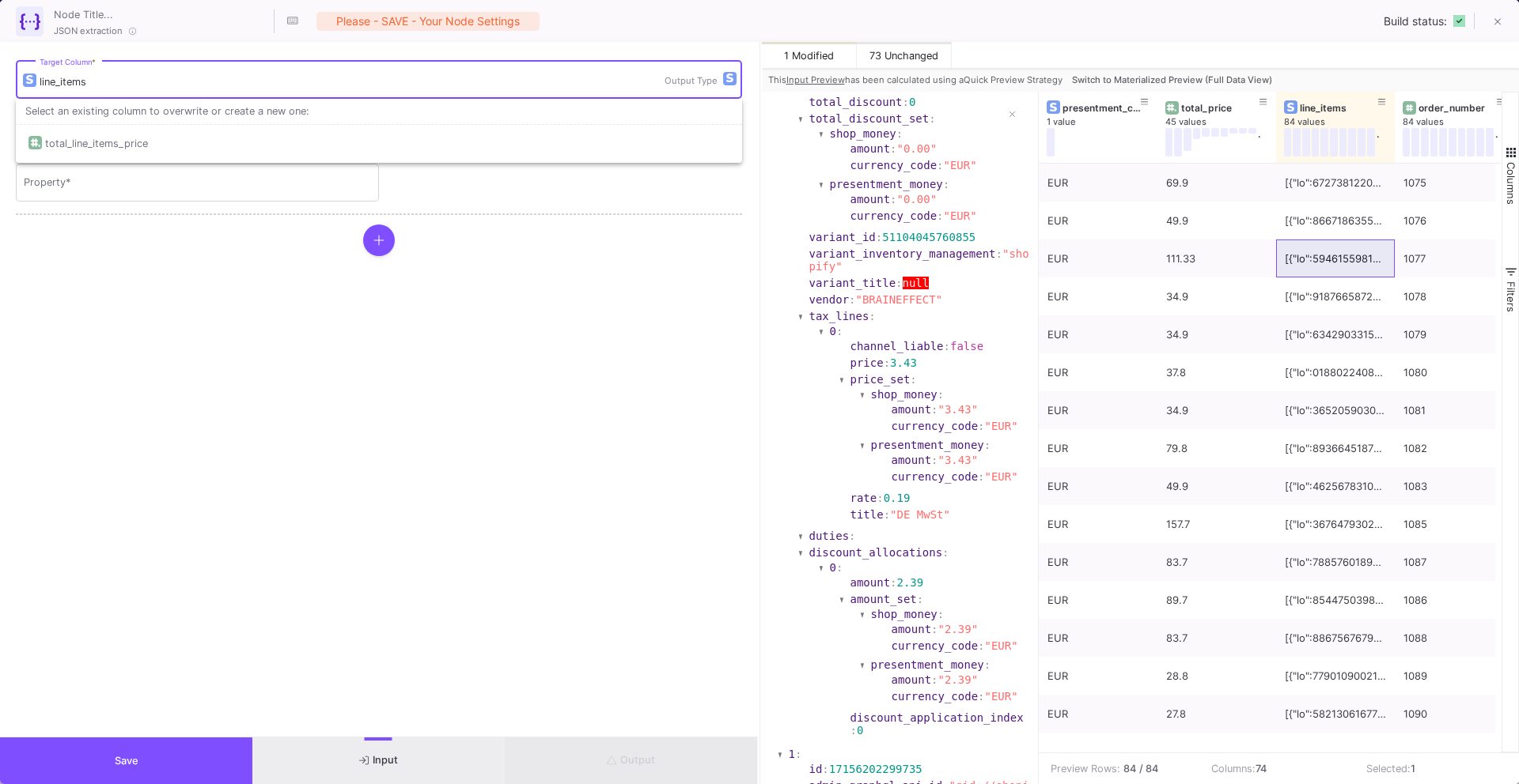
drag, startPoint x: 205, startPoint y: 81, endPoint x: 58, endPoint y: 47, distance: 150.9
click at [58, 48] on form "line_items Target Column * Output Type You will overwrite this existing column …" at bounding box center [379, 389] width 758 height 695
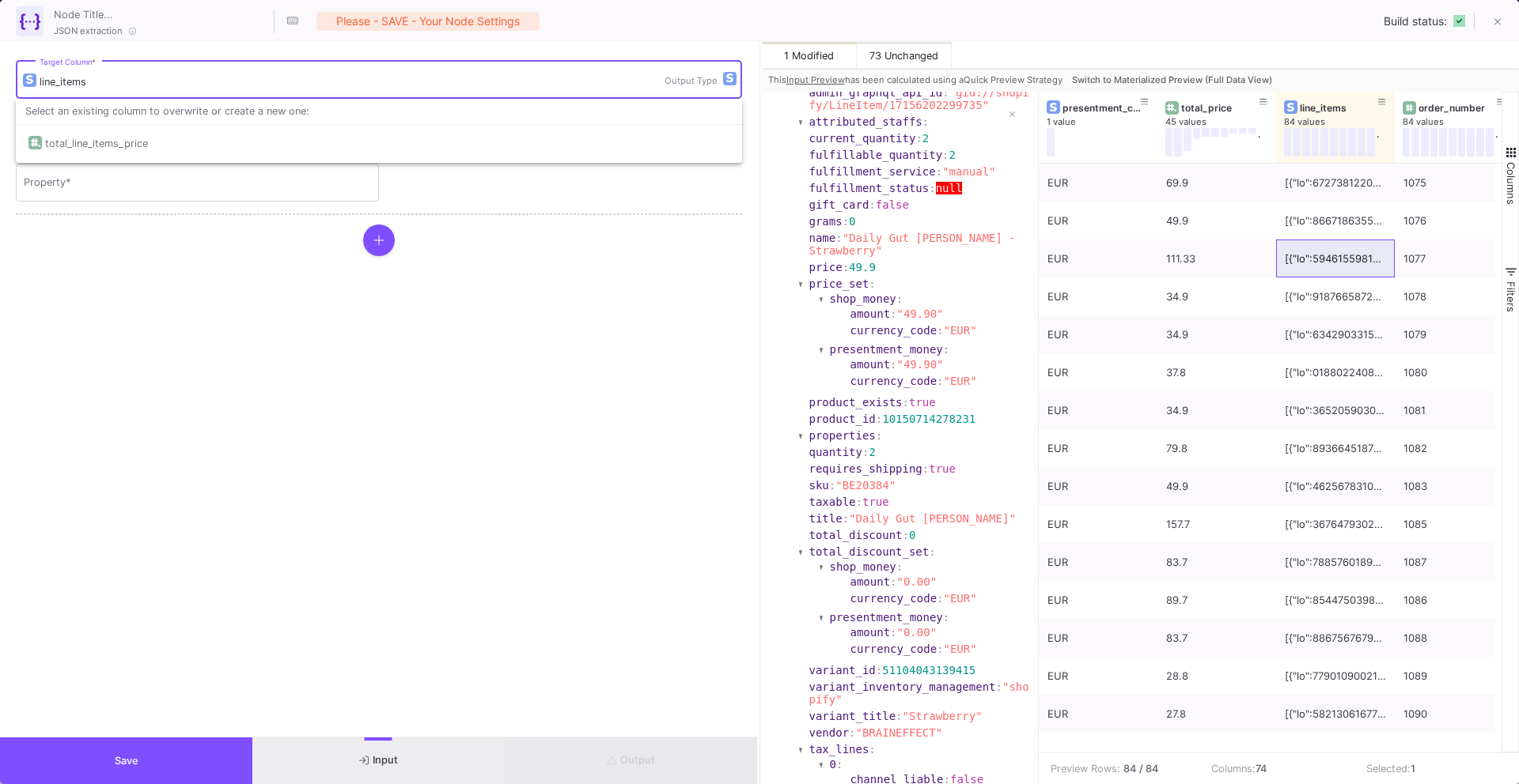
scroll to position [1040, 0]
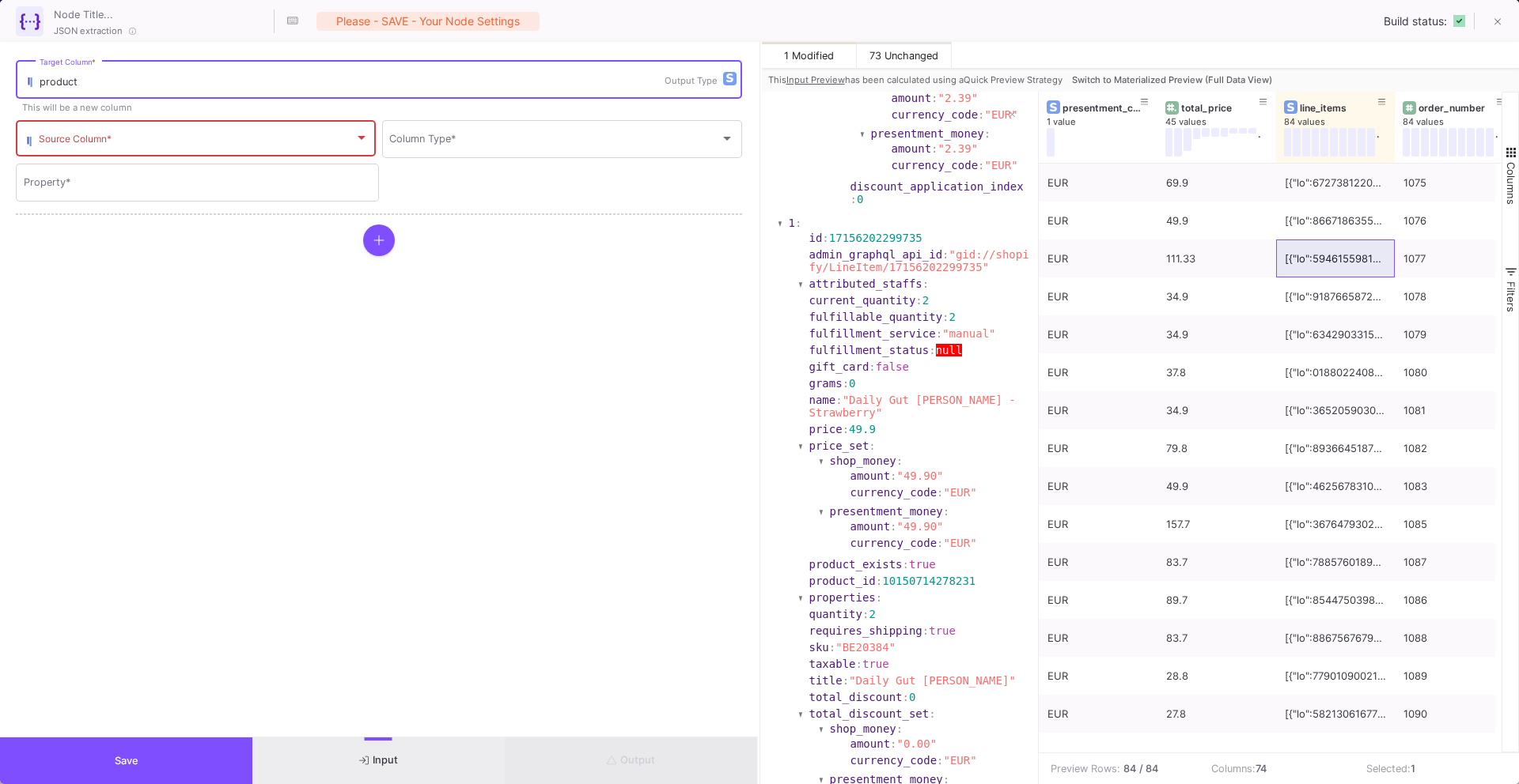
type input "product"
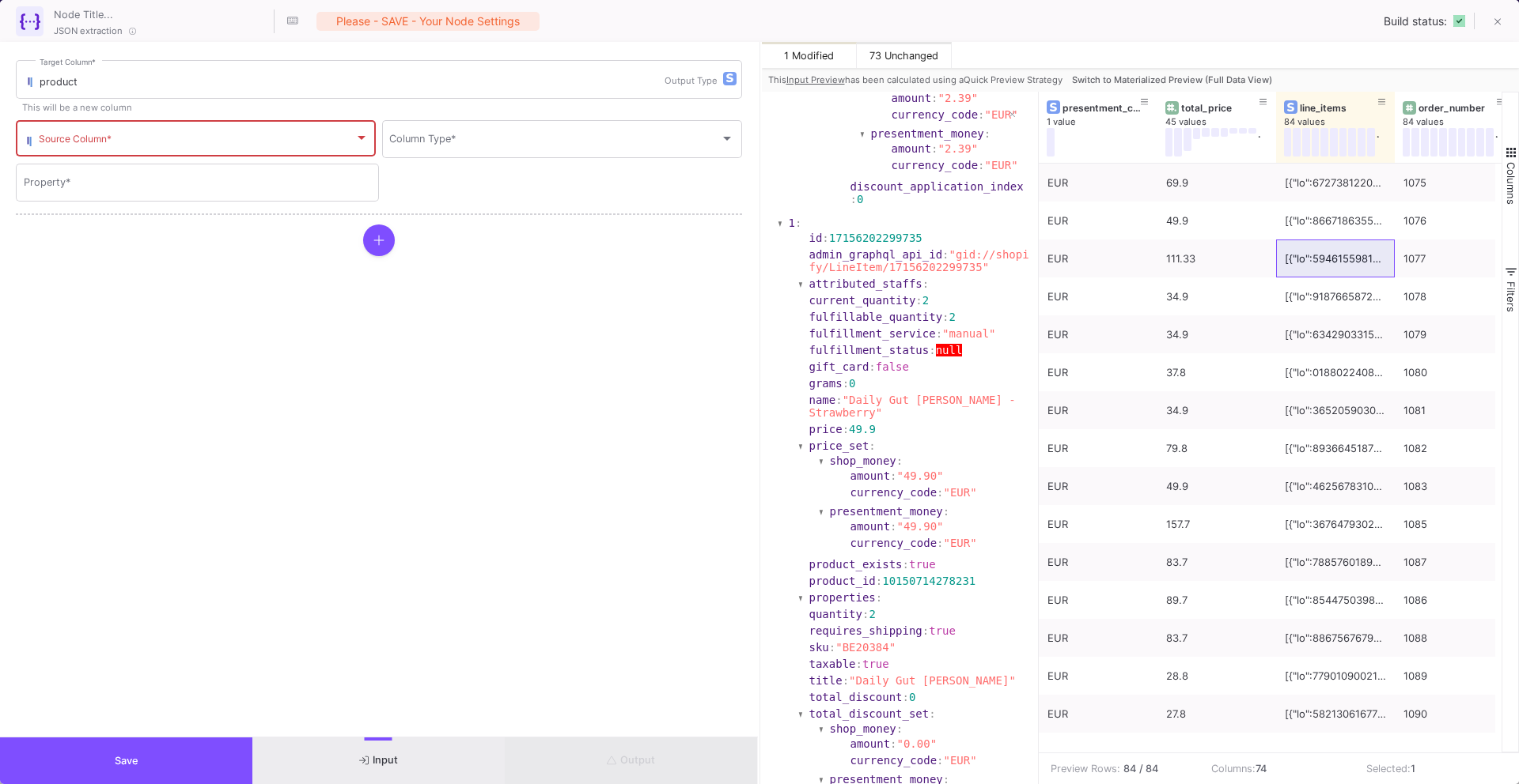
click at [238, 122] on div "Select an existing column to overwrite or create a new one:" at bounding box center [379, 112] width 726 height 26
click at [241, 136] on span at bounding box center [196, 141] width 316 height 12
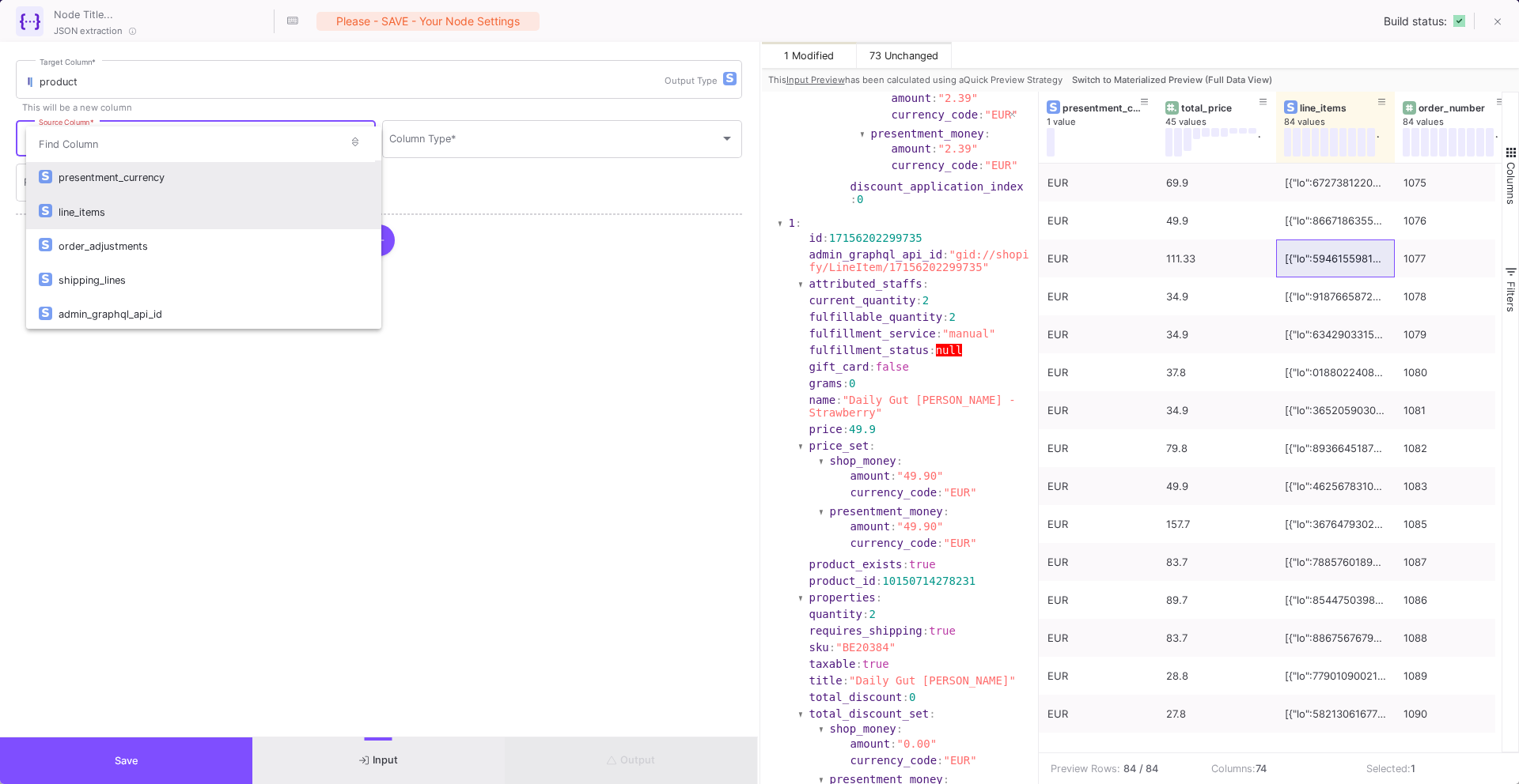
click at [211, 203] on div "line_items" at bounding box center [213, 212] width 310 height 34
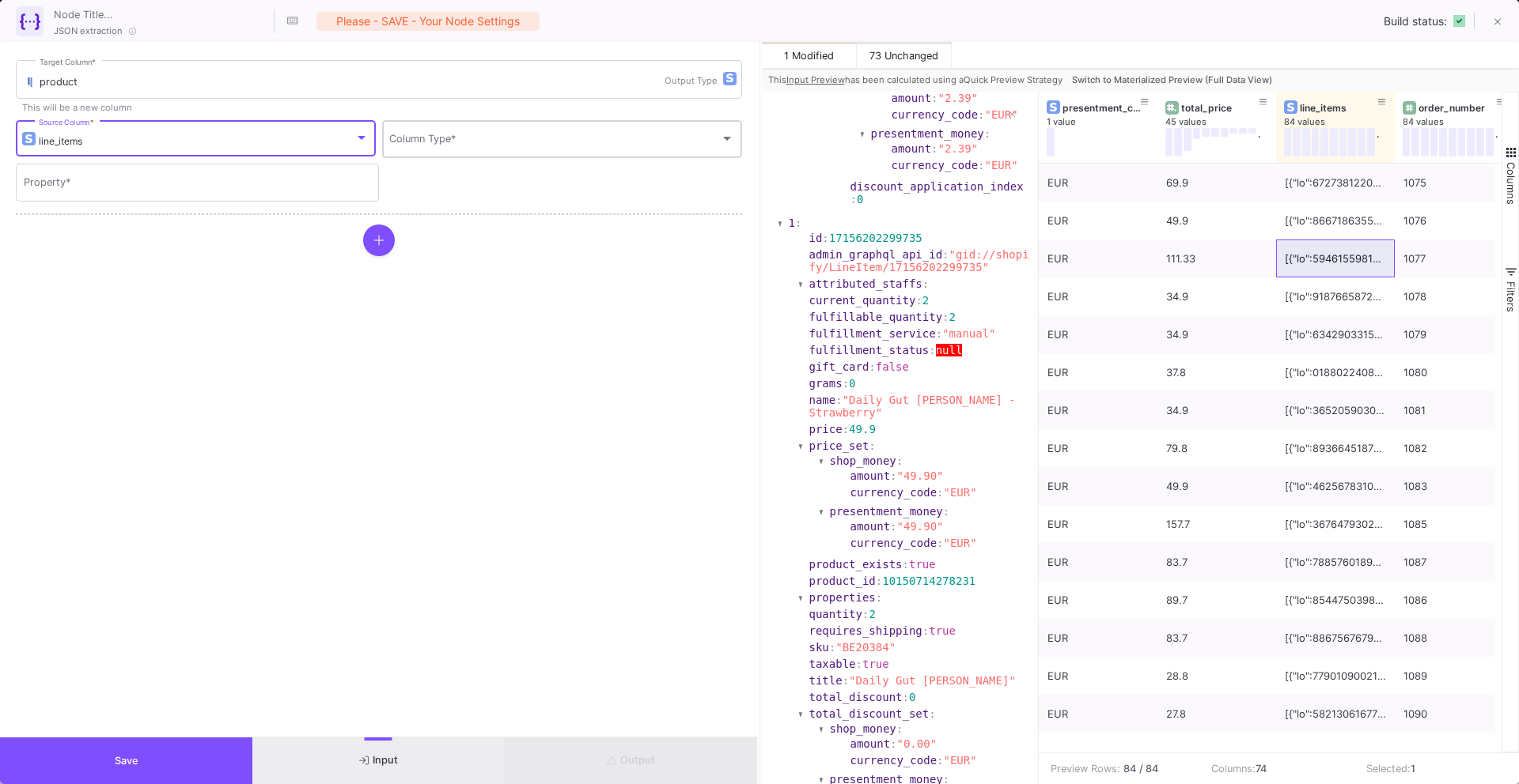
click at [418, 148] on span at bounding box center [554, 141] width 331 height 12
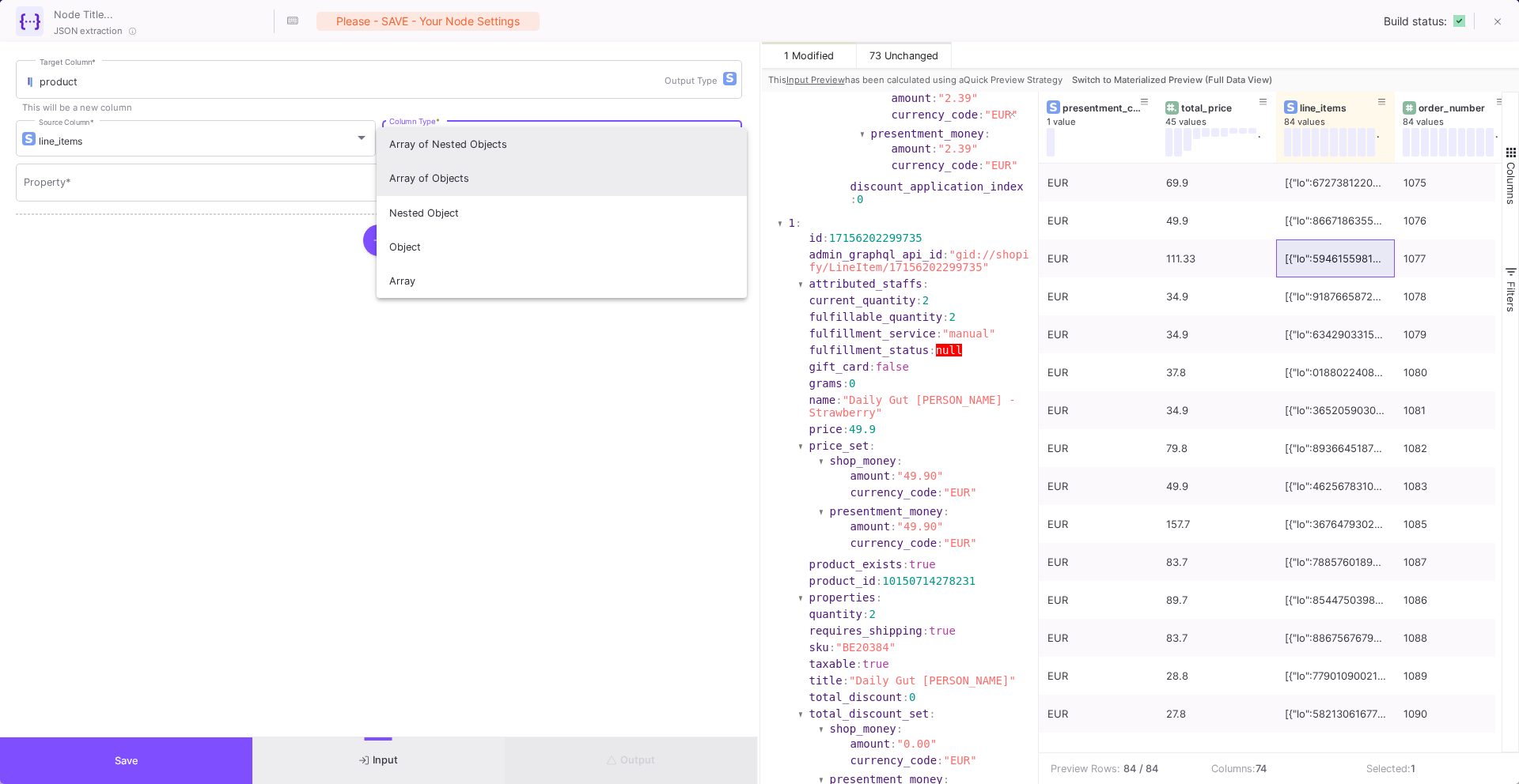
click at [430, 174] on span "Array of Objects" at bounding box center [562, 178] width 345 height 34
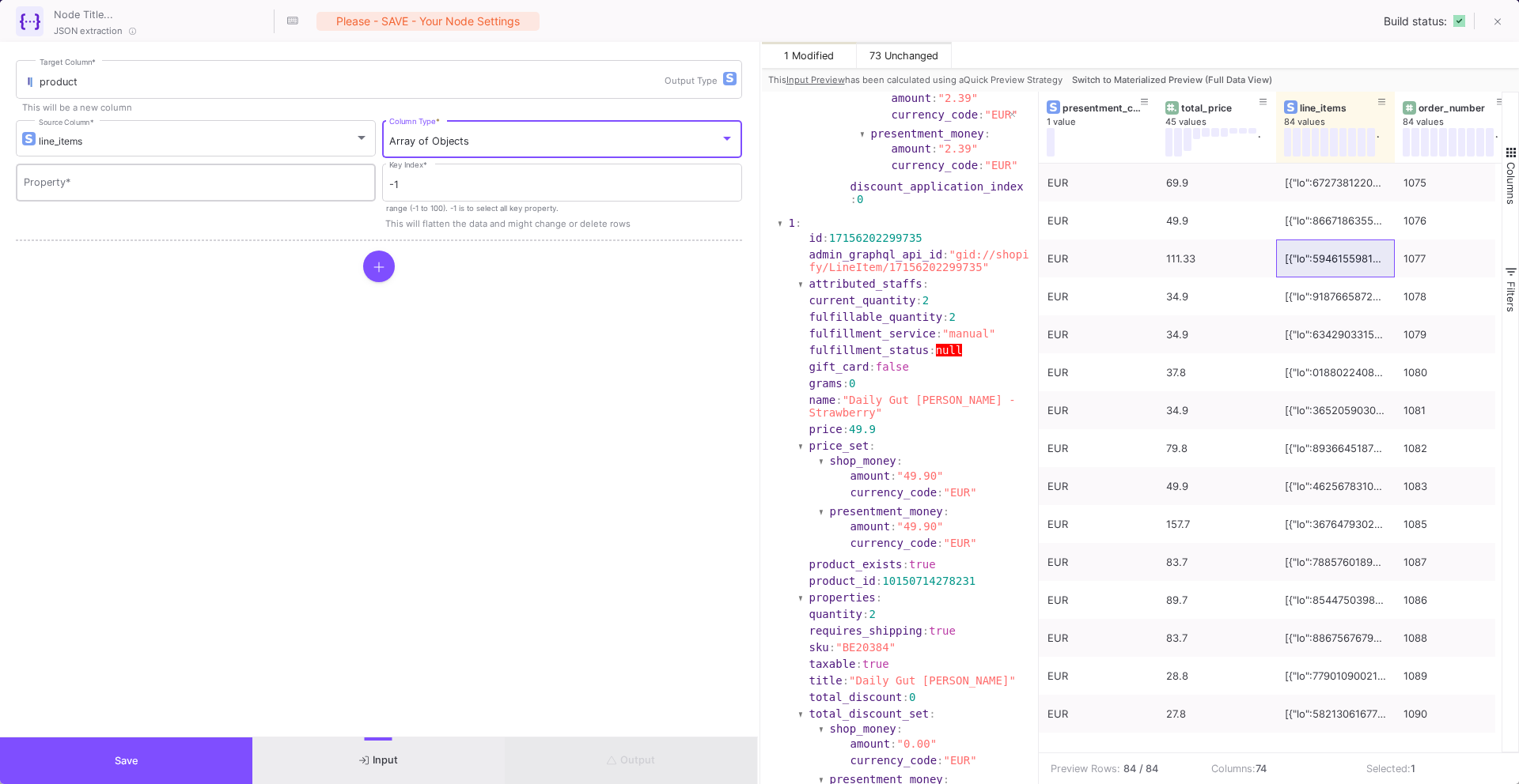
click at [263, 173] on div "Property *" at bounding box center [196, 181] width 345 height 41
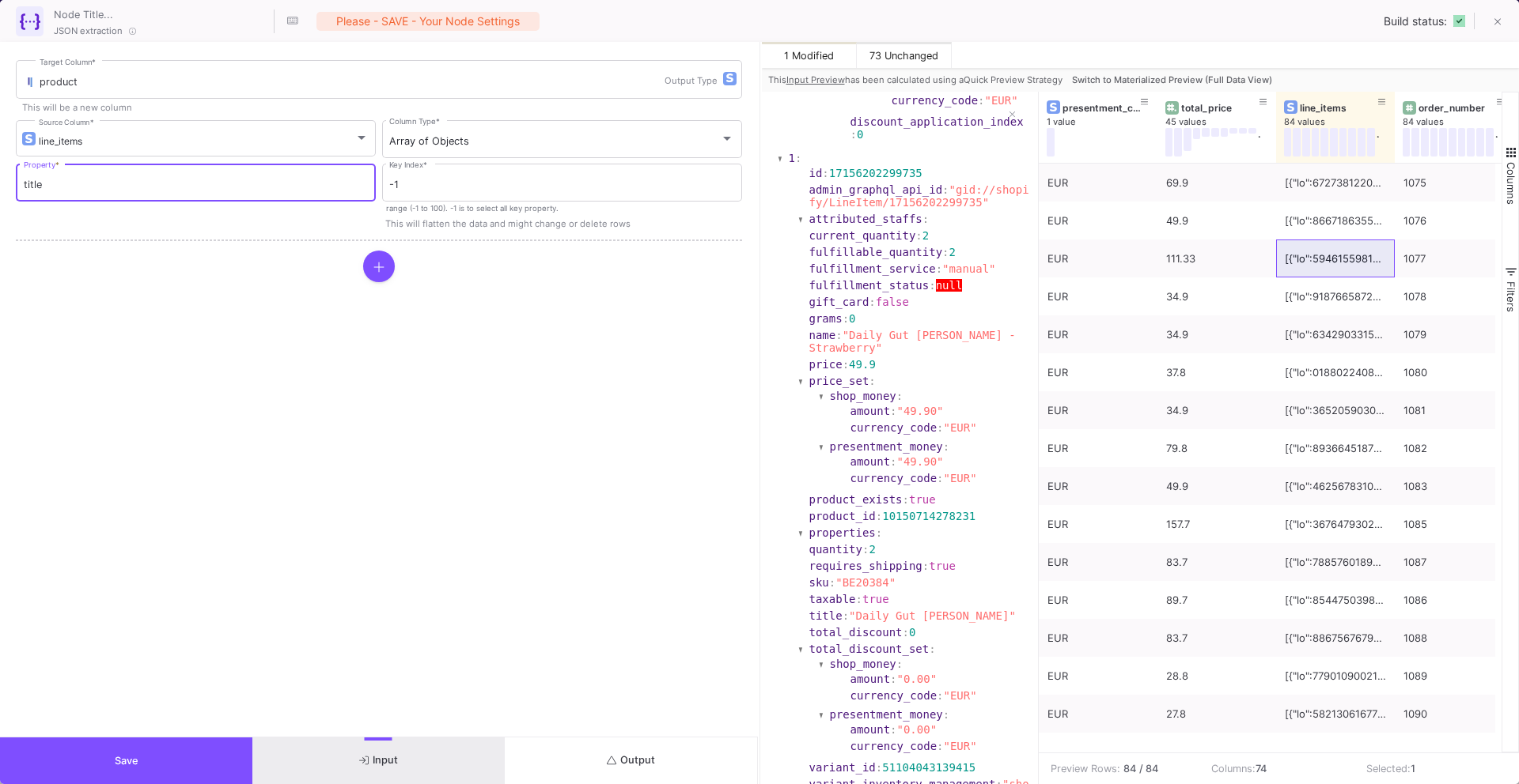
scroll to position [1105, 0]
type input "title"
click at [383, 276] on button at bounding box center [379, 267] width 32 height 32
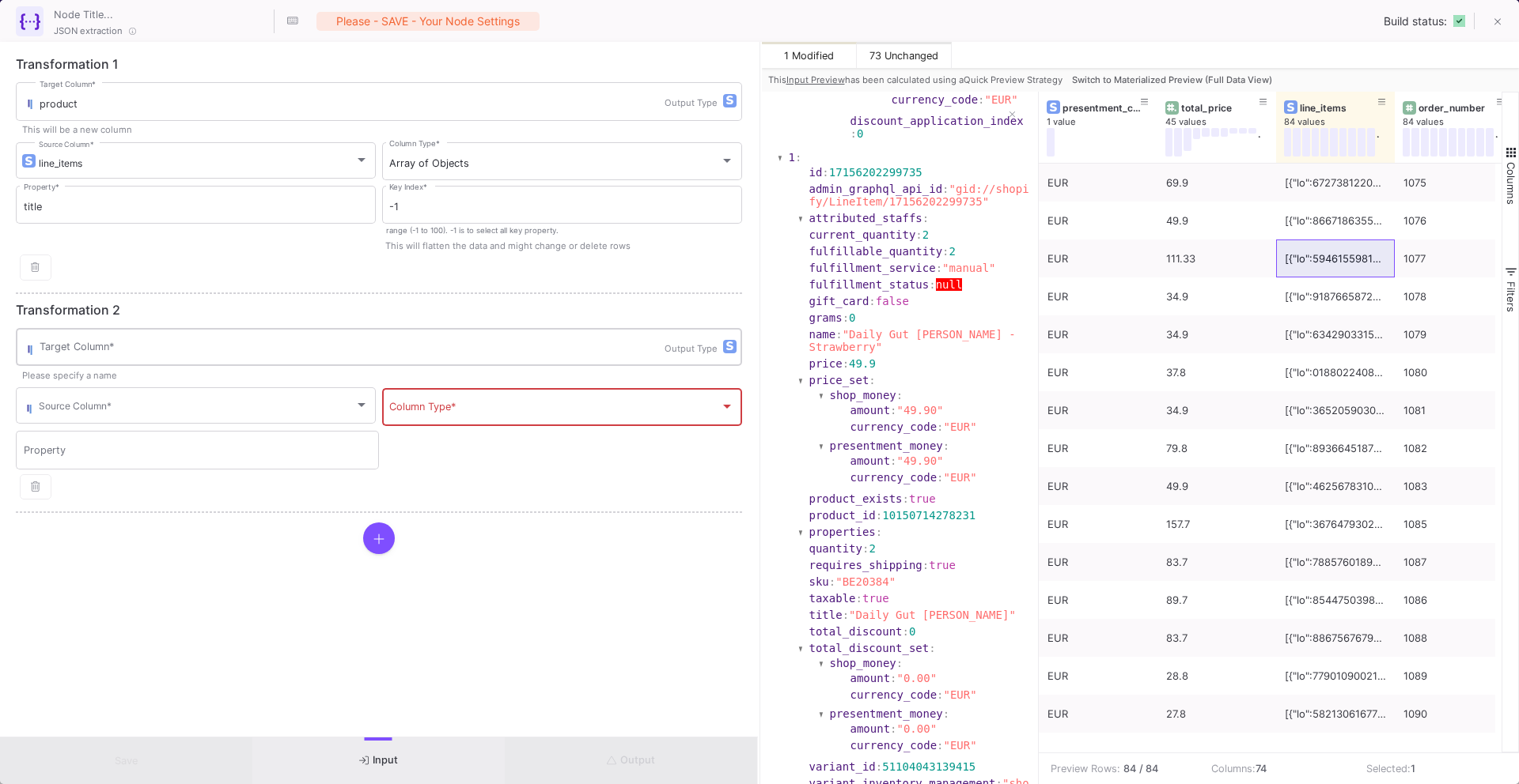
click at [420, 344] on input "Target Column *" at bounding box center [352, 350] width 625 height 12
click at [273, 400] on div "Source Column *" at bounding box center [204, 404] width 330 height 39
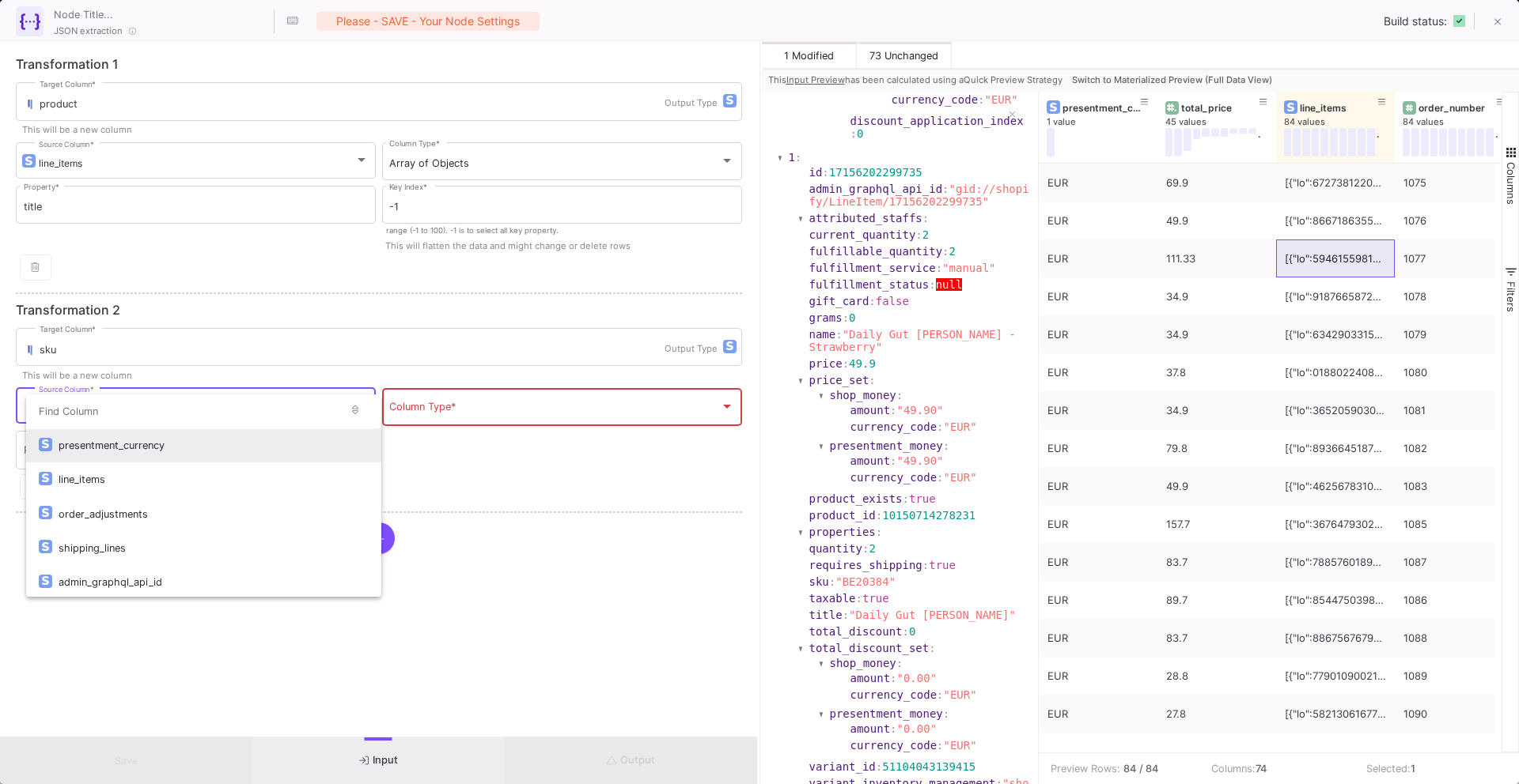
click at [296, 345] on div at bounding box center [759, 392] width 1519 height 784
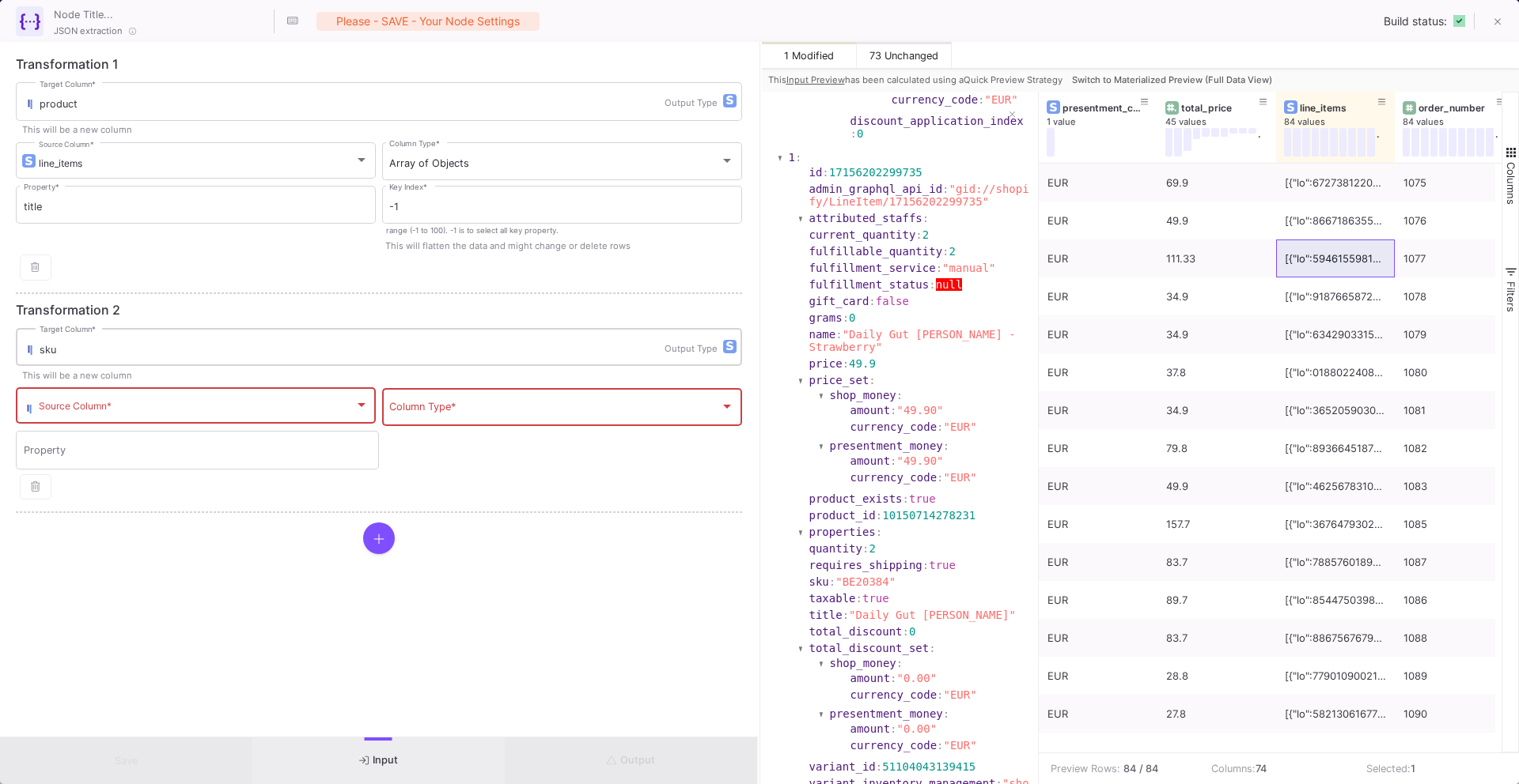
click at [320, 356] on div "sku Target Column *" at bounding box center [352, 347] width 625 height 41
drag, startPoint x: 320, startPoint y: 356, endPoint x: 106, endPoint y: 355, distance: 214.0
click at [106, 355] on div "sku Target Column *" at bounding box center [352, 347] width 625 height 41
type input "s"
type input "flavor"
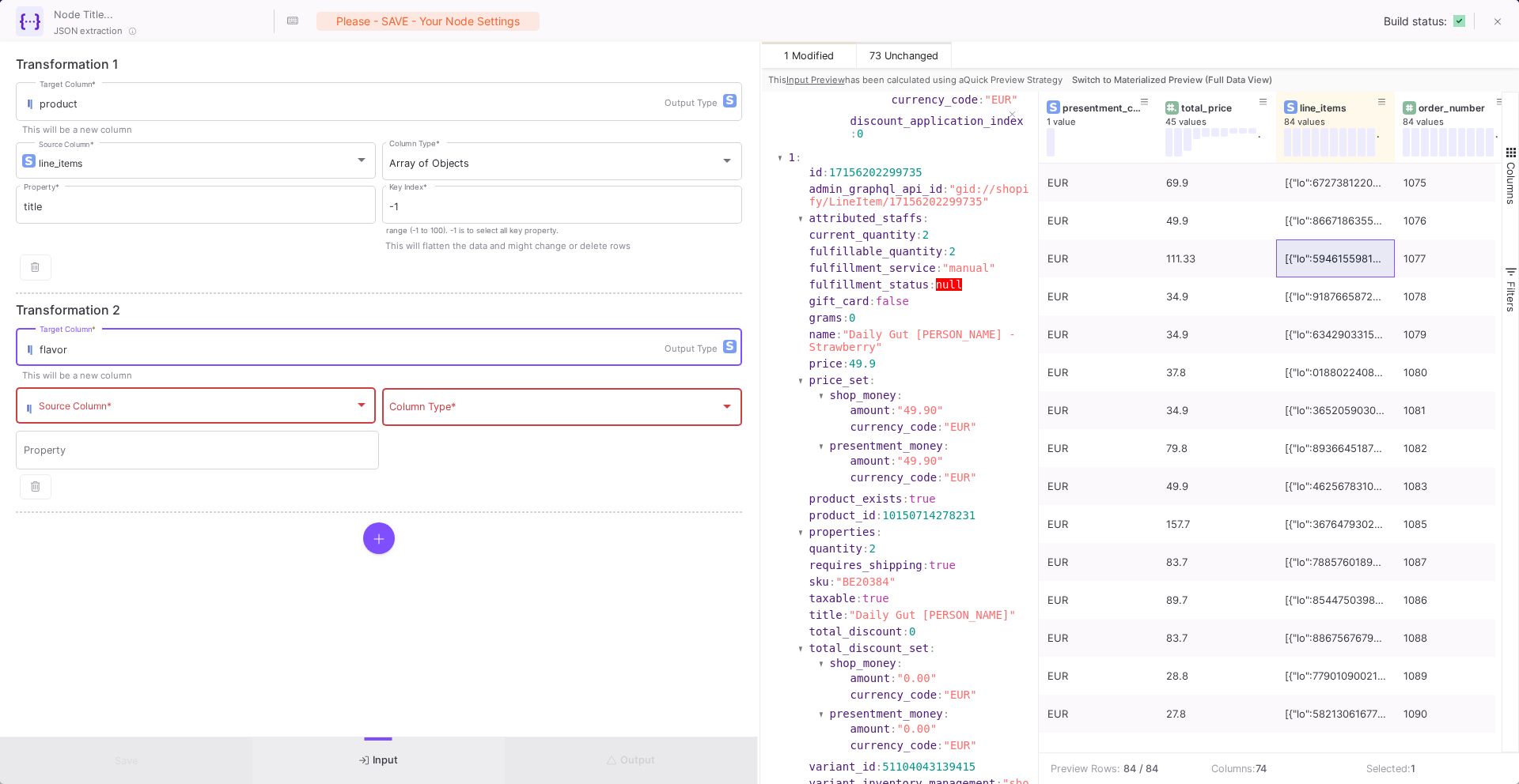
click at [106, 415] on div "Source Column *" at bounding box center [204, 404] width 330 height 39
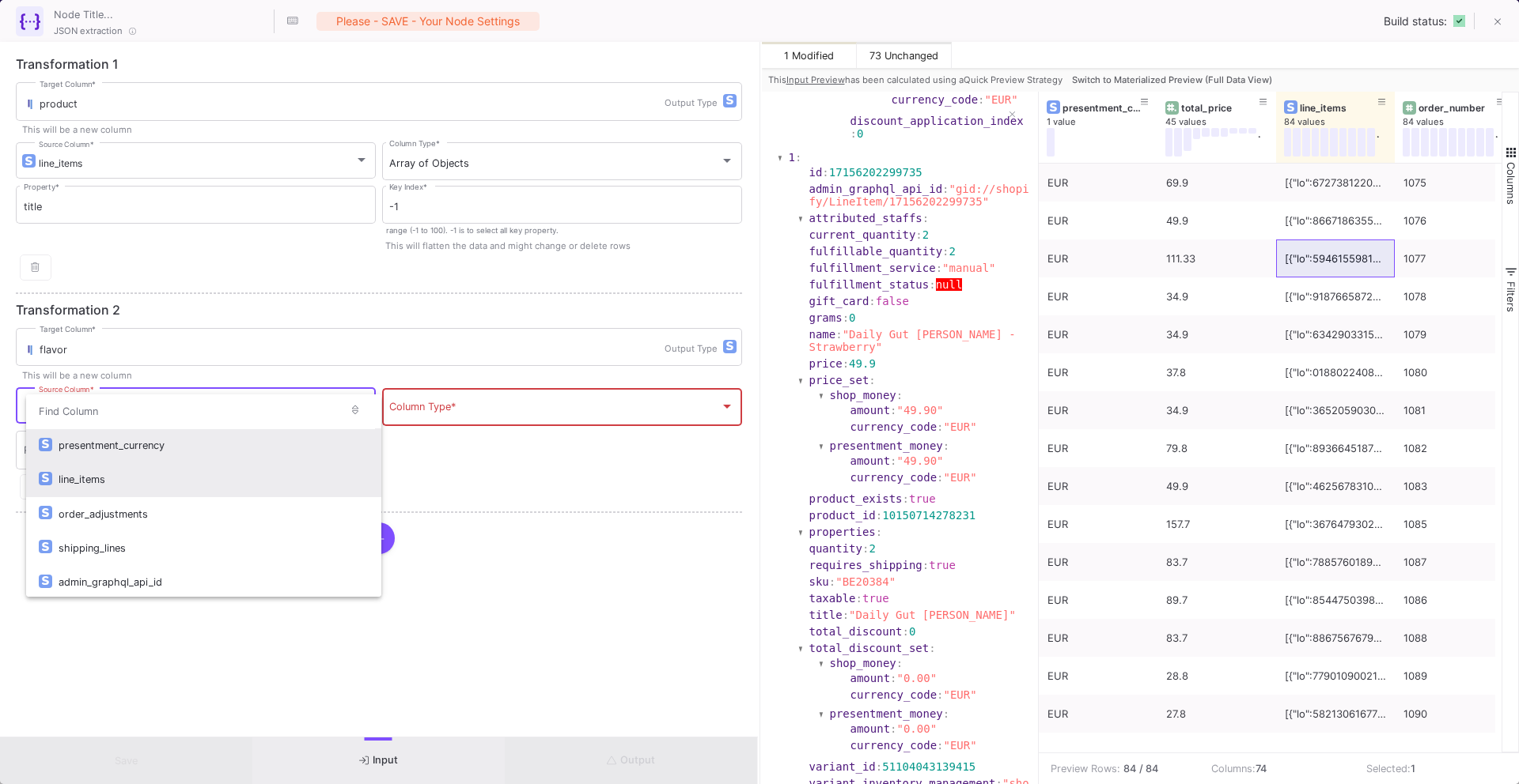
click at [283, 476] on div "line_items" at bounding box center [213, 480] width 310 height 34
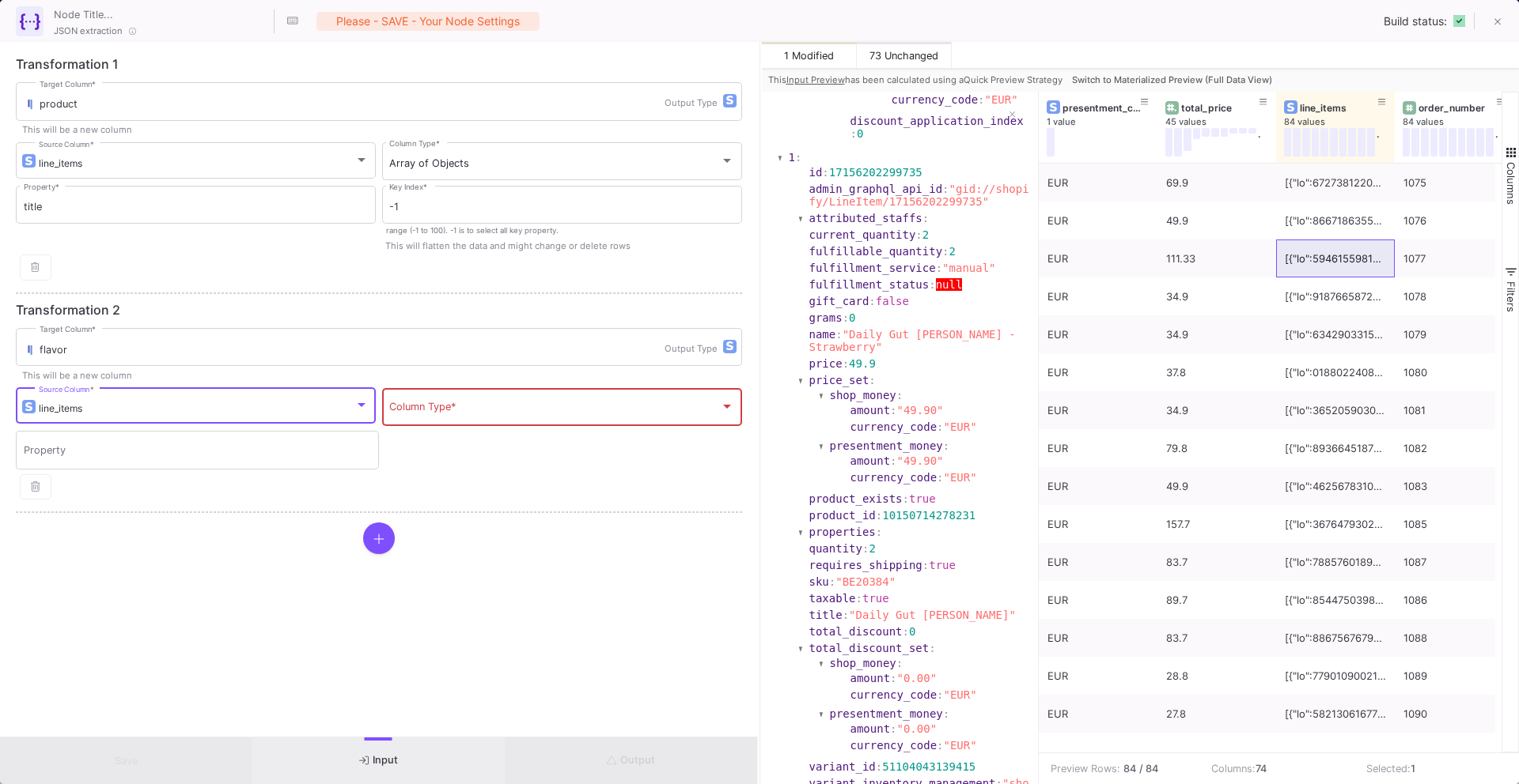
click at [553, 398] on div "Column Type *" at bounding box center [562, 406] width 345 height 41
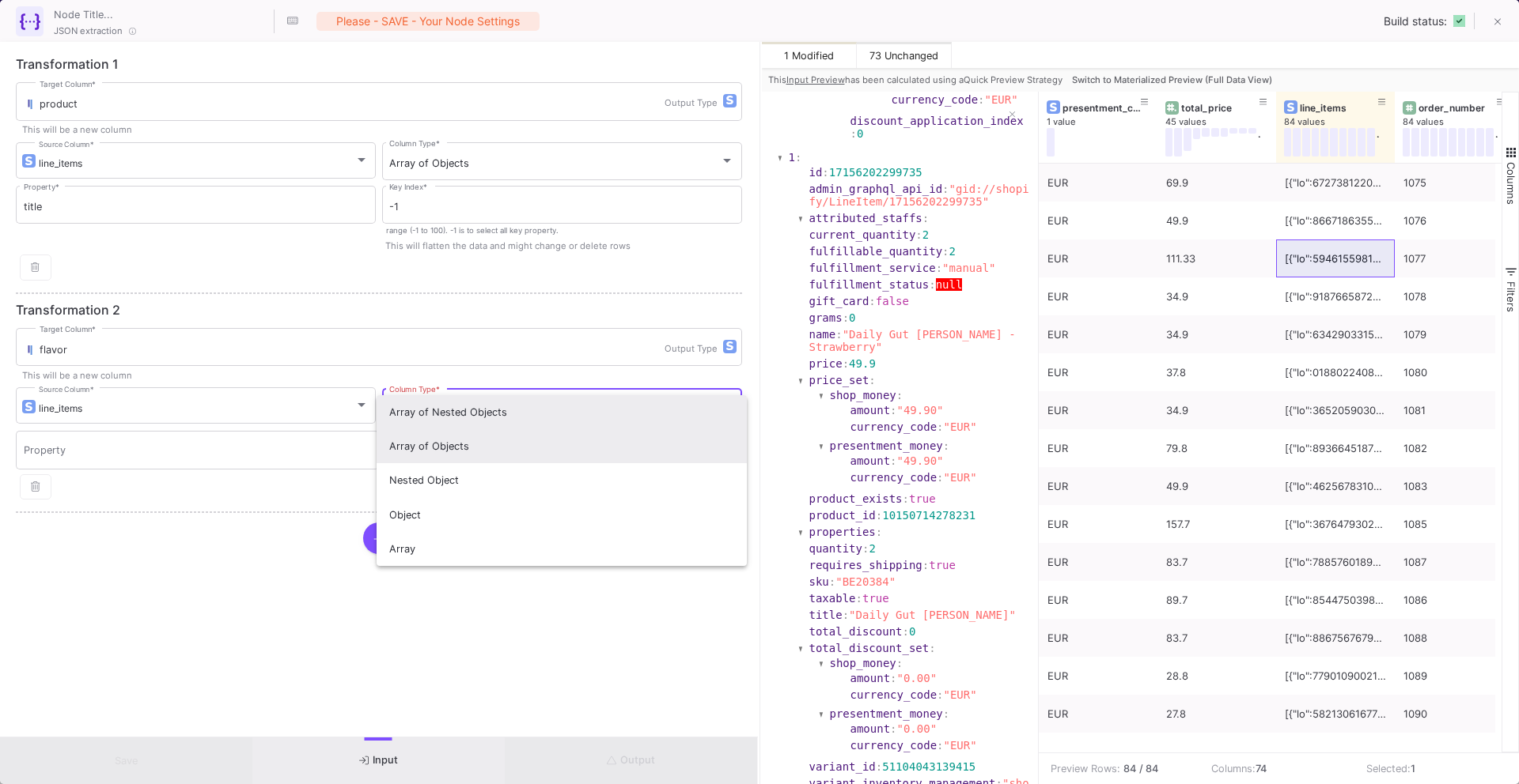
click at [640, 434] on span "Array of Objects" at bounding box center [562, 447] width 345 height 34
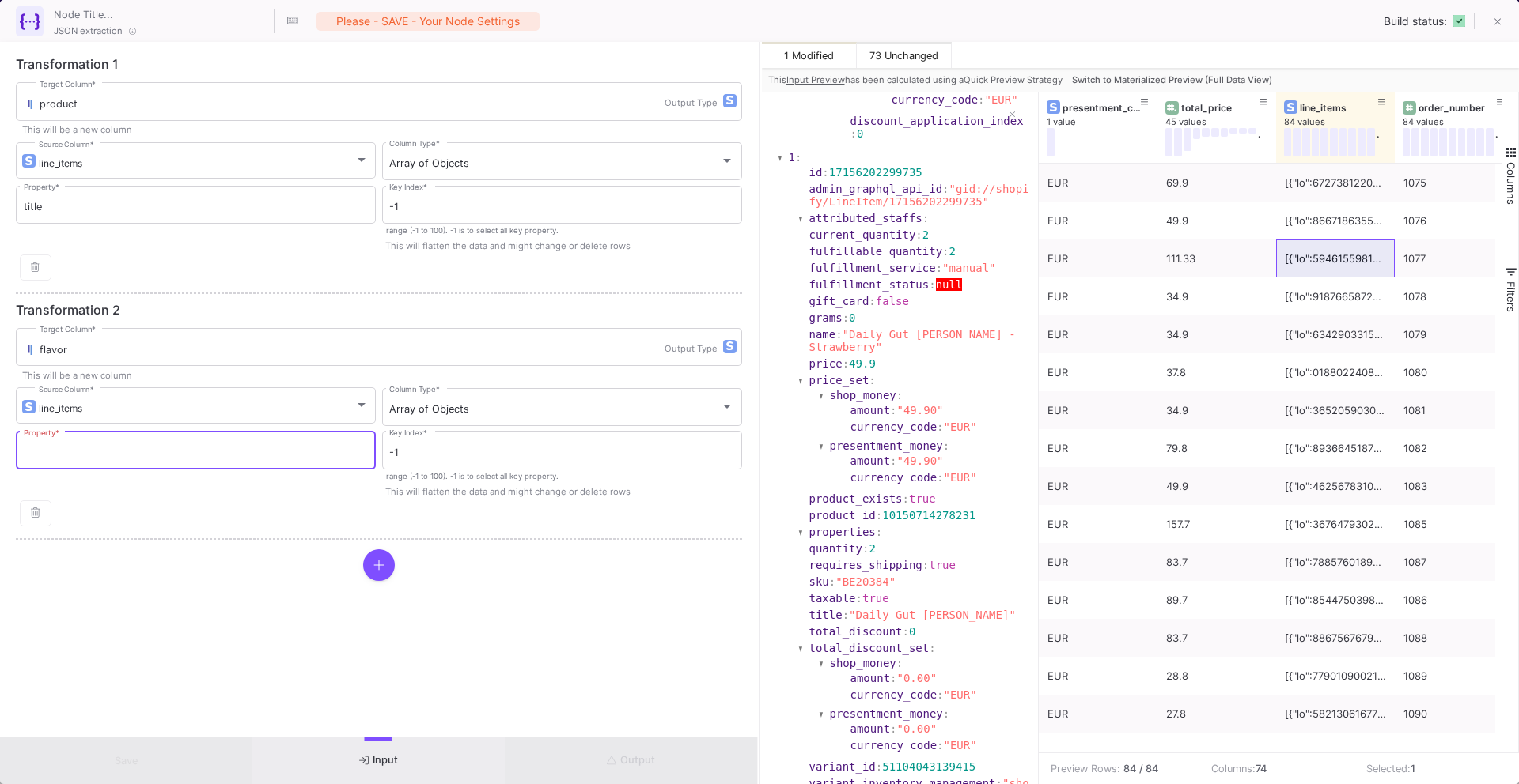
click at [282, 455] on input "Property *" at bounding box center [196, 452] width 345 height 12
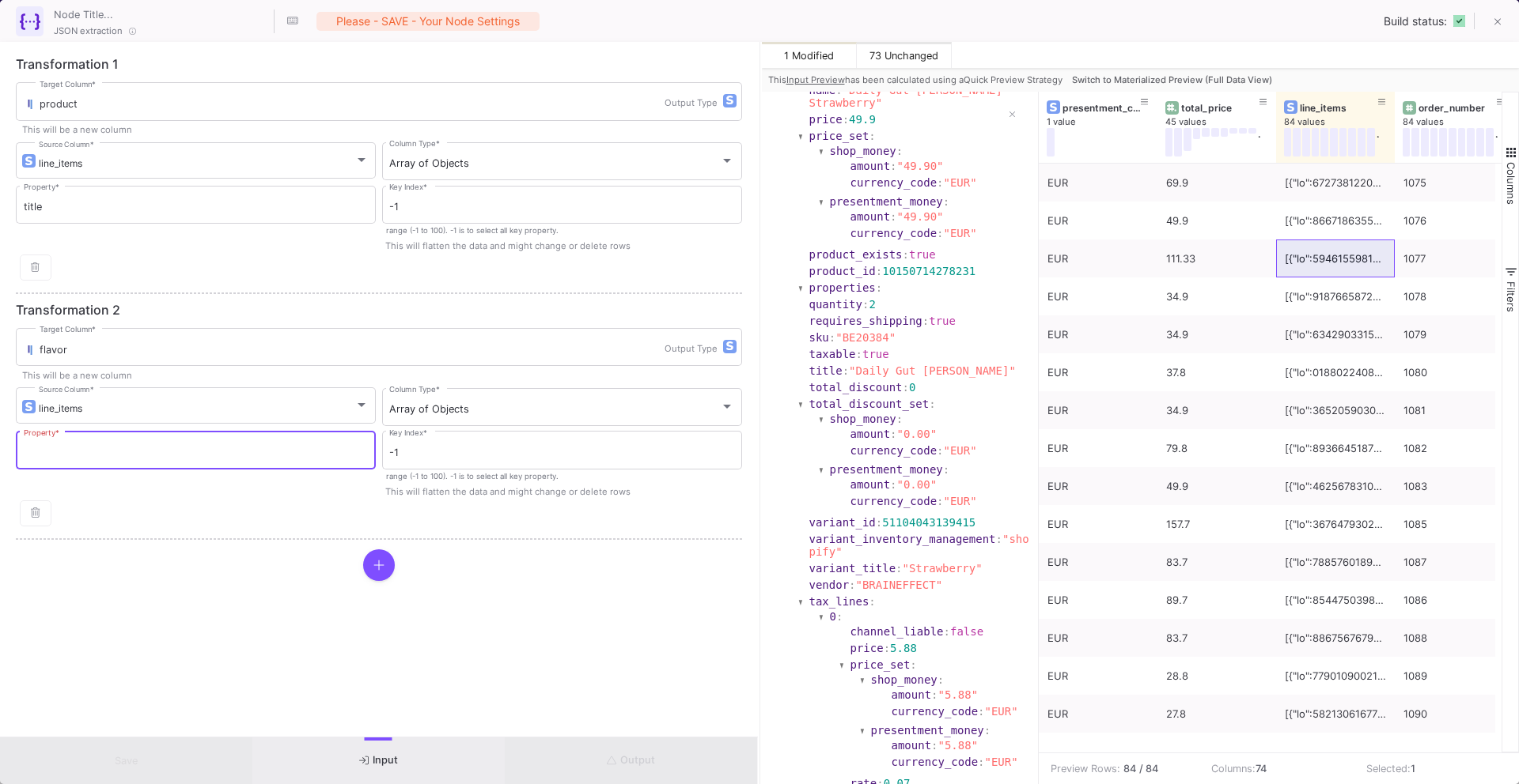
scroll to position [1358, 0]
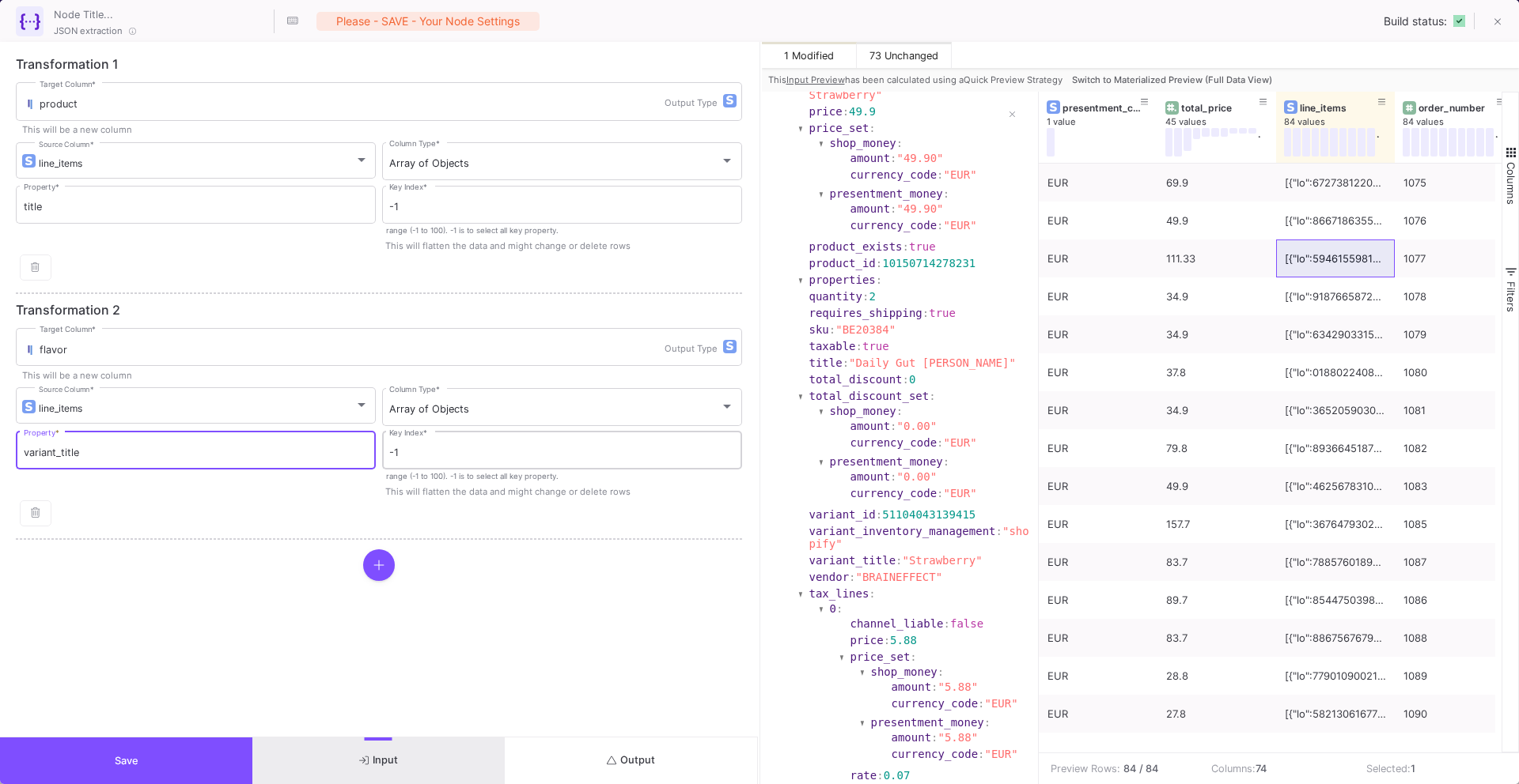
type input "variant_title"
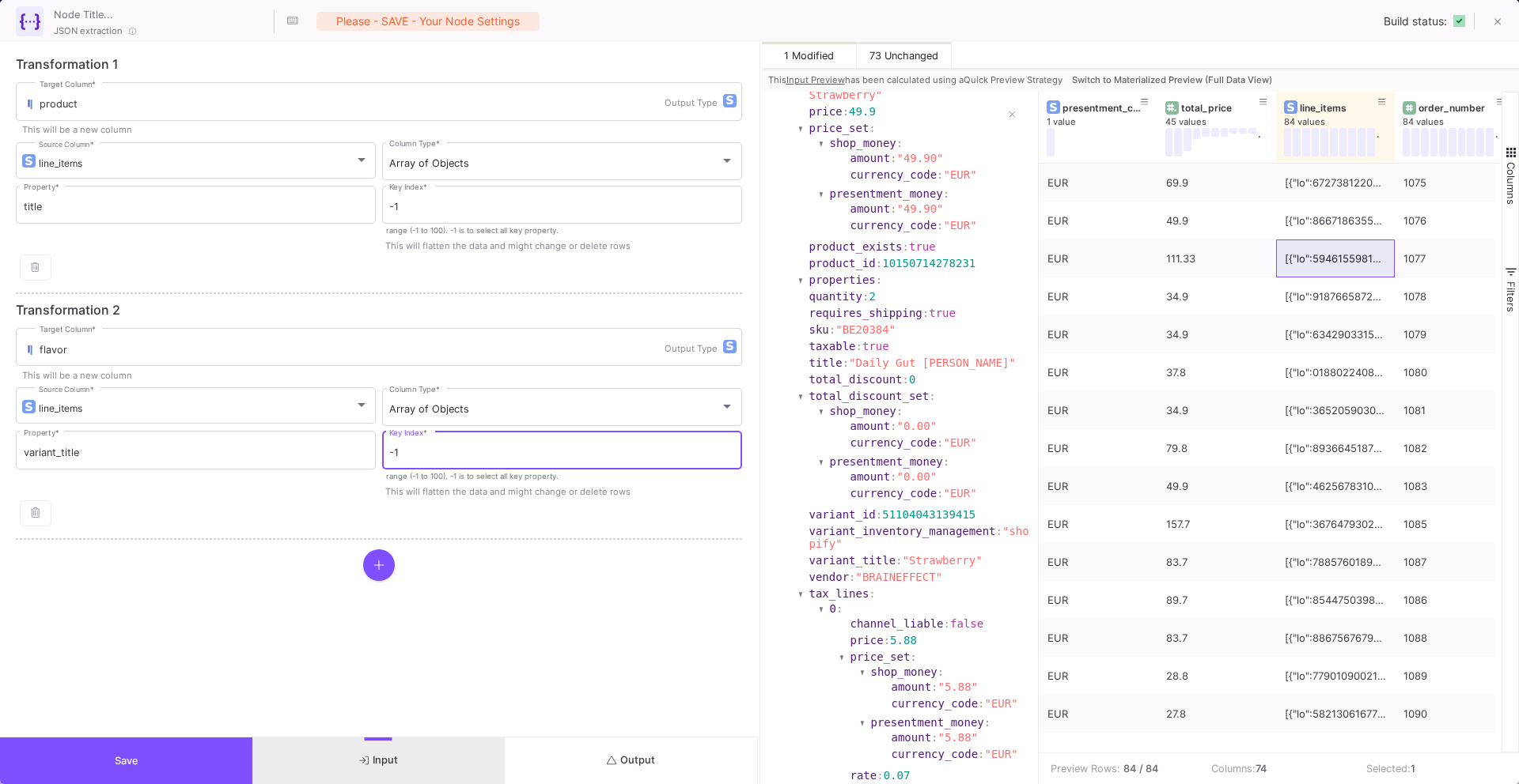
click at [455, 459] on input "-1" at bounding box center [562, 452] width 345 height 12
click at [376, 573] on button at bounding box center [379, 565] width 32 height 32
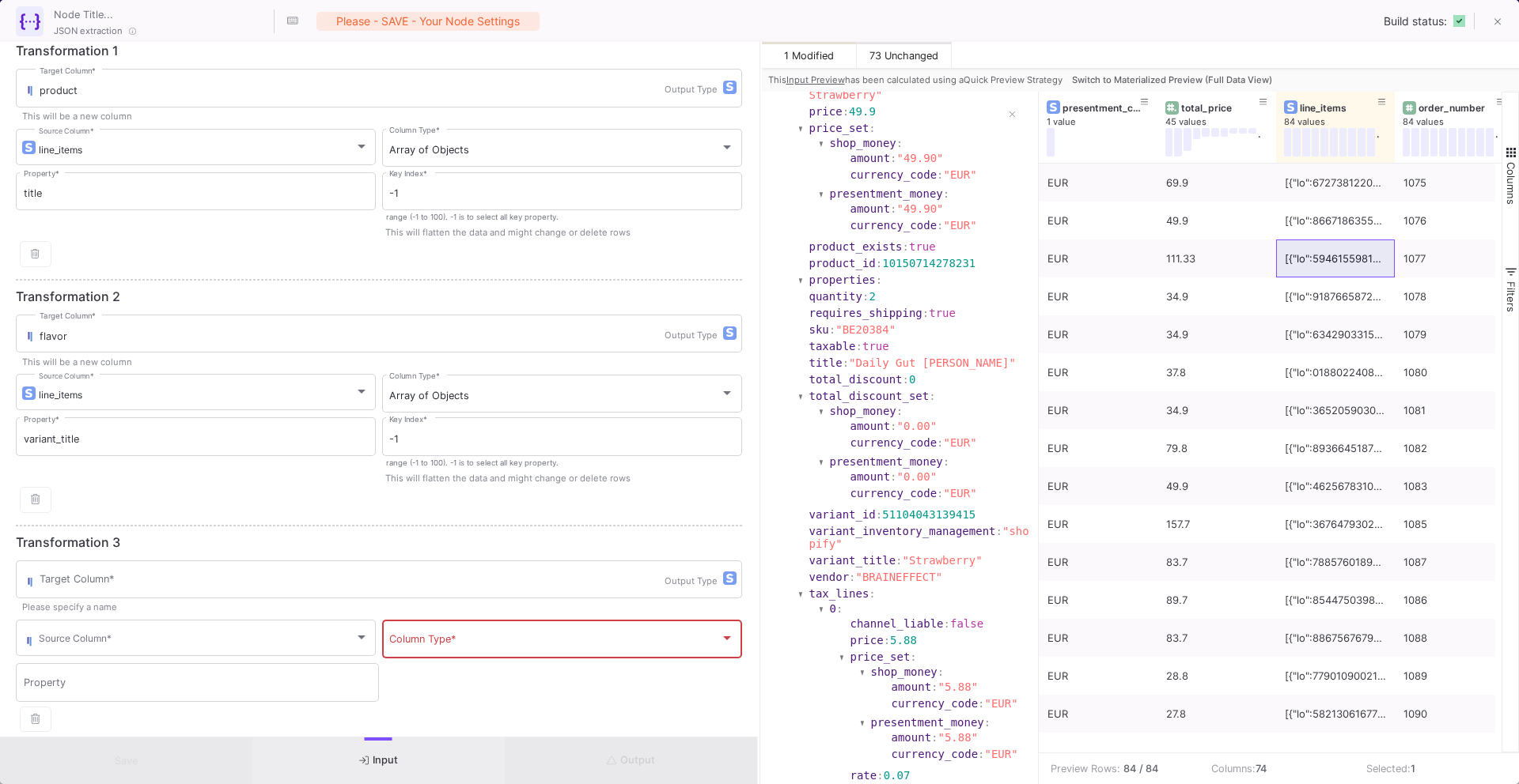
scroll to position [14, 0]
click at [376, 583] on input "Target Column *" at bounding box center [352, 580] width 625 height 12
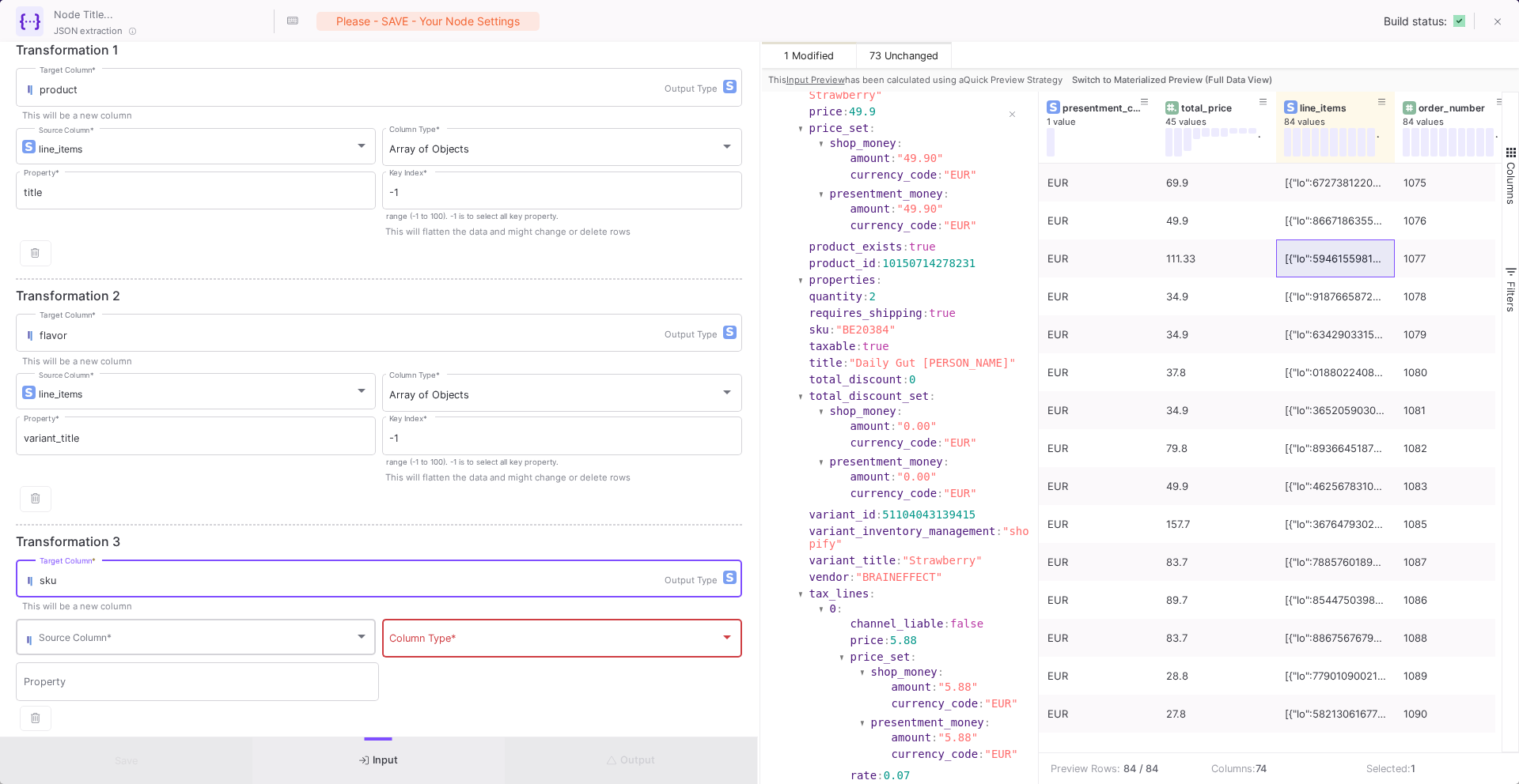
type input "sku"
click at [281, 634] on span at bounding box center [196, 640] width 316 height 12
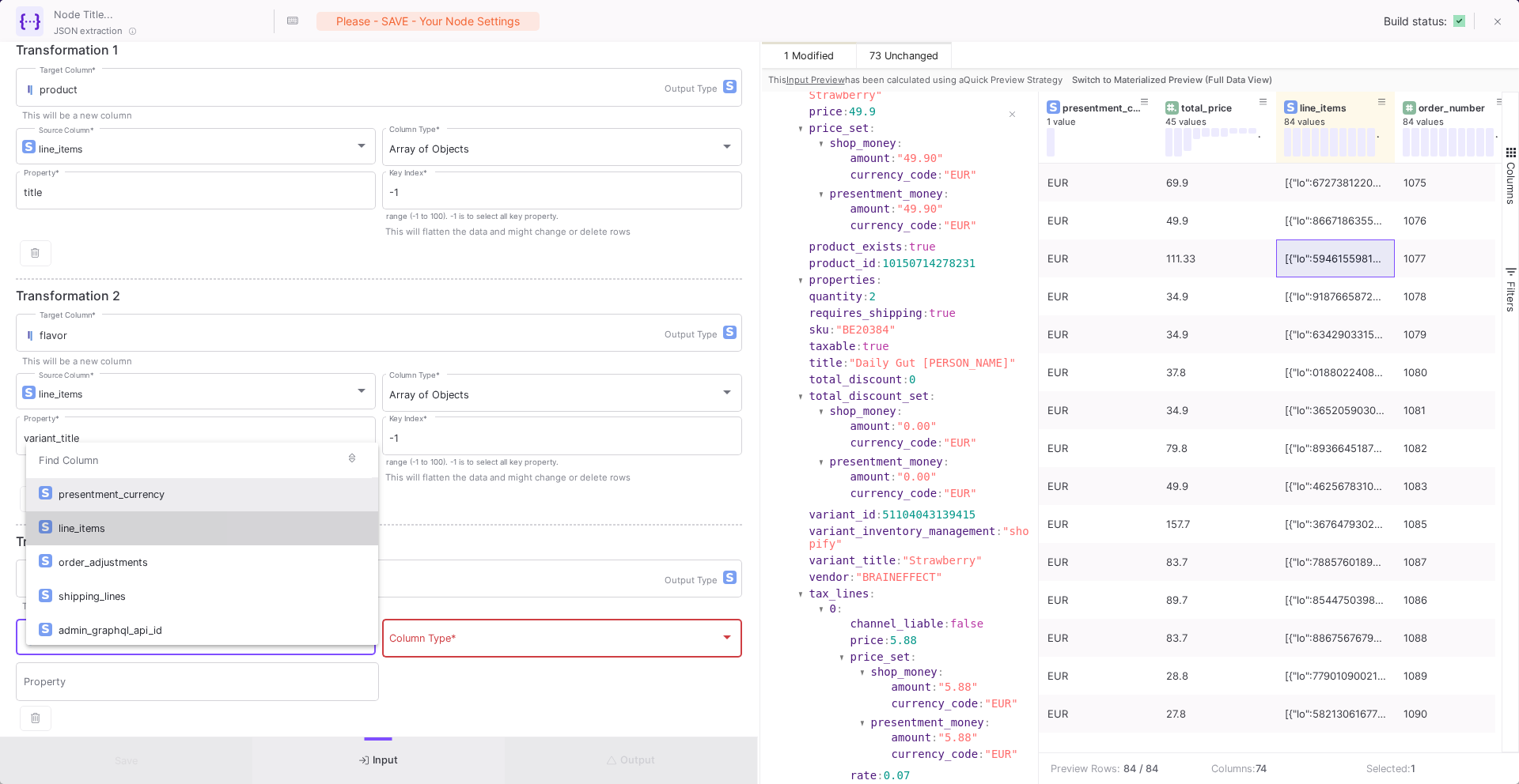
click at [310, 523] on div "line_items" at bounding box center [212, 529] width 307 height 34
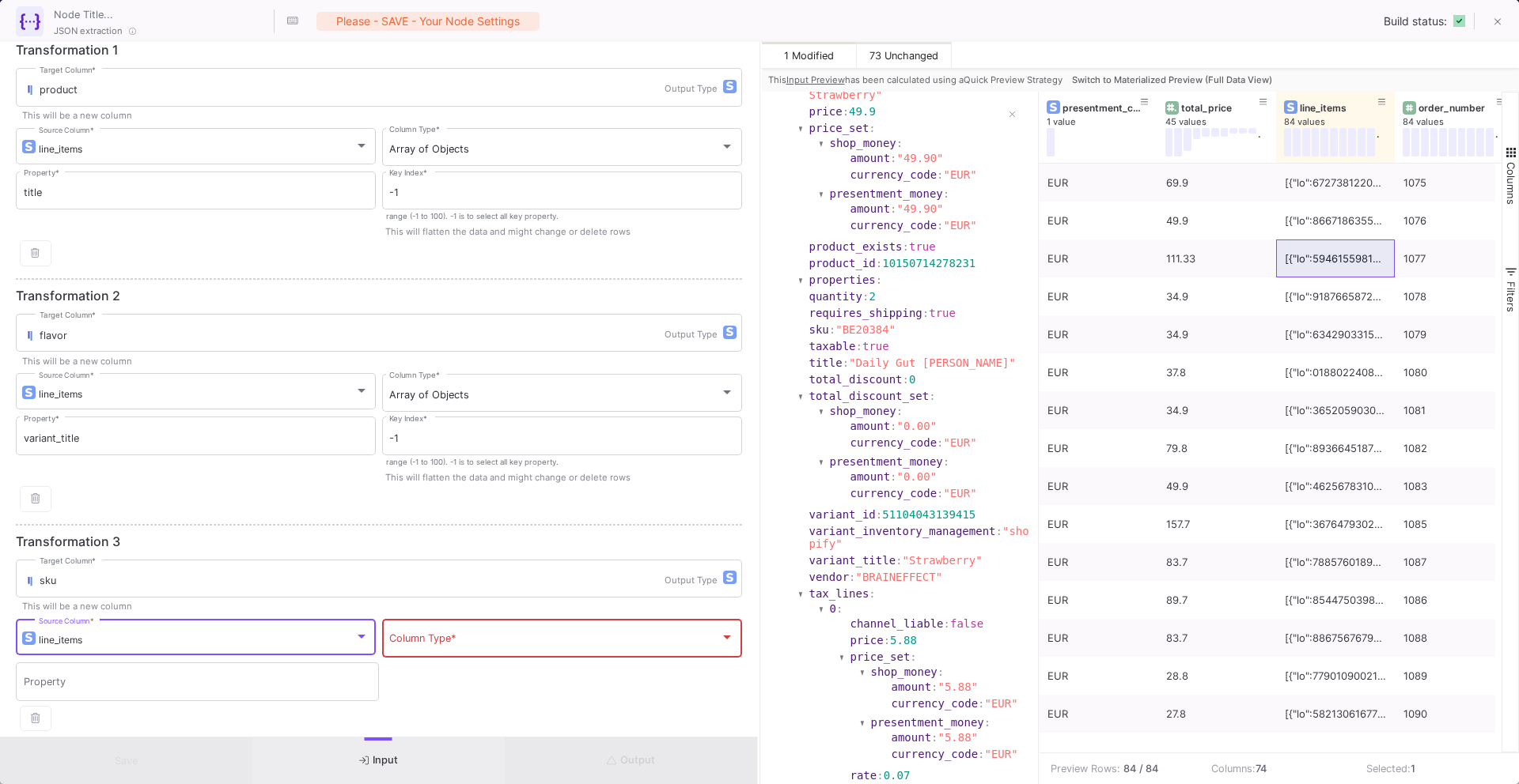
click at [433, 645] on span at bounding box center [554, 641] width 331 height 12
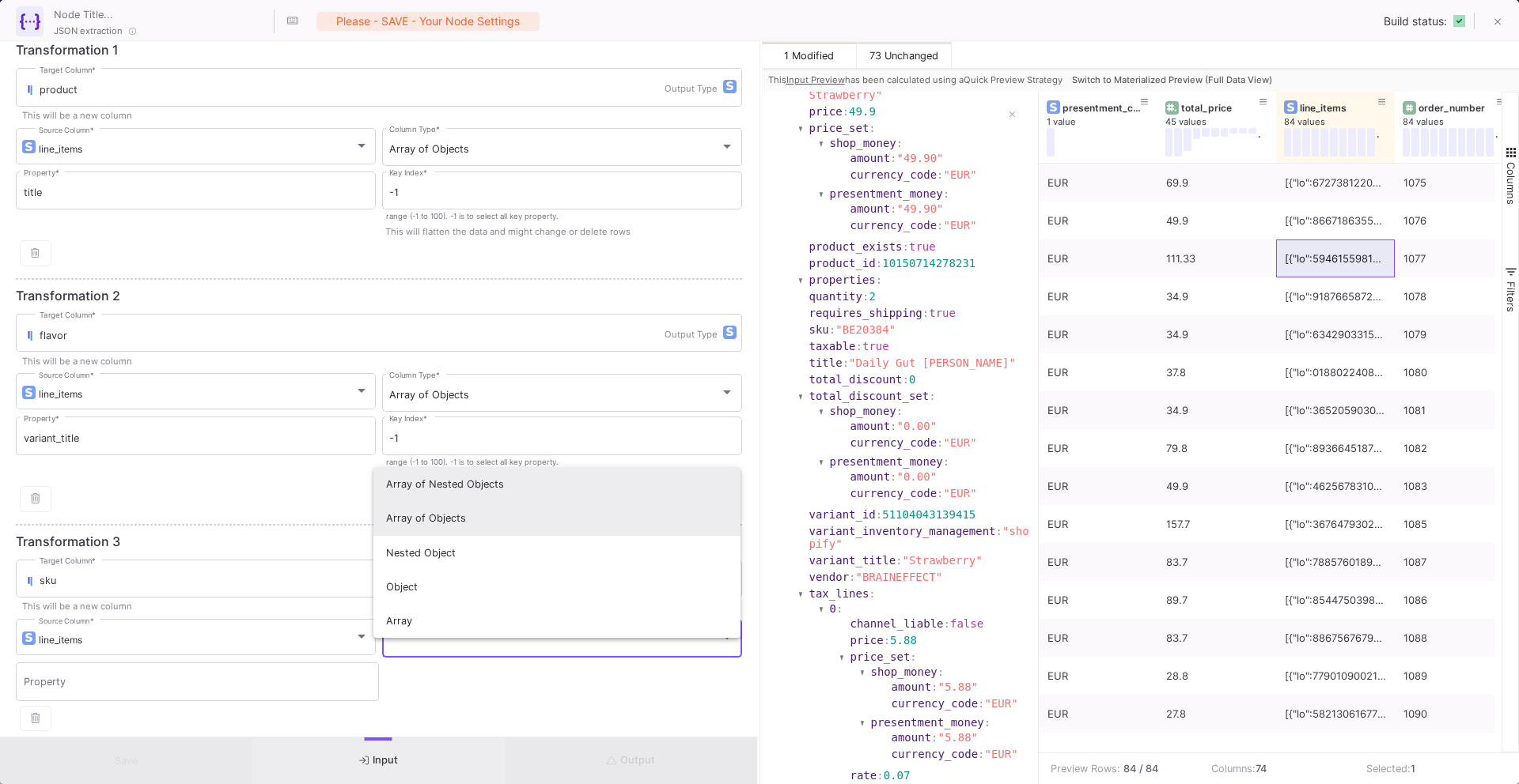
click at [440, 521] on span "Array of Objects" at bounding box center [557, 518] width 342 height 34
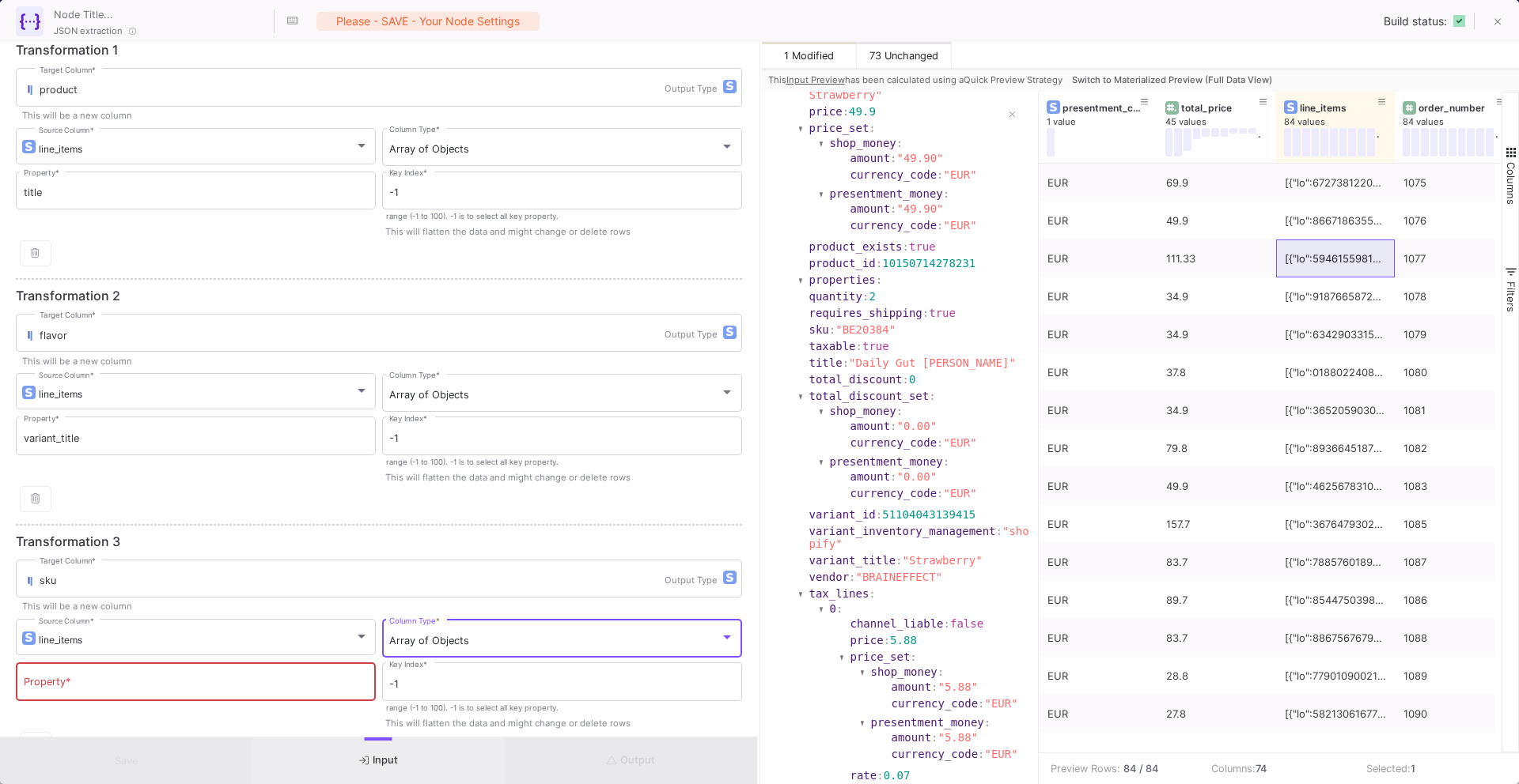
click at [208, 686] on input "Property *" at bounding box center [196, 684] width 345 height 12
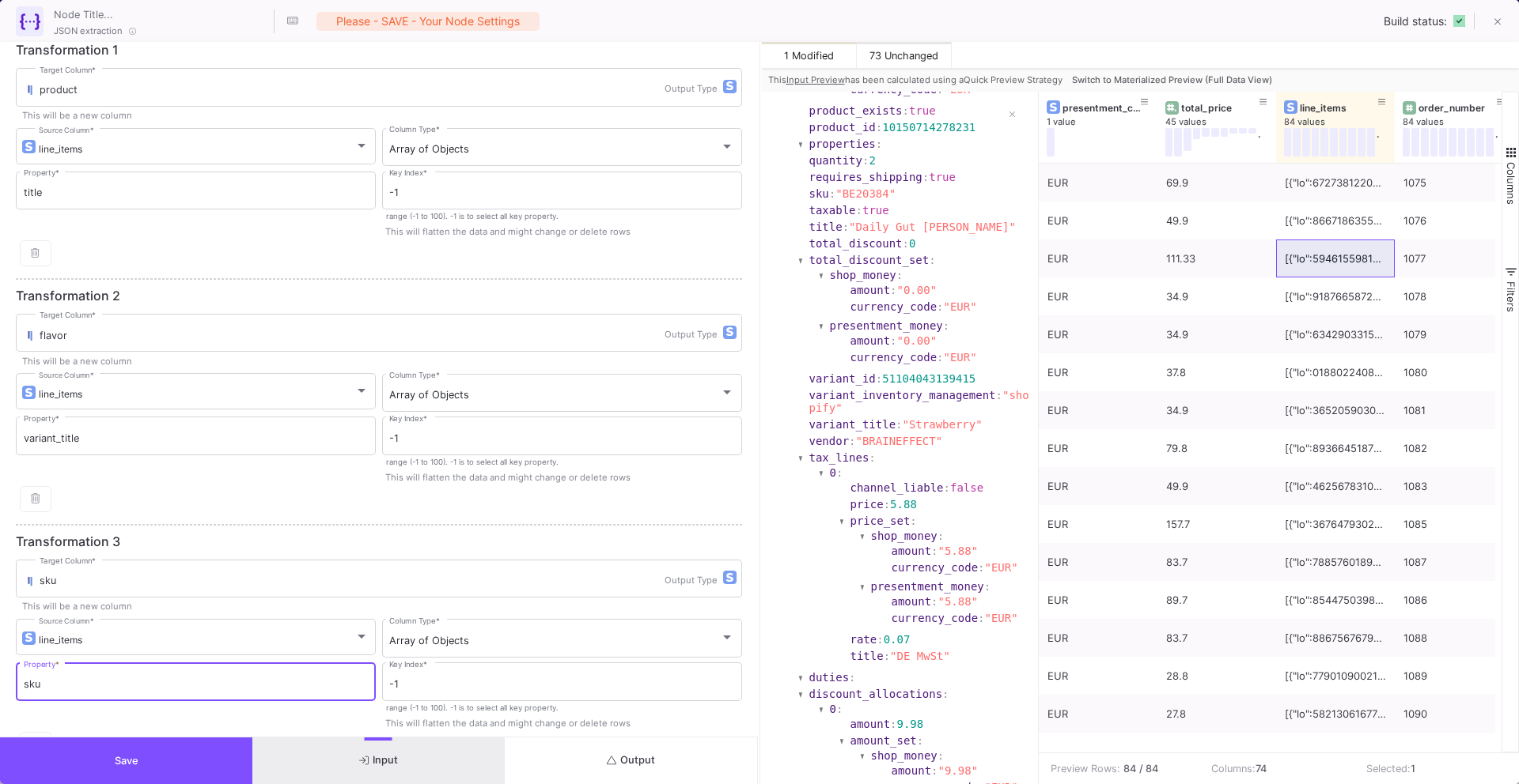
scroll to position [1498, 0]
type input "sku"
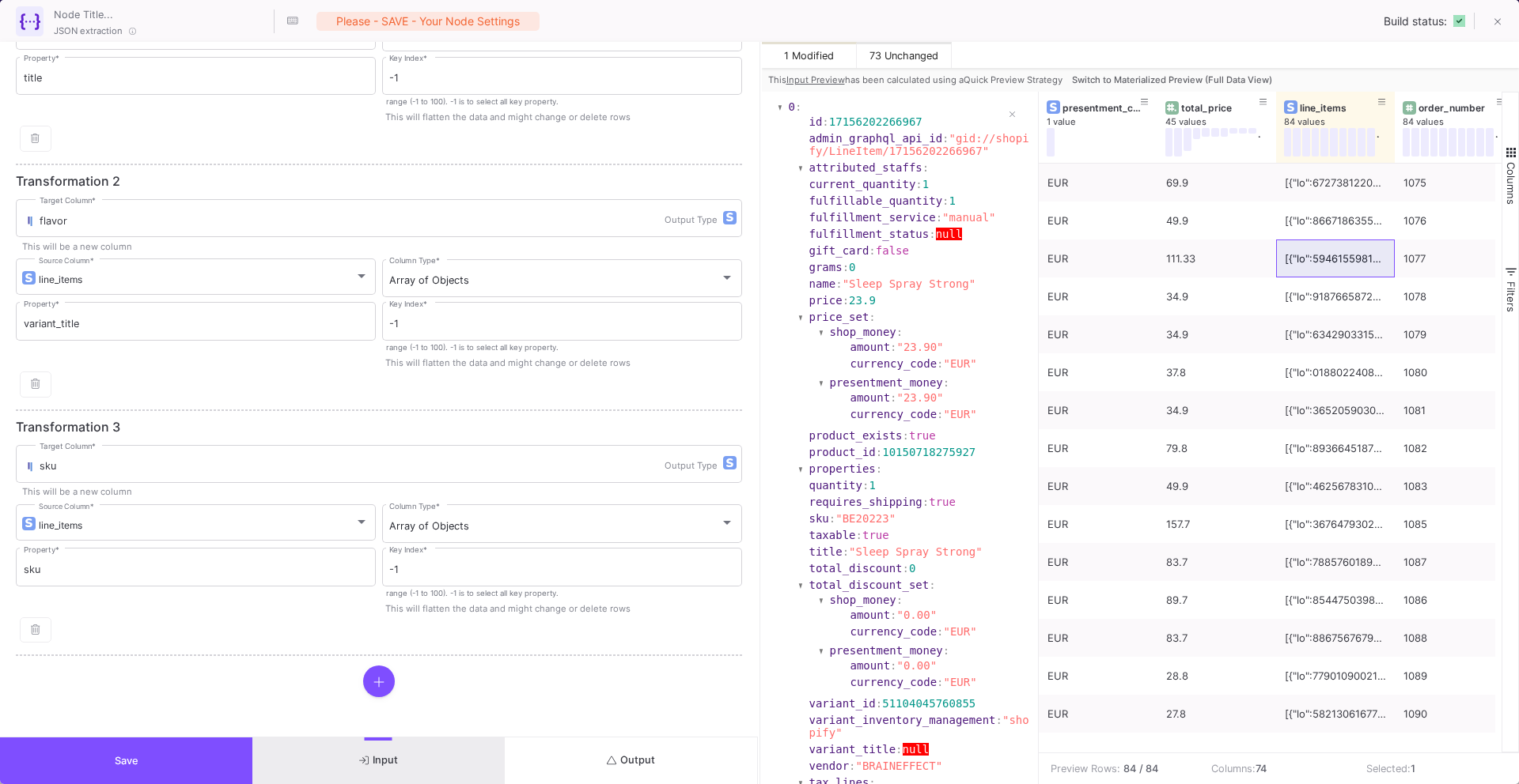
scroll to position [0, 0]
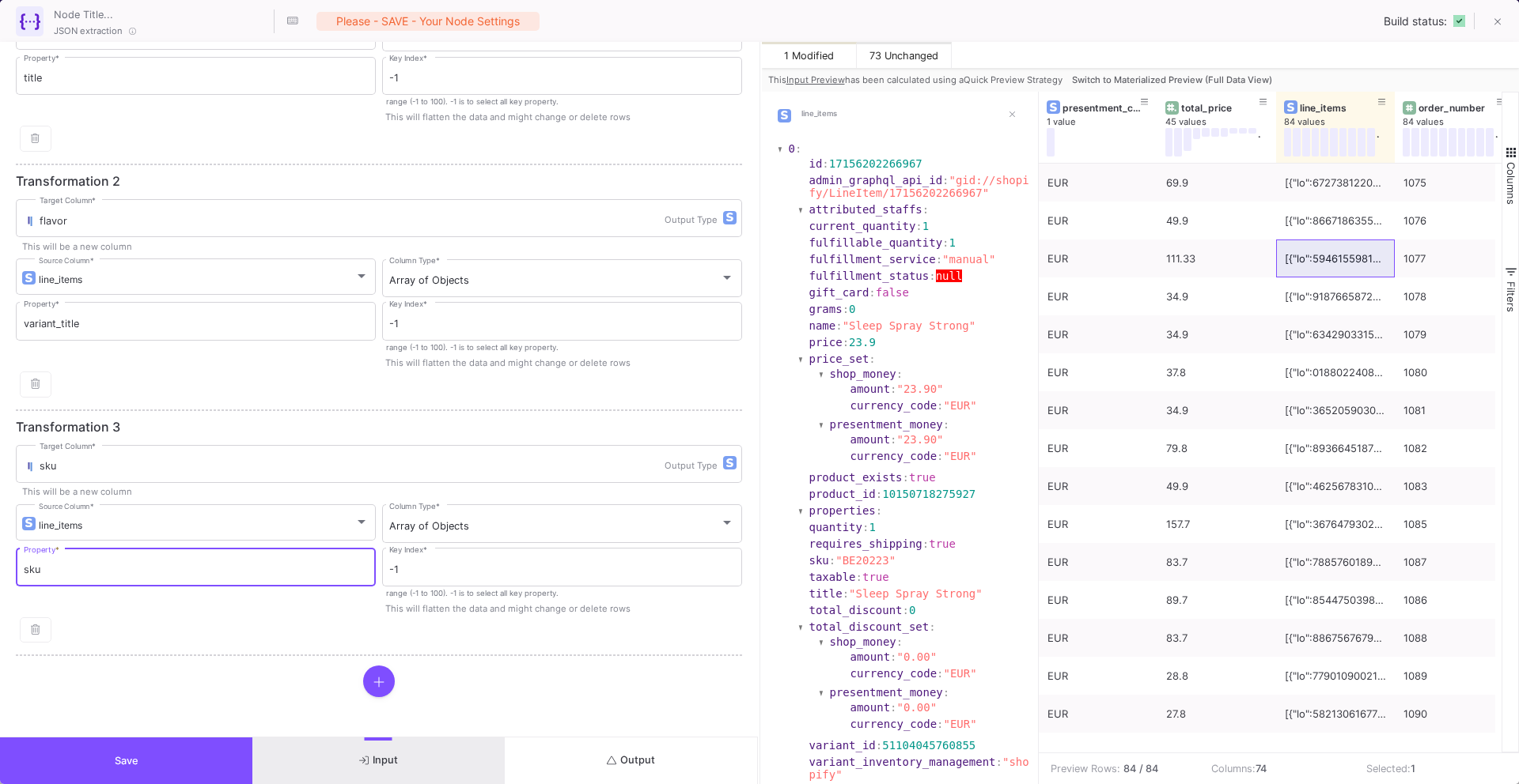
click at [592, 762] on button "Output" at bounding box center [631, 761] width 253 height 47
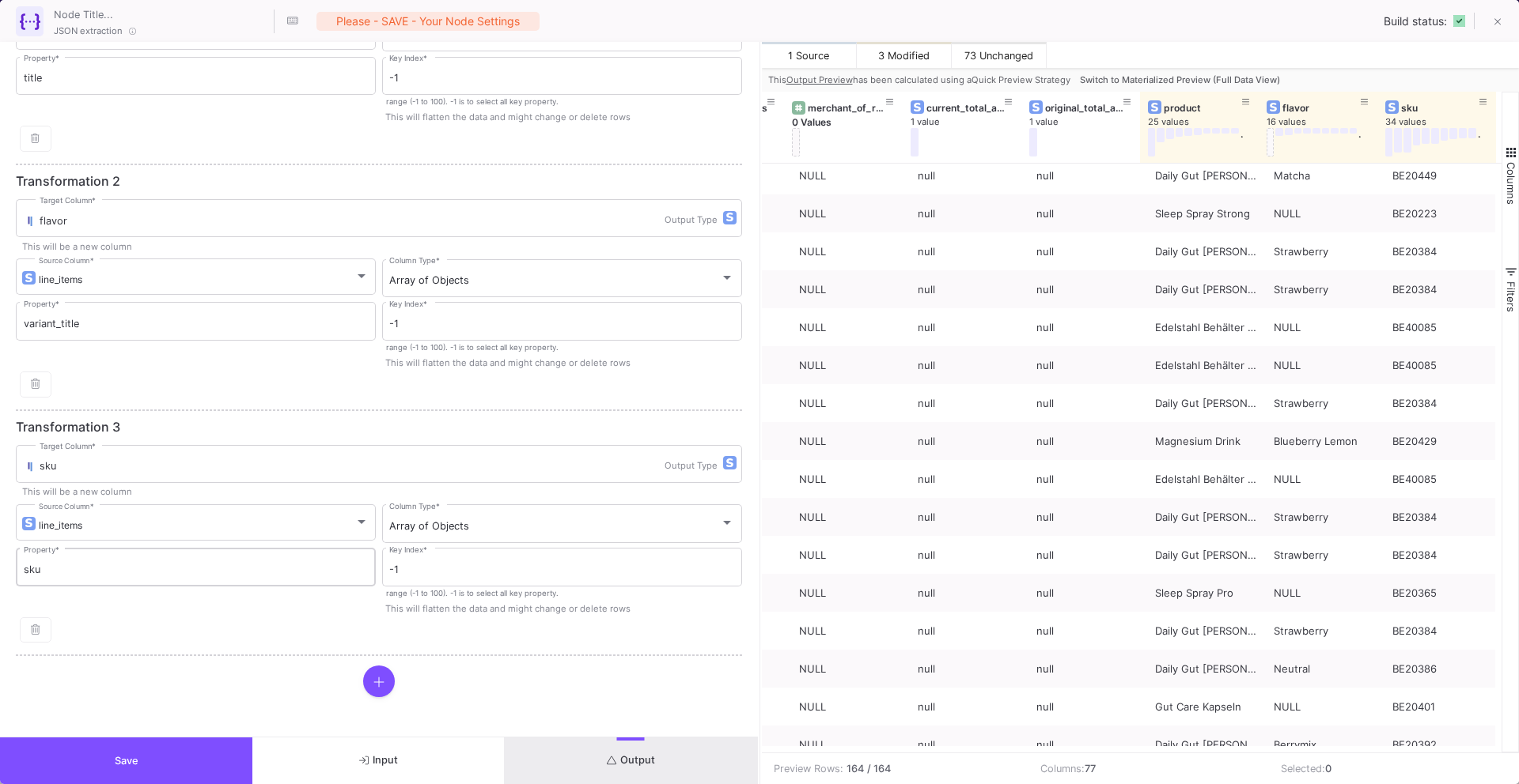
scroll to position [127, 0]
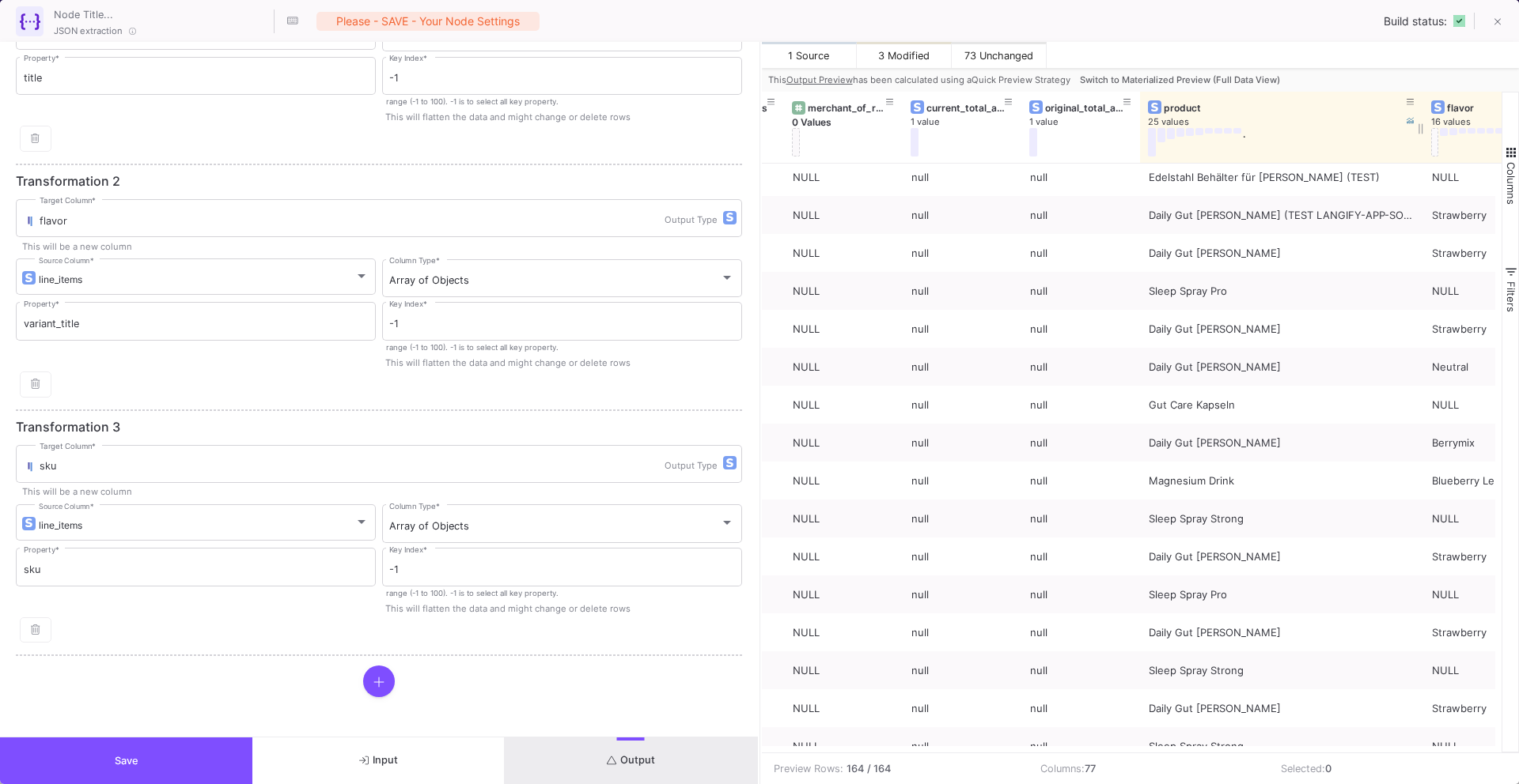
drag, startPoint x: 1255, startPoint y: 128, endPoint x: 1419, endPoint y: 122, distance: 164.1
click at [1420, 122] on div at bounding box center [1423, 127] width 7 height 72
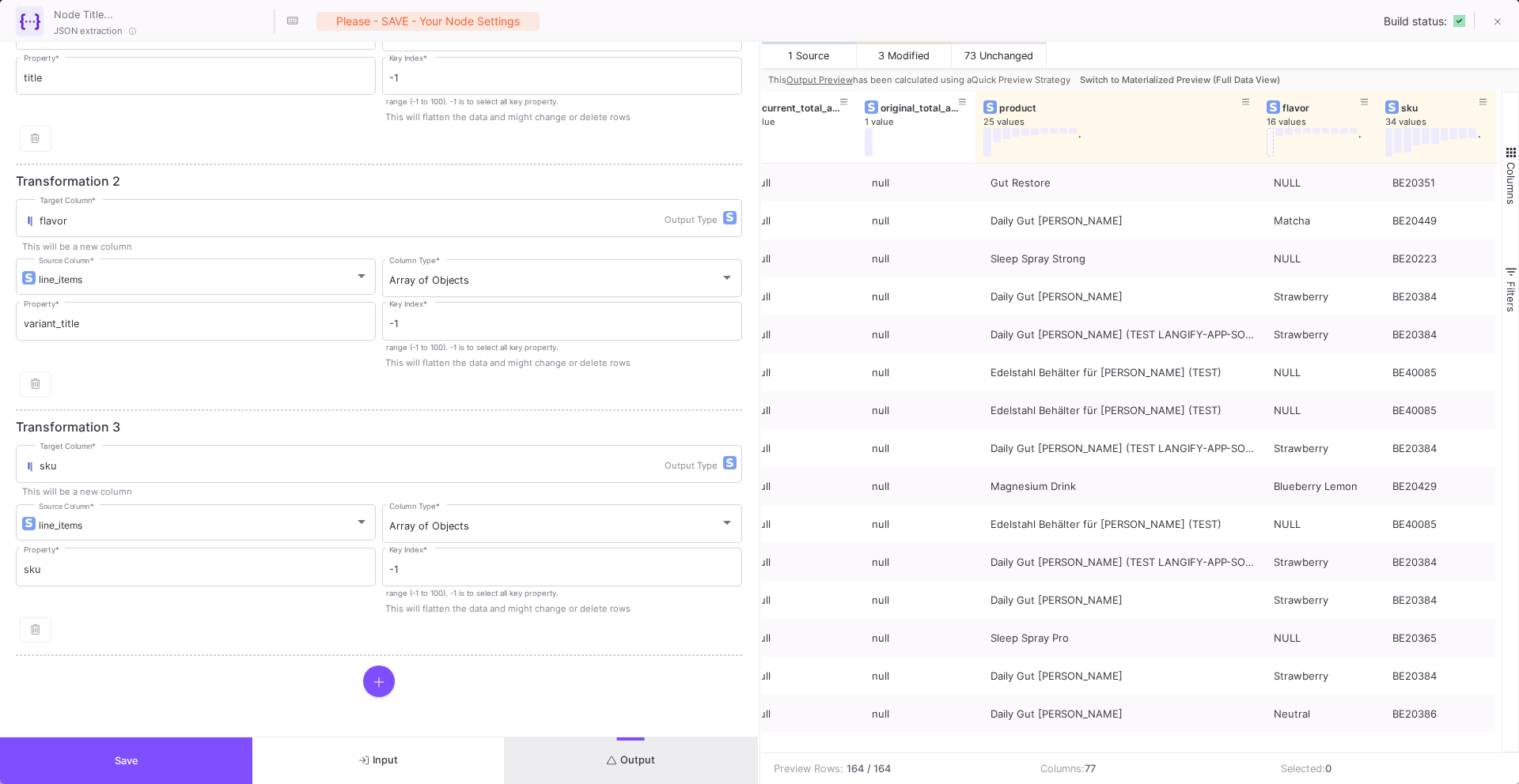
click at [153, 755] on button "Save" at bounding box center [126, 761] width 253 height 47
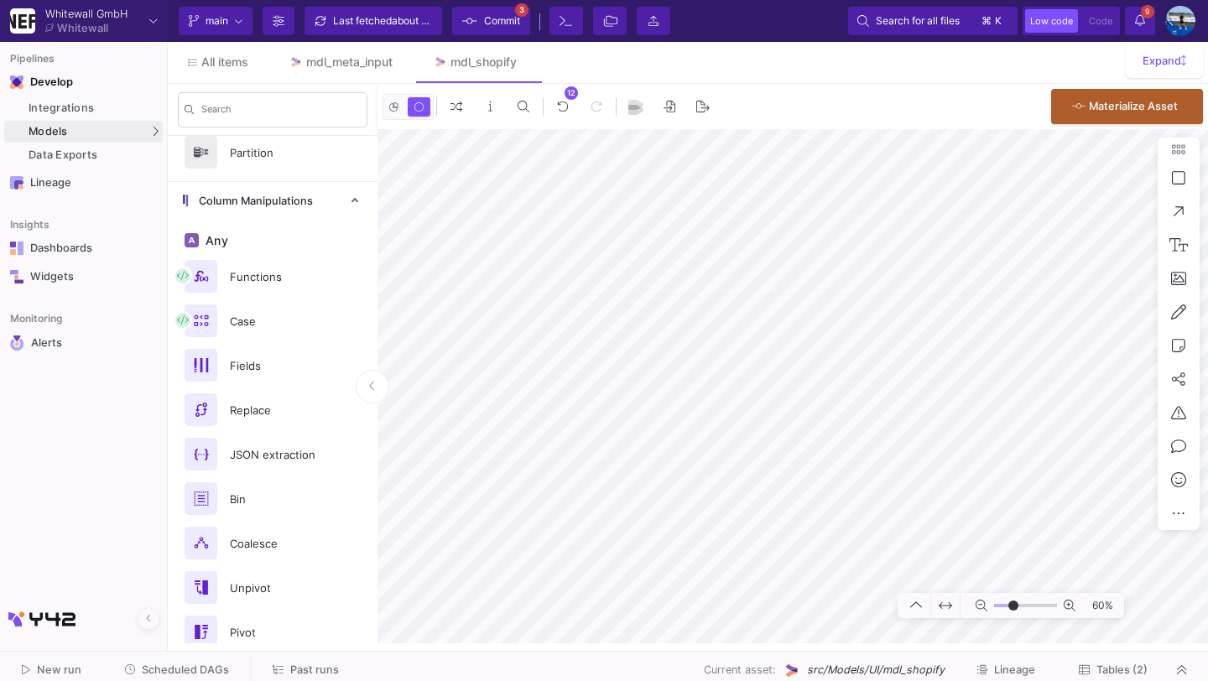
type input "-16"
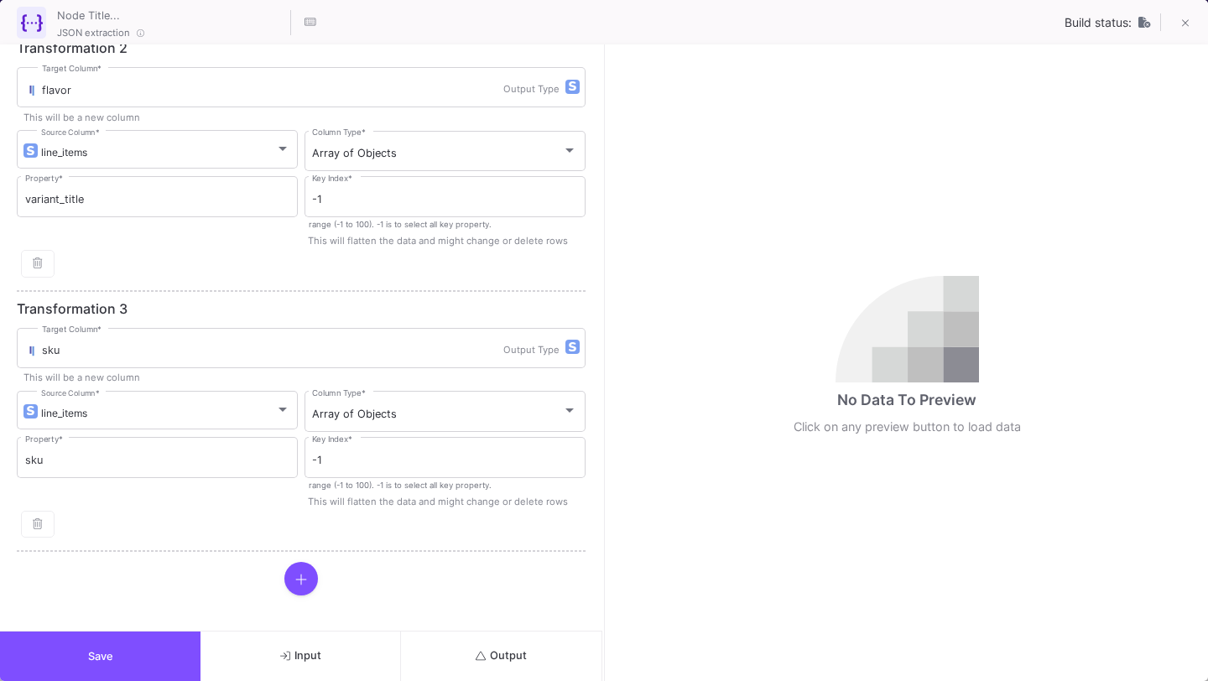
scroll to position [282, 0]
click at [501, 638] on button "Output" at bounding box center [501, 657] width 201 height 50
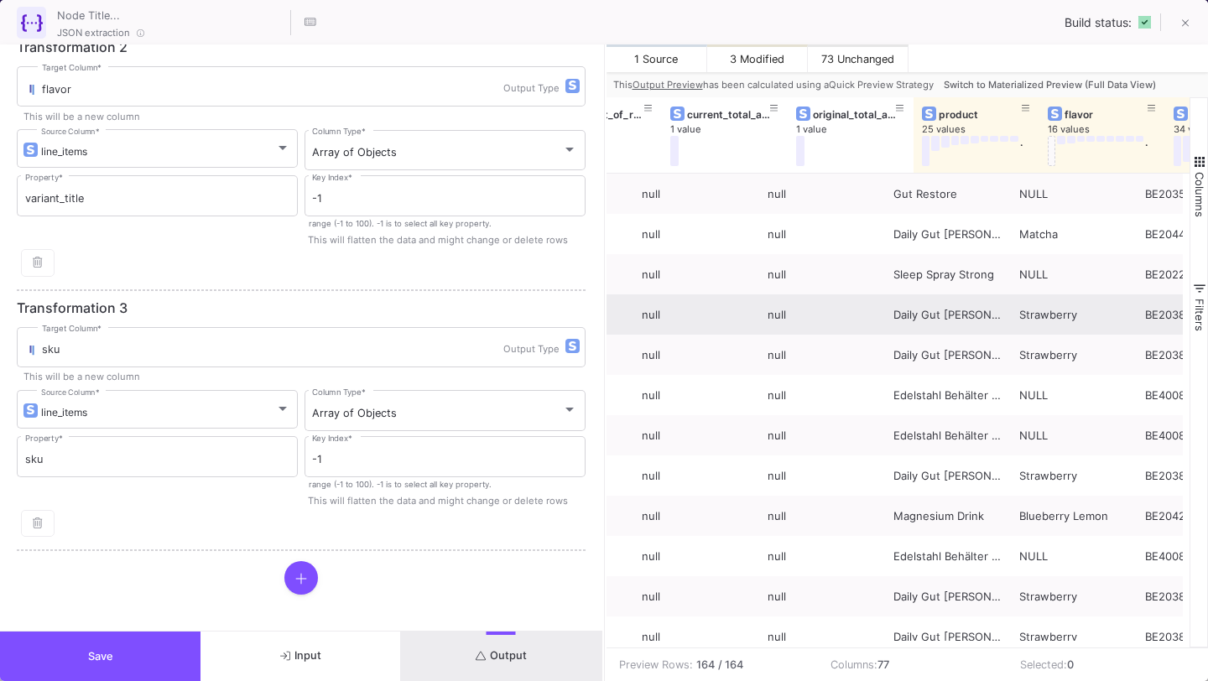
scroll to position [0, 9004]
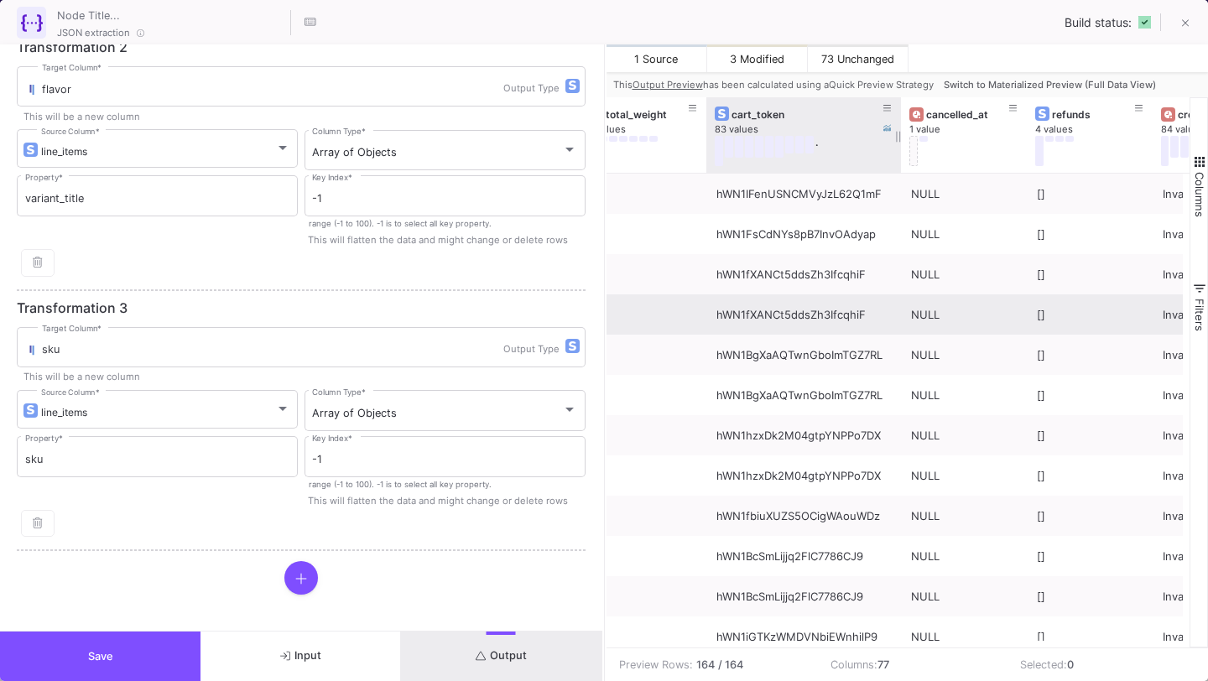
drag, startPoint x: 828, startPoint y: 133, endPoint x: 897, endPoint y: 149, distance: 70.6
click at [898, 149] on div at bounding box center [901, 135] width 7 height 76
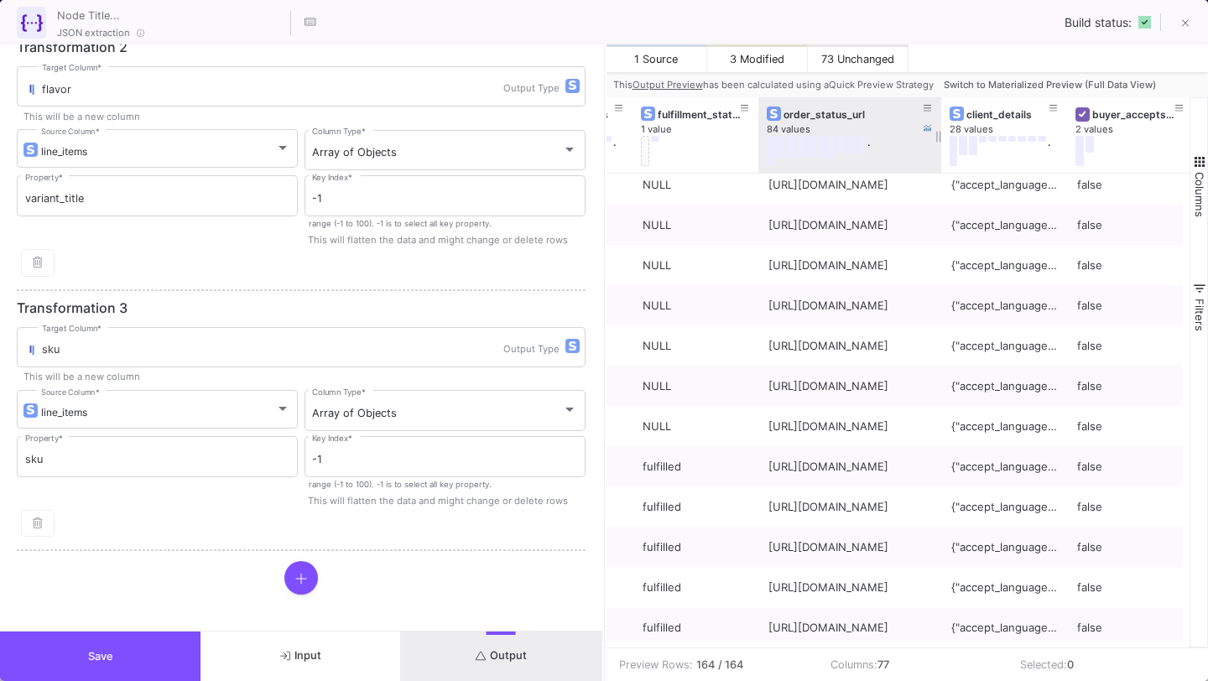
drag, startPoint x: 883, startPoint y: 138, endPoint x: 935, endPoint y: 160, distance: 56.7
click at [938, 160] on div at bounding box center [941, 135] width 7 height 76
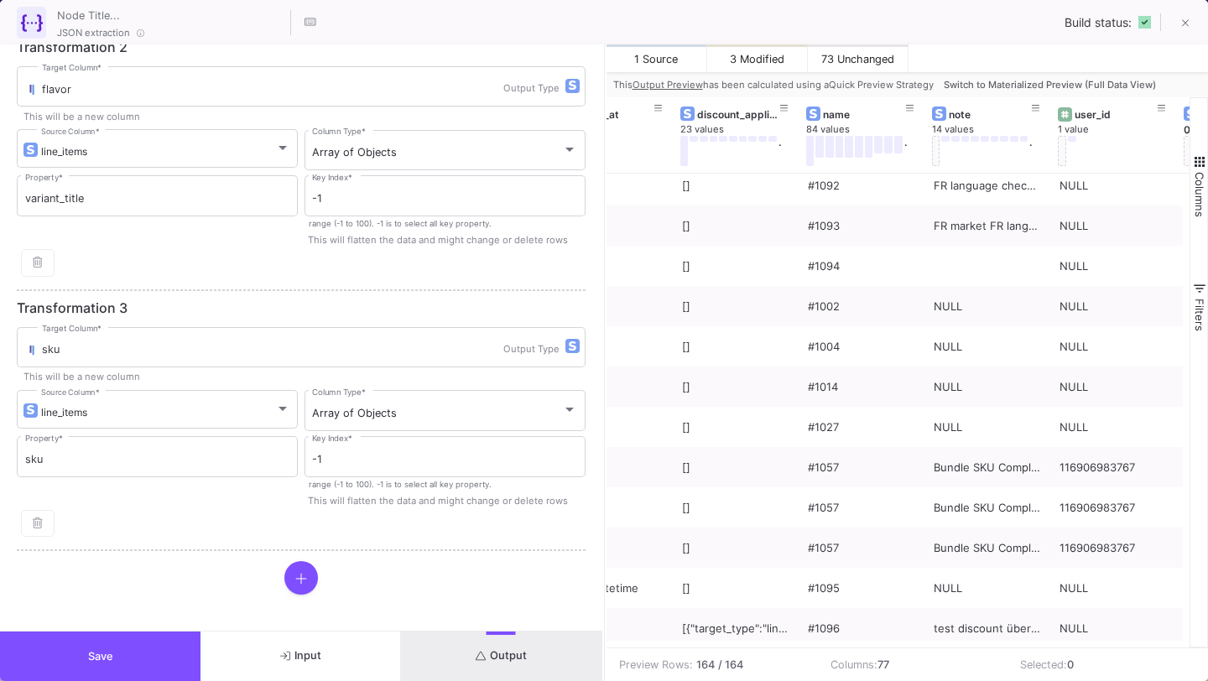
click at [987, 81] on span "Switch to Materialized Preview (Full Data View)" at bounding box center [1050, 85] width 212 height 12
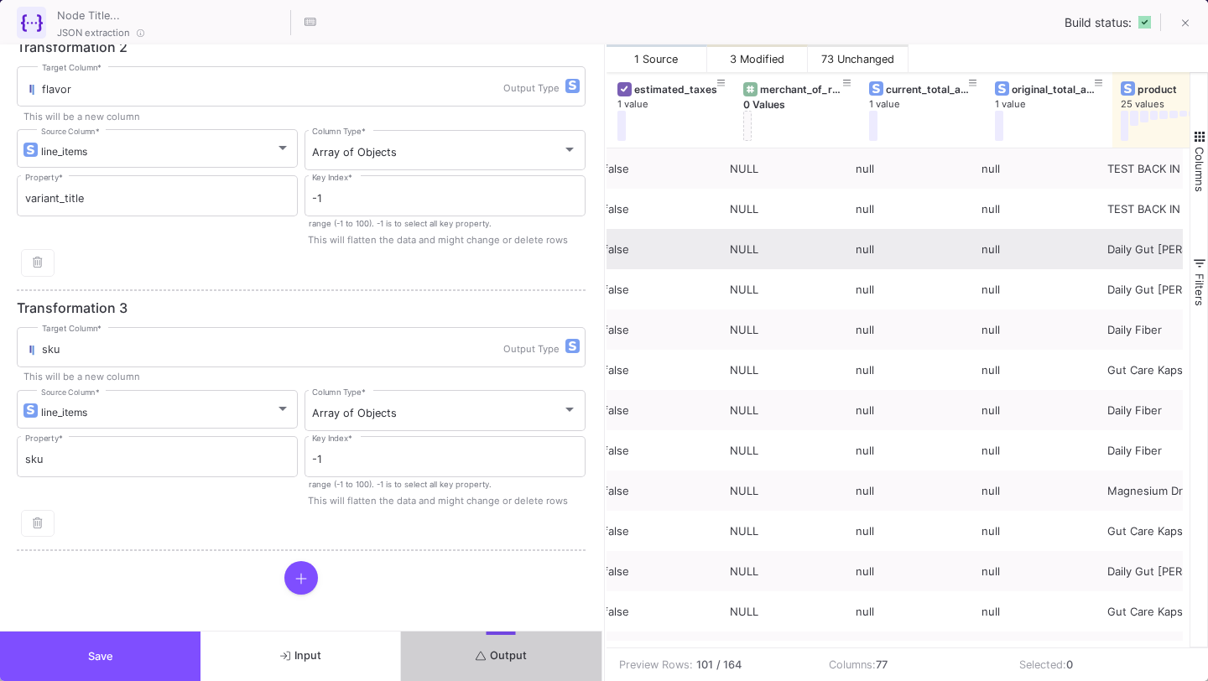
scroll to position [0, 8763]
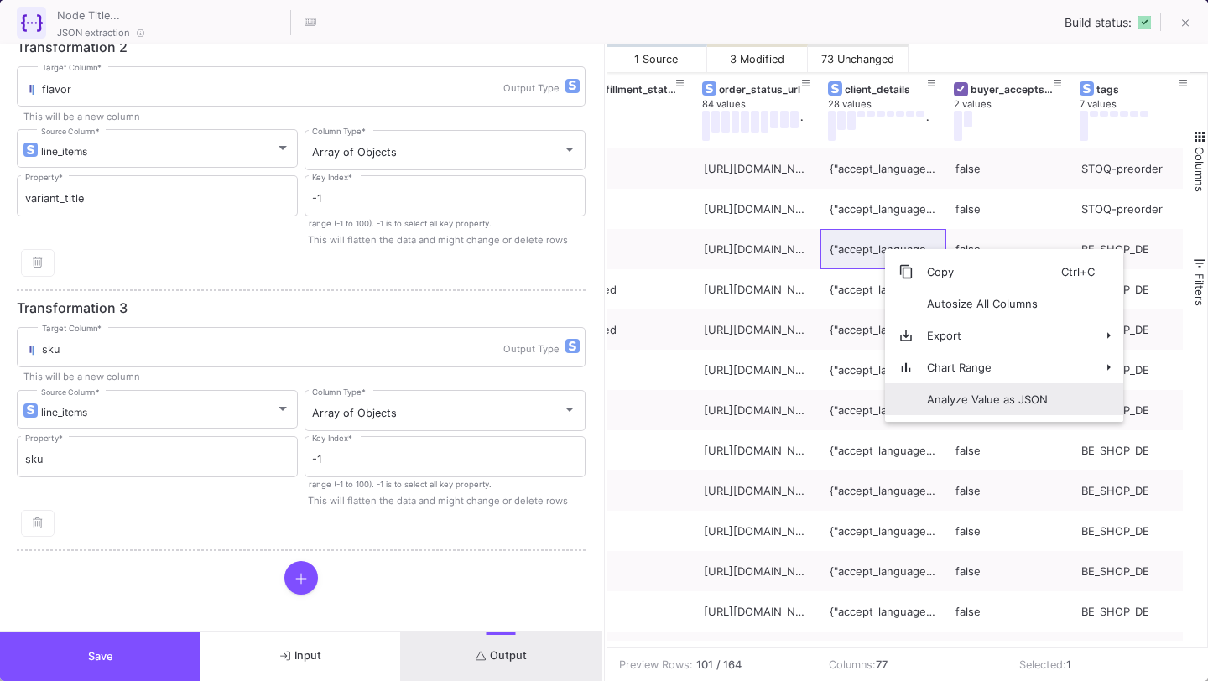
click at [942, 384] on span "Analyze Value as JSON" at bounding box center [988, 400] width 148 height 32
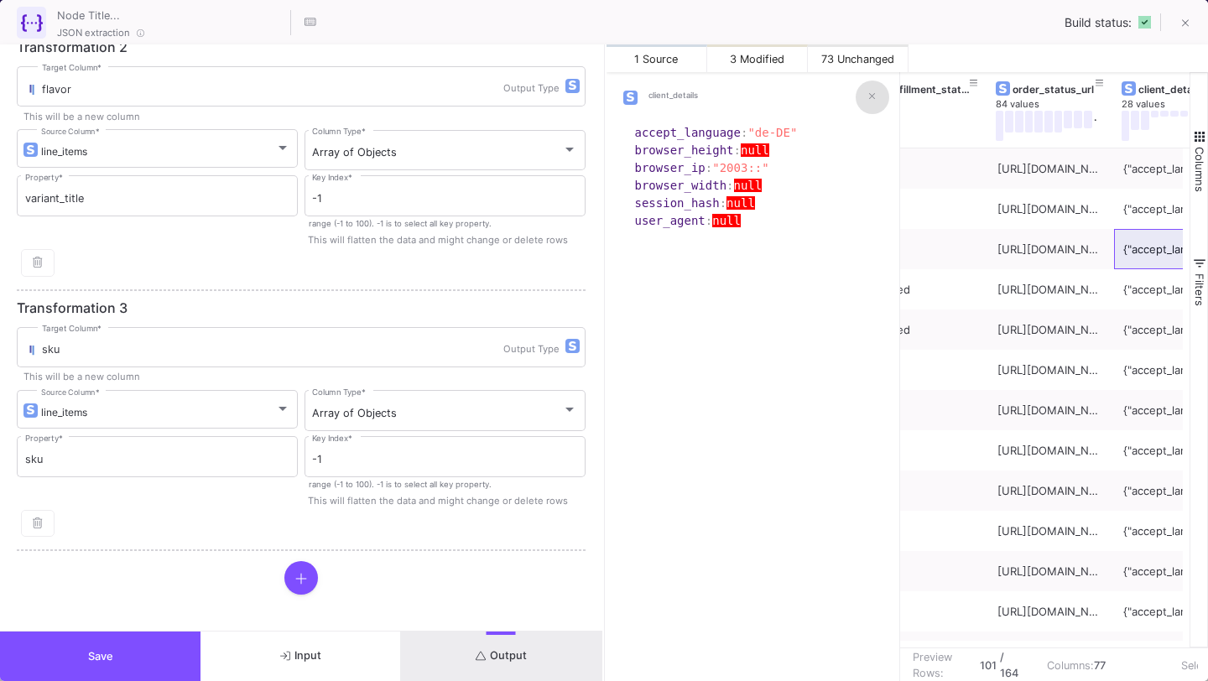
click at [873, 91] on icon at bounding box center [872, 96] width 7 height 11
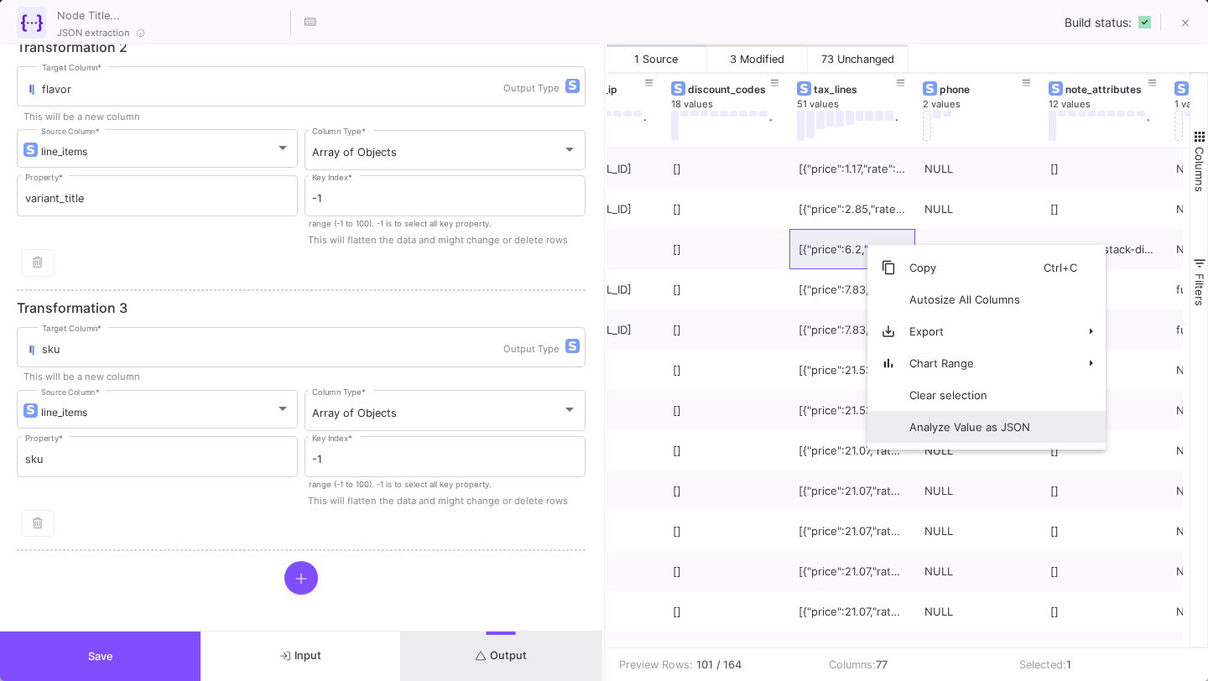
click at [922, 420] on span "Analyze Value as JSON" at bounding box center [970, 427] width 148 height 32
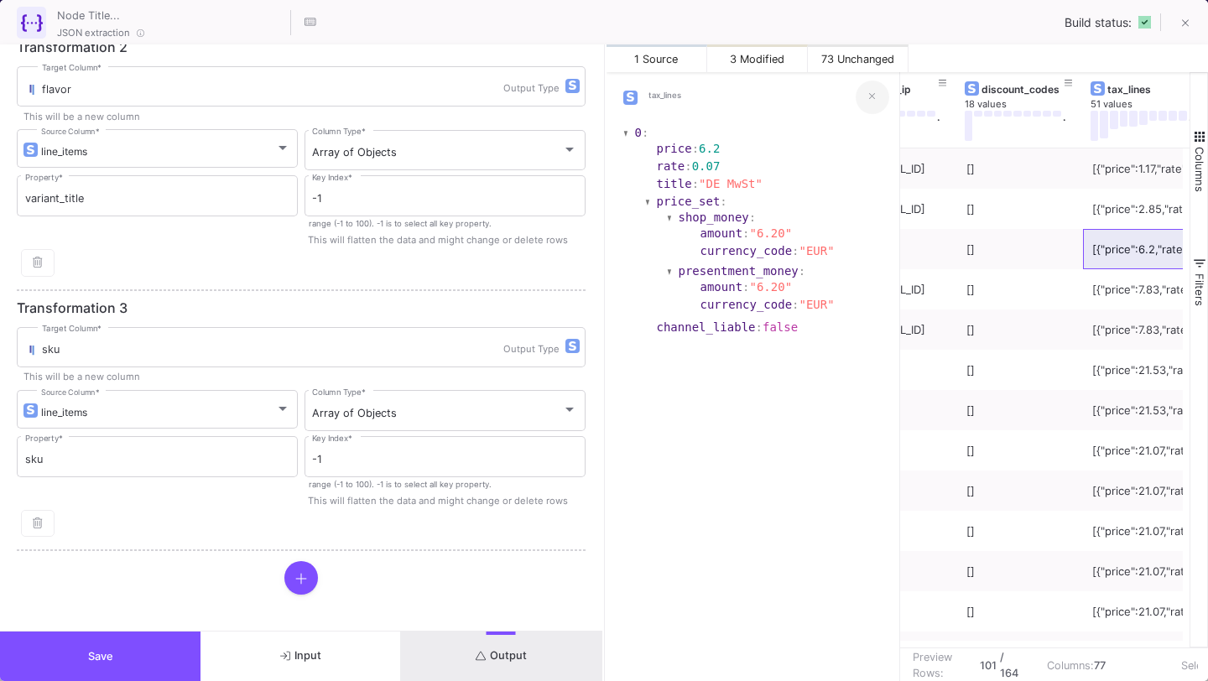
click at [873, 86] on button at bounding box center [873, 98] width 34 height 34
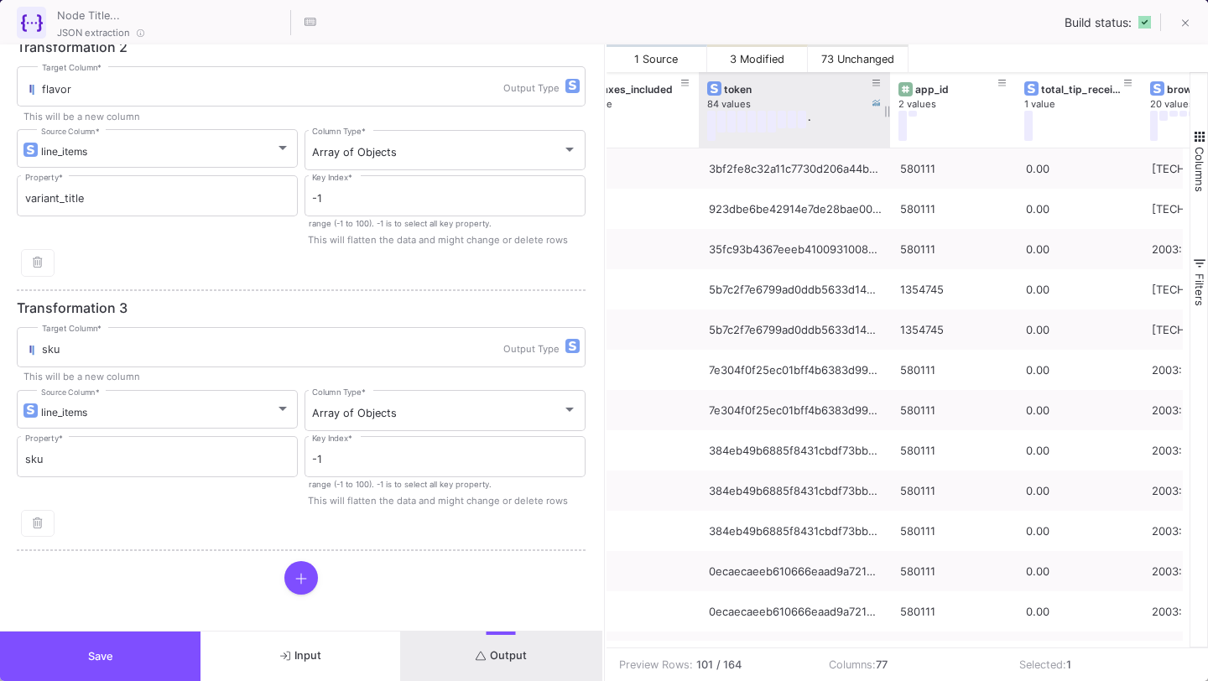
drag, startPoint x: 822, startPoint y: 108, endPoint x: 885, endPoint y: 116, distance: 63.4
click at [887, 117] on div at bounding box center [890, 110] width 7 height 76
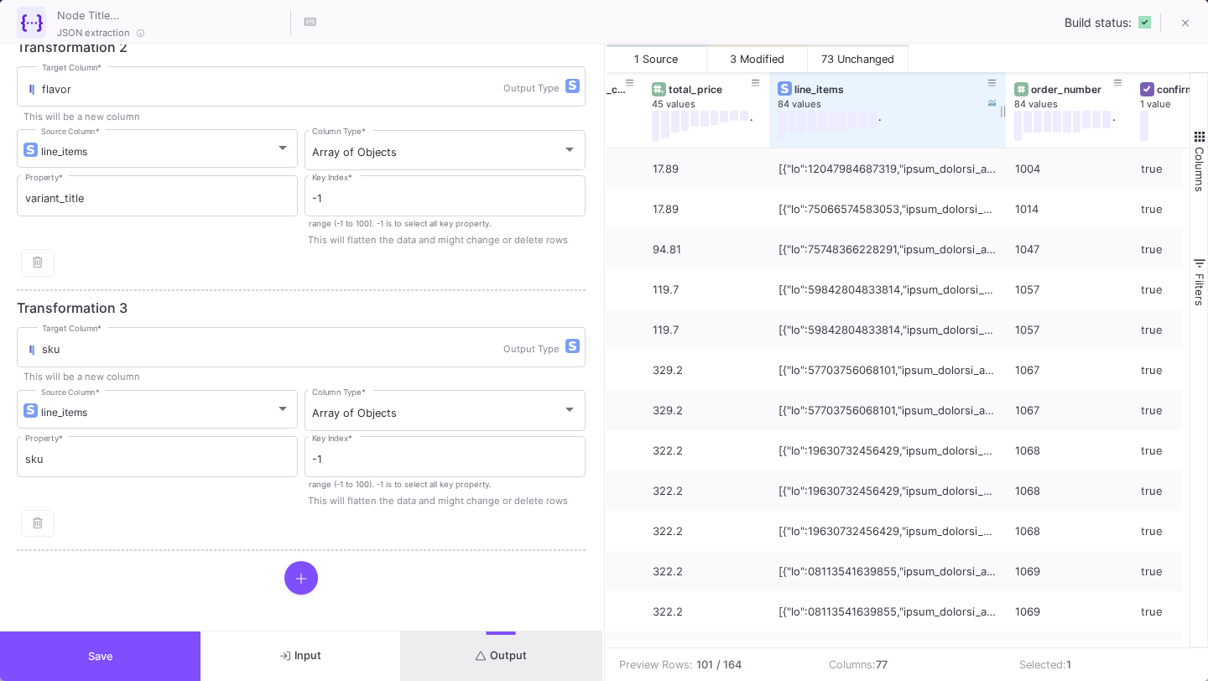
drag, startPoint x: 891, startPoint y: 112, endPoint x: 1002, endPoint y: 130, distance: 112.3
click at [1003, 130] on div at bounding box center [1006, 110] width 7 height 76
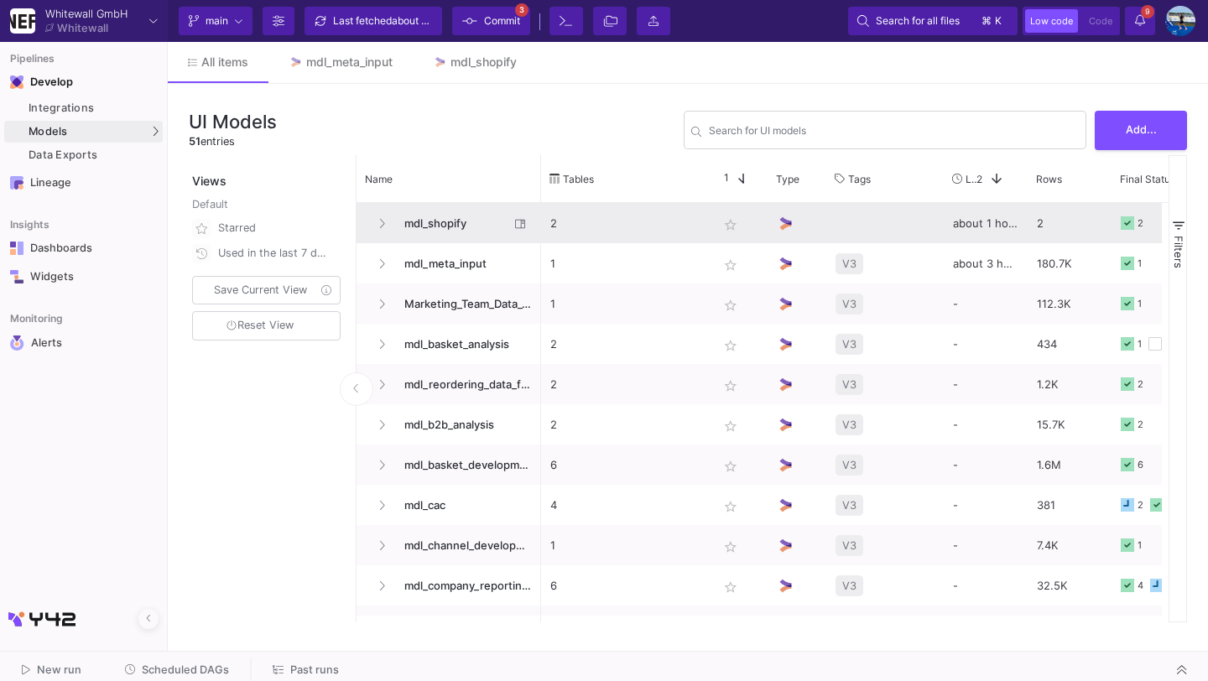
click at [434, 227] on span "mdl_shopify" at bounding box center [451, 223] width 115 height 39
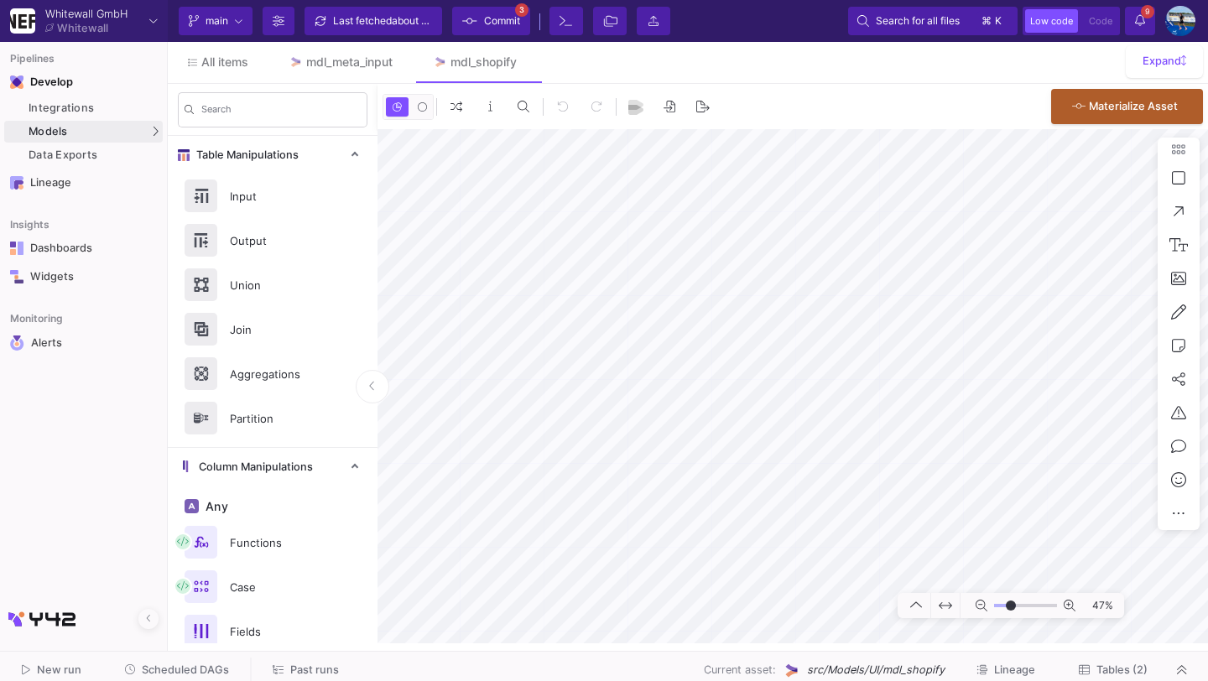
type input "-3"
